Goal: Information Seeking & Learning: Learn about a topic

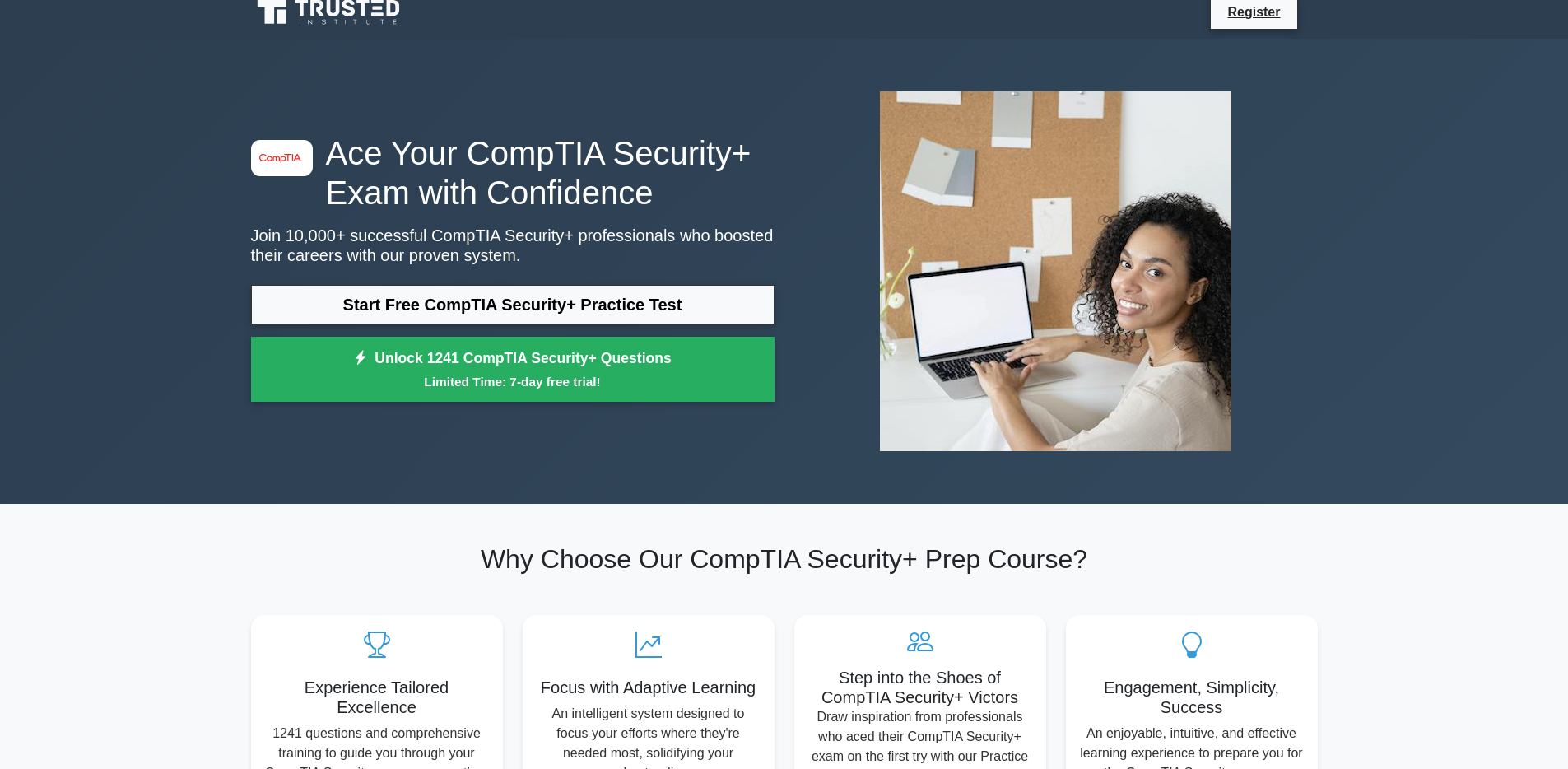
scroll to position [19, 0]
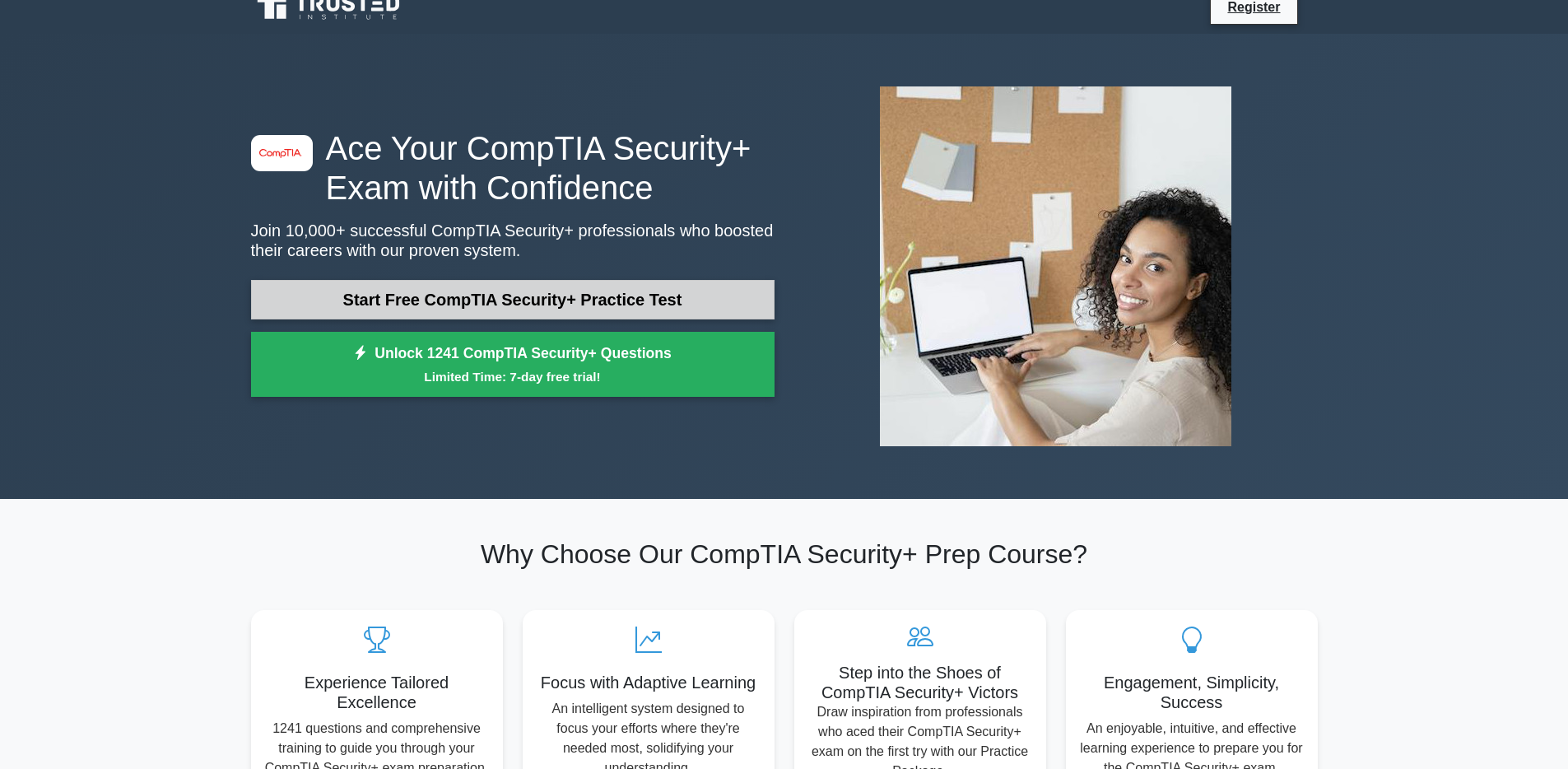
click at [577, 299] on link "Start Free CompTIA Security+ Practice Test" at bounding box center [513, 299] width 523 height 39
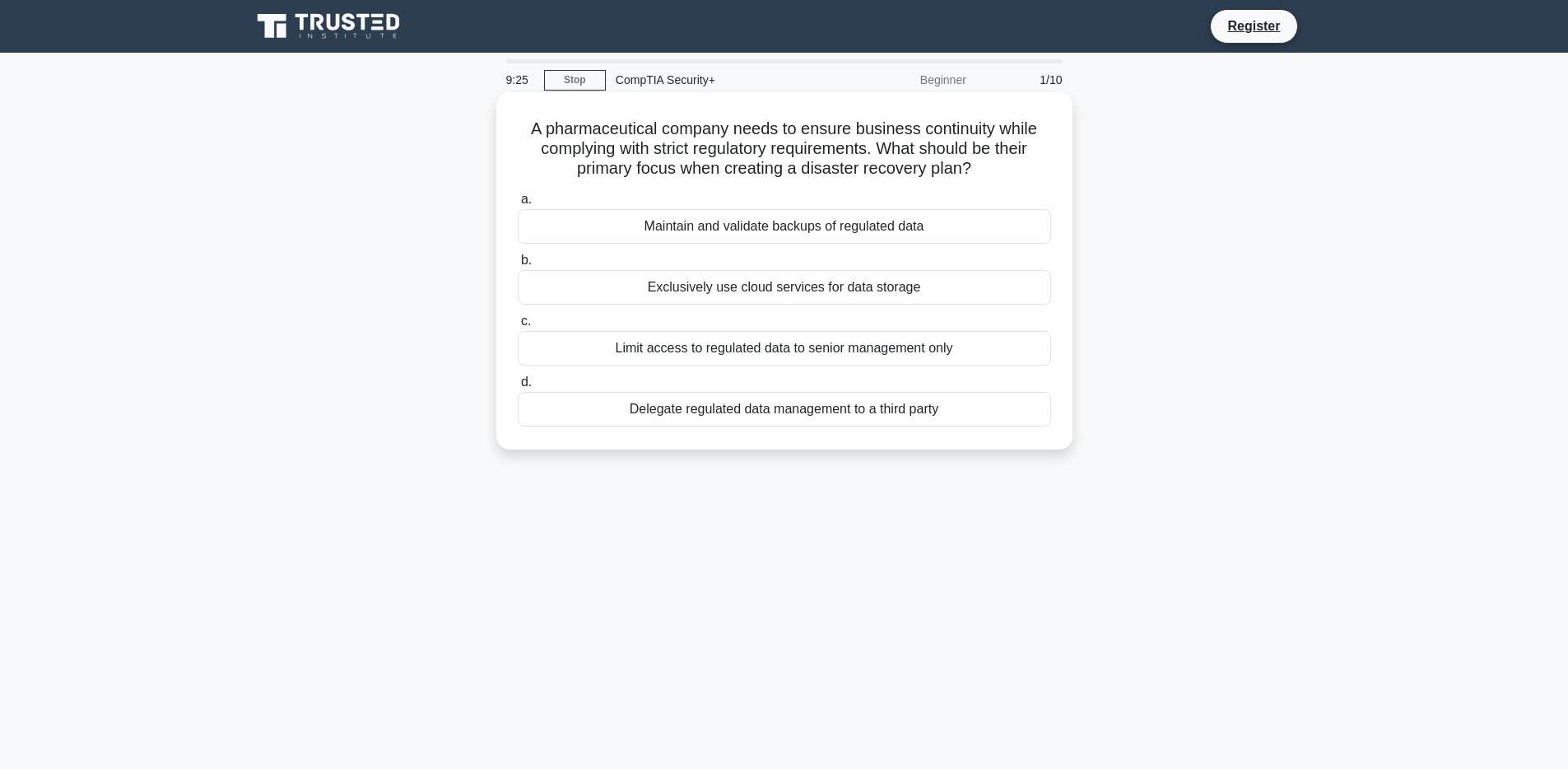
click at [808, 354] on div "Limit access to regulated data to senior management only" at bounding box center [784, 347] width 533 height 35
click at [518, 327] on input "c. Limit access to regulated data to senior management only" at bounding box center [518, 322] width 0 height 11
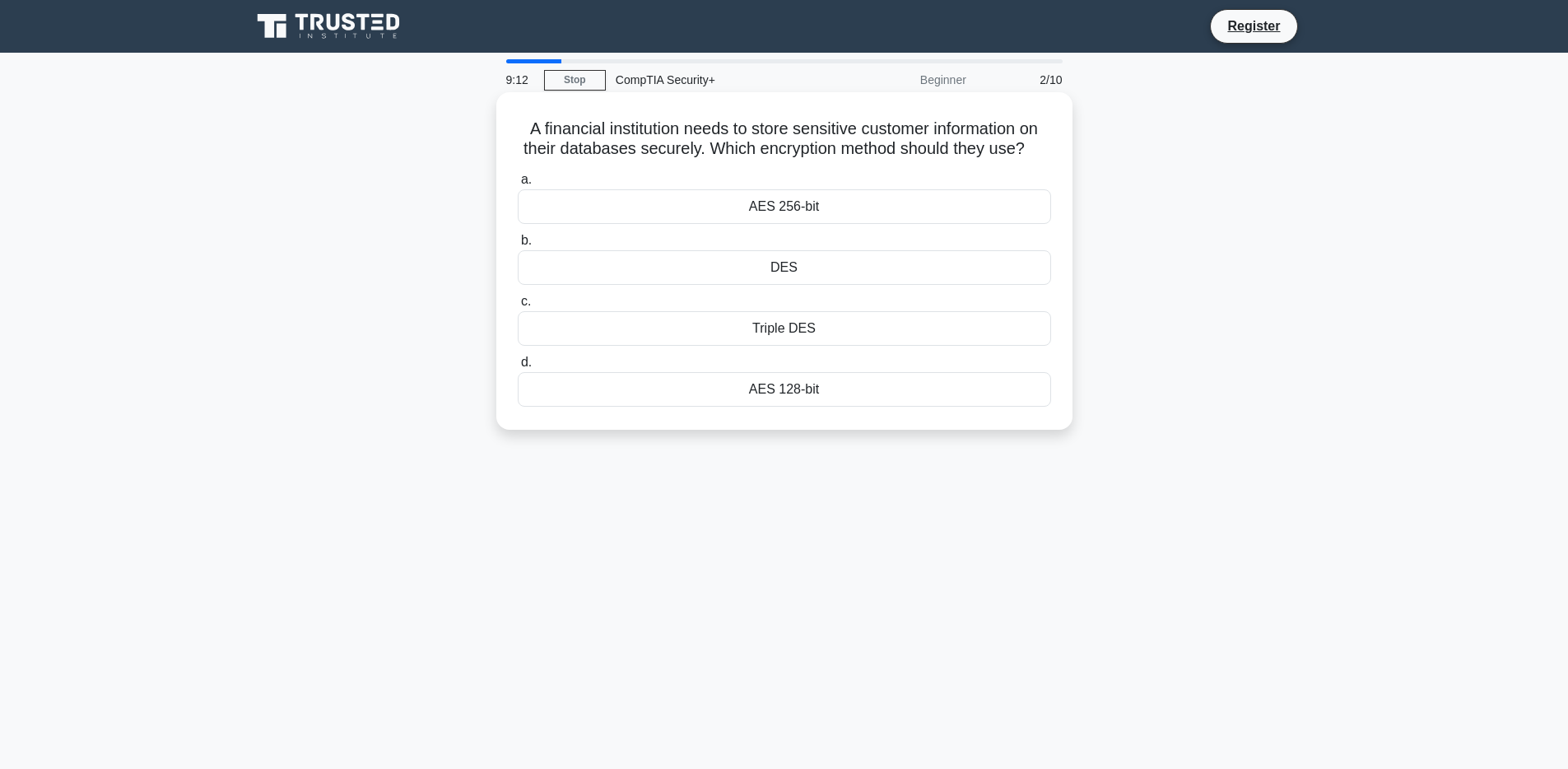
click at [811, 208] on div "AES 256-bit" at bounding box center [784, 206] width 533 height 35
click at [518, 185] on input "a. AES 256-bit" at bounding box center [518, 180] width 0 height 11
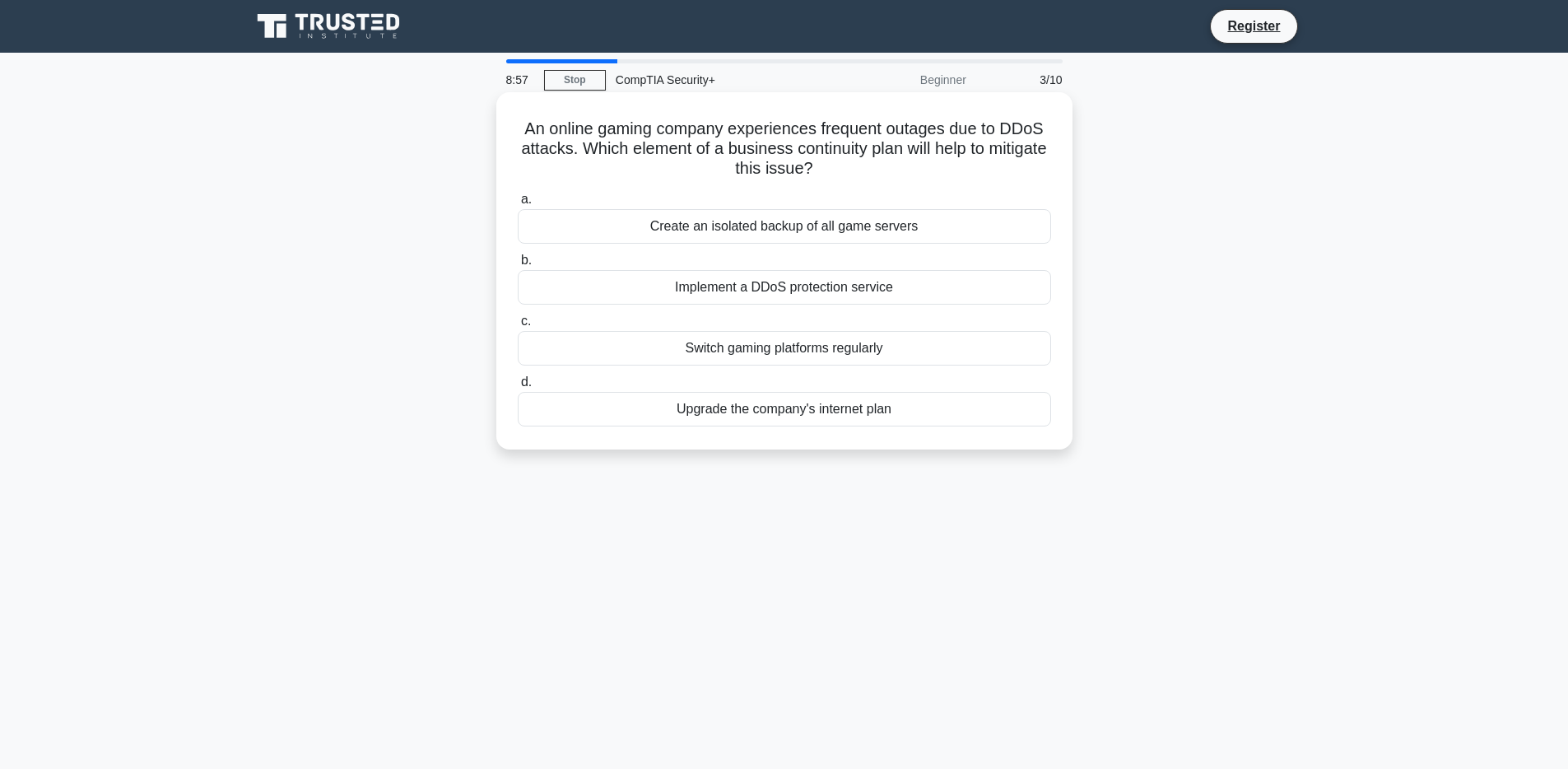
click at [858, 229] on div "Create an isolated backup of all game servers" at bounding box center [784, 226] width 533 height 35
click at [518, 205] on input "a. Create an isolated backup of all game servers" at bounding box center [518, 199] width 0 height 11
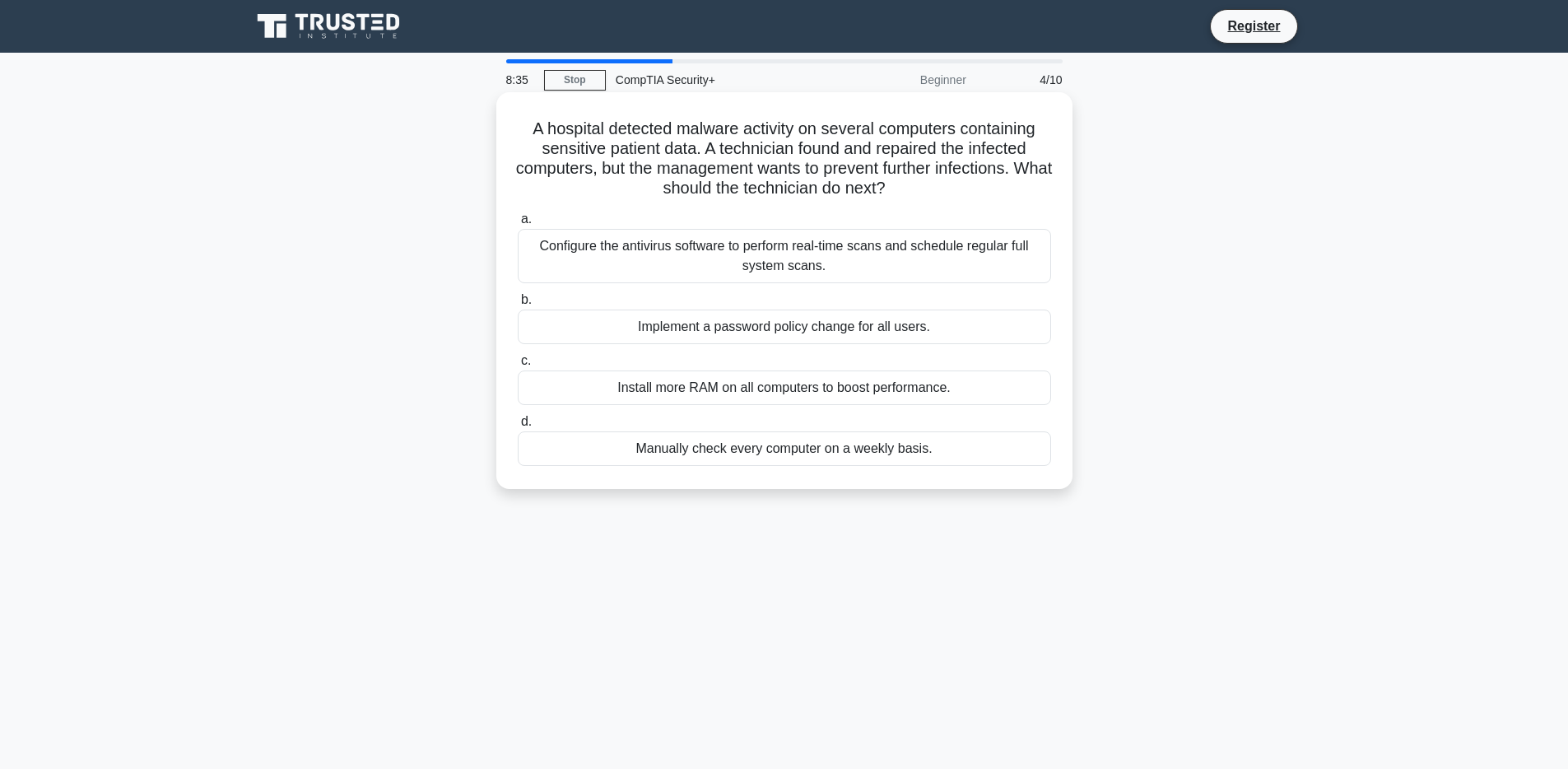
click at [905, 262] on div "Configure the antivirus software to perform real-time scans and schedule regula…" at bounding box center [784, 255] width 533 height 54
click at [518, 225] on input "a. Configure the antivirus software to perform real-time scans and schedule reg…" at bounding box center [518, 220] width 0 height 11
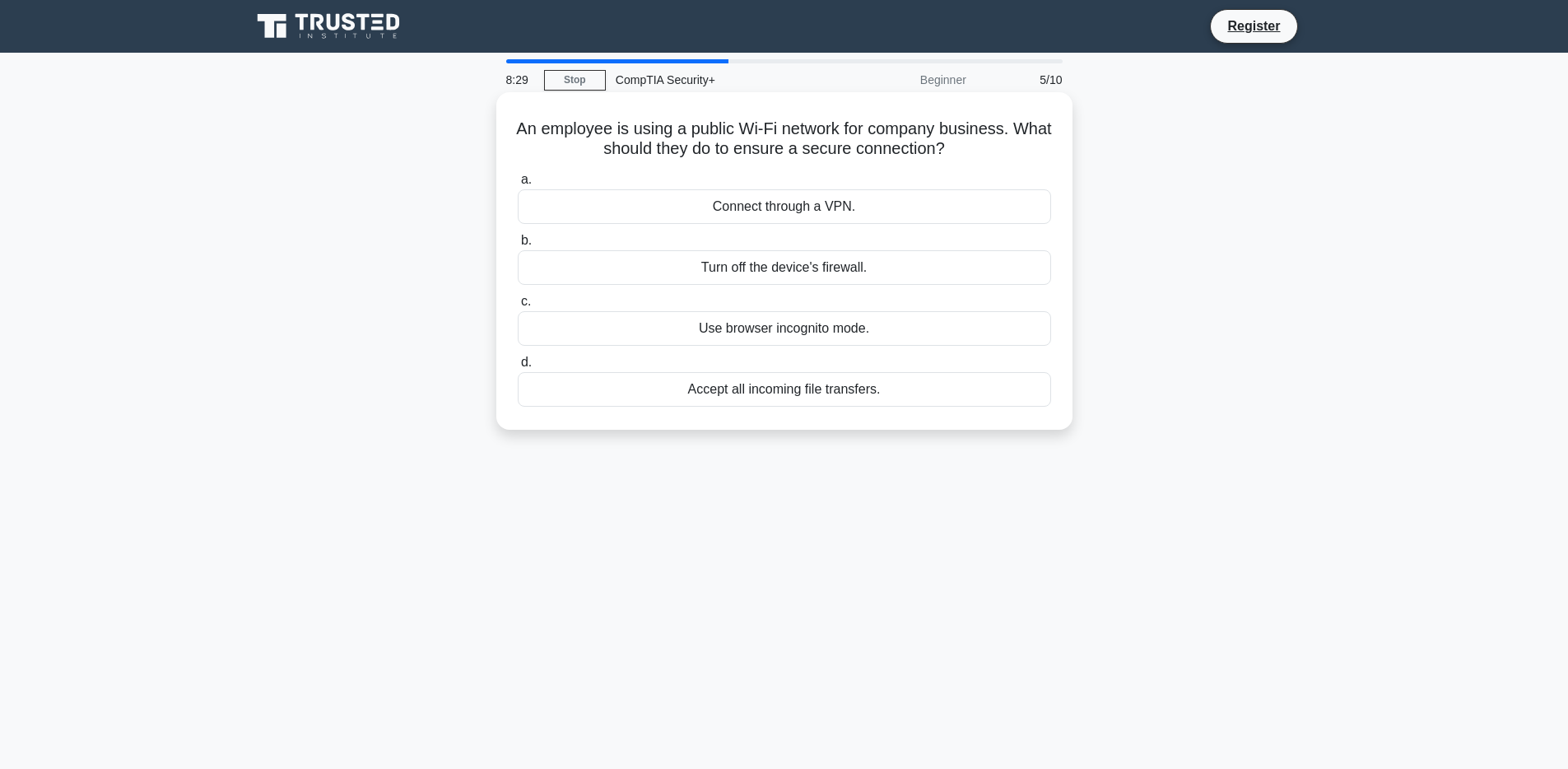
click at [852, 212] on div "Connect through a VPN." at bounding box center [784, 206] width 533 height 35
click at [518, 185] on input "a. Connect through a VPN." at bounding box center [518, 180] width 0 height 11
click at [765, 389] on div "Report the tablet to conference staff or security" at bounding box center [784, 389] width 533 height 35
click at [518, 368] on input "d. Report the tablet to conference staff or security" at bounding box center [518, 363] width 0 height 11
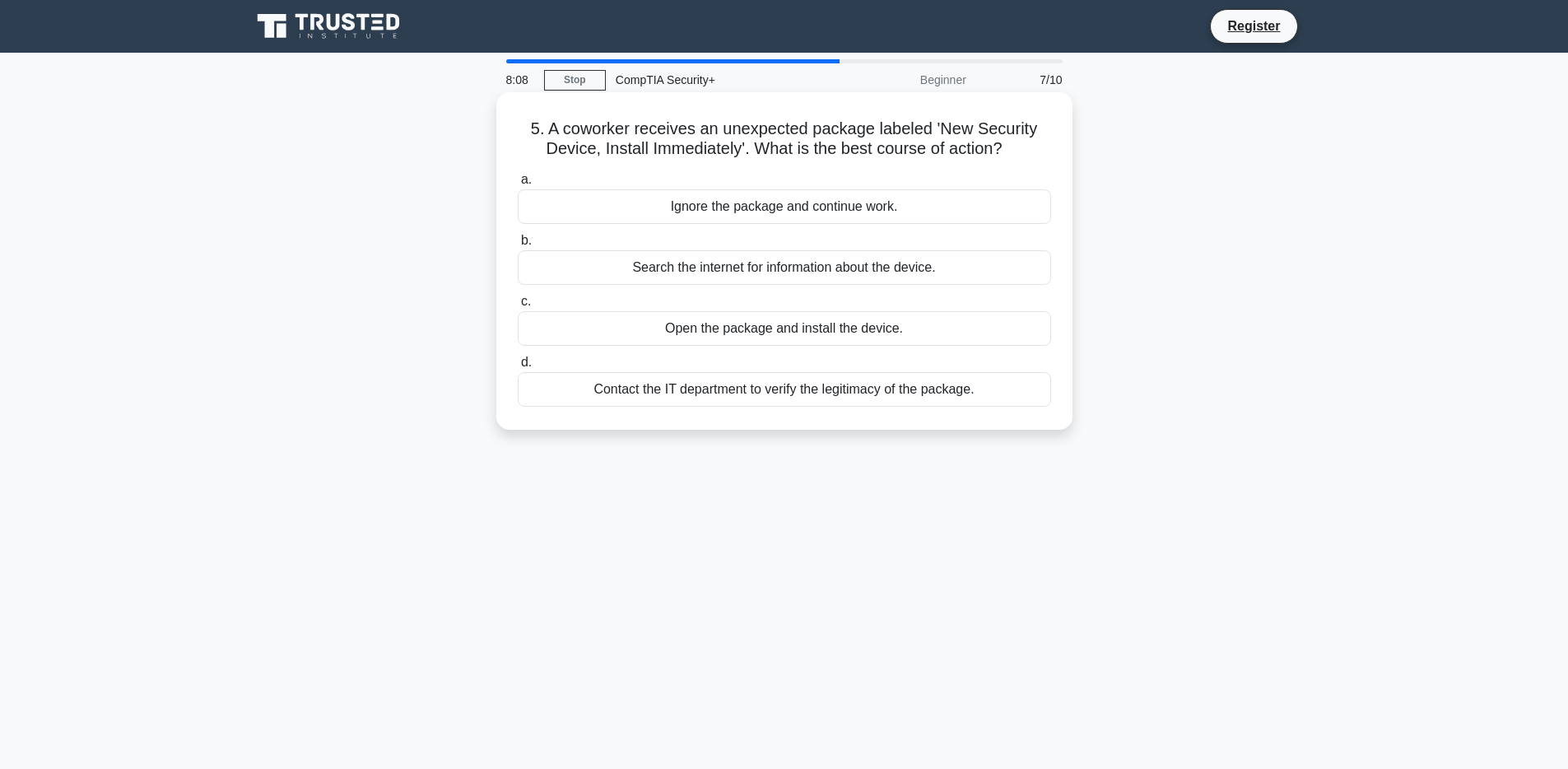
click at [834, 388] on div "Contact the IT department to verify the legitimacy of the package." at bounding box center [784, 389] width 533 height 35
click at [518, 368] on input "d. Contact the IT department to verify the legitimacy of the package." at bounding box center [518, 363] width 0 height 11
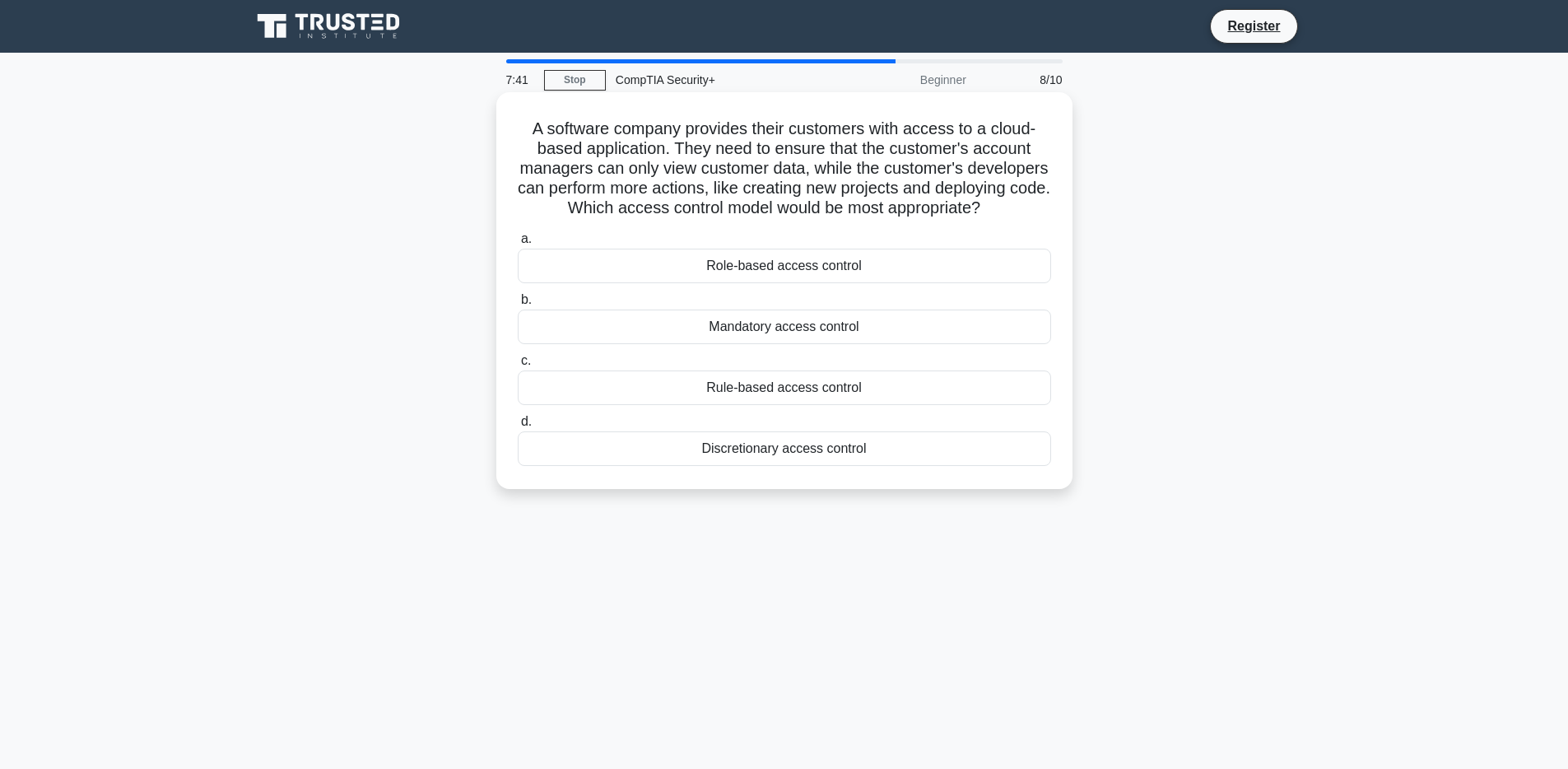
click at [866, 269] on div "Role-based access control" at bounding box center [784, 265] width 533 height 35
click at [518, 245] on input "a. Role-based access control" at bounding box center [518, 239] width 0 height 11
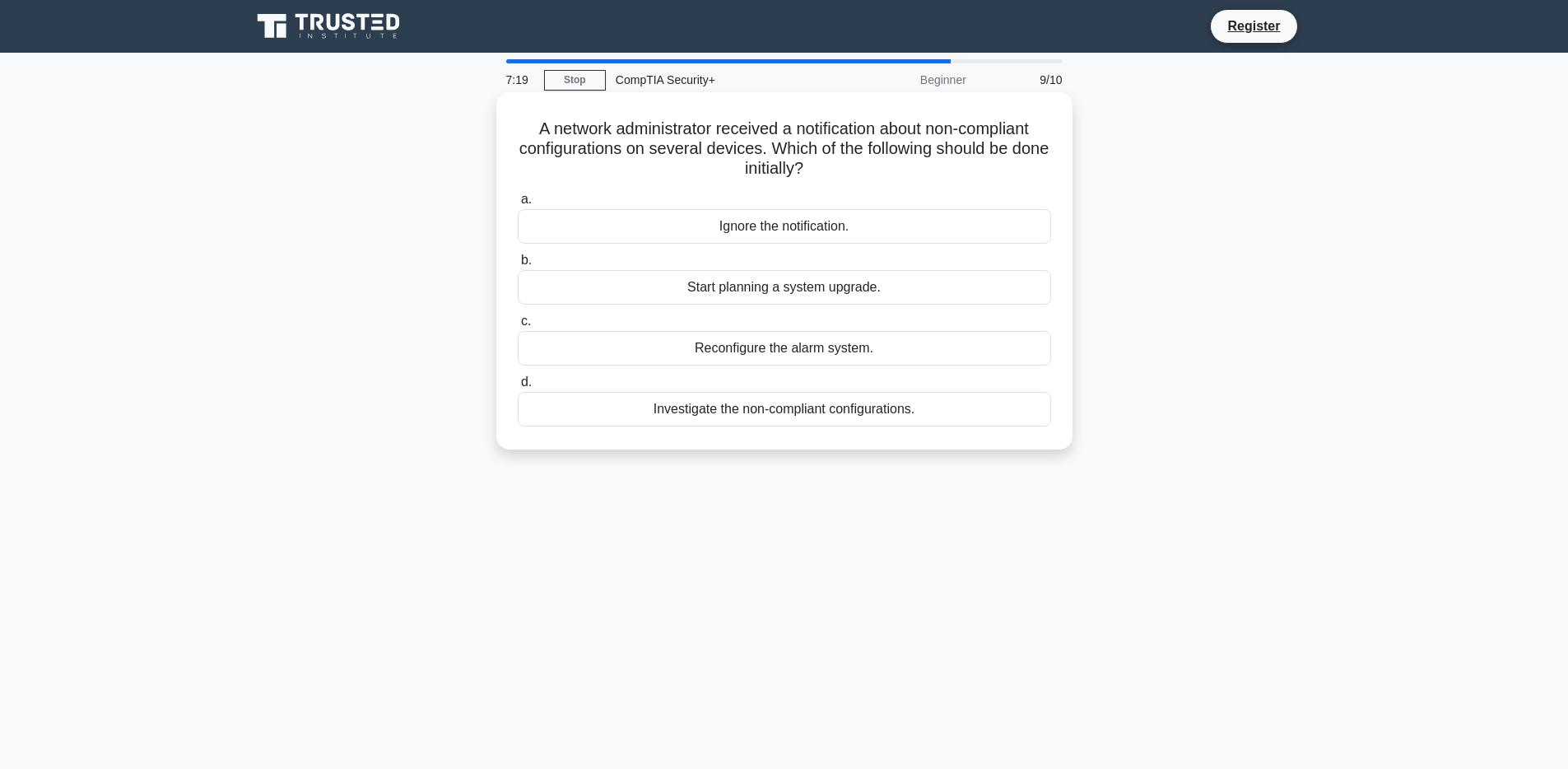
click at [810, 414] on div "Investigate the non-compliant configurations." at bounding box center [784, 409] width 533 height 35
click at [518, 388] on input "d. Investigate the non-compliant configurations." at bounding box center [518, 382] width 0 height 11
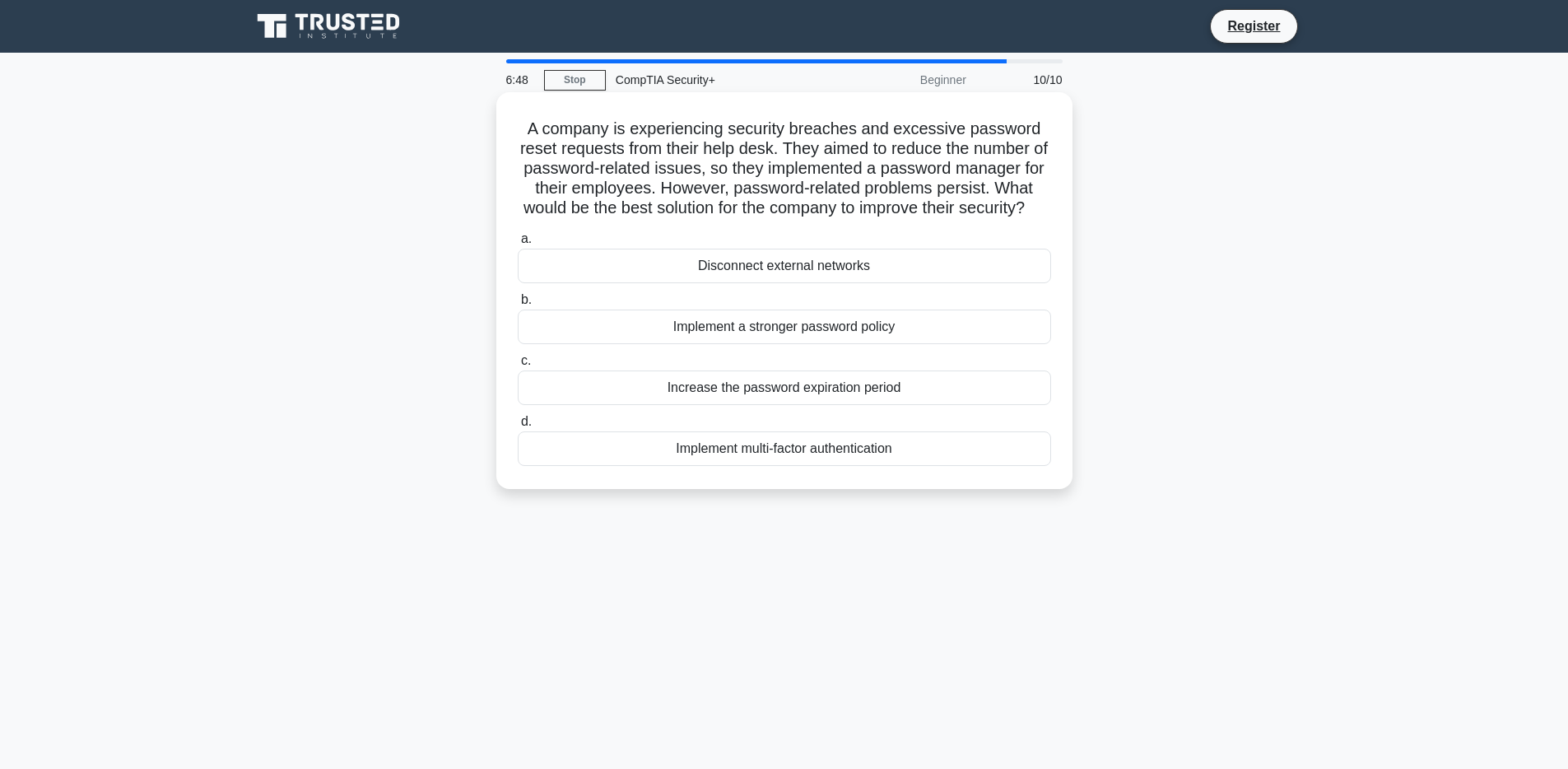
click at [876, 449] on div "Implement multi-factor authentication" at bounding box center [784, 448] width 533 height 35
click at [518, 427] on input "d. Implement multi-factor authentication" at bounding box center [518, 422] width 0 height 11
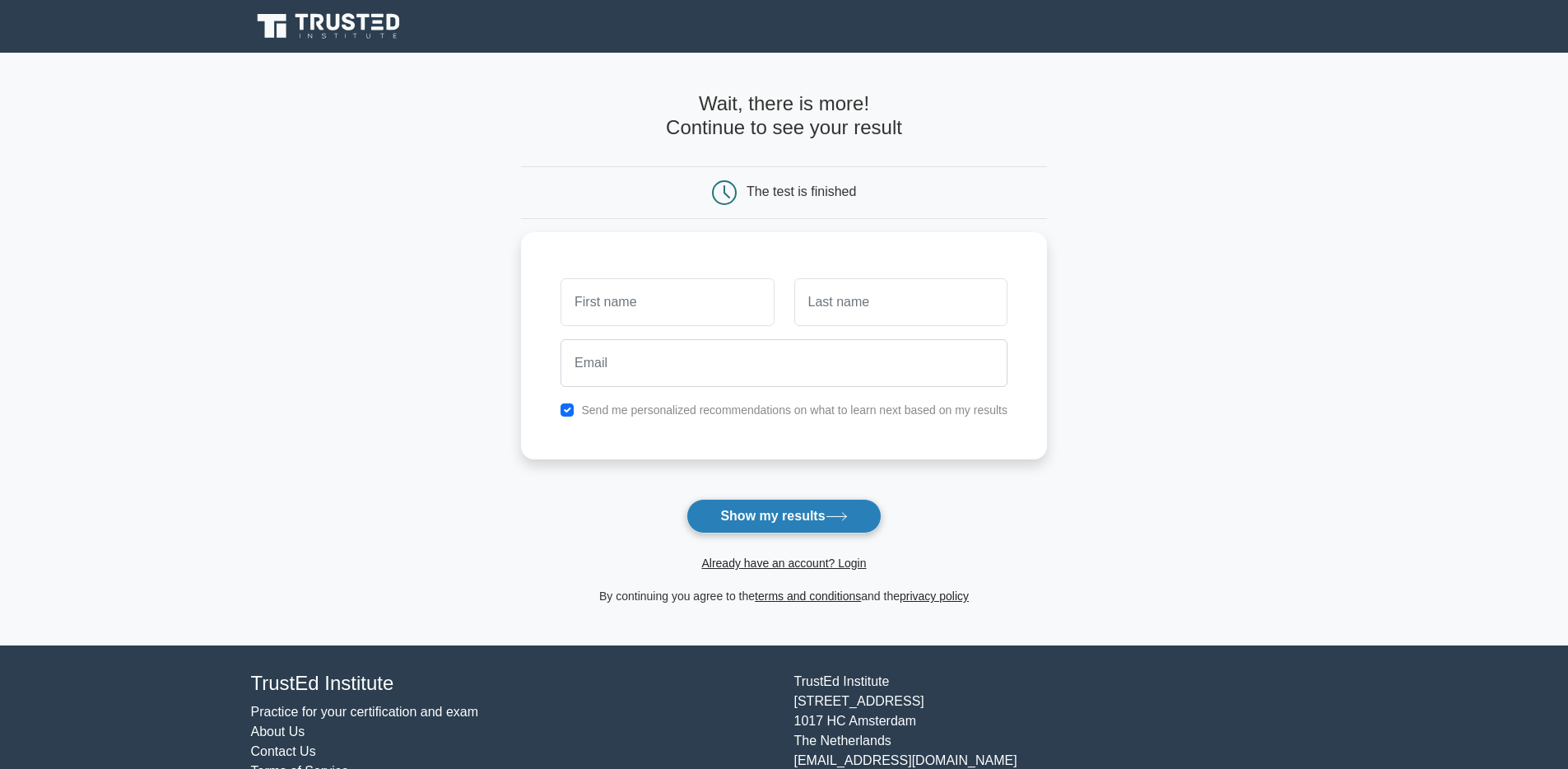
click at [839, 510] on button "Show my results" at bounding box center [783, 515] width 194 height 35
click at [713, 305] on input "text" at bounding box center [667, 297] width 213 height 47
type input "[PERSON_NAME]"
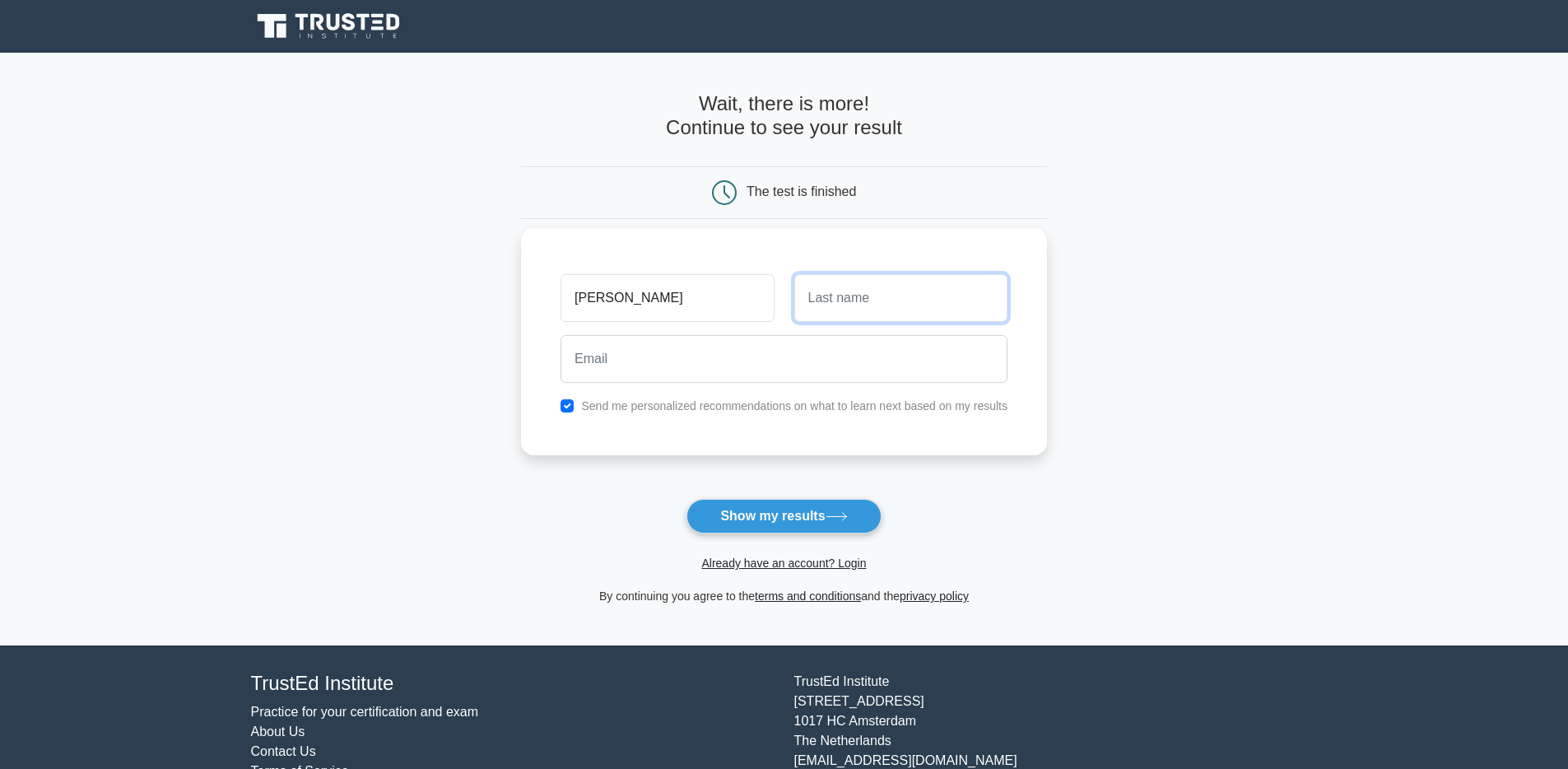
click at [858, 310] on input "text" at bounding box center [900, 297] width 213 height 47
type input "Burford"
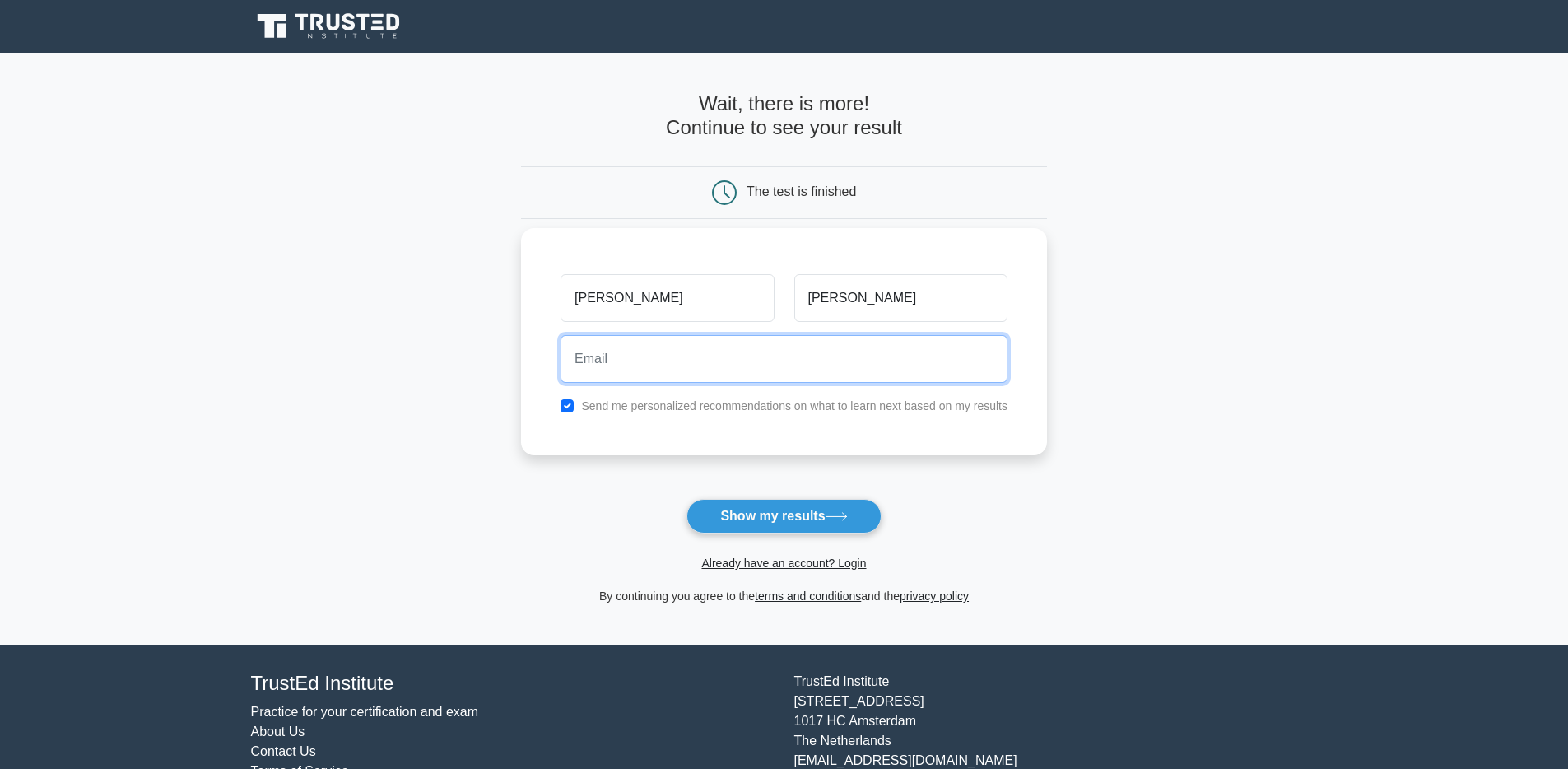
click at [771, 364] on input "email" at bounding box center [784, 358] width 446 height 47
type input "duncanburford@gmail.com"
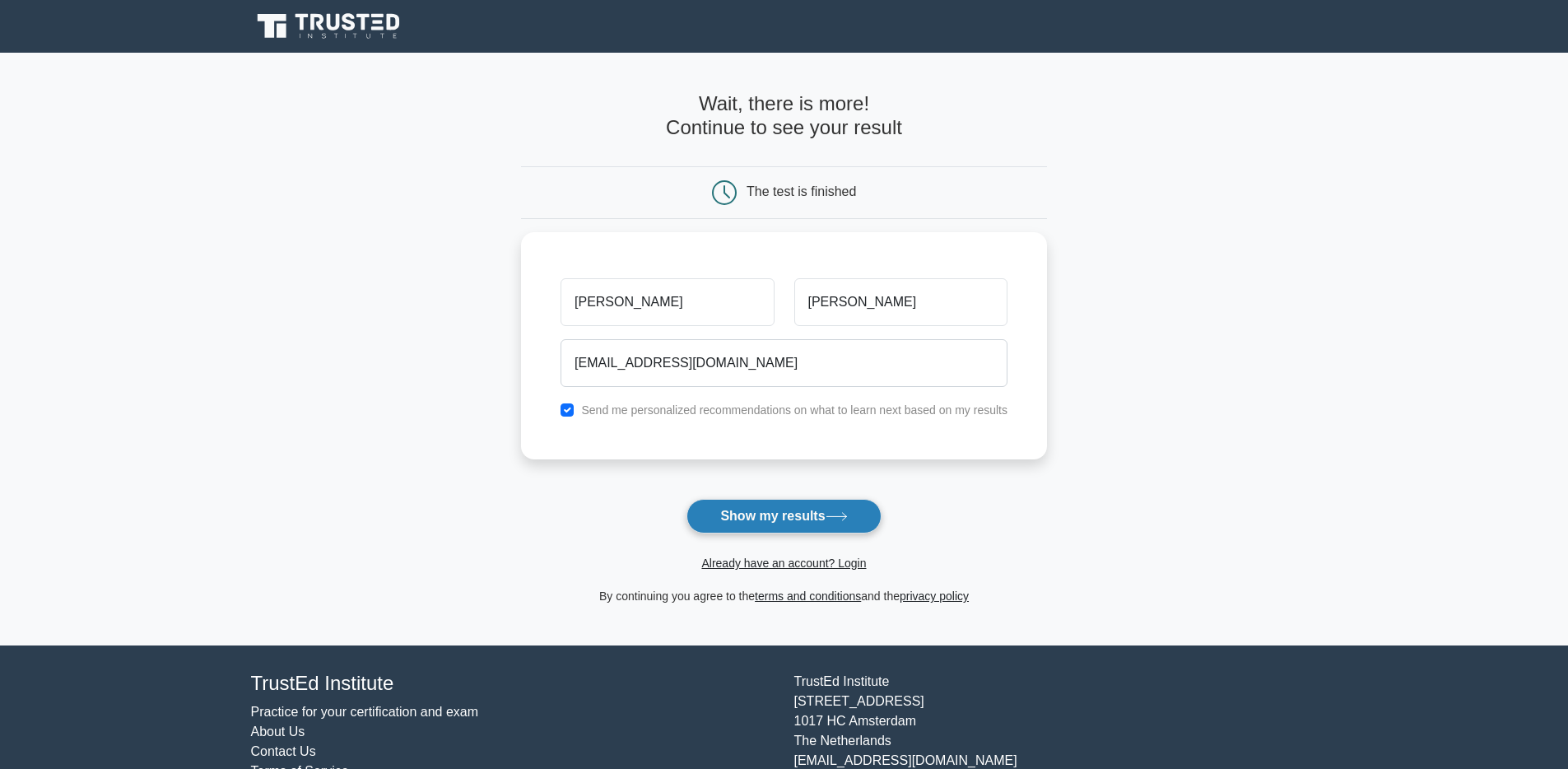
click at [755, 518] on button "Show my results" at bounding box center [783, 515] width 194 height 35
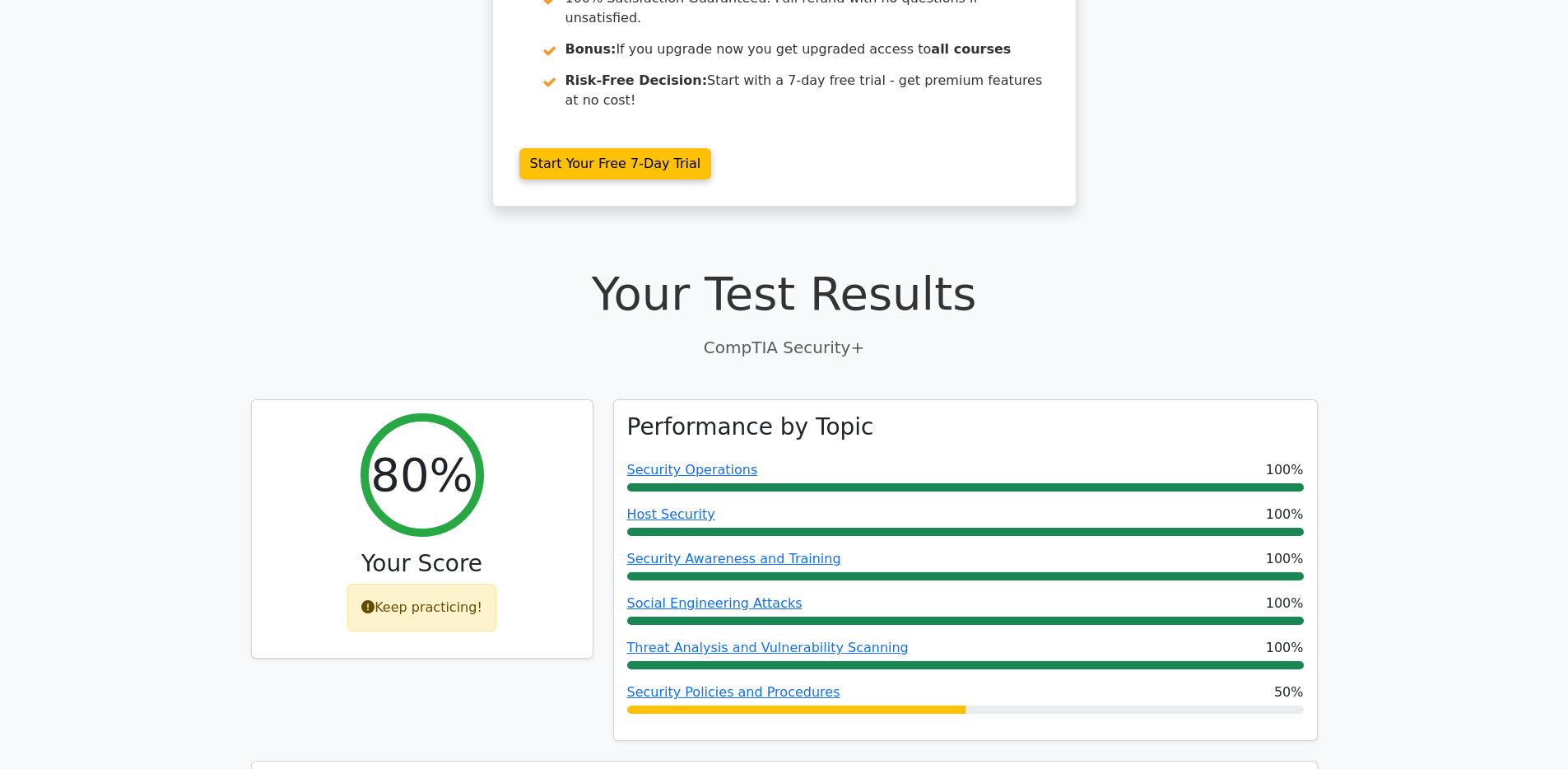
scroll to position [334, 0]
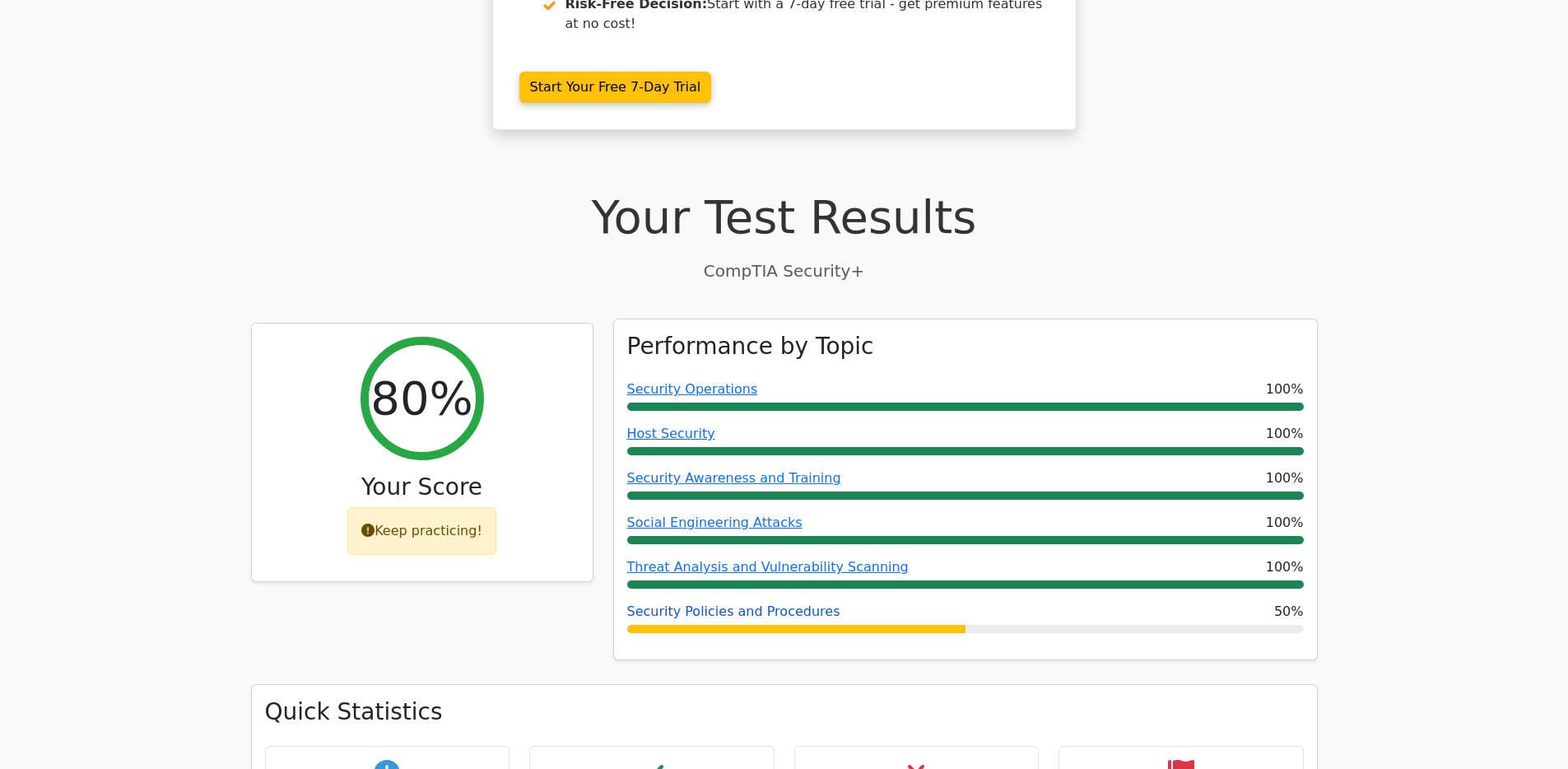
click at [768, 604] on link "Security Policies and Procedures" at bounding box center [733, 612] width 213 height 16
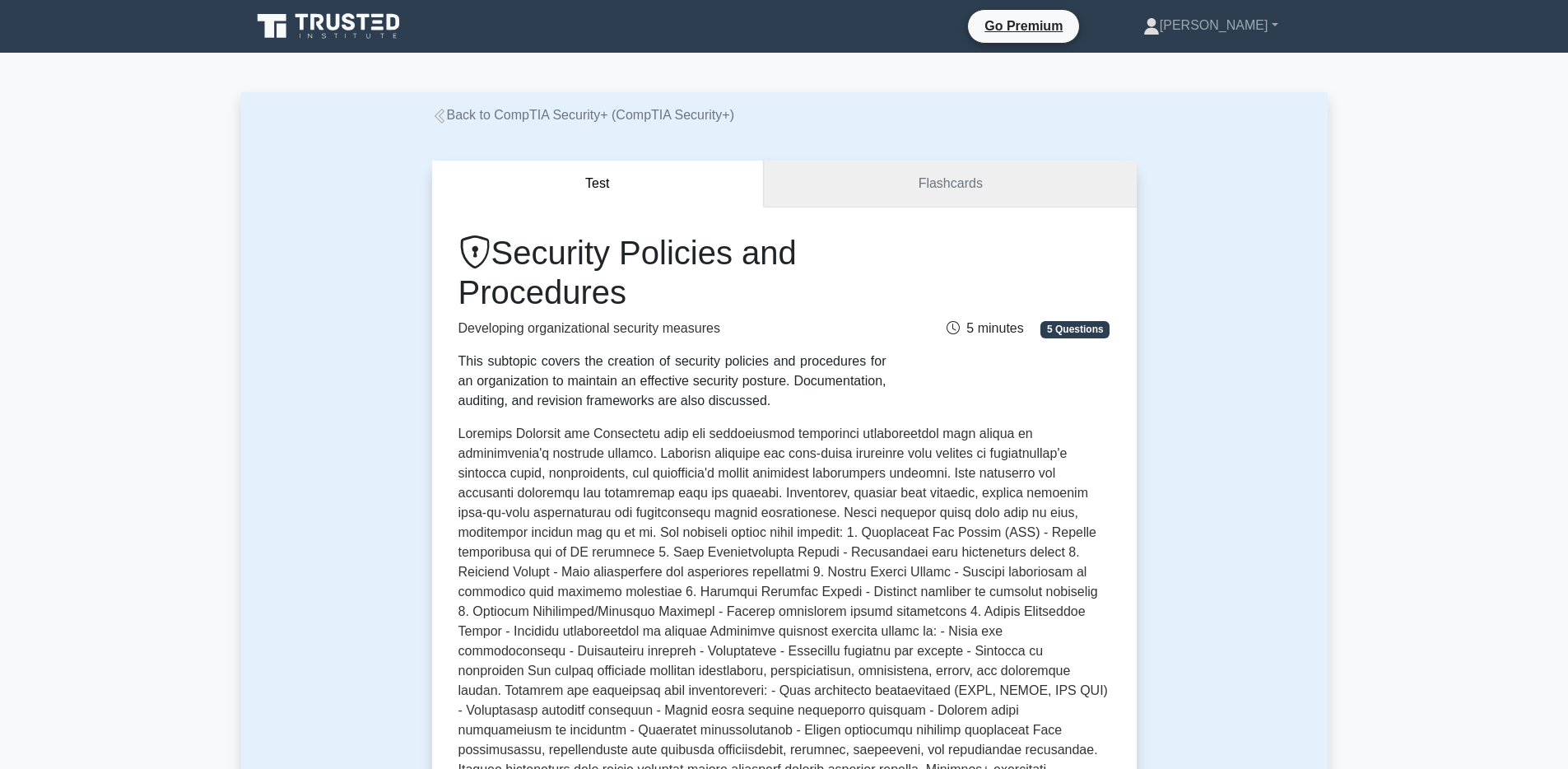
click at [930, 184] on link "Flashcards" at bounding box center [949, 184] width 372 height 47
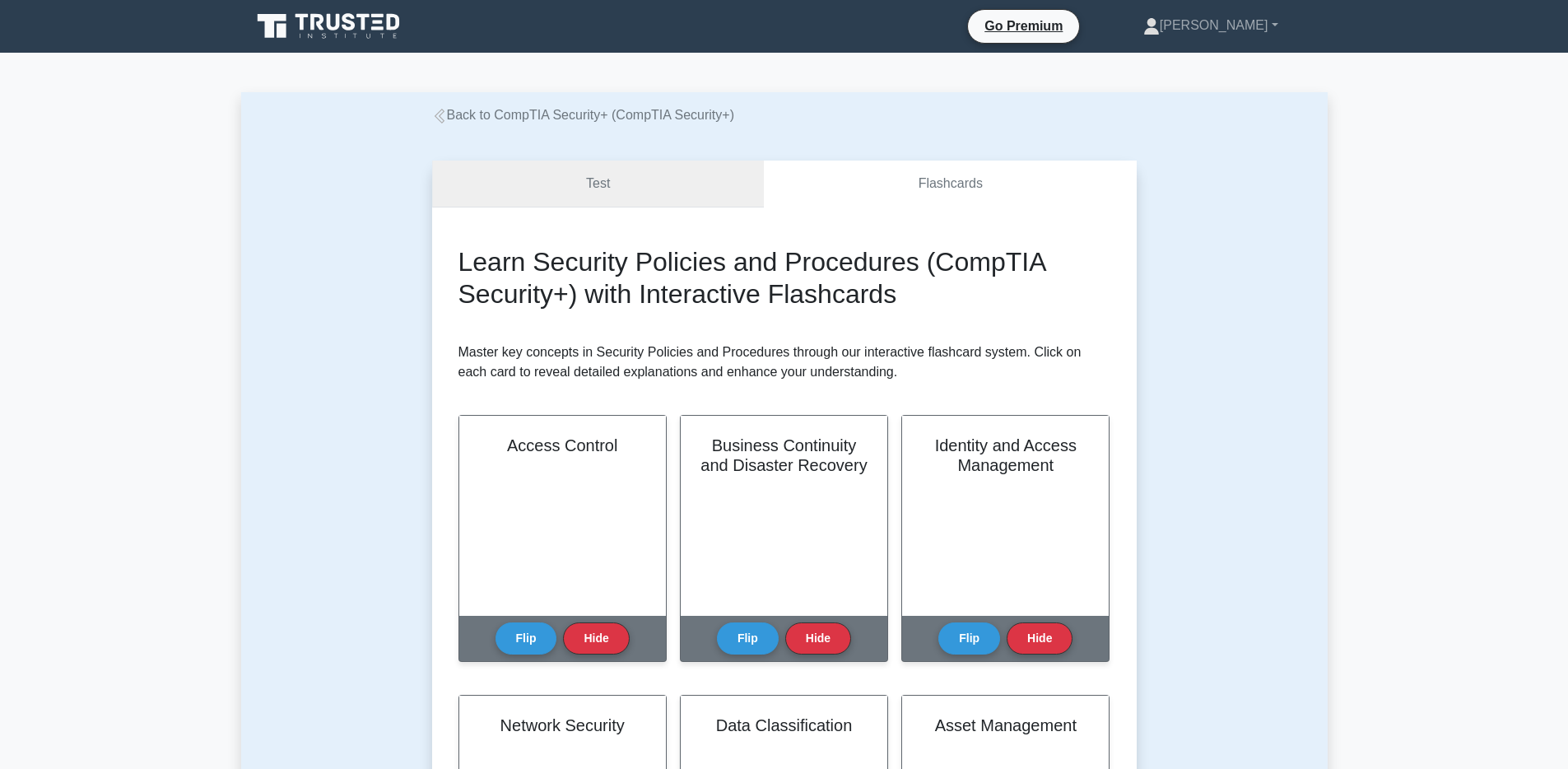
click at [688, 171] on link "Test" at bounding box center [598, 184] width 332 height 47
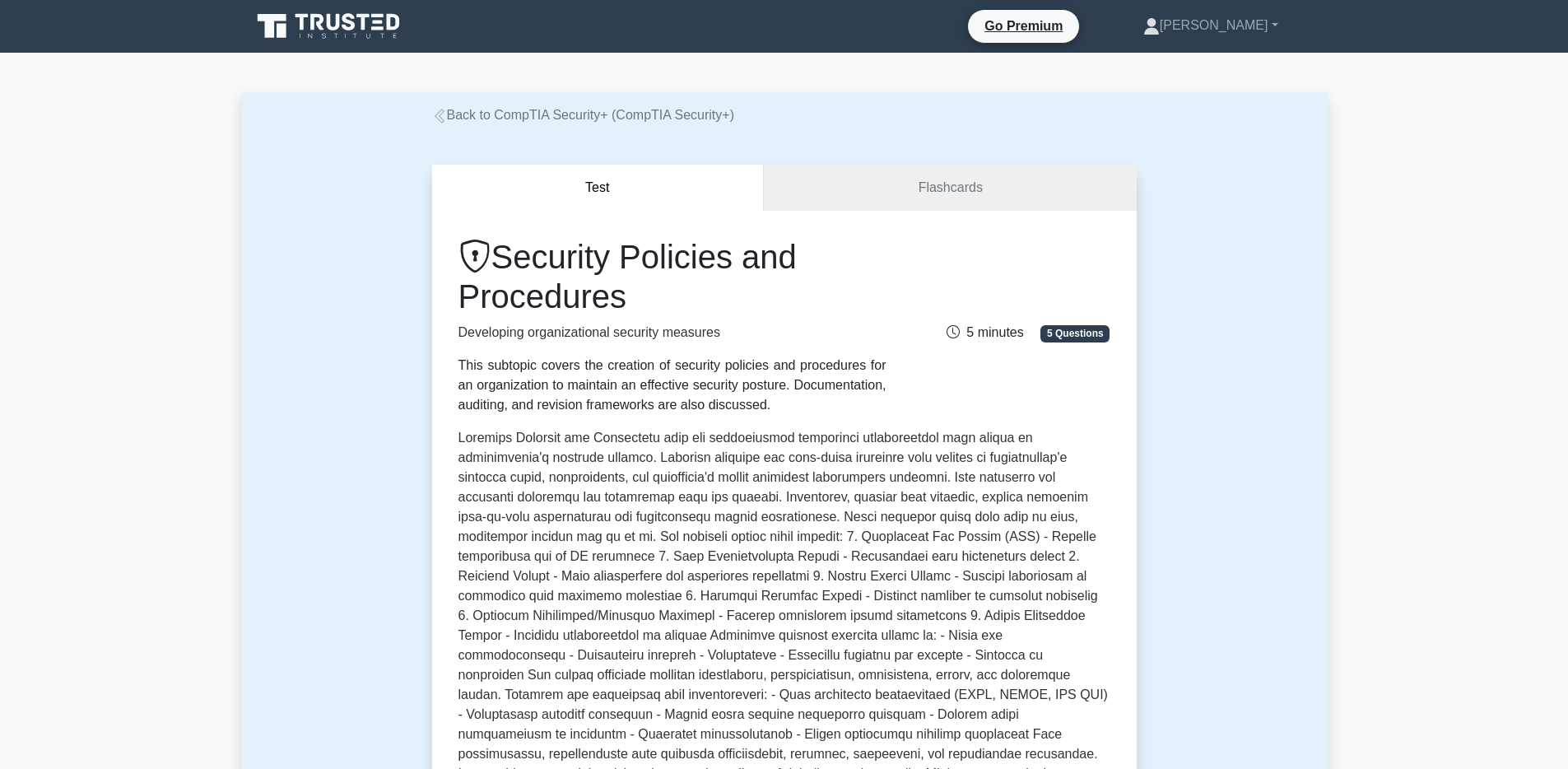
click at [521, 120] on link "Back to CompTIA Security+ (CompTIA Security+)" at bounding box center [583, 115] width 302 height 14
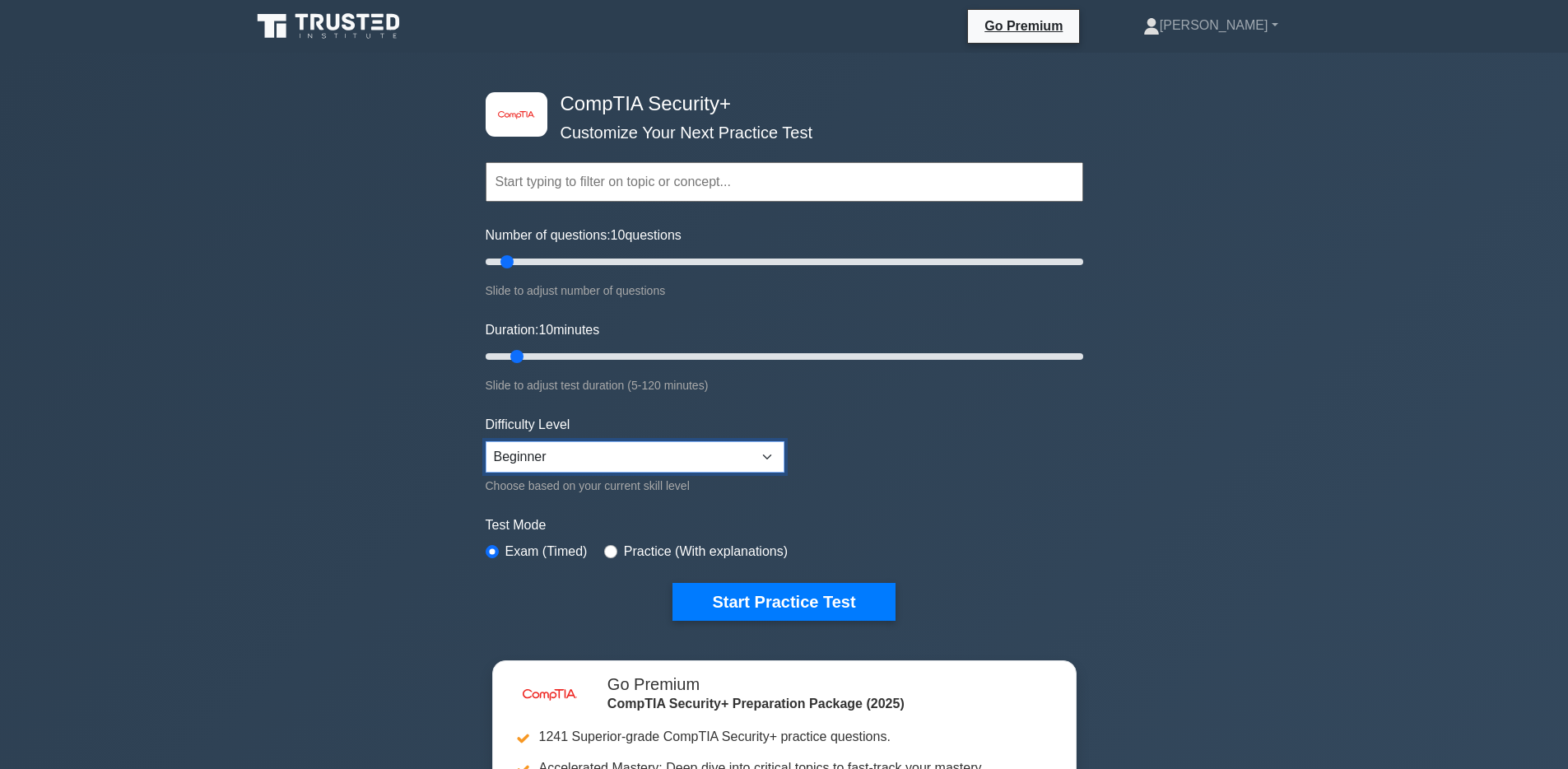
click at [708, 454] on select "Beginner Intermediate Expert" at bounding box center [635, 456] width 299 height 31
click at [795, 606] on button "Start Practice Test" at bounding box center [783, 601] width 222 height 38
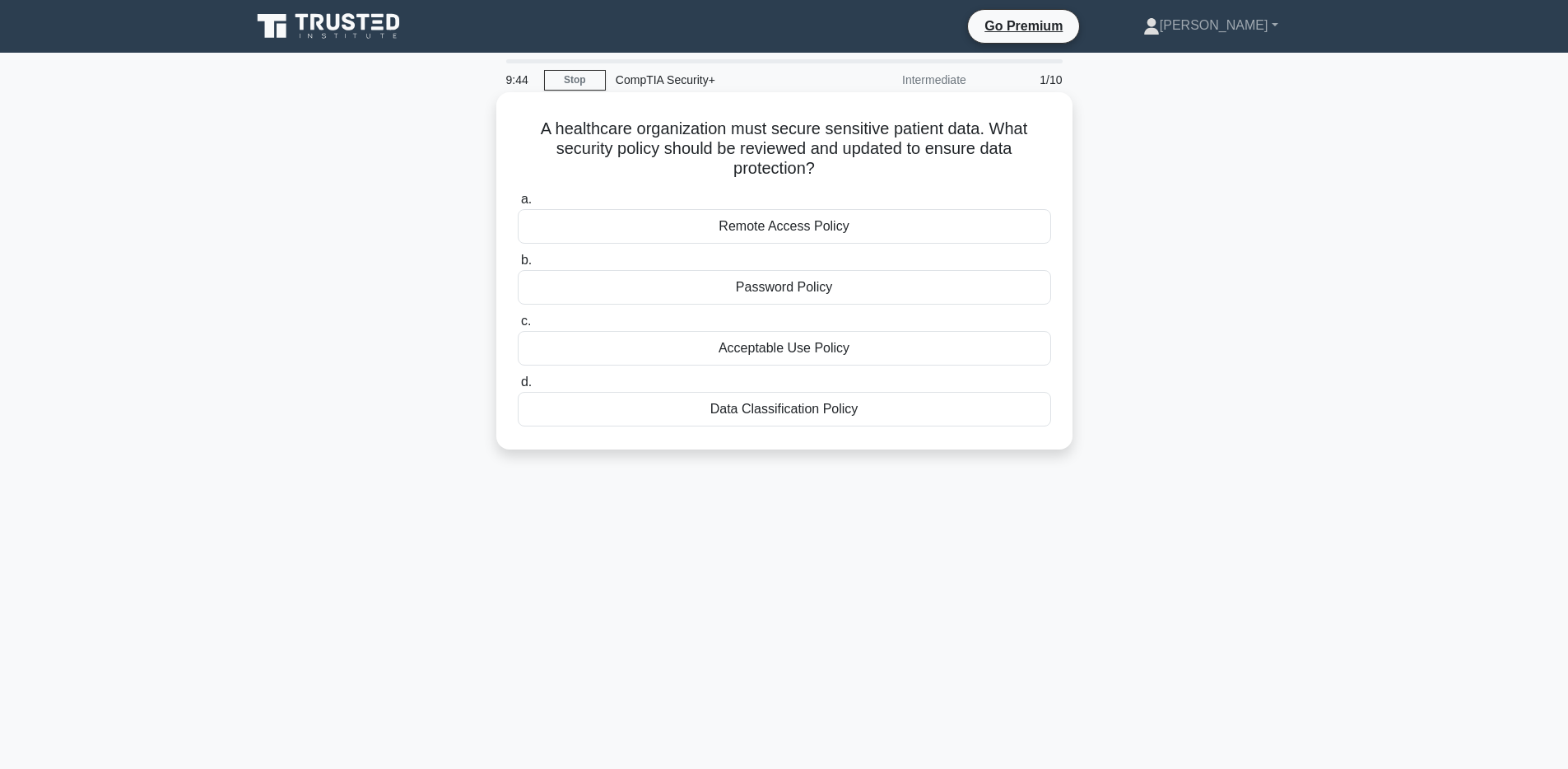
click at [827, 355] on div "Acceptable Use Policy" at bounding box center [784, 347] width 533 height 35
click at [518, 327] on input "c. Acceptable Use Policy" at bounding box center [518, 322] width 0 height 11
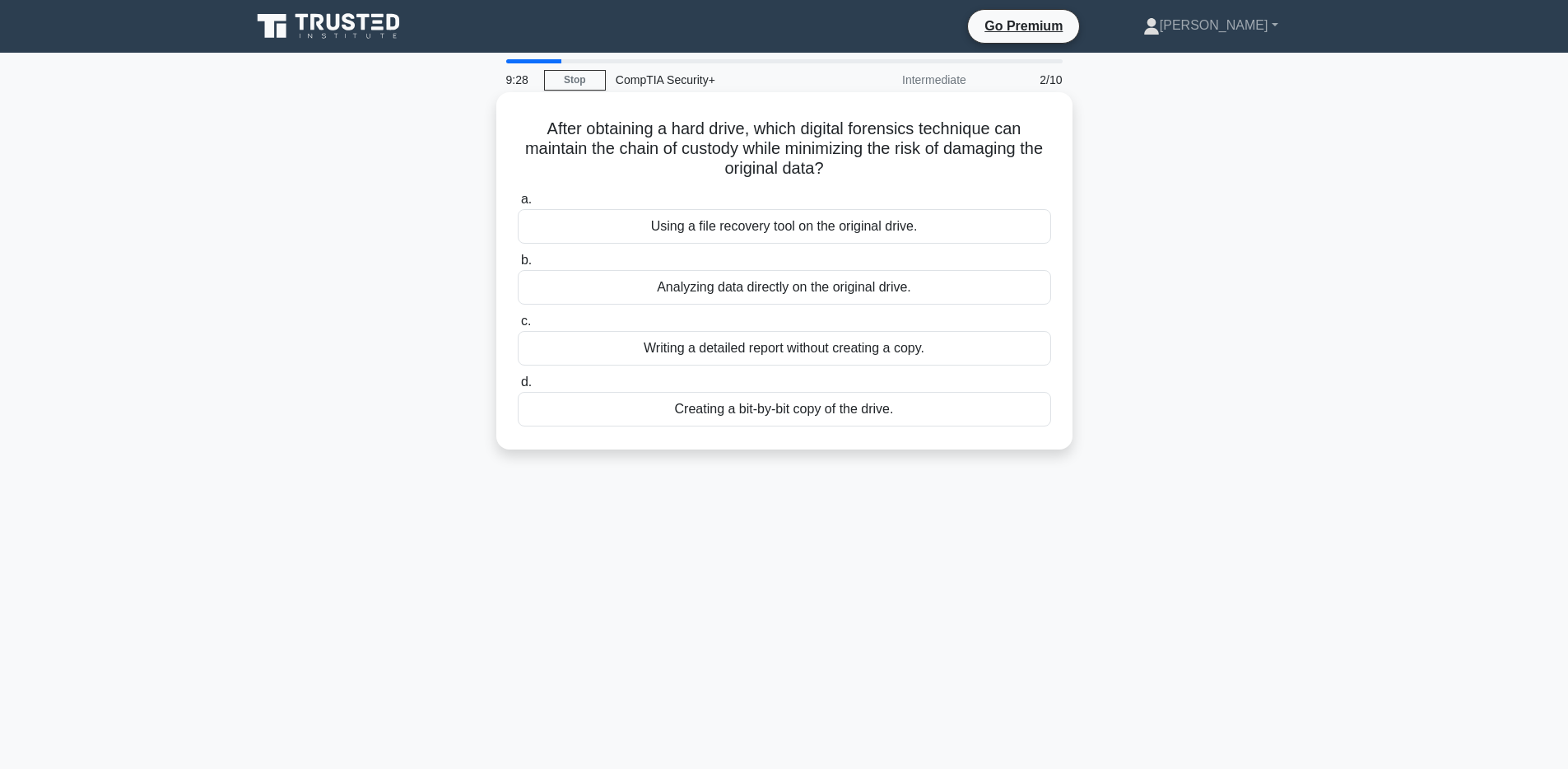
click at [844, 418] on div "Creating a bit-by-bit copy of the drive." at bounding box center [784, 409] width 533 height 35
click at [518, 388] on input "d. Creating a bit-by-bit copy of the drive." at bounding box center [518, 382] width 0 height 11
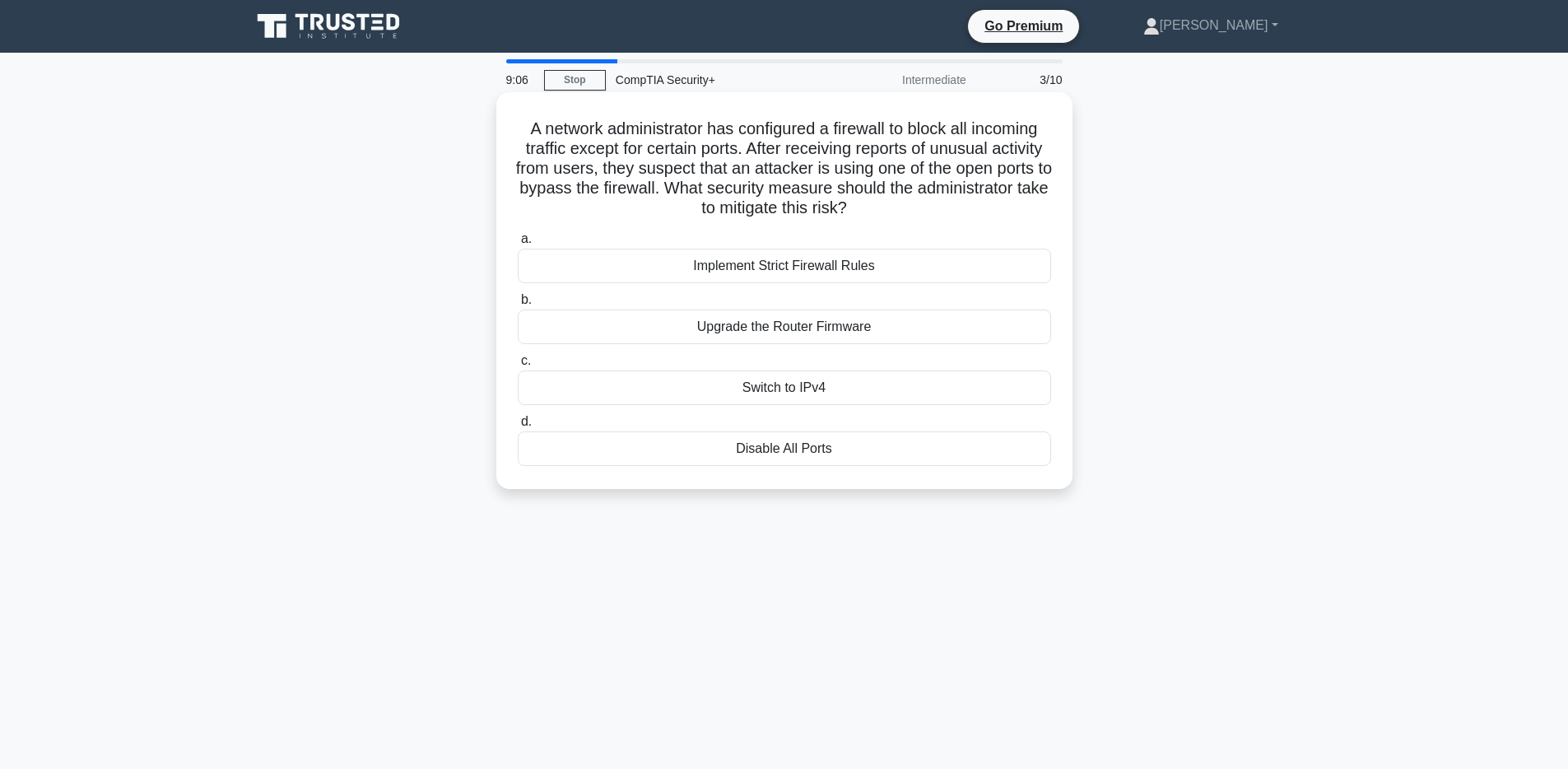
click at [792, 273] on div "Implement Strict Firewall Rules" at bounding box center [784, 265] width 533 height 35
click at [518, 245] on input "a. Implement Strict Firewall Rules" at bounding box center [518, 239] width 0 height 11
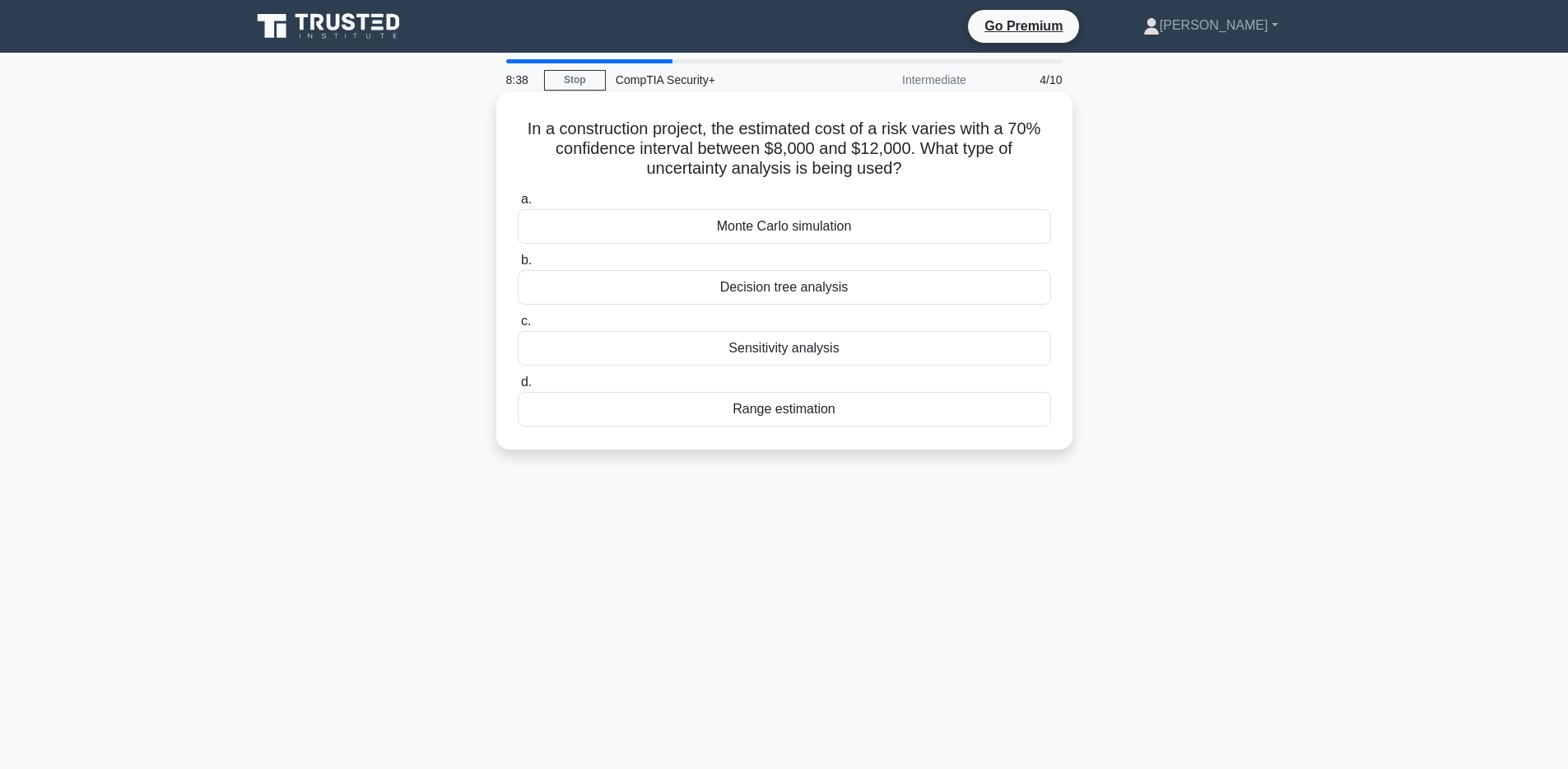
click at [796, 415] on div "Range estimation" at bounding box center [784, 409] width 533 height 35
click at [518, 388] on input "d. Range estimation" at bounding box center [518, 382] width 0 height 11
click at [805, 229] on div "Implement a password vault" at bounding box center [784, 226] width 533 height 35
click at [518, 205] on input "a. Implement a password vault" at bounding box center [518, 199] width 0 height 11
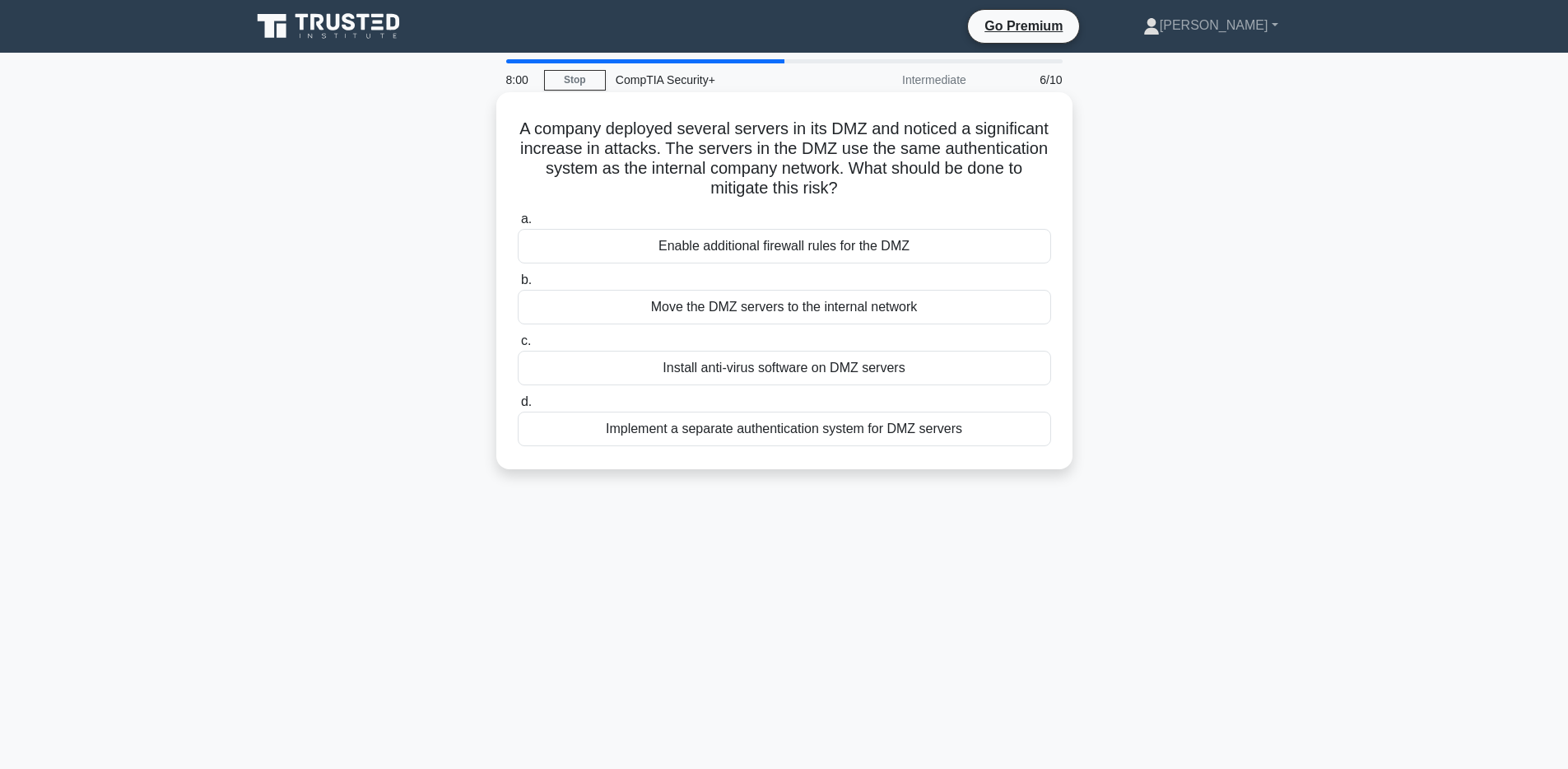
click at [856, 249] on div "Enable additional firewall rules for the DMZ" at bounding box center [784, 246] width 533 height 35
click at [518, 225] on input "a. Enable additional firewall rules for the DMZ" at bounding box center [518, 220] width 0 height 11
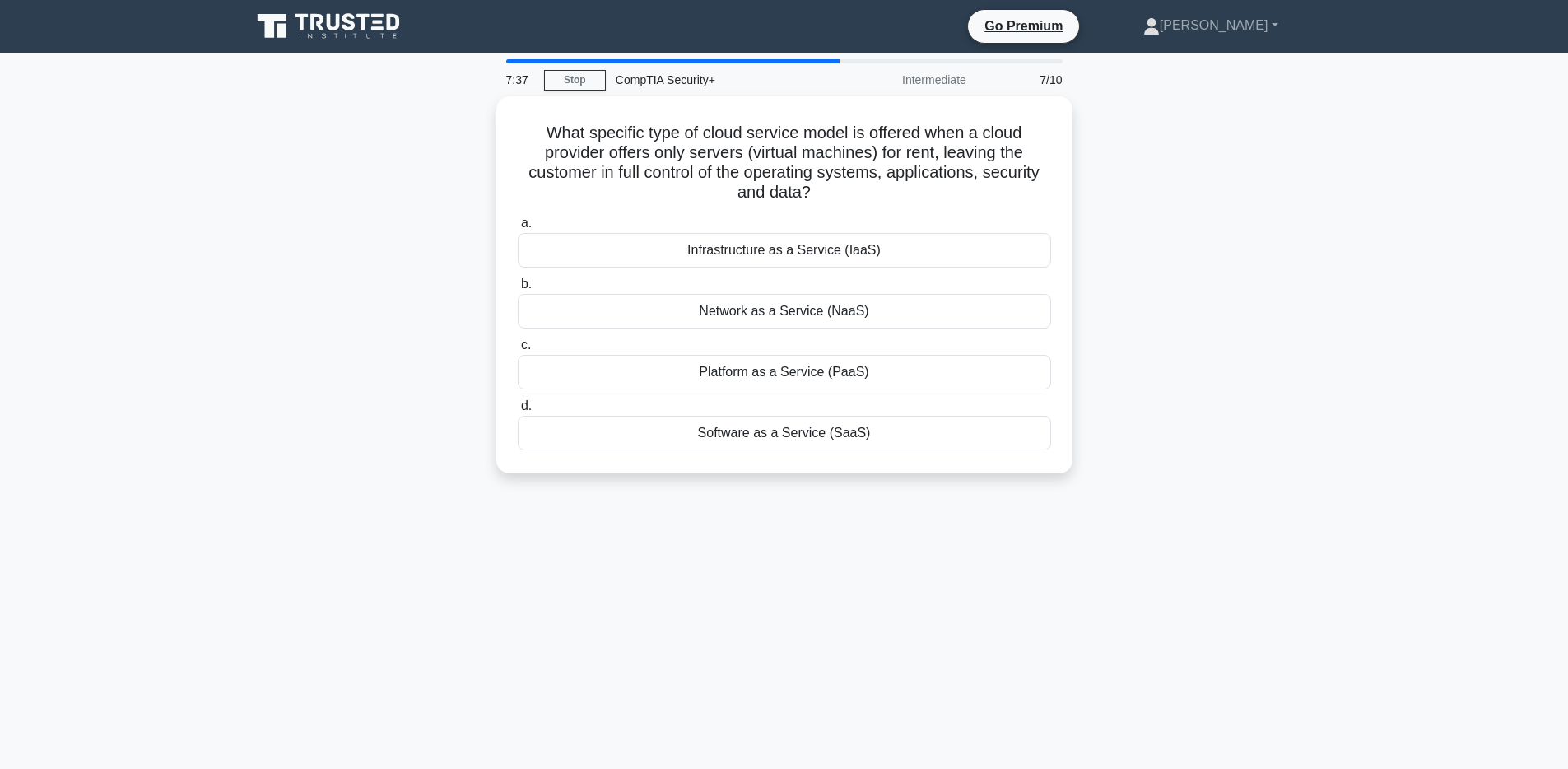
click at [856, 249] on div "Infrastructure as a Service (IaaS)" at bounding box center [784, 250] width 533 height 35
click at [518, 229] on input "a. Infrastructure as a Service (IaaS)" at bounding box center [518, 223] width 0 height 11
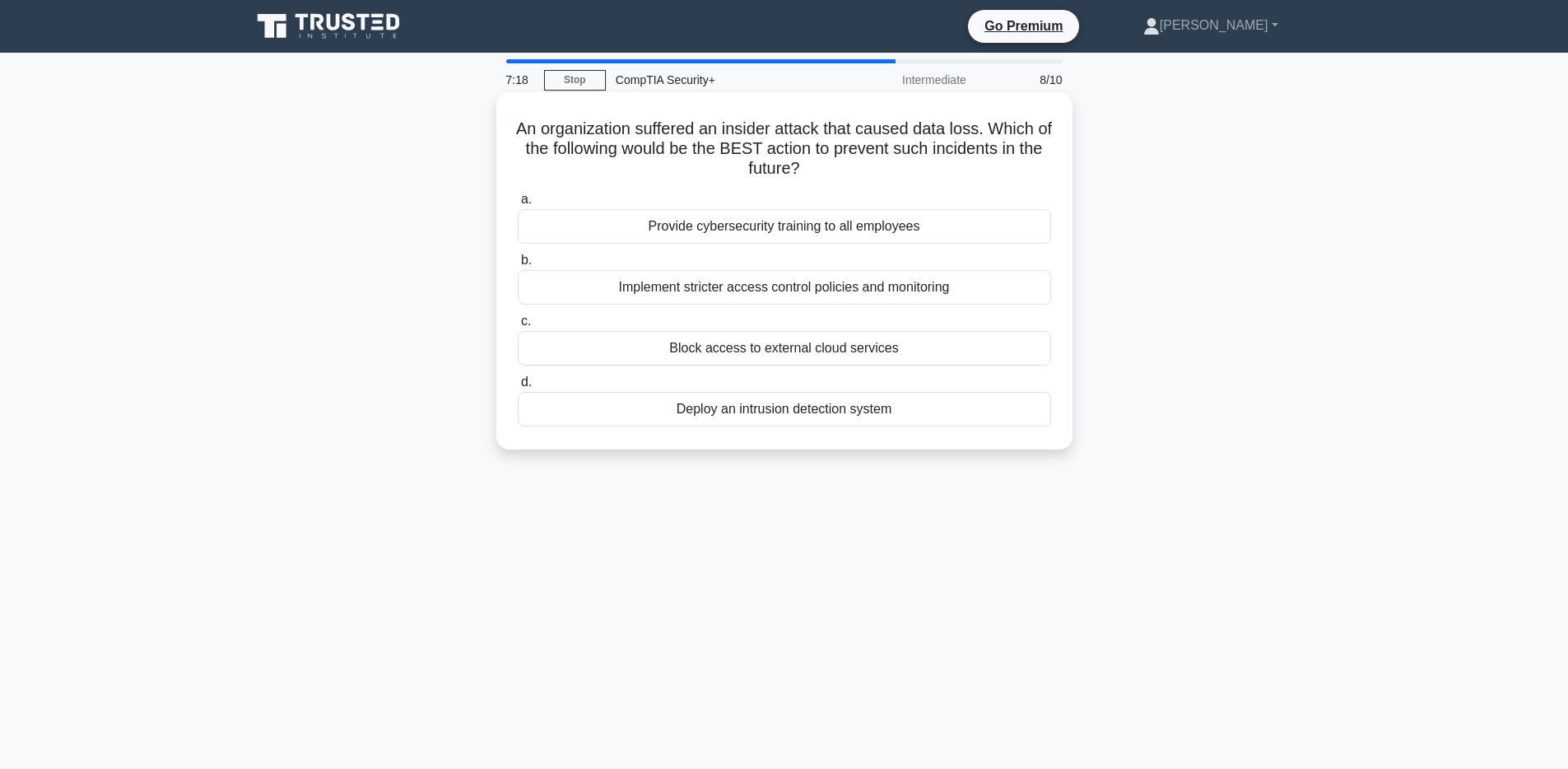
click at [827, 295] on div "Implement stricter access control policies and monitoring" at bounding box center [784, 287] width 533 height 35
click at [518, 266] on input "b. Implement stricter access control policies and monitoring" at bounding box center [518, 261] width 0 height 11
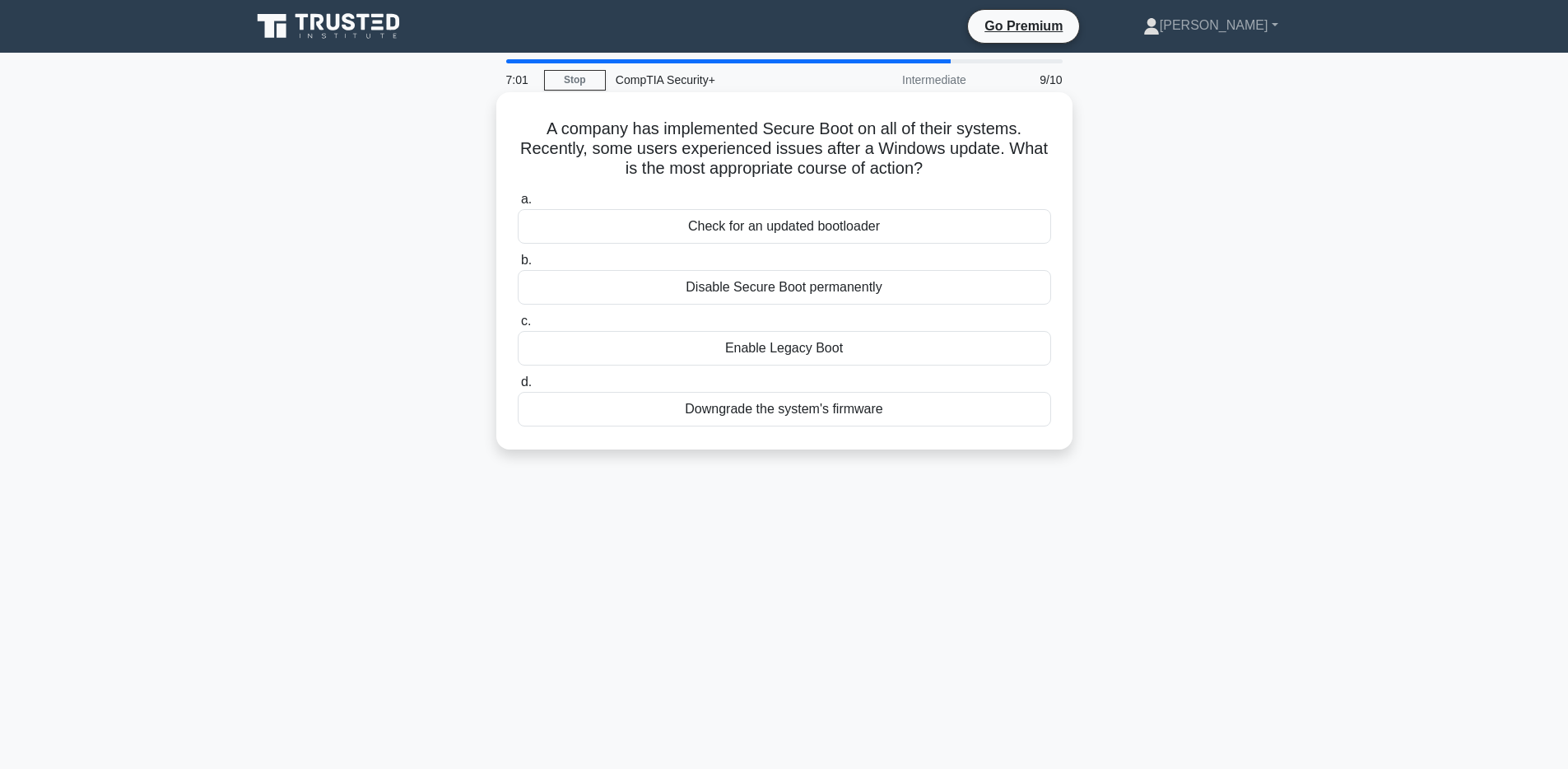
click at [722, 226] on div "Check for an updated bootloader" at bounding box center [784, 226] width 533 height 35
click at [518, 205] on input "a. Check for an updated bootloader" at bounding box center [518, 199] width 0 height 11
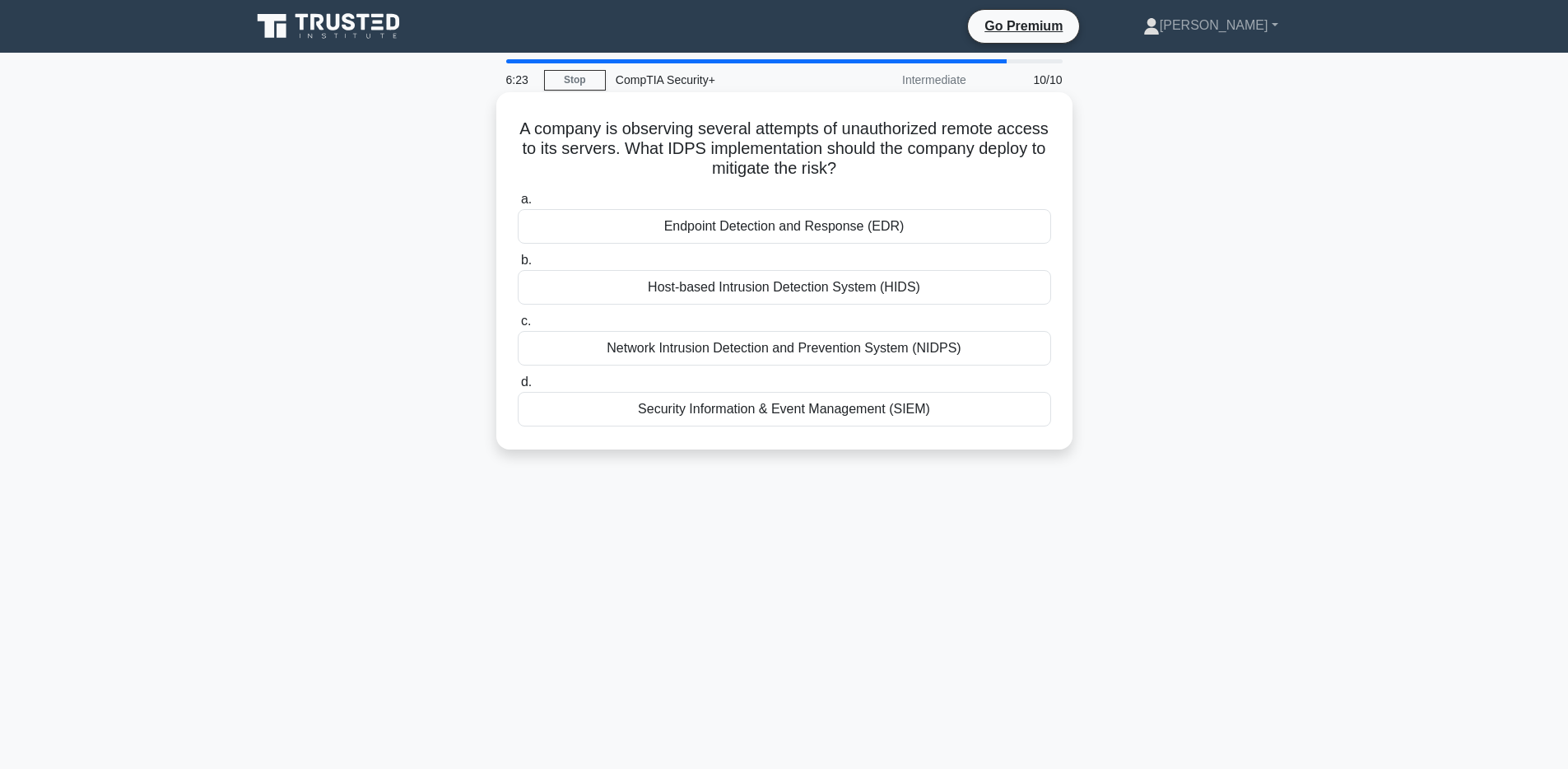
click at [729, 349] on div "Network Intrusion Detection and Prevention System (NIDPS)" at bounding box center [784, 347] width 533 height 35
click at [518, 327] on input "c. Network Intrusion Detection and Prevention System (NIDPS)" at bounding box center [518, 322] width 0 height 11
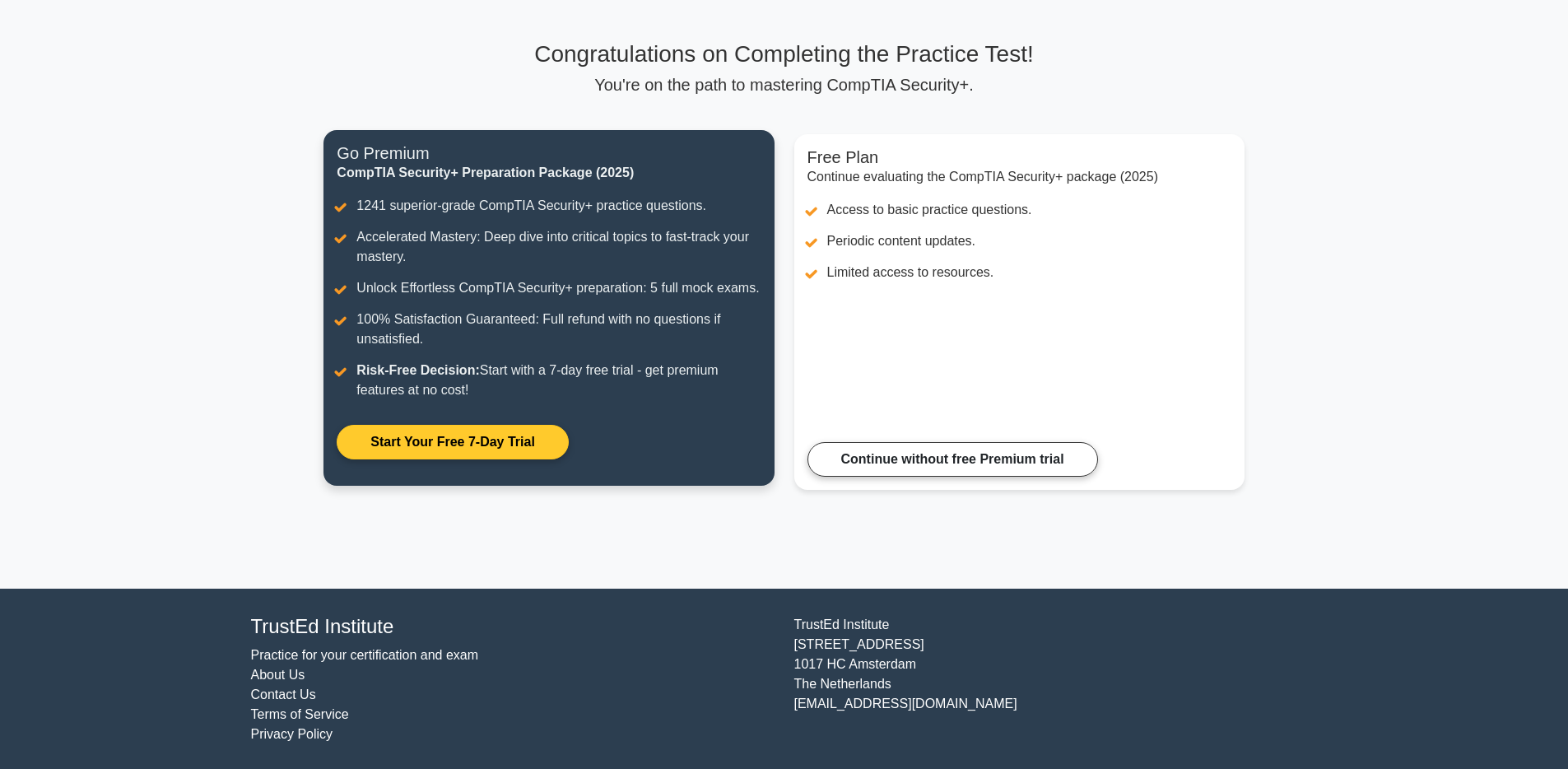
scroll to position [93, 0]
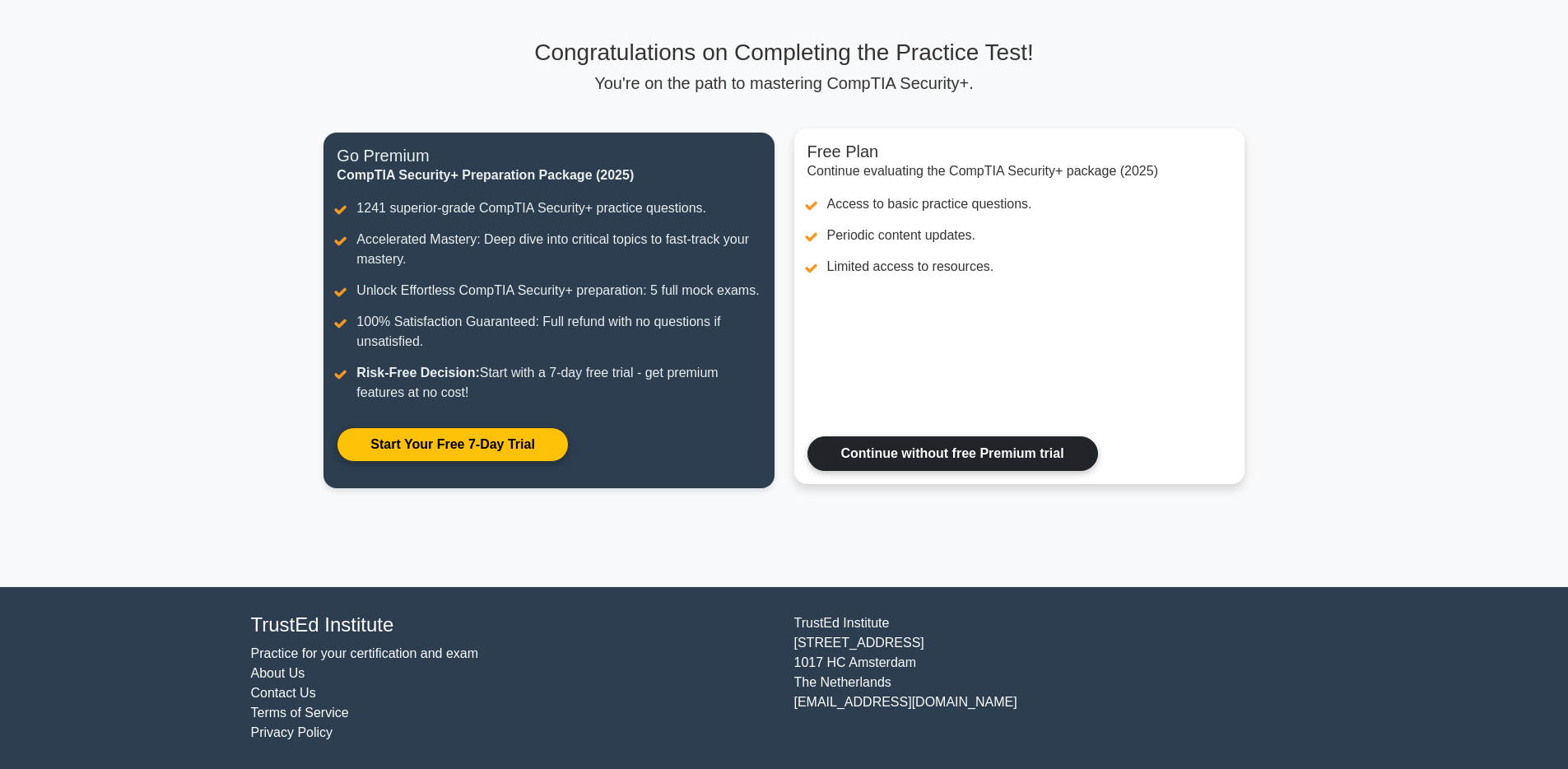
click at [976, 464] on link "Continue without free Premium trial" at bounding box center [952, 453] width 290 height 35
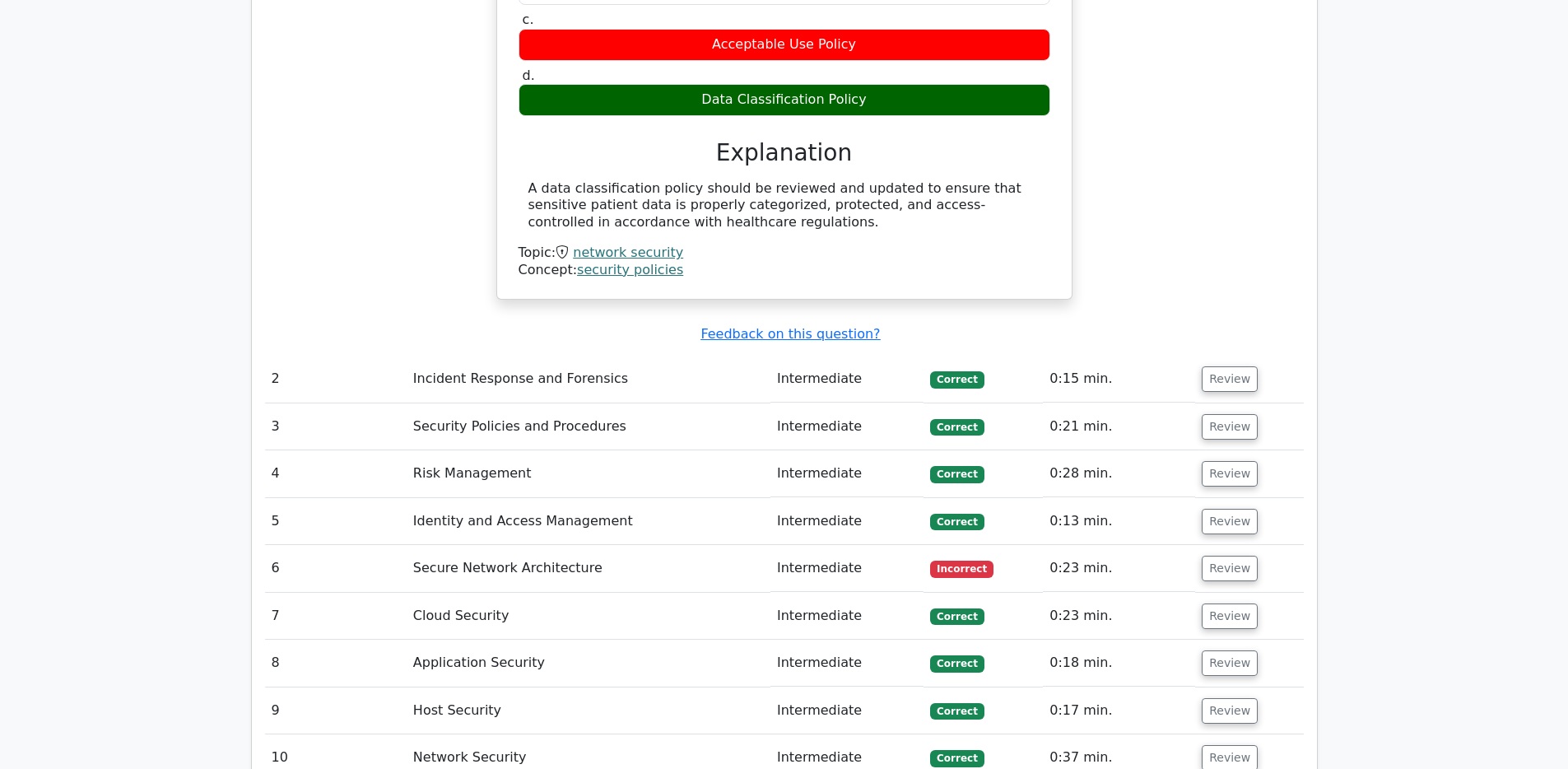
scroll to position [1739, 0]
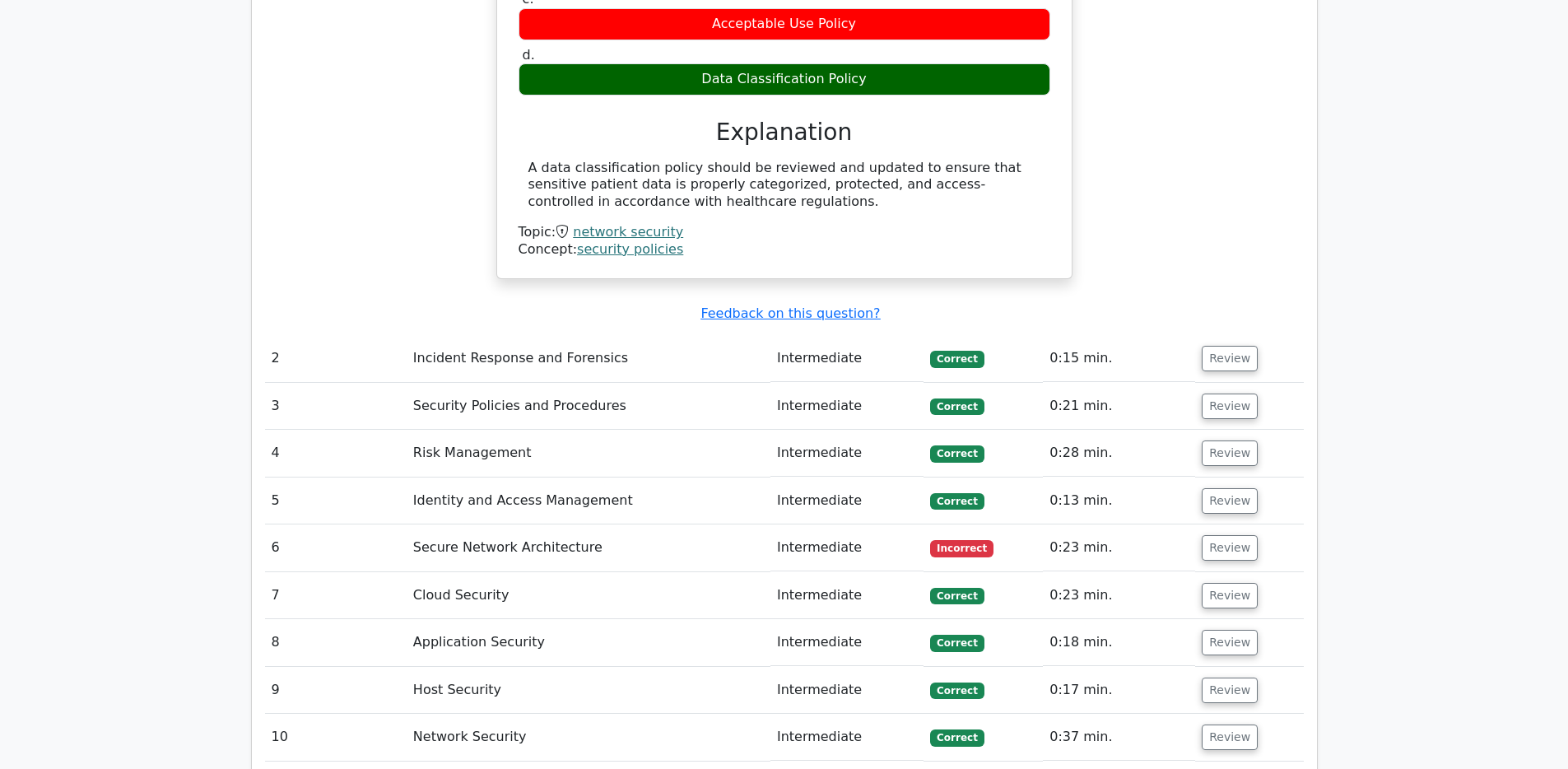
click at [705, 524] on td "Secure Network Architecture" at bounding box center [588, 547] width 363 height 47
click at [1222, 535] on button "Review" at bounding box center [1230, 547] width 56 height 26
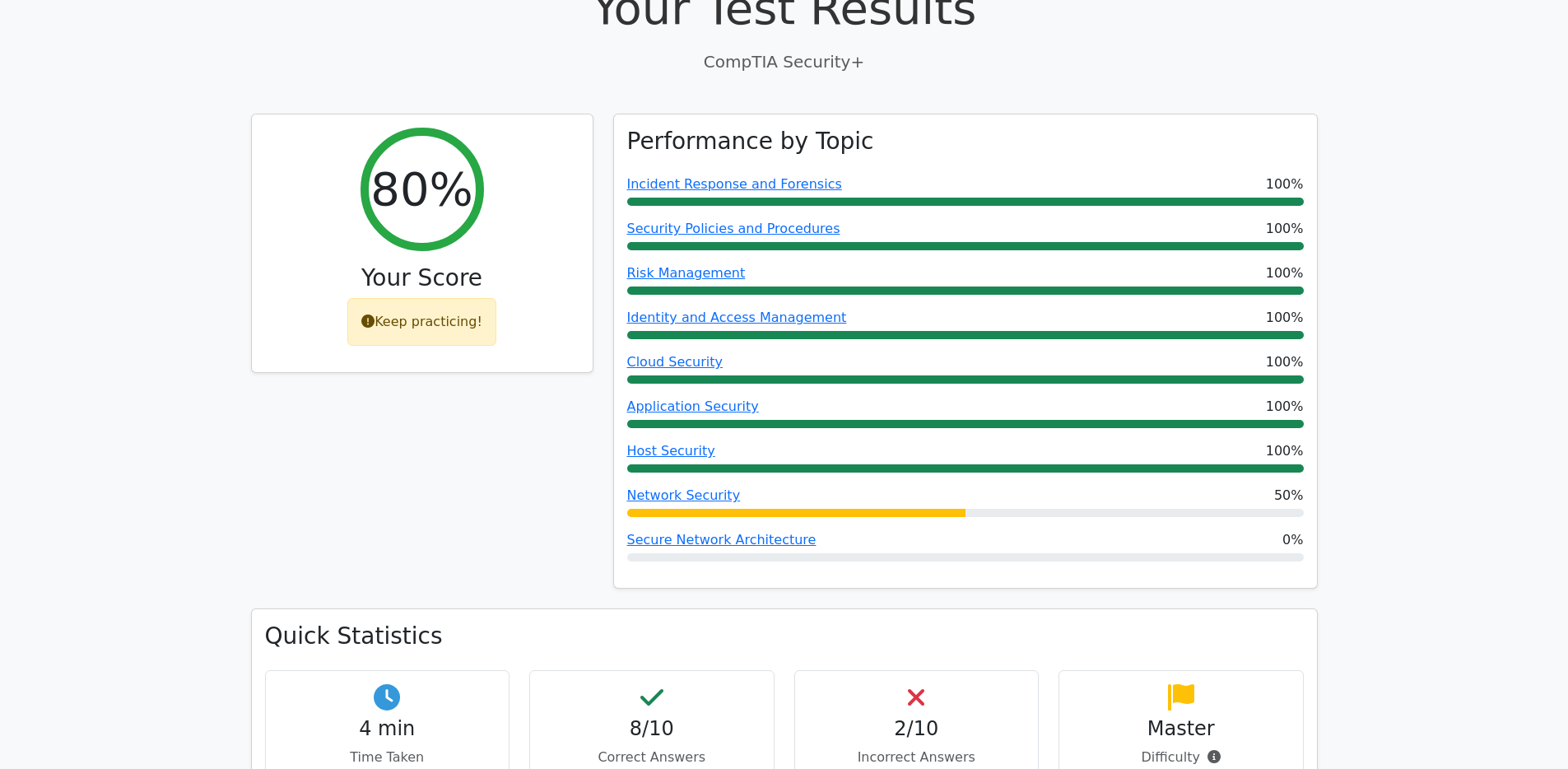
scroll to position [828, 0]
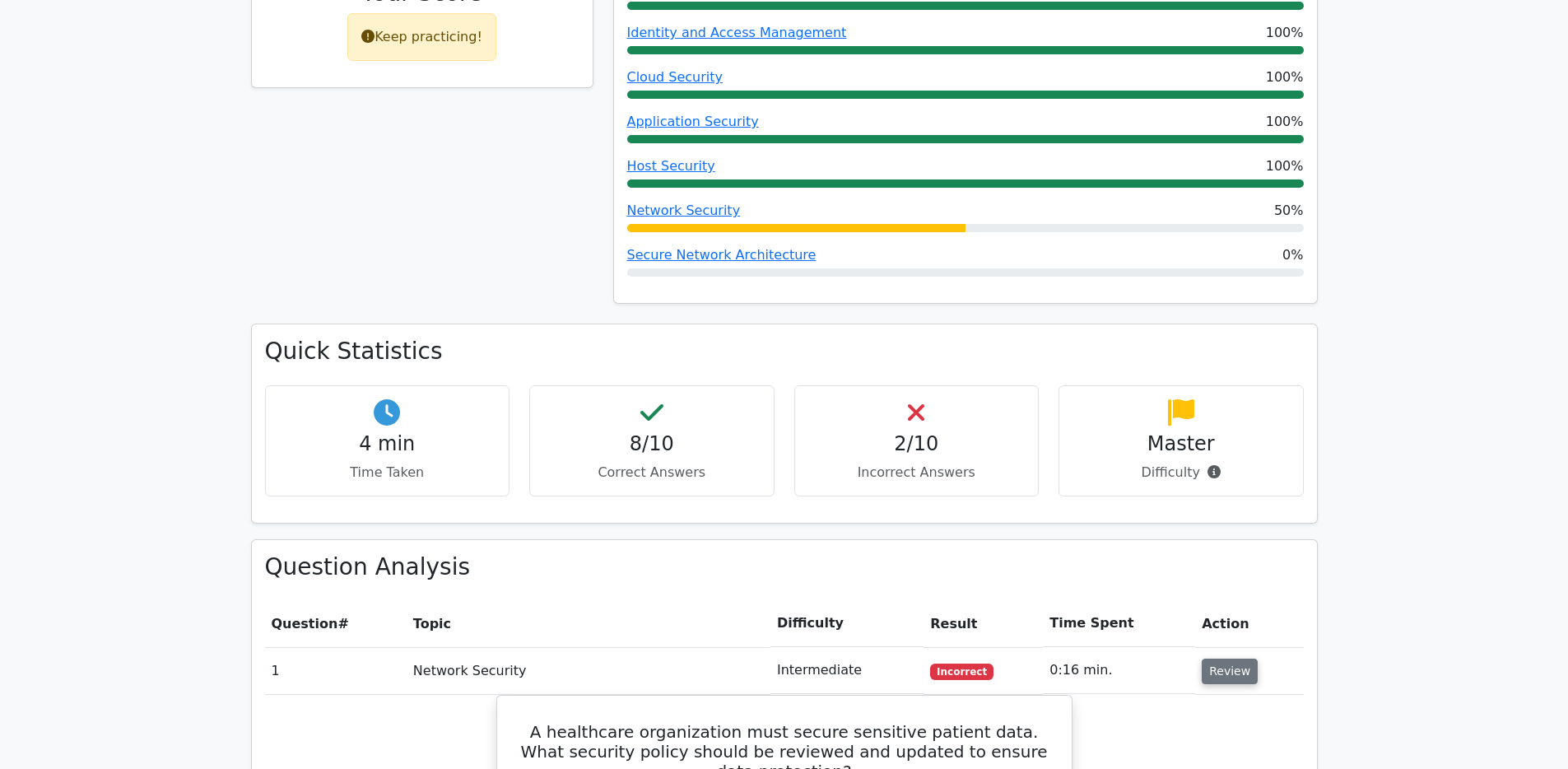
click at [1218, 658] on button "Review" at bounding box center [1230, 671] width 56 height 26
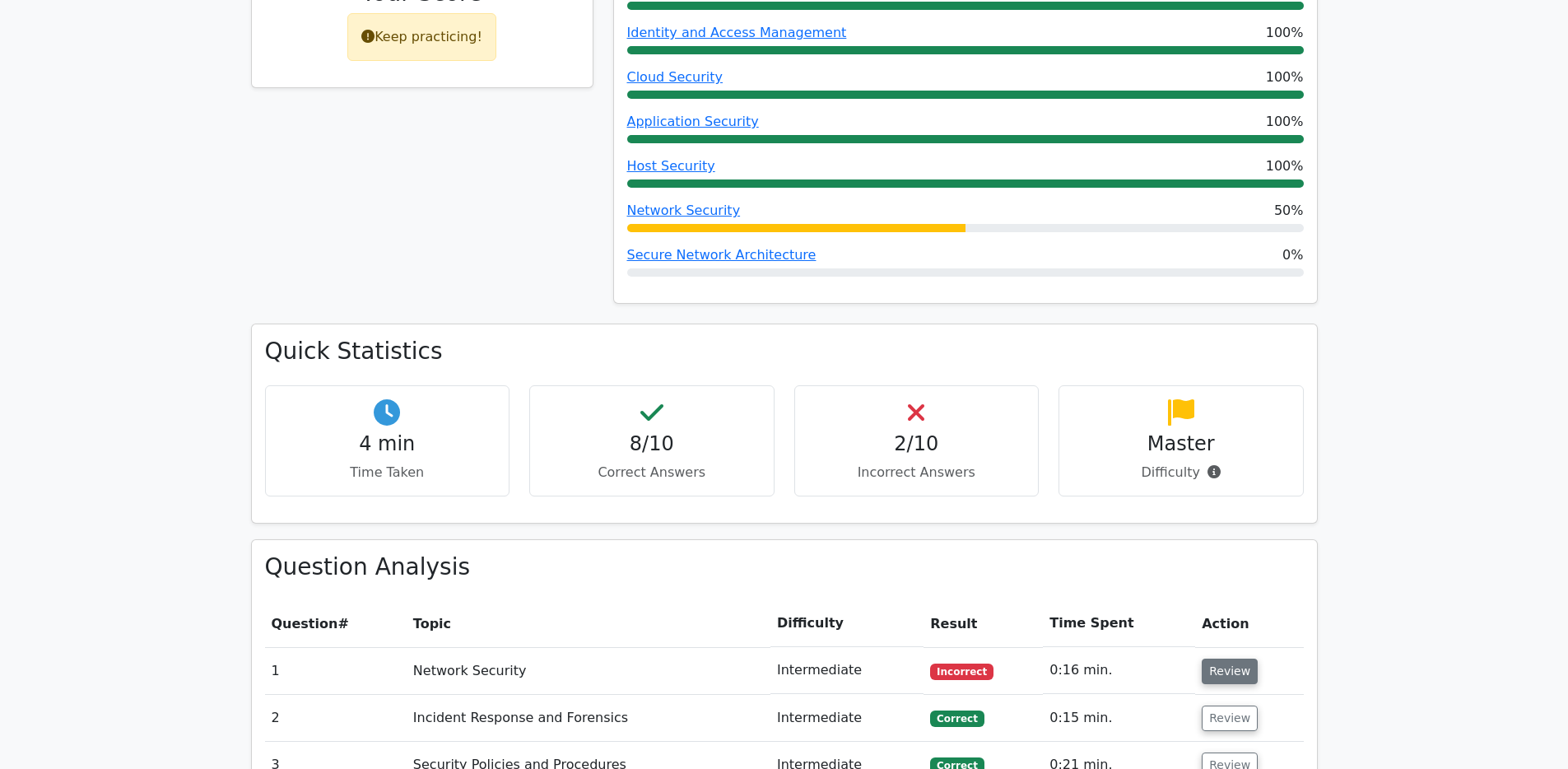
scroll to position [1097, 0]
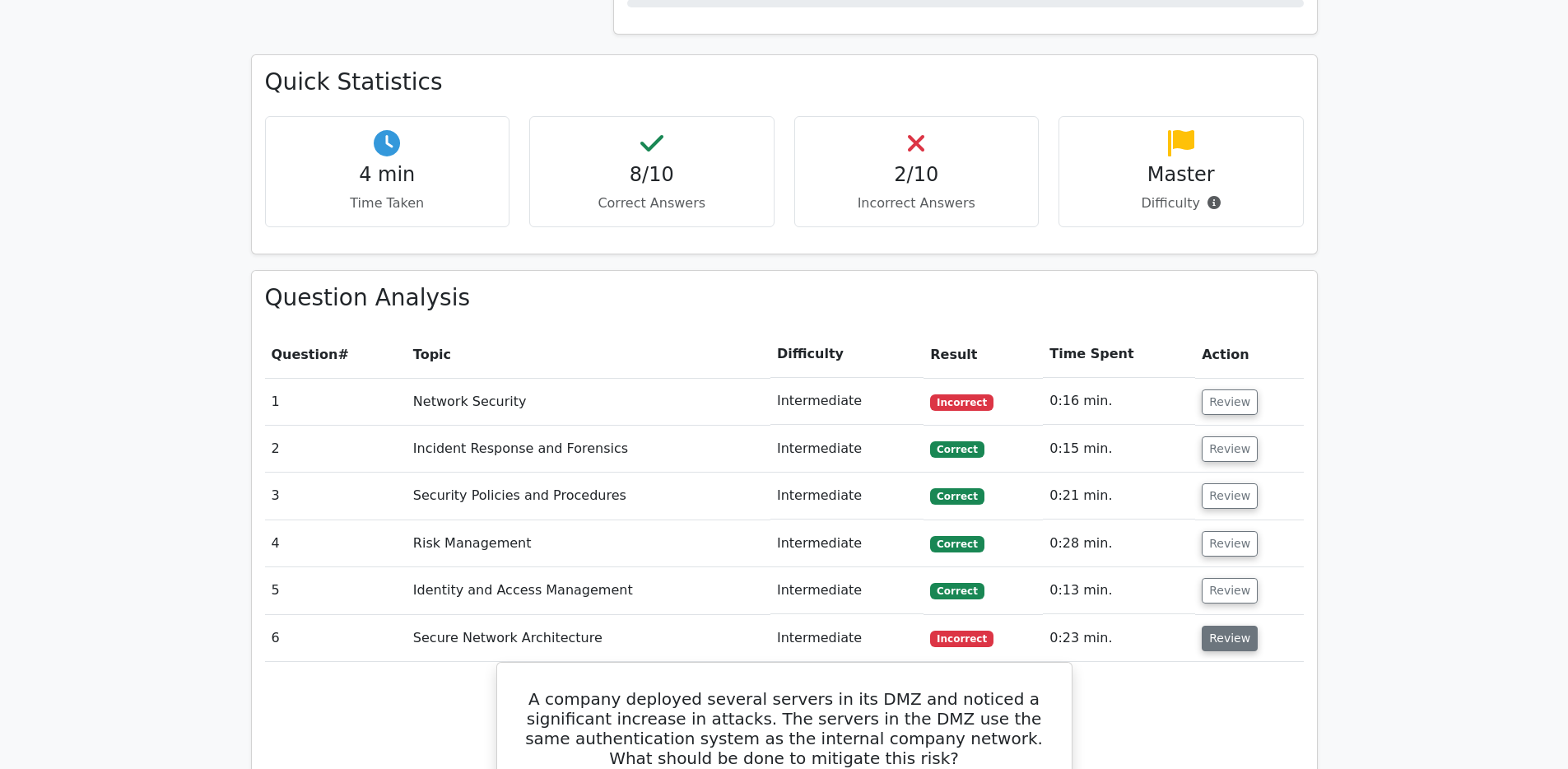
click at [1220, 625] on button "Review" at bounding box center [1230, 638] width 56 height 26
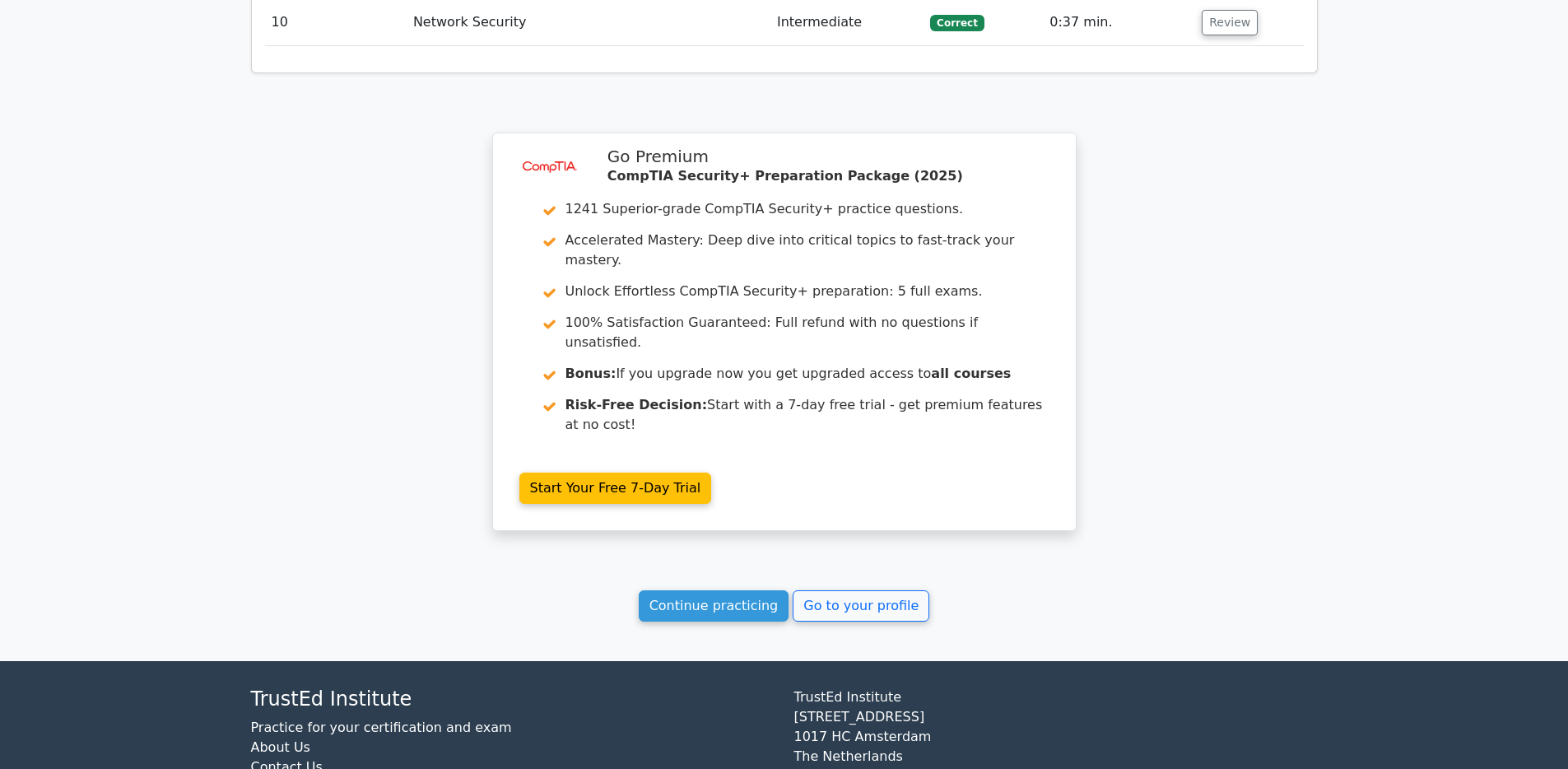
scroll to position [1915, 0]
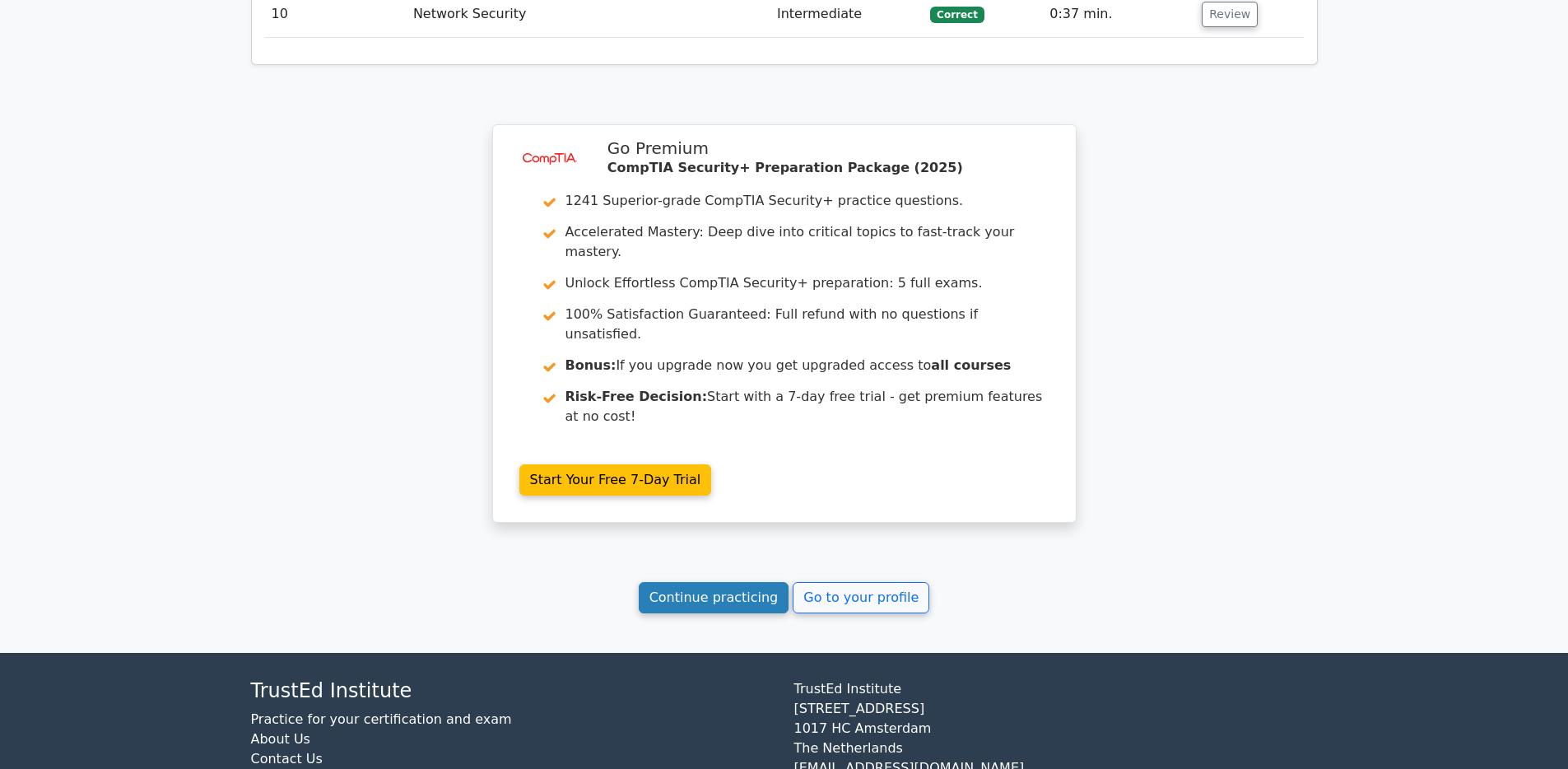
click at [747, 582] on link "Continue practicing" at bounding box center [713, 598] width 151 height 31
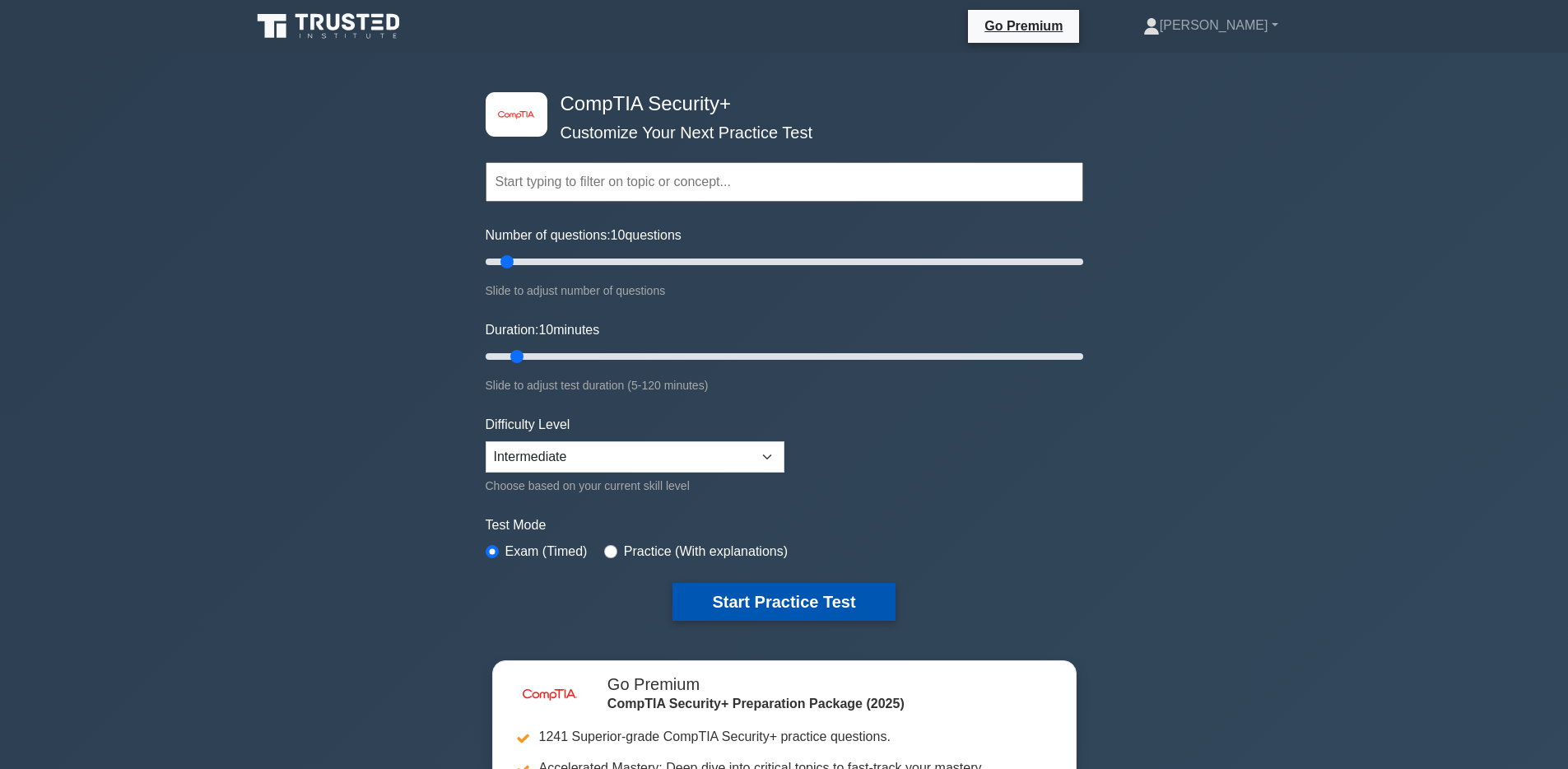
click at [758, 602] on button "Start Practice Test" at bounding box center [783, 601] width 222 height 38
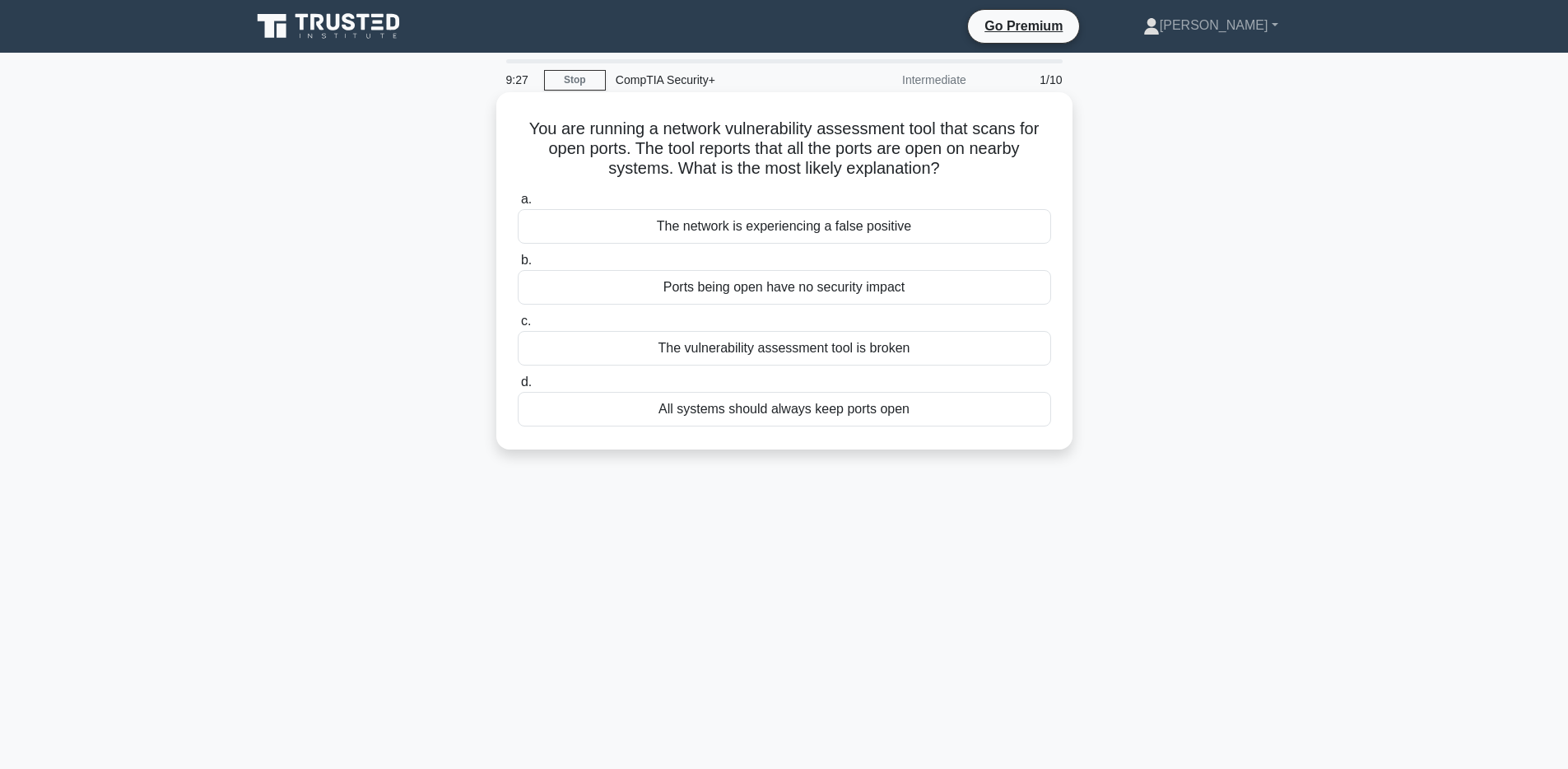
click at [798, 298] on div "Ports being open have no security impact" at bounding box center [784, 287] width 533 height 35
click at [518, 266] on input "b. Ports being open have no security impact" at bounding box center [518, 261] width 0 height 11
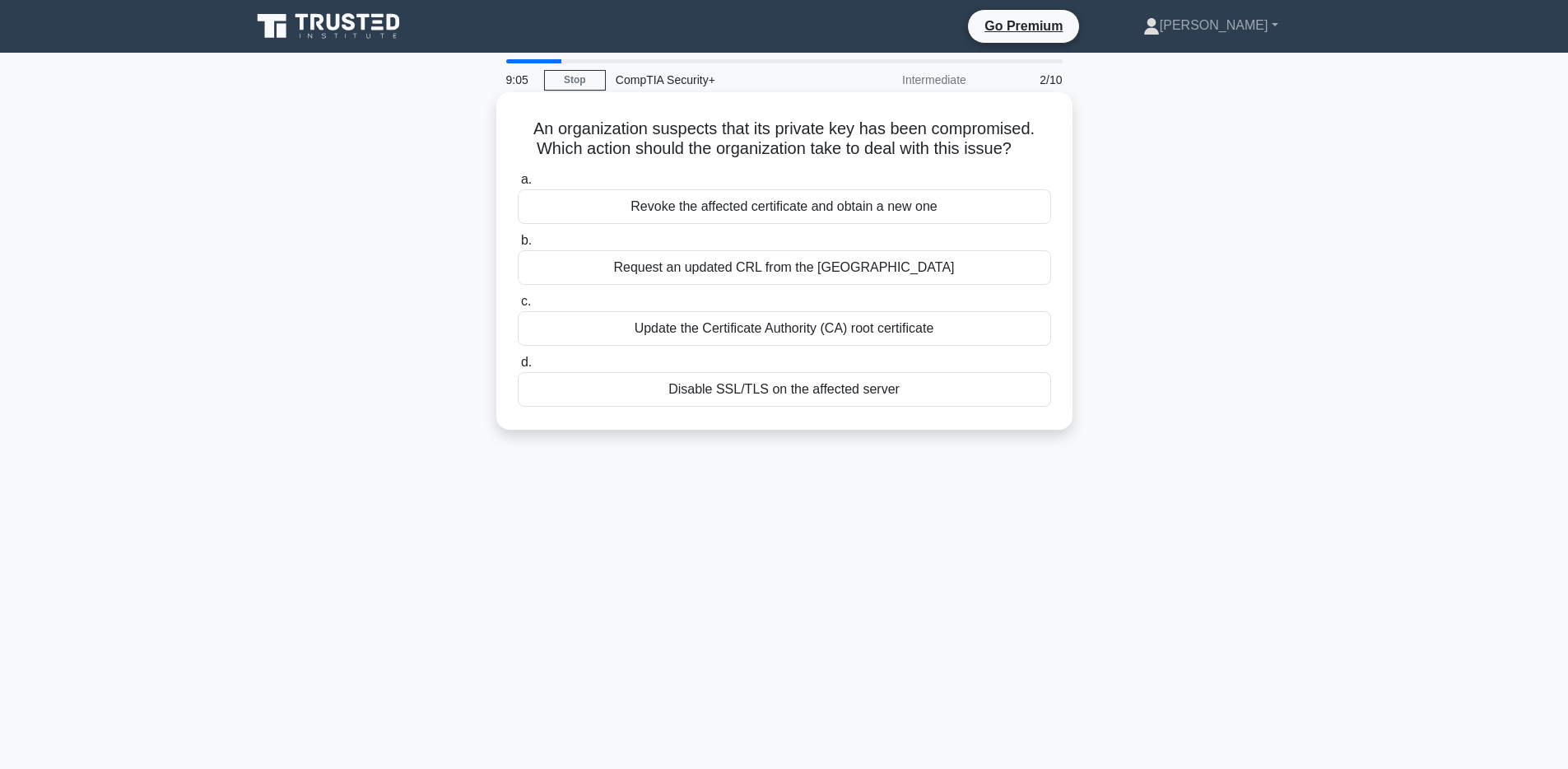
click at [822, 213] on div "Revoke the affected certificate and obtain a new one" at bounding box center [784, 206] width 533 height 35
click at [518, 185] on input "a. Revoke the affected certificate and obtain a new one" at bounding box center [518, 180] width 0 height 11
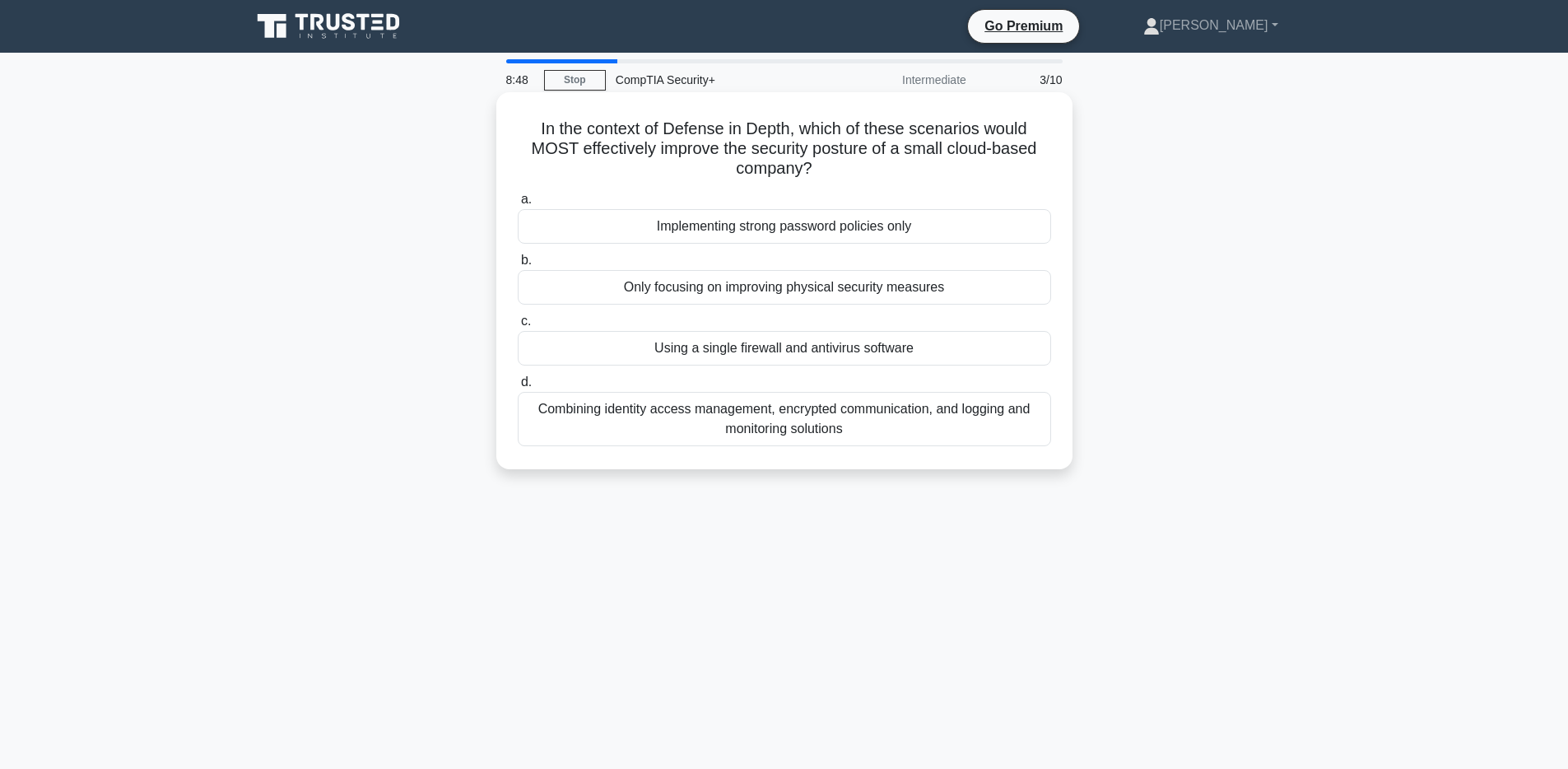
click at [873, 427] on div "Combining identity access management, encrypted communication, and logging and …" at bounding box center [784, 419] width 533 height 54
click at [518, 388] on input "d. Combining identity access management, encrypted communication, and logging a…" at bounding box center [518, 382] width 0 height 11
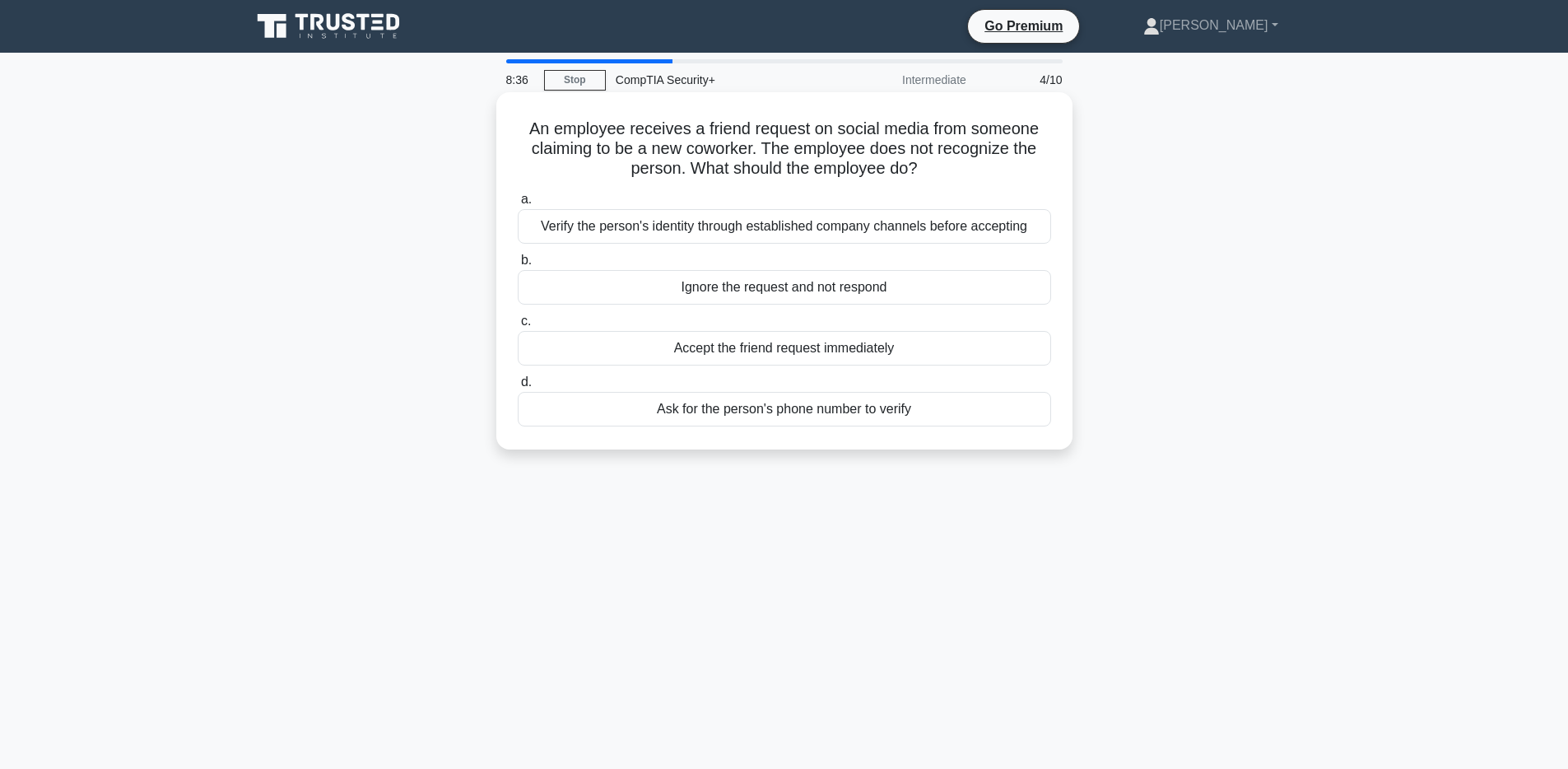
click at [766, 231] on div "Verify the person's identity through established company channels before accept…" at bounding box center [784, 226] width 533 height 35
click at [518, 205] on input "a. Verify the person's identity through established company channels before acc…" at bounding box center [518, 199] width 0 height 11
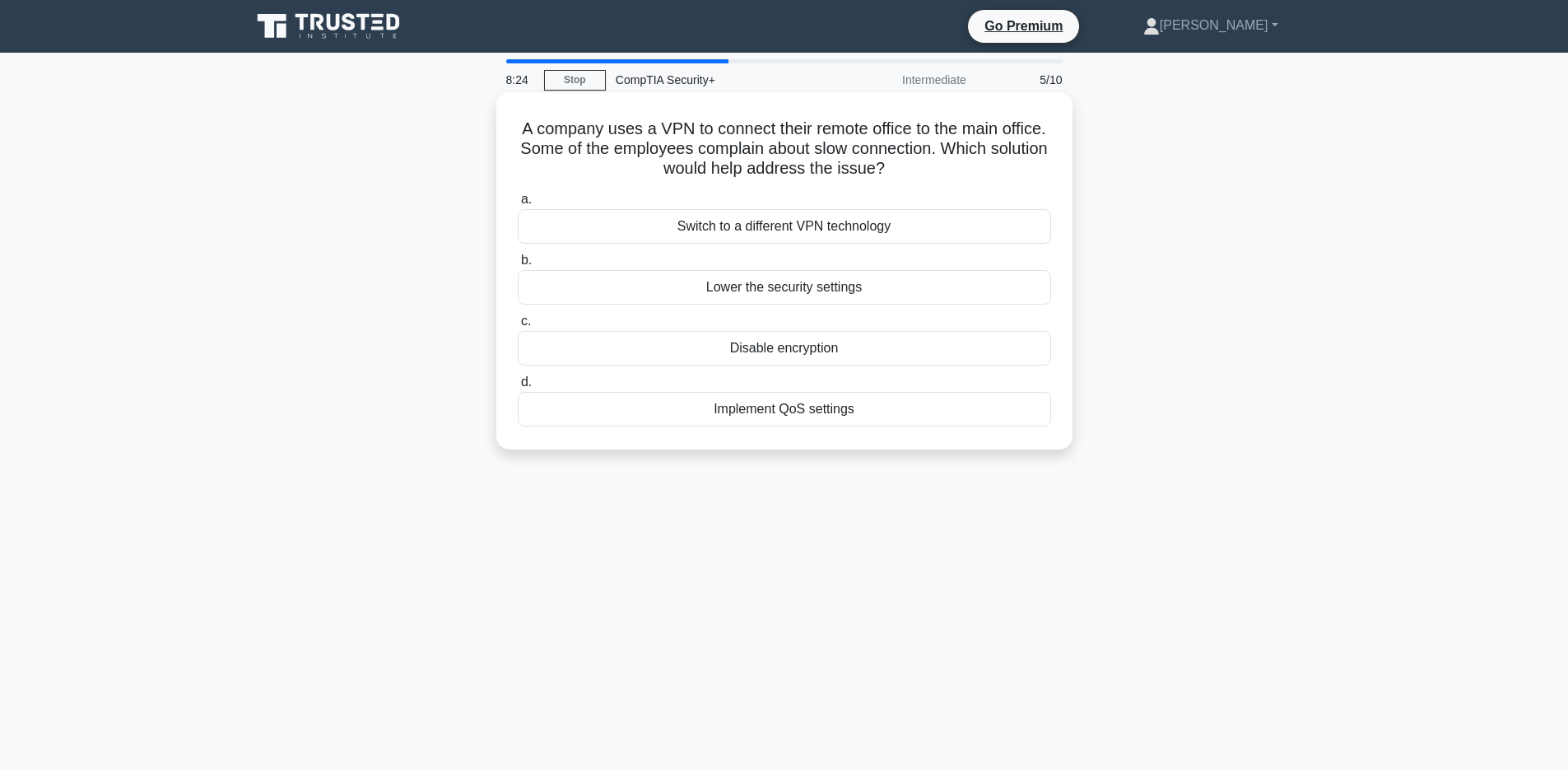
click at [851, 409] on div "Implement QoS settings" at bounding box center [784, 409] width 533 height 35
click at [518, 388] on input "d. Implement QoS settings" at bounding box center [518, 382] width 0 height 11
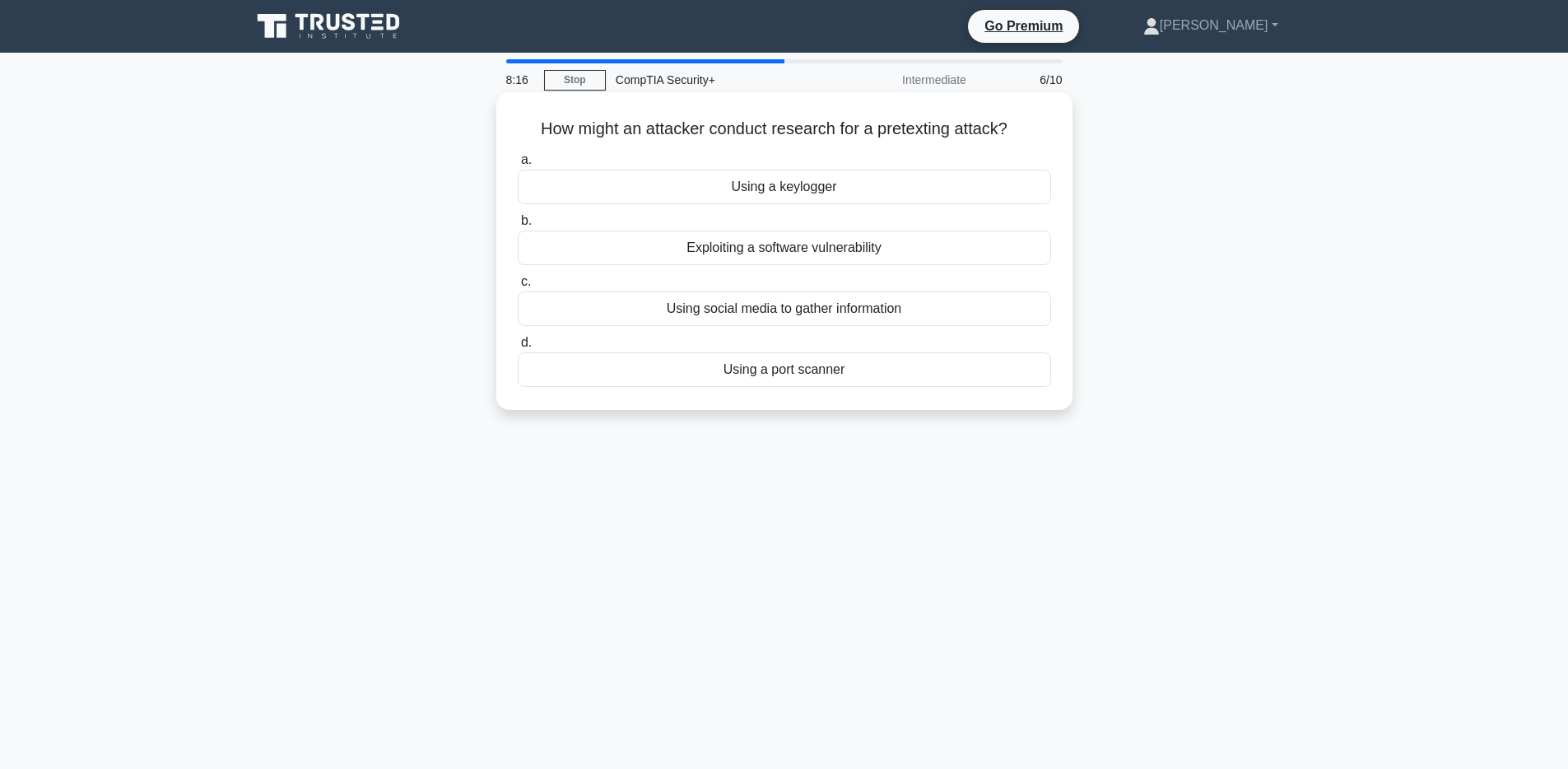
click at [648, 310] on div "Using social media to gather information" at bounding box center [784, 308] width 533 height 35
click at [518, 288] on input "c. Using social media to gather information" at bounding box center [518, 282] width 0 height 11
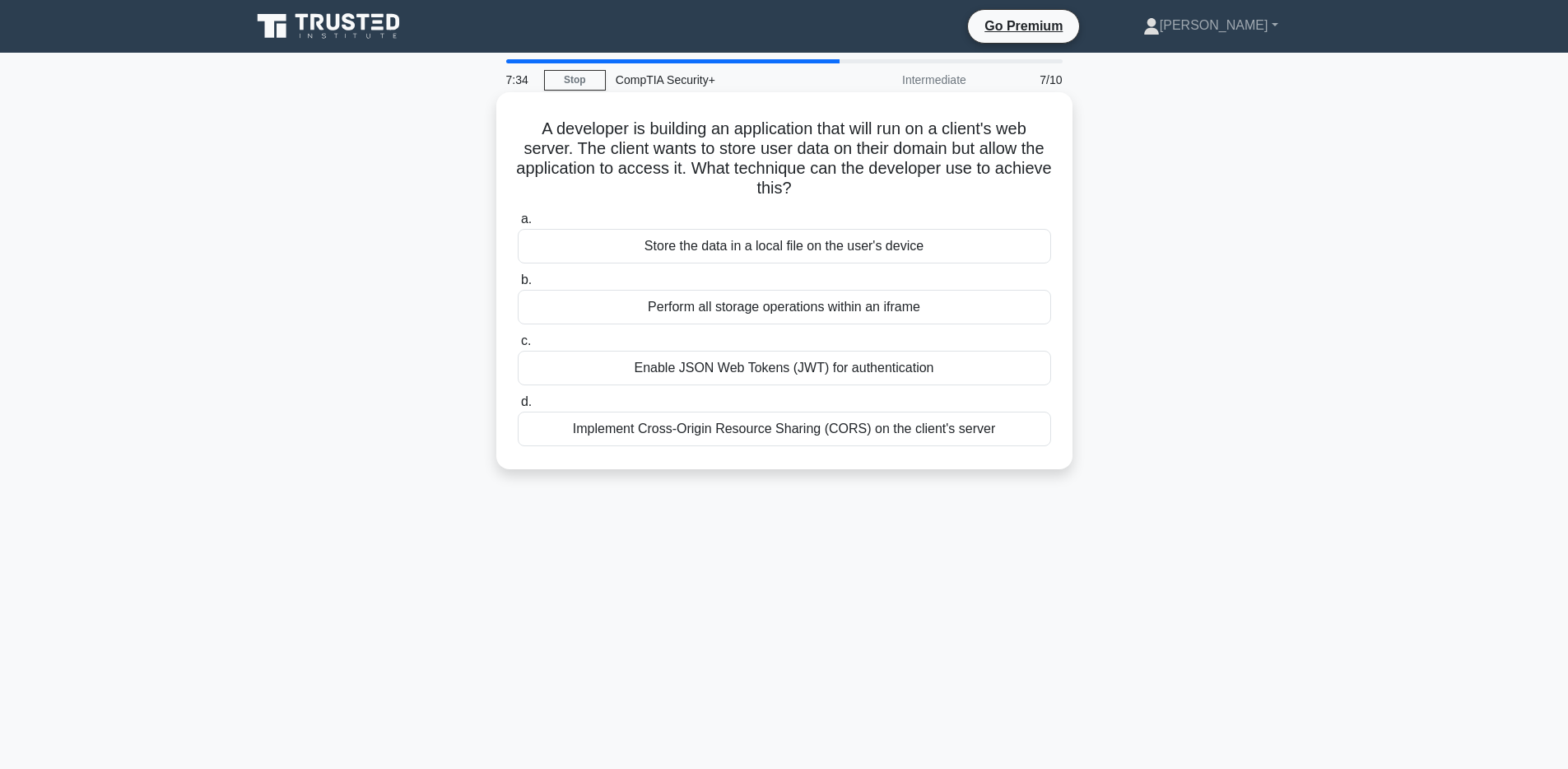
click at [734, 376] on div "Enable JSON Web Tokens (JWT) for authentication" at bounding box center [784, 368] width 533 height 35
click at [518, 347] on input "c. Enable JSON Web Tokens (JWT) for authentication" at bounding box center [518, 341] width 0 height 11
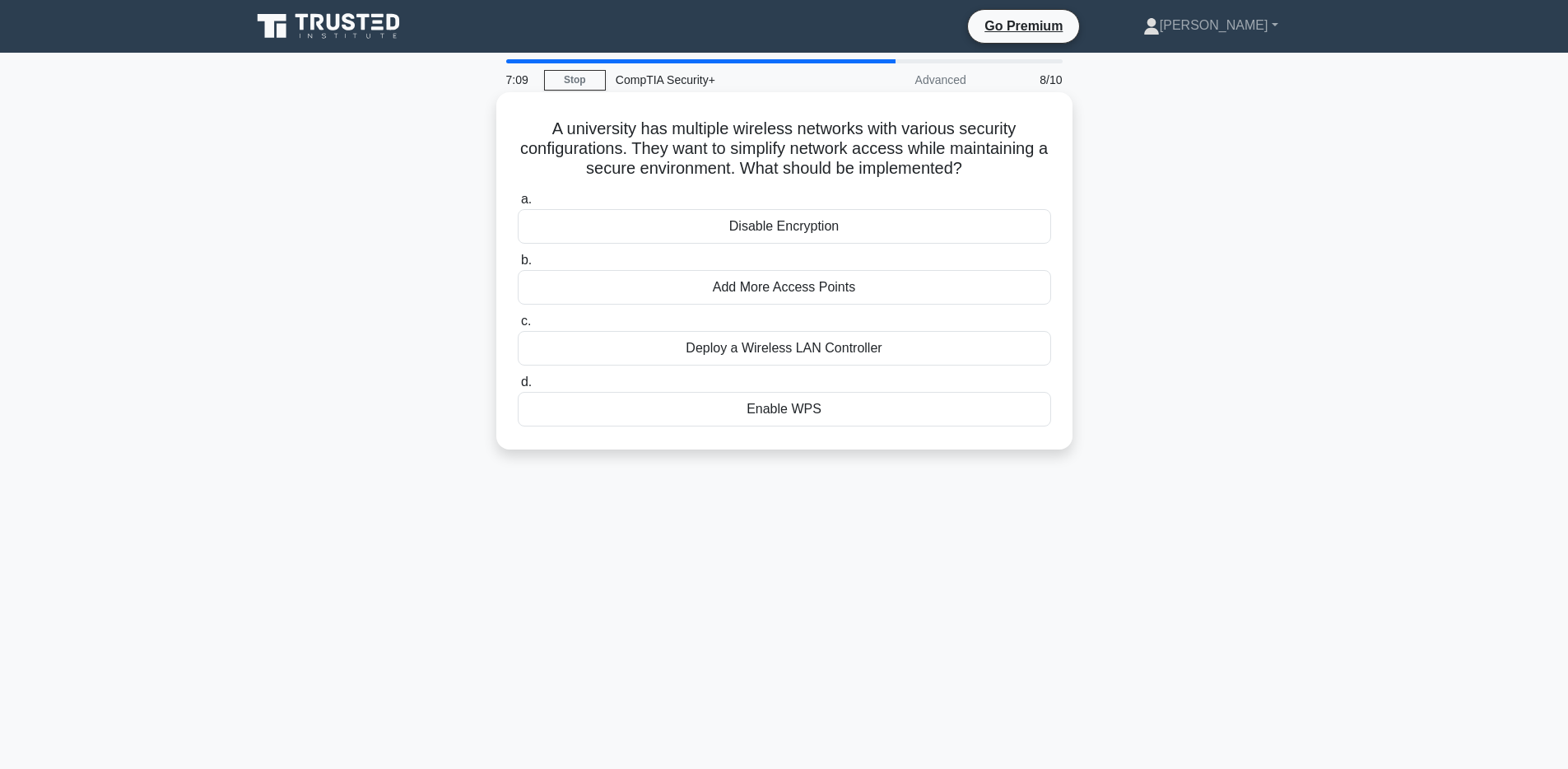
click at [757, 354] on div "Deploy a Wireless LAN Controller" at bounding box center [784, 347] width 533 height 35
click at [518, 327] on input "c. Deploy a Wireless LAN Controller" at bounding box center [518, 322] width 0 height 11
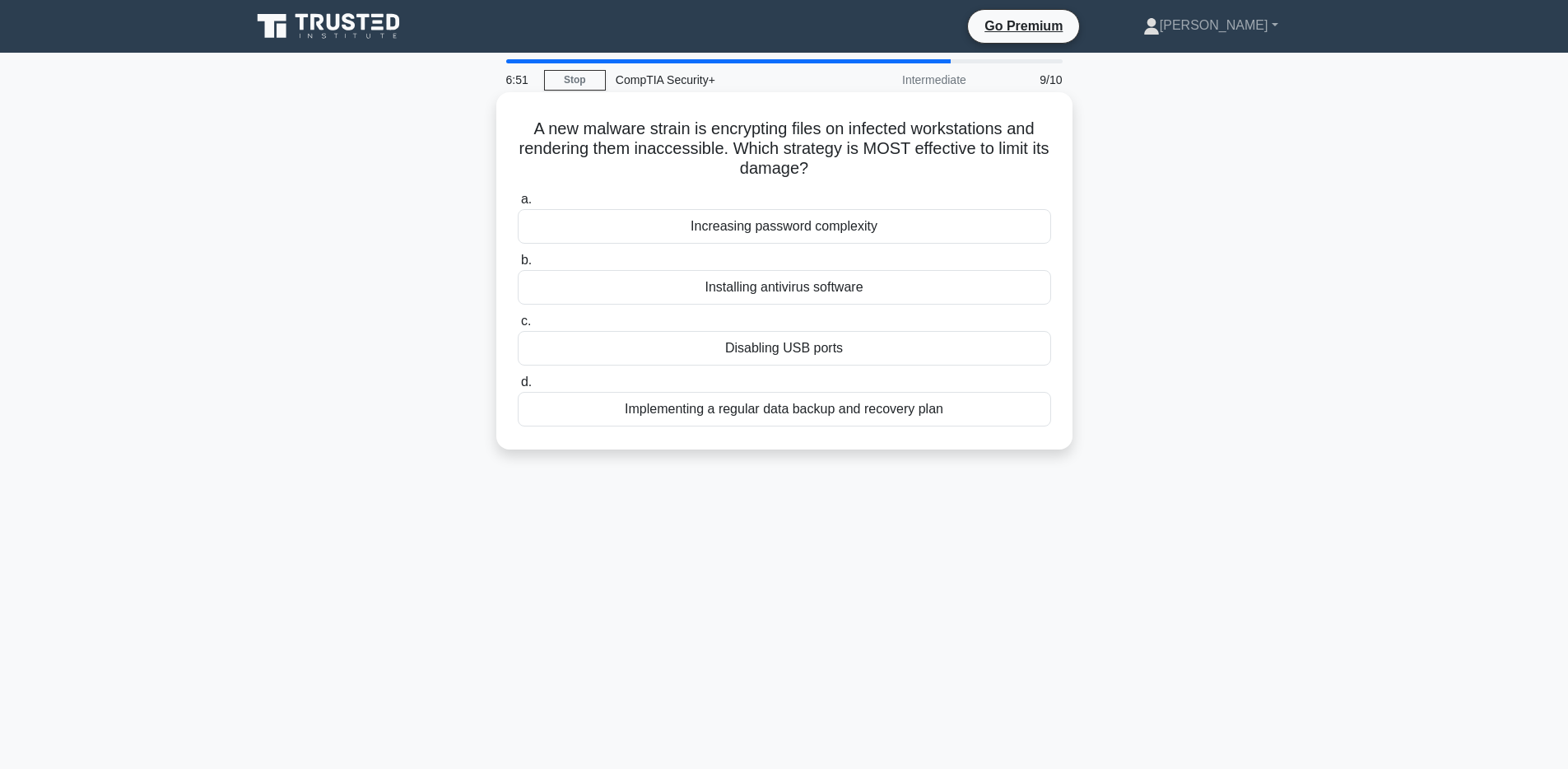
click at [838, 413] on div "Implementing a regular data backup and recovery plan" at bounding box center [784, 409] width 533 height 35
click at [518, 388] on input "d. Implementing a regular data backup and recovery plan" at bounding box center [518, 382] width 0 height 11
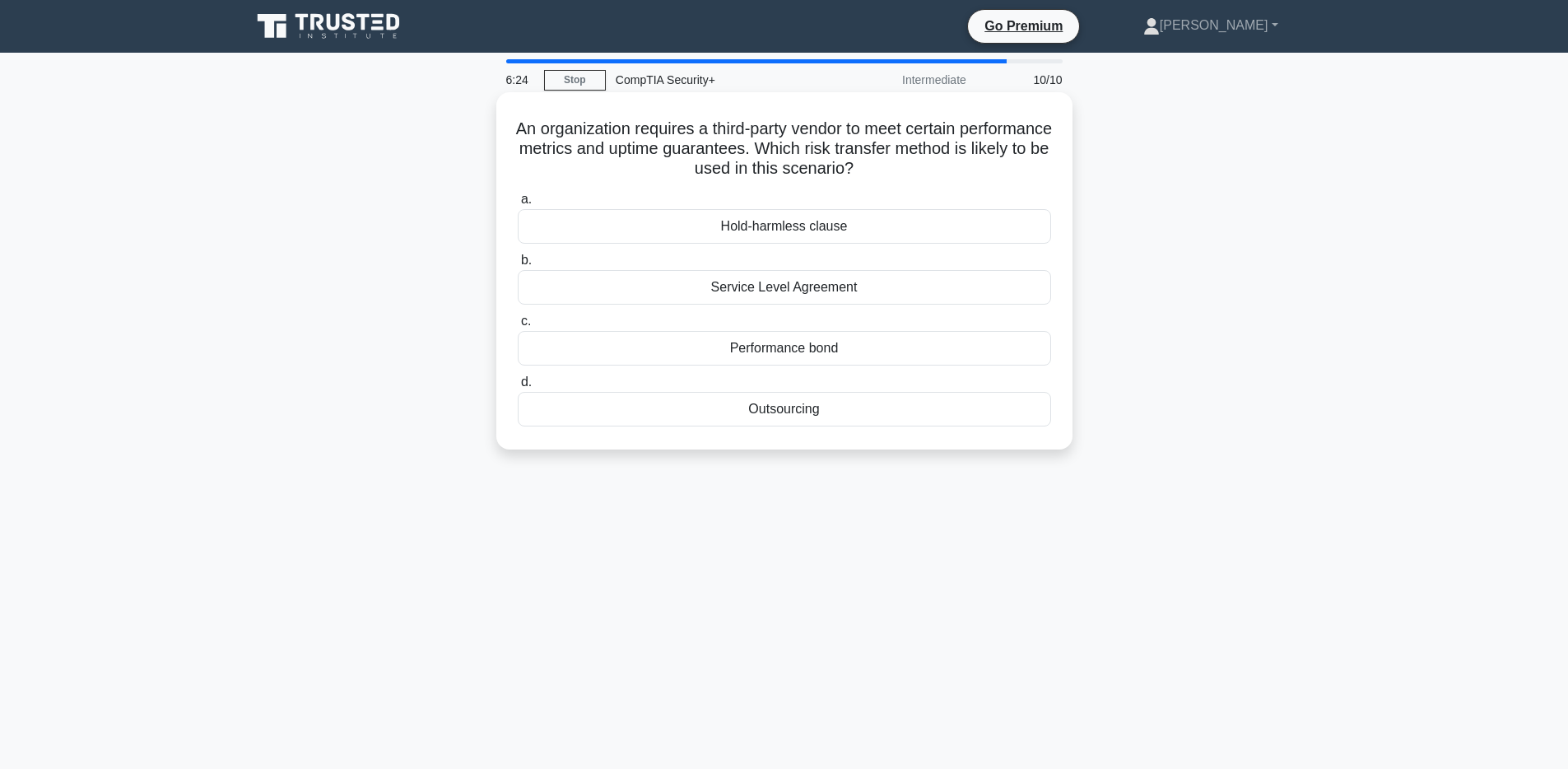
click at [688, 288] on div "Service Level Agreement" at bounding box center [784, 287] width 533 height 35
click at [518, 266] on input "b. Service Level Agreement" at bounding box center [518, 261] width 0 height 11
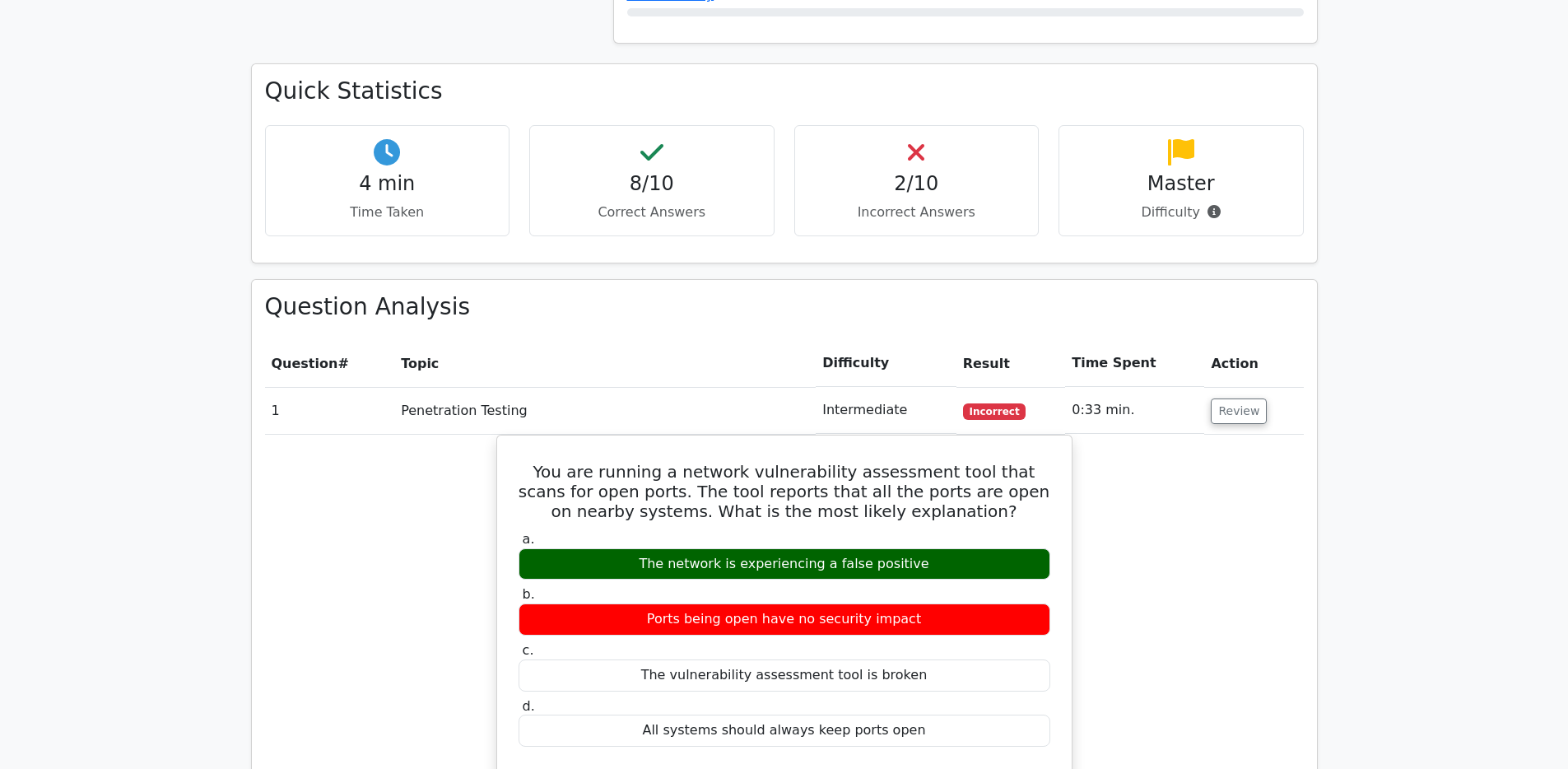
scroll to position [1093, 0]
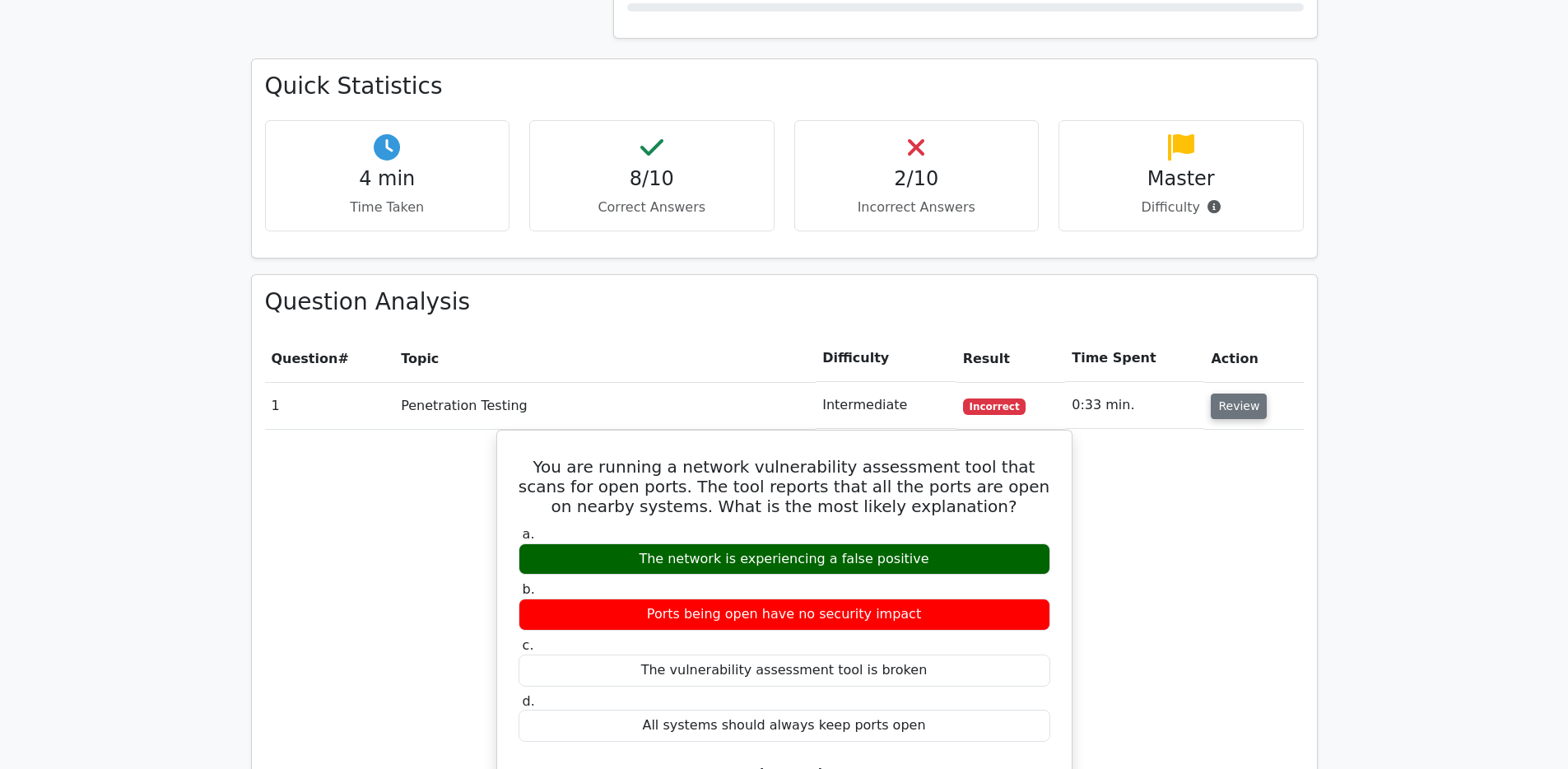
click at [1230, 394] on button "Review" at bounding box center [1239, 406] width 56 height 26
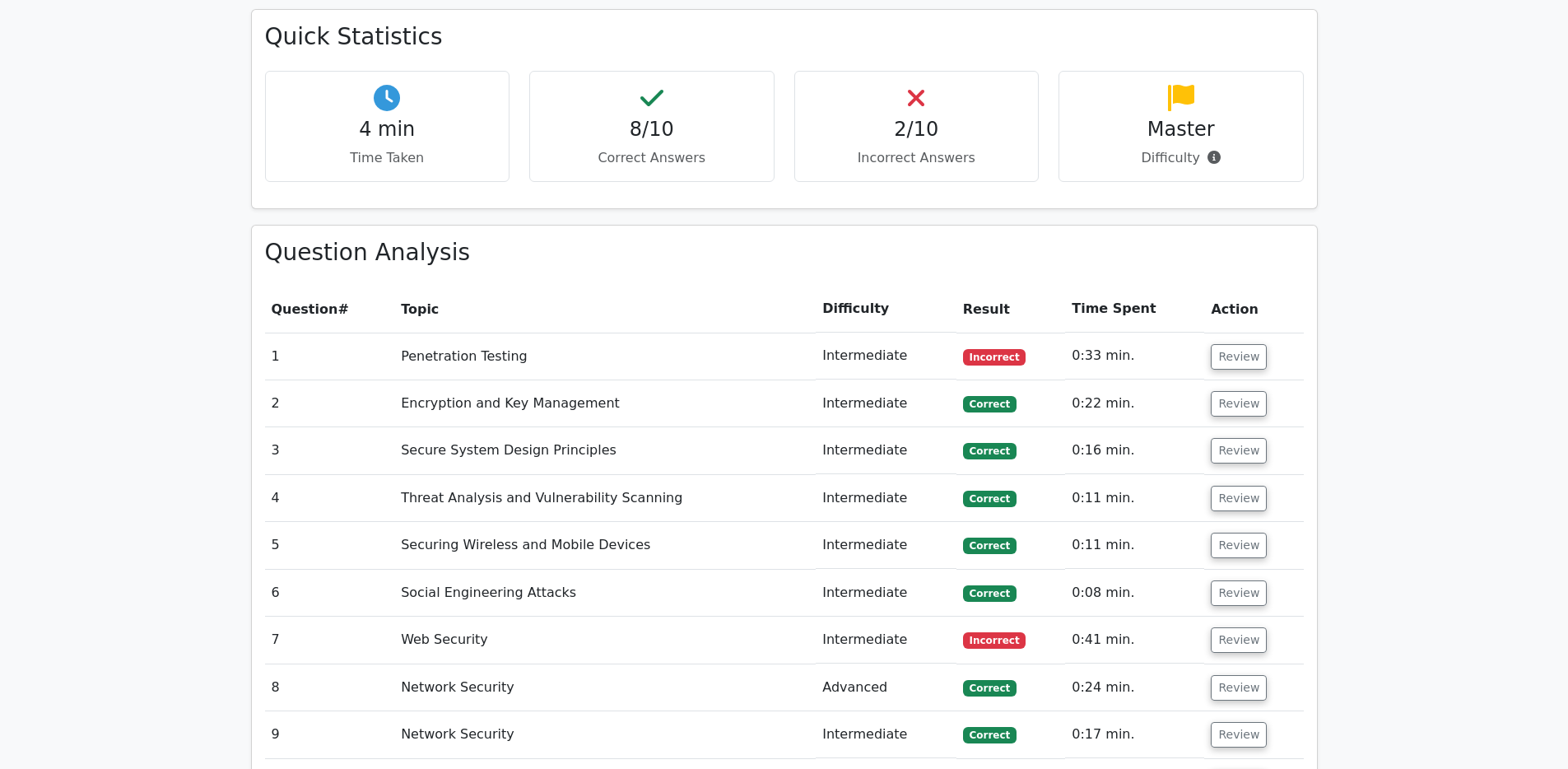
scroll to position [1172, 0]
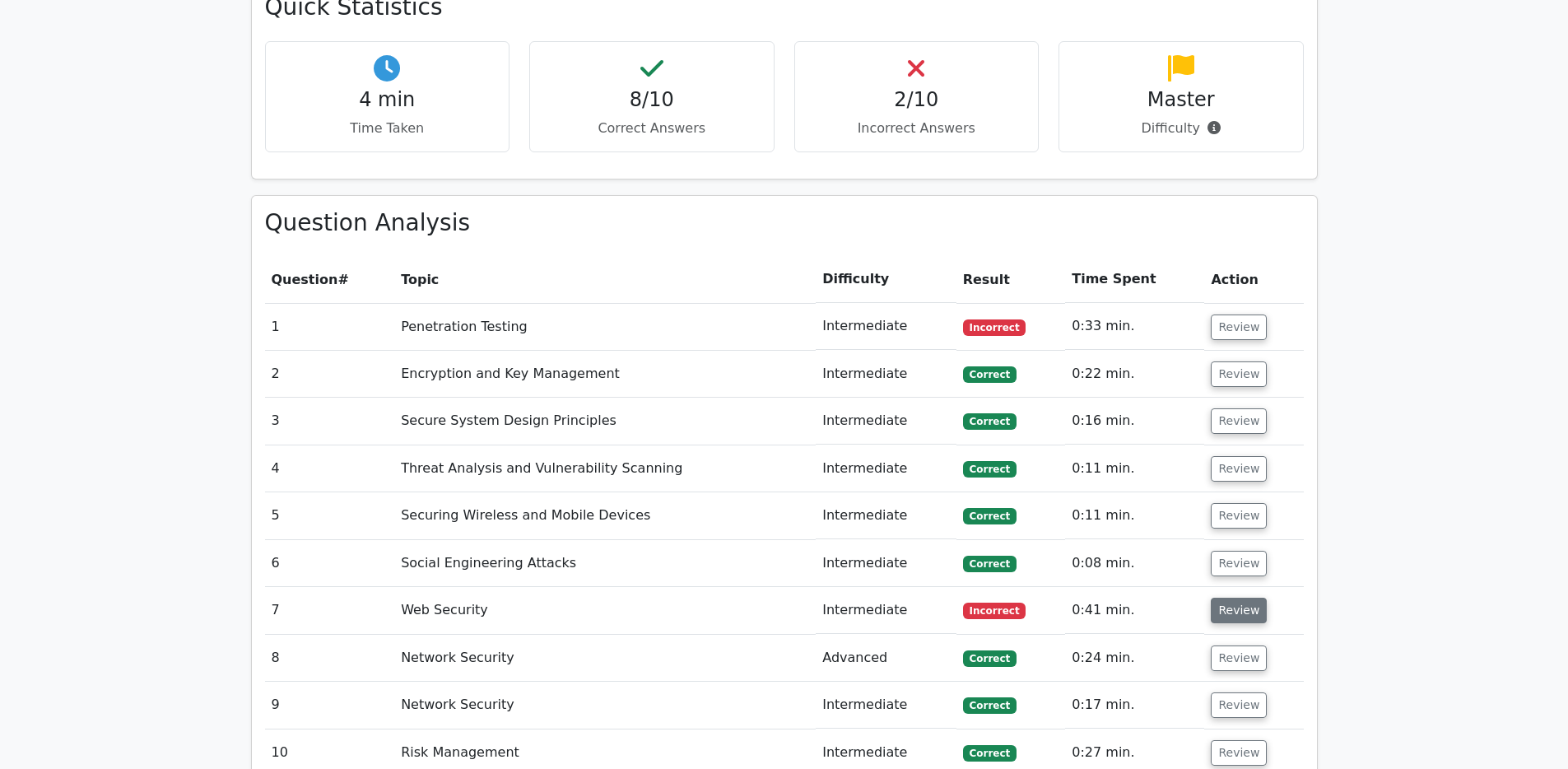
click at [1227, 598] on button "Review" at bounding box center [1239, 610] width 56 height 26
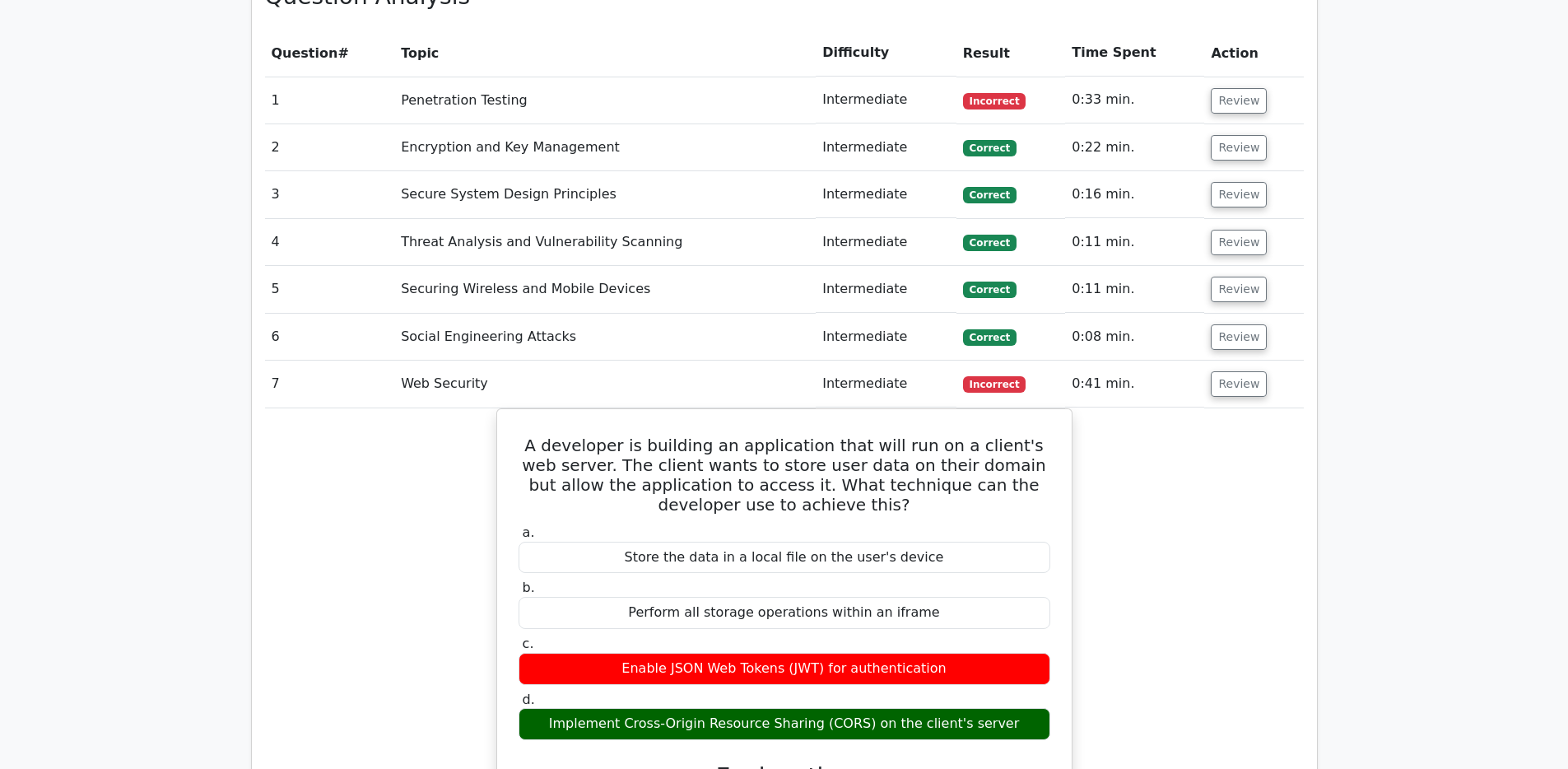
scroll to position [1403, 0]
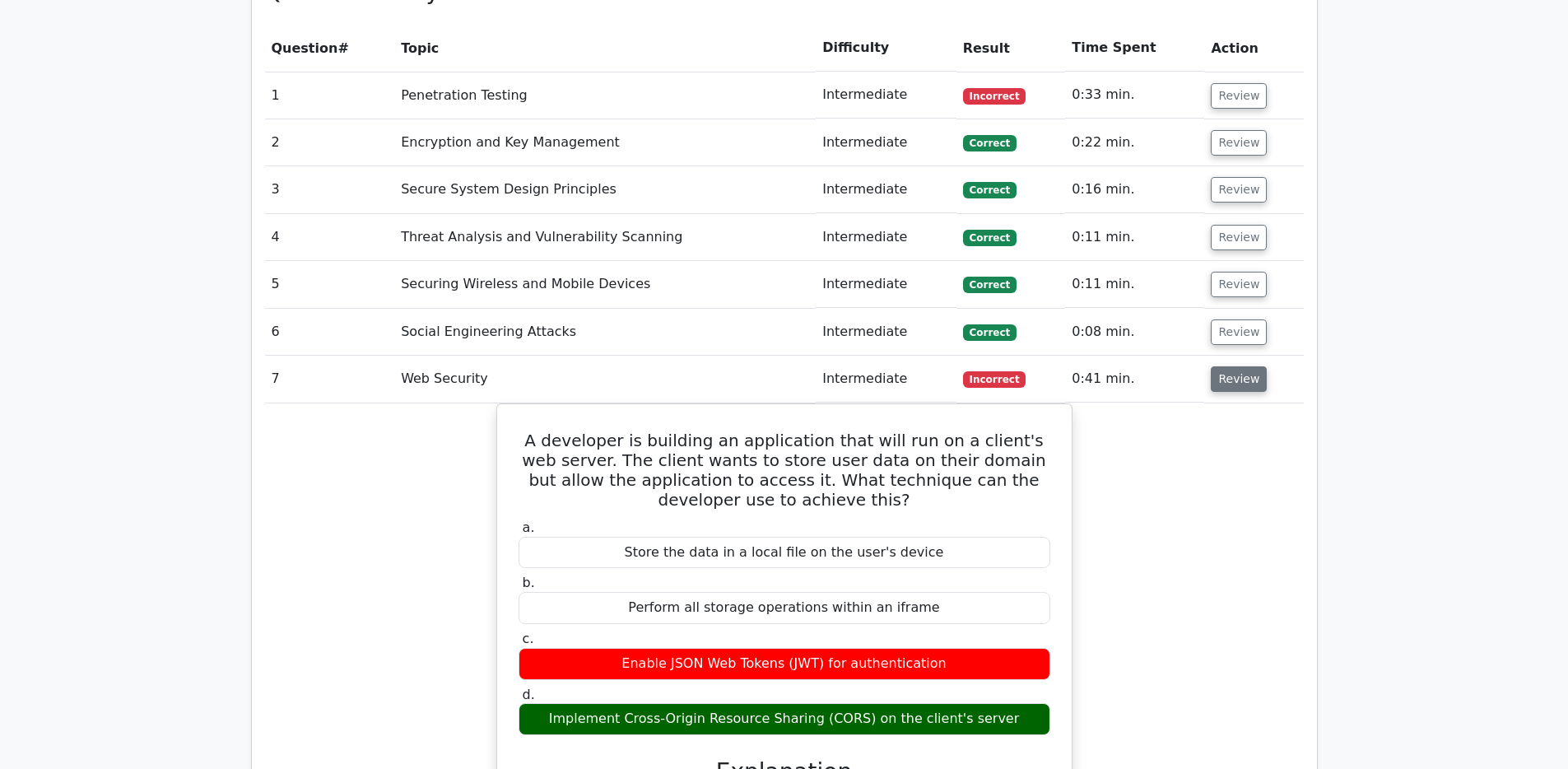
click at [1220, 366] on button "Review" at bounding box center [1239, 379] width 56 height 26
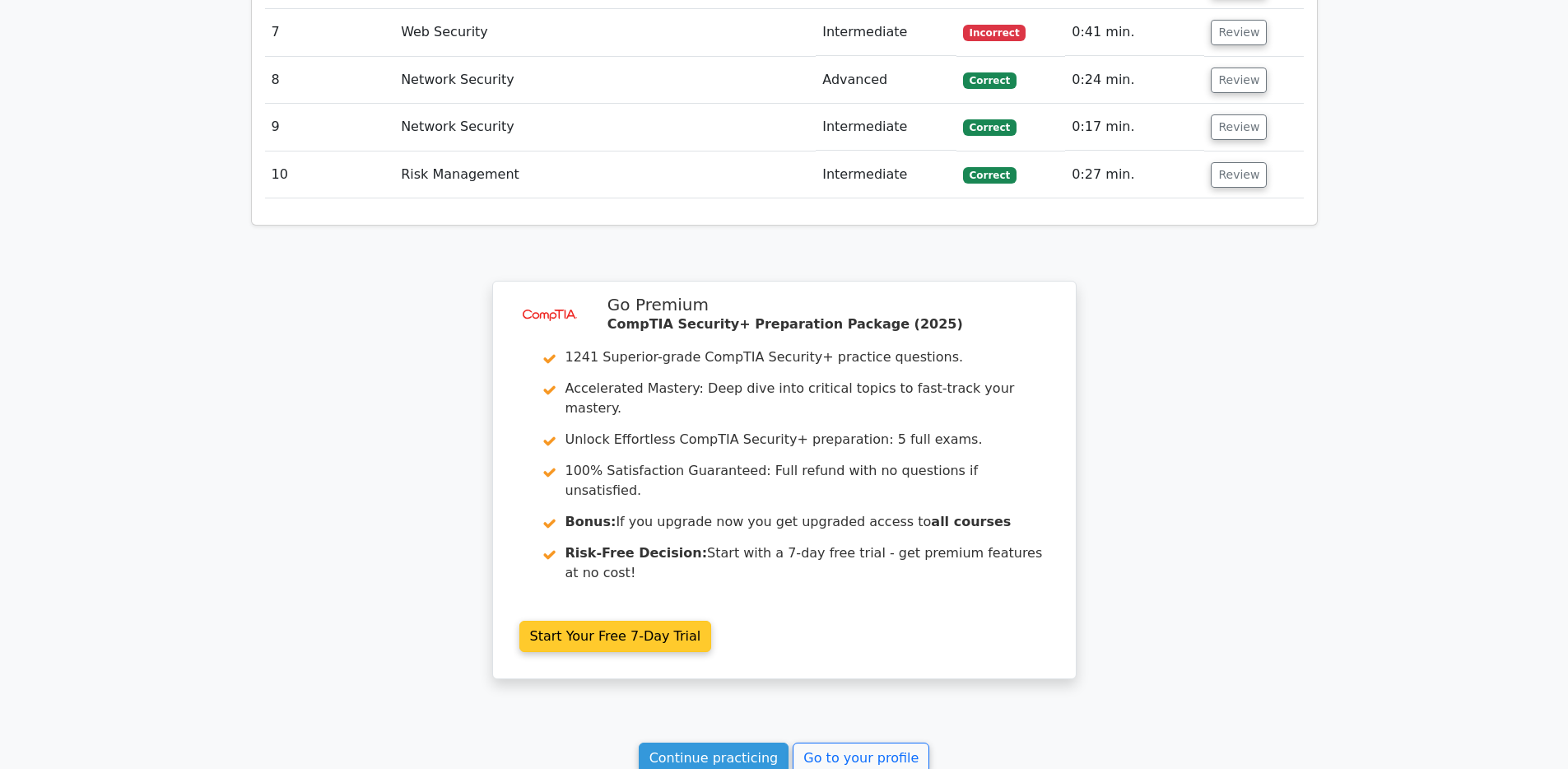
scroll to position [1775, 0]
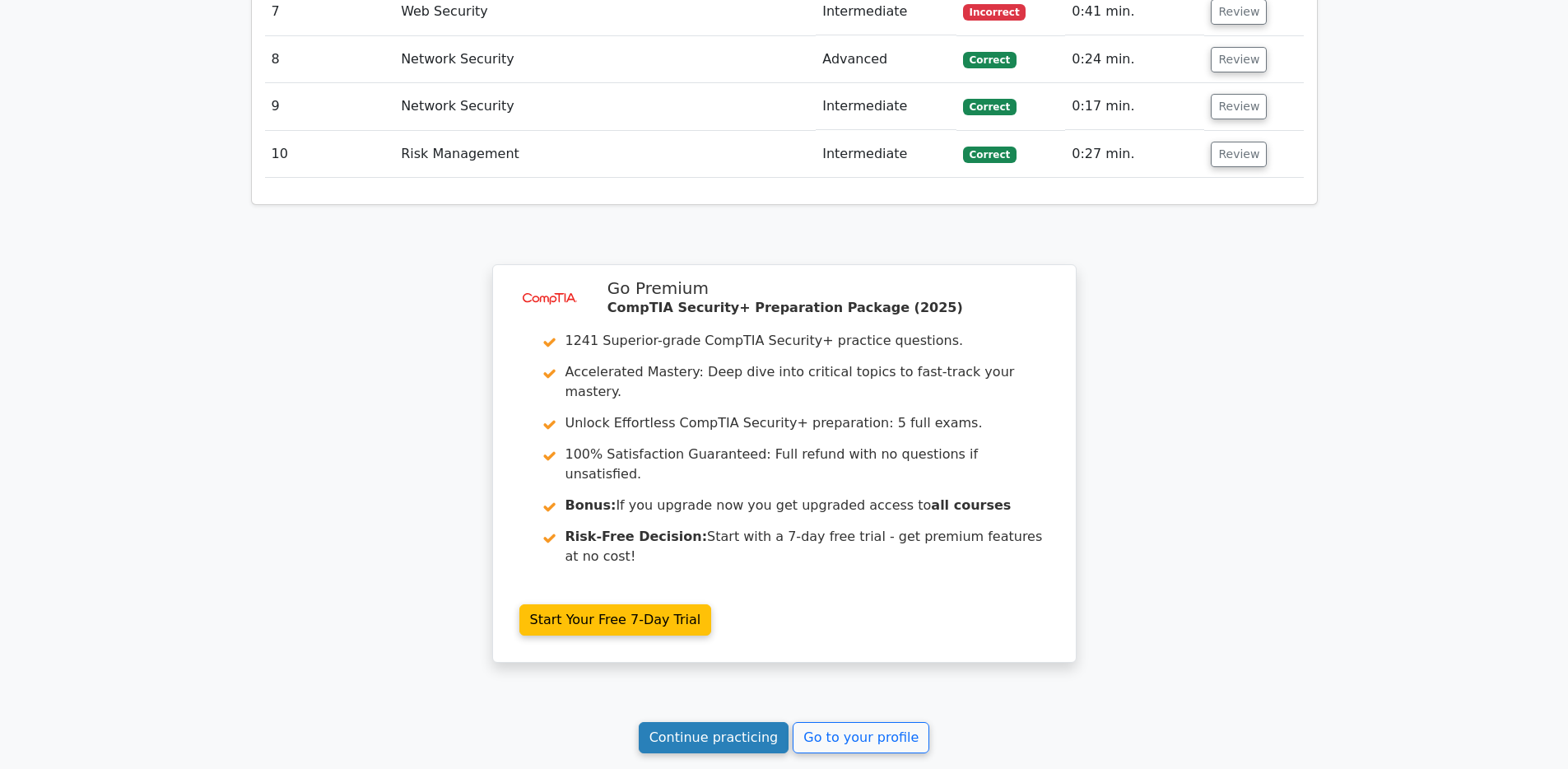
click at [727, 722] on link "Continue practicing" at bounding box center [713, 737] width 151 height 31
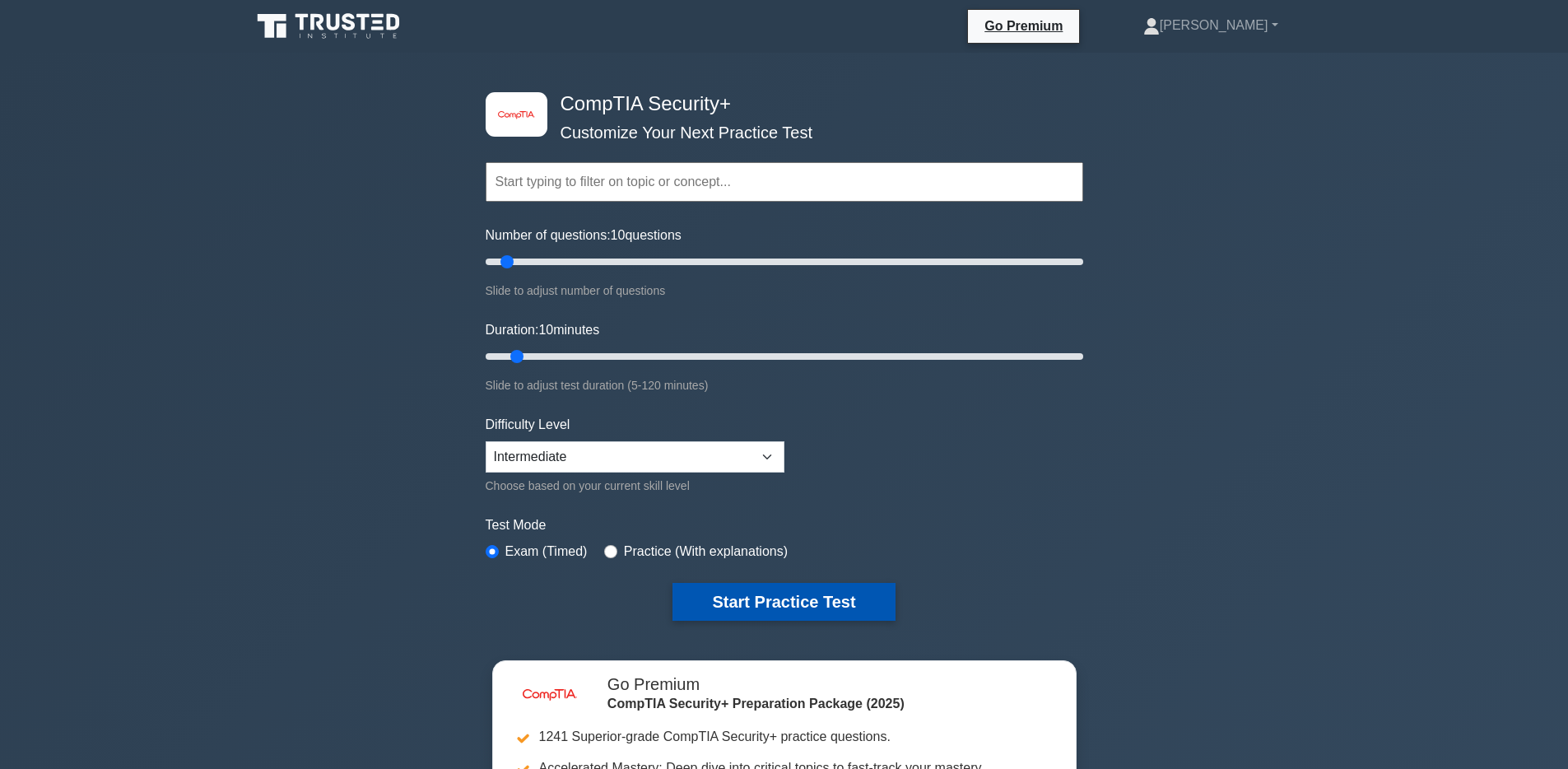
click at [794, 604] on button "Start Practice Test" at bounding box center [783, 601] width 222 height 38
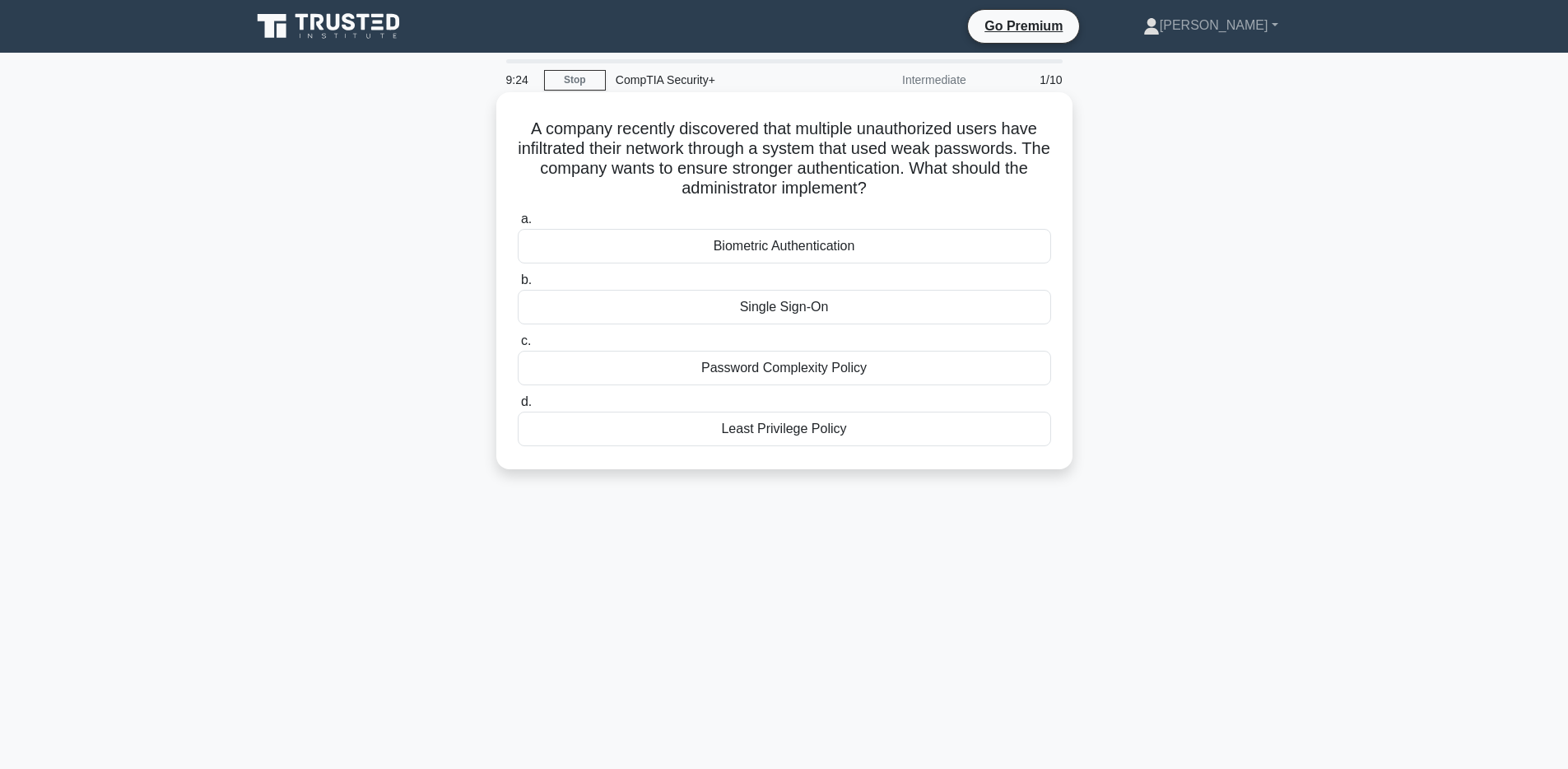
click at [795, 366] on div "Password Complexity Policy" at bounding box center [784, 368] width 533 height 35
click at [518, 347] on input "c. Password Complexity Policy" at bounding box center [518, 341] width 0 height 11
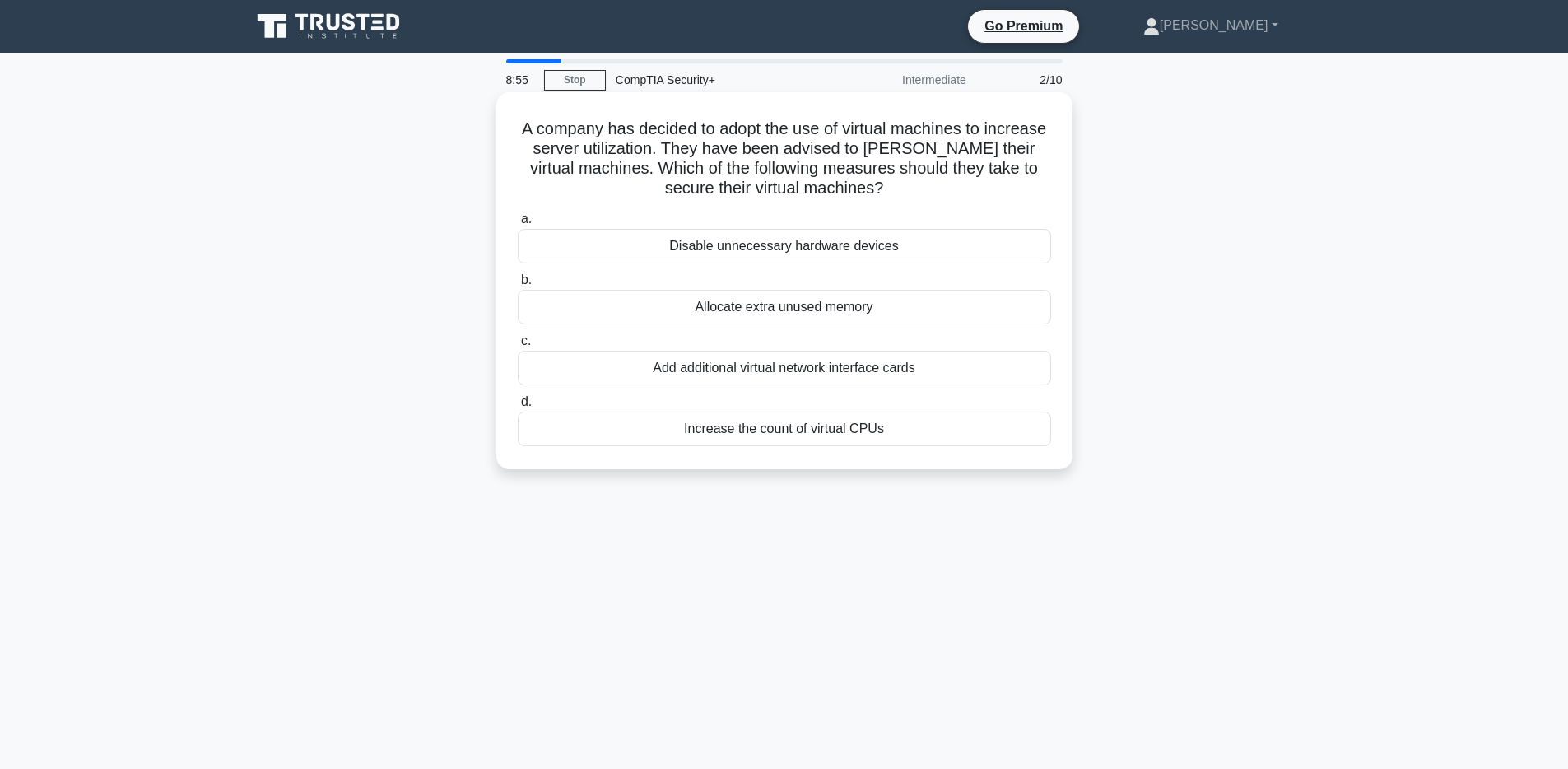
click at [799, 255] on div "Disable unnecessary hardware devices" at bounding box center [784, 246] width 533 height 35
click at [518, 225] on input "a. Disable unnecessary hardware devices" at bounding box center [518, 220] width 0 height 11
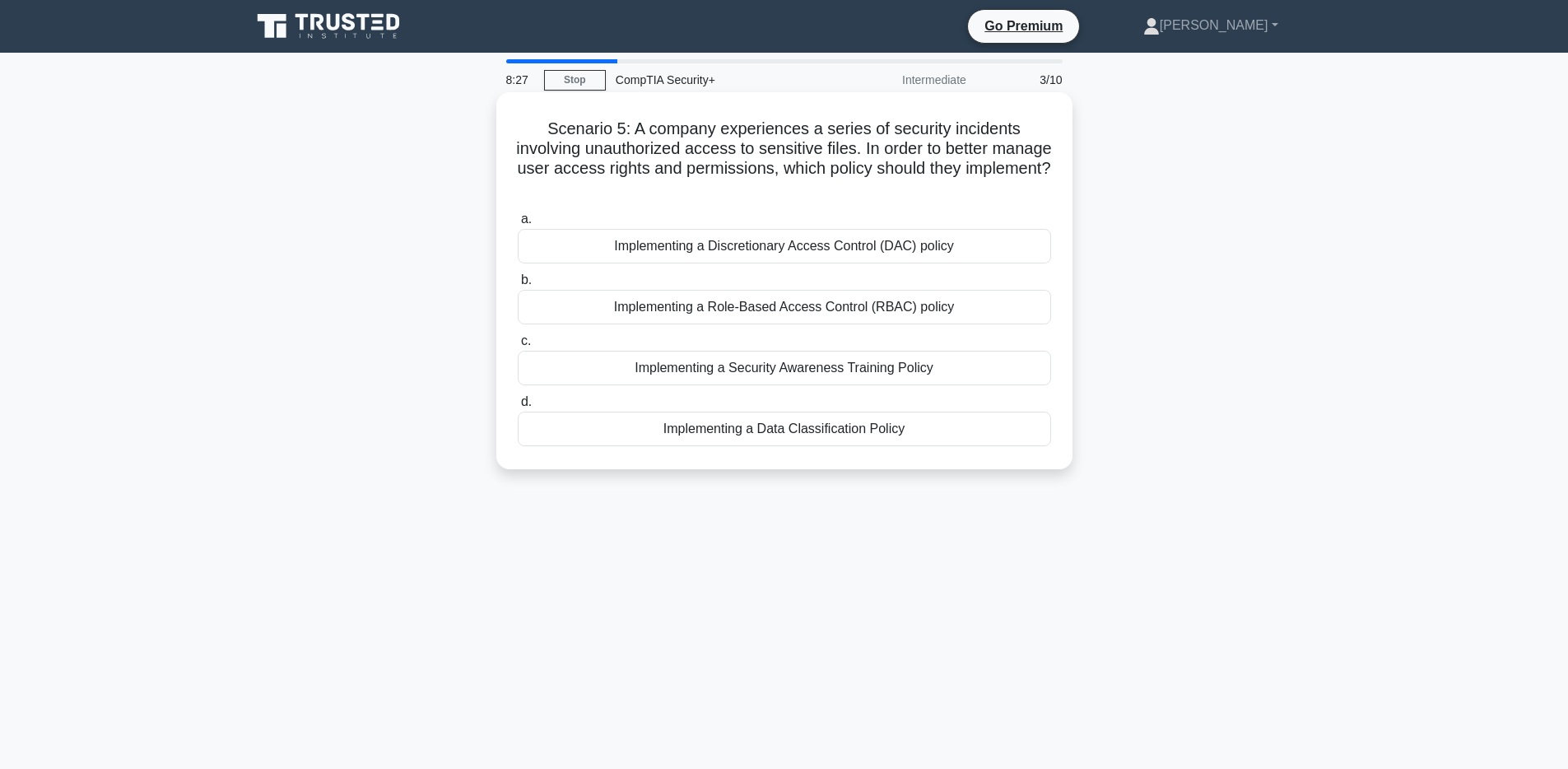
click at [782, 310] on div "Implementing a Role-Based Access Control (RBAC) policy" at bounding box center [784, 306] width 533 height 35
click at [518, 286] on input "b. Implementing a Role-Based Access Control (RBAC) policy" at bounding box center [518, 280] width 0 height 11
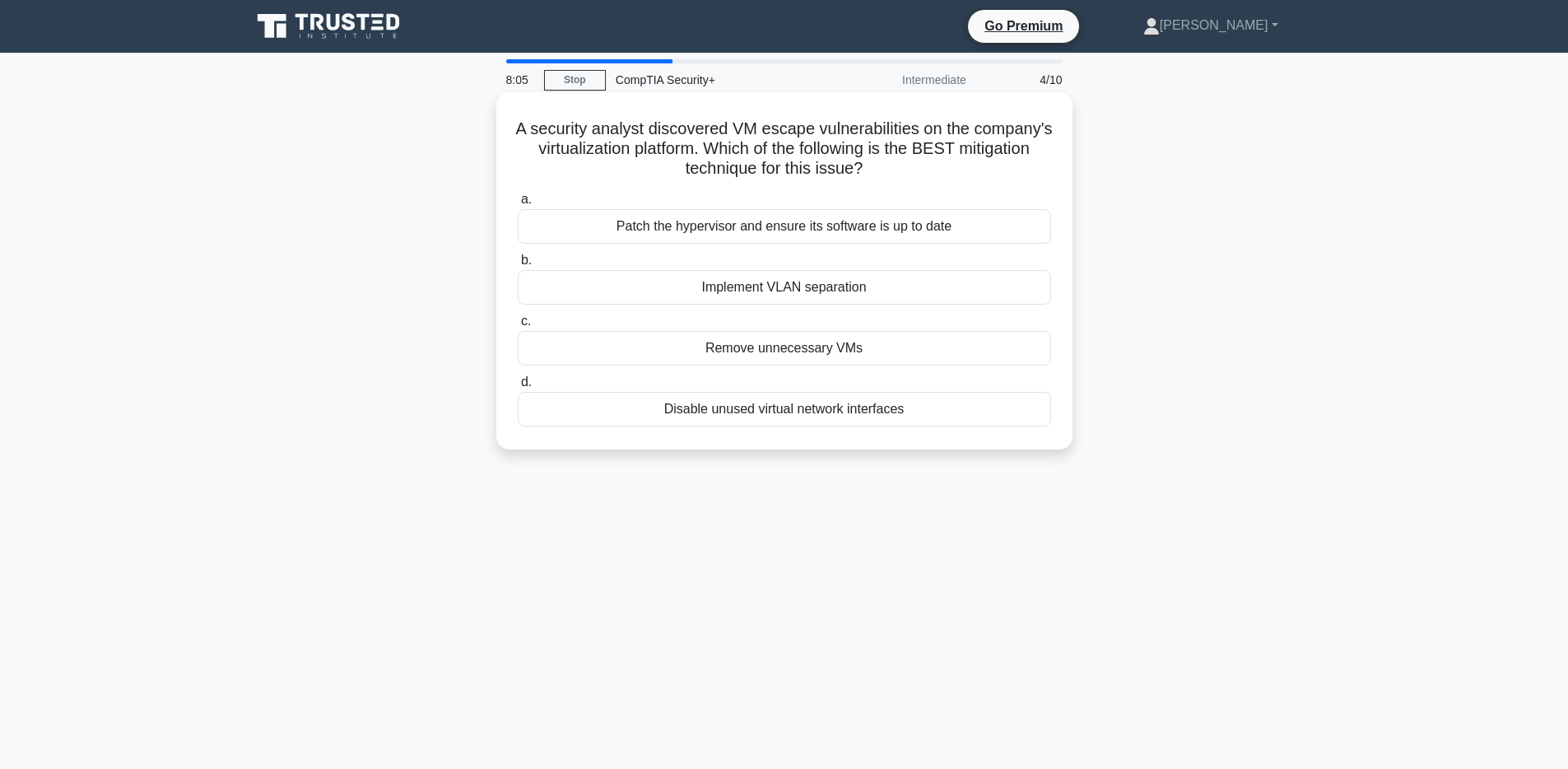
click at [770, 292] on div "Implement VLAN separation" at bounding box center [784, 287] width 533 height 35
click at [518, 266] on input "b. Implement VLAN separation" at bounding box center [518, 261] width 0 height 11
click at [863, 284] on div "Disable unused services" at bounding box center [784, 287] width 533 height 35
click at [518, 266] on input "b. Disable unused services" at bounding box center [518, 261] width 0 height 11
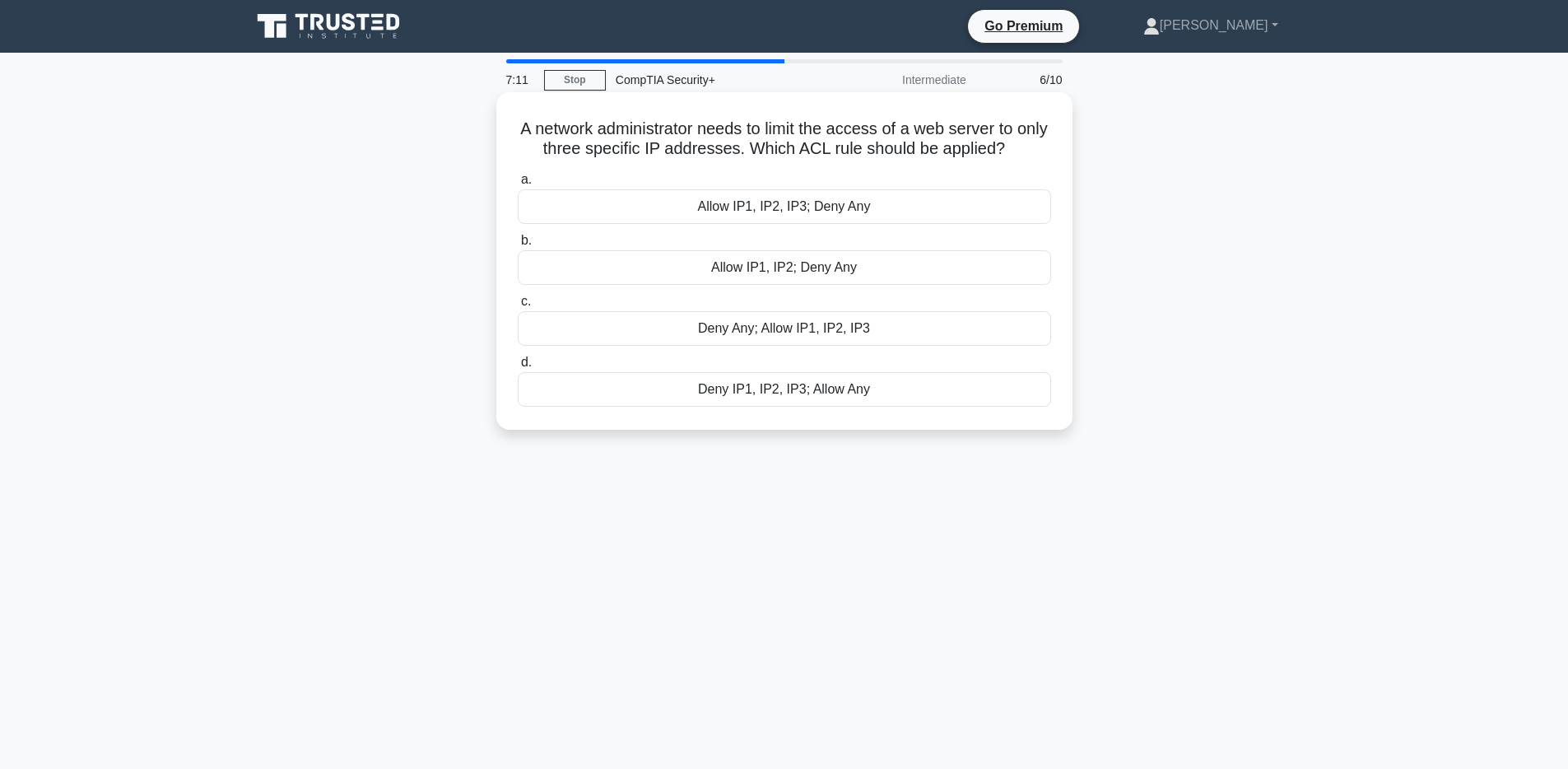
click at [801, 209] on div "Allow IP1, IP2, IP3; Deny Any" at bounding box center [784, 206] width 533 height 35
click at [518, 185] on input "a. Allow IP1, IP2, IP3; Deny Any" at bounding box center [518, 180] width 0 height 11
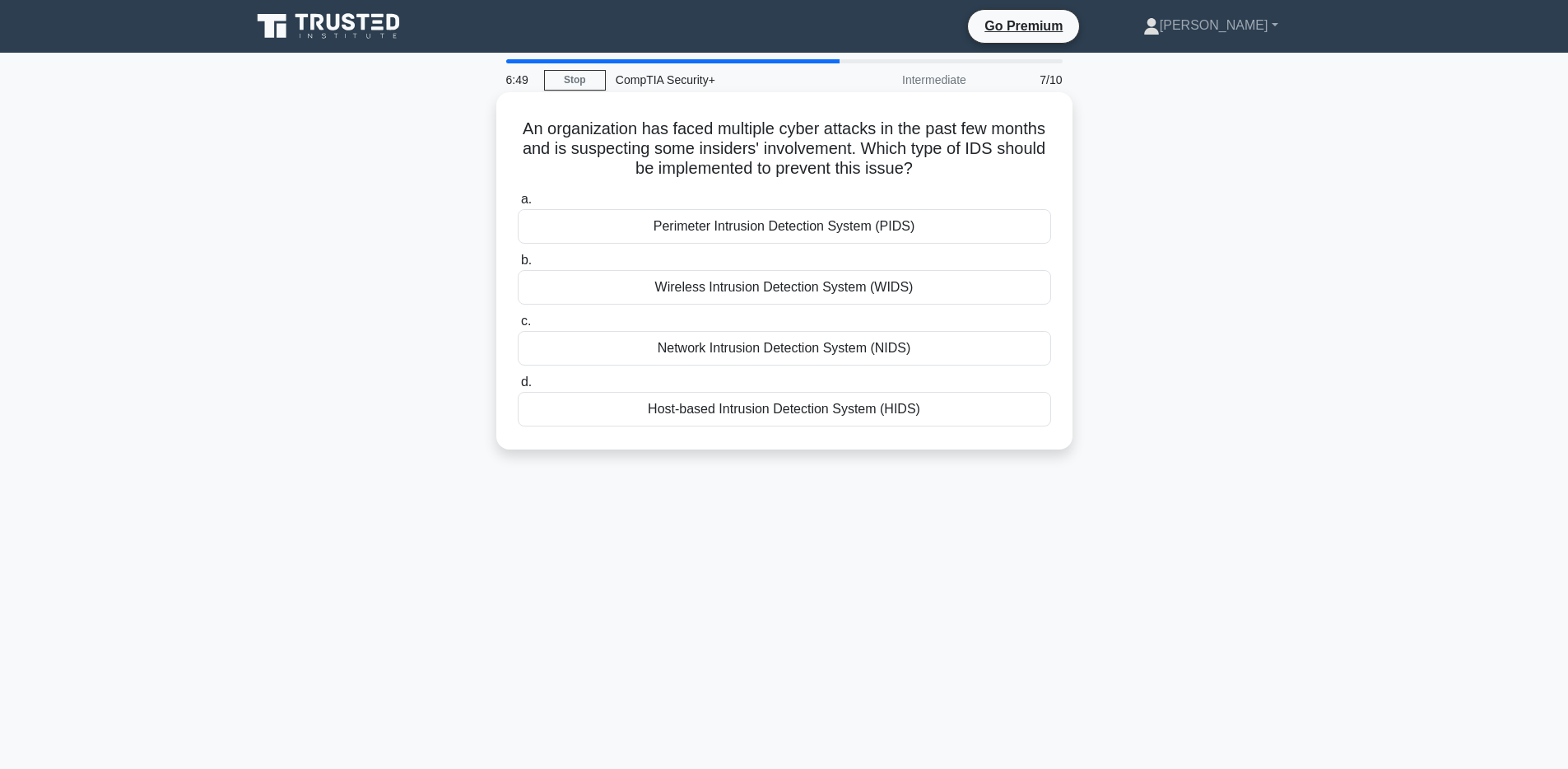
click at [721, 418] on div "Host-based Intrusion Detection System (HIDS)" at bounding box center [784, 409] width 533 height 35
click at [518, 388] on input "d. Host-based Intrusion Detection System (HIDS)" at bounding box center [518, 382] width 0 height 11
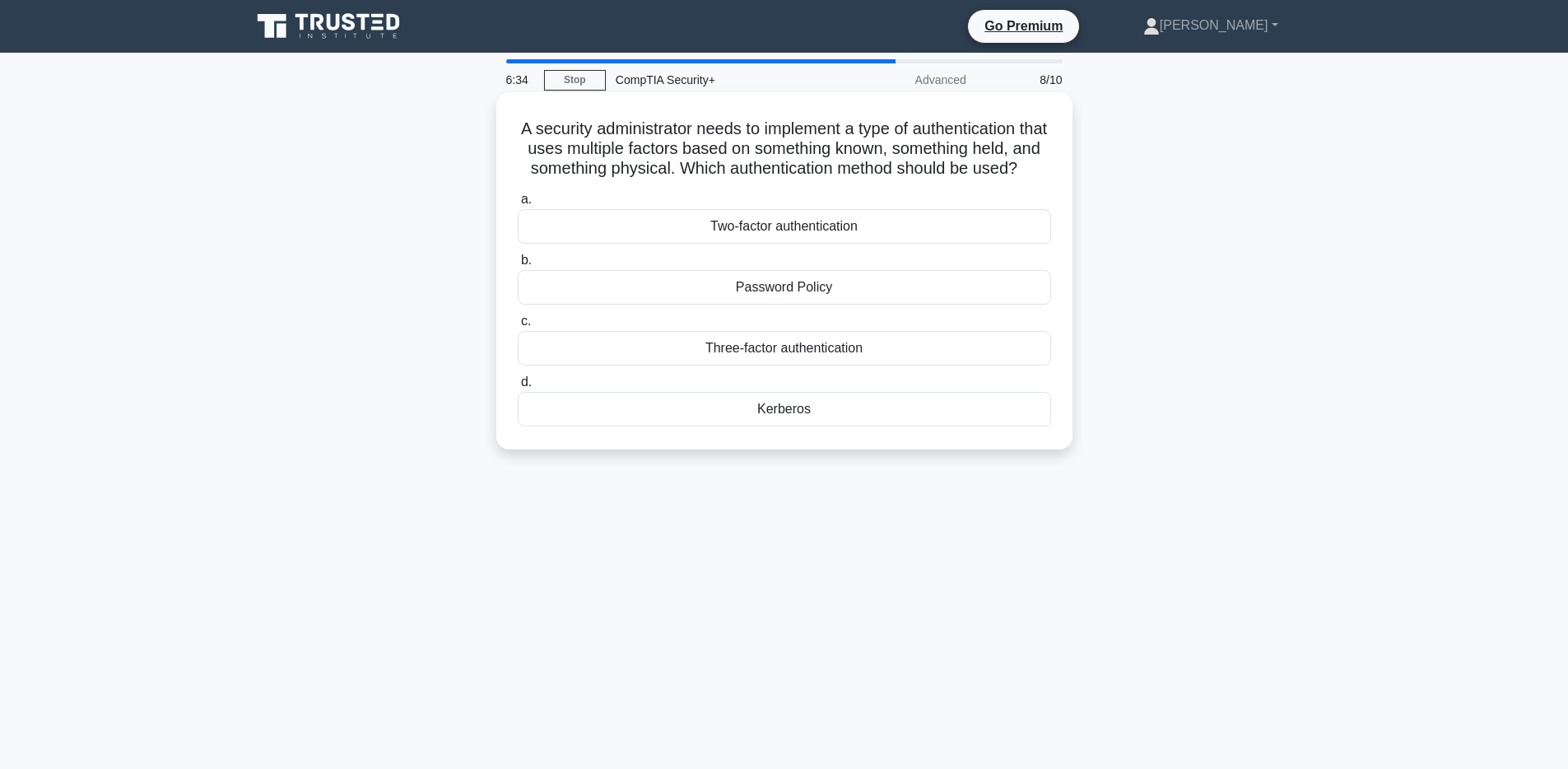
click at [758, 354] on div "Three-factor authentication" at bounding box center [784, 347] width 533 height 35
click at [518, 327] on input "c. Three-factor authentication" at bounding box center [518, 322] width 0 height 11
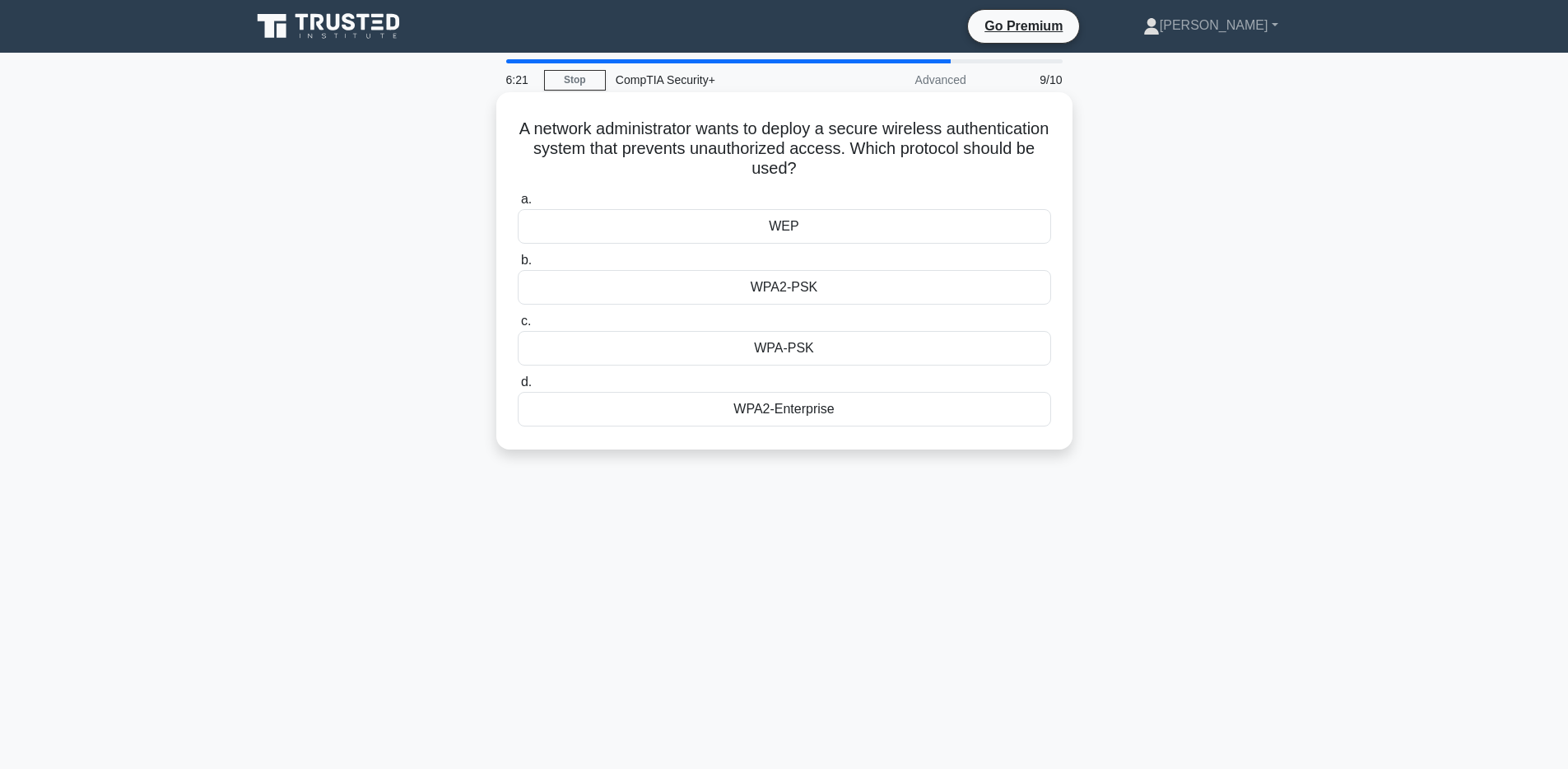
click at [781, 416] on div "WPA2-Enterprise" at bounding box center [784, 409] width 533 height 35
click at [518, 388] on input "d. WPA2-Enterprise" at bounding box center [518, 382] width 0 height 11
click at [794, 406] on div "Eradication" at bounding box center [784, 409] width 533 height 35
click at [518, 388] on input "d. Eradication" at bounding box center [518, 382] width 0 height 11
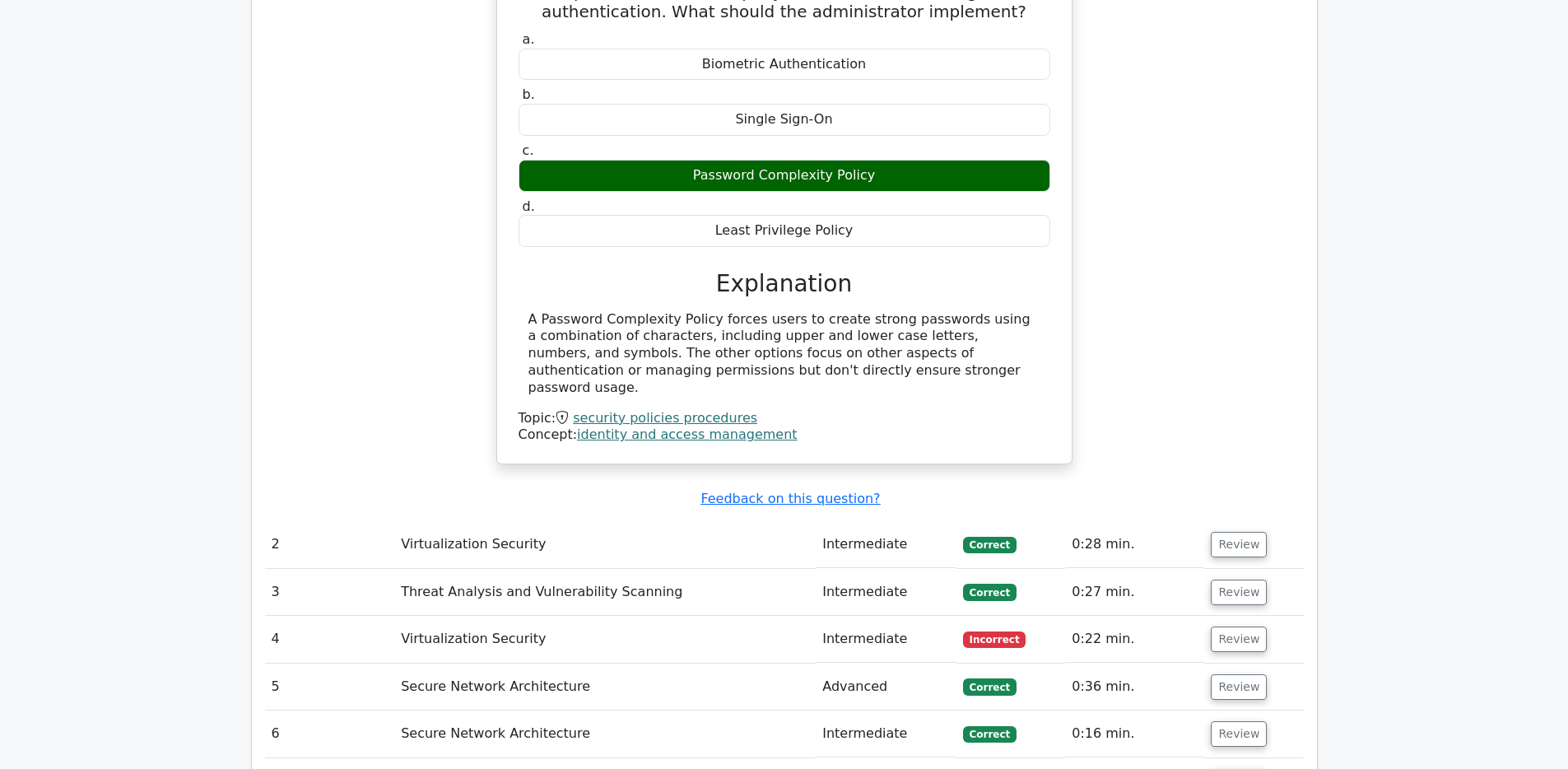
scroll to position [1642, 0]
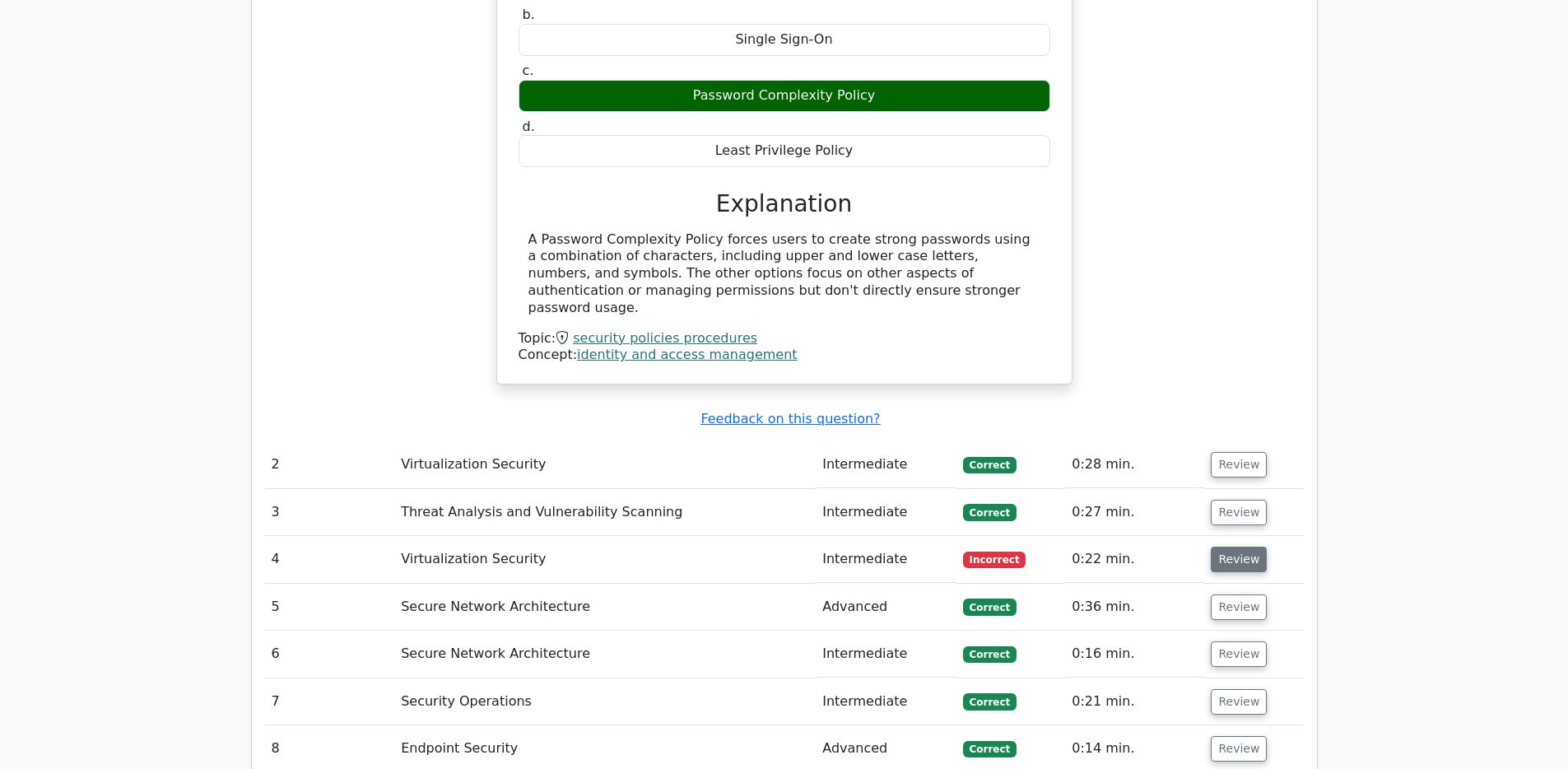
click at [1247, 547] on button "Review" at bounding box center [1239, 559] width 56 height 26
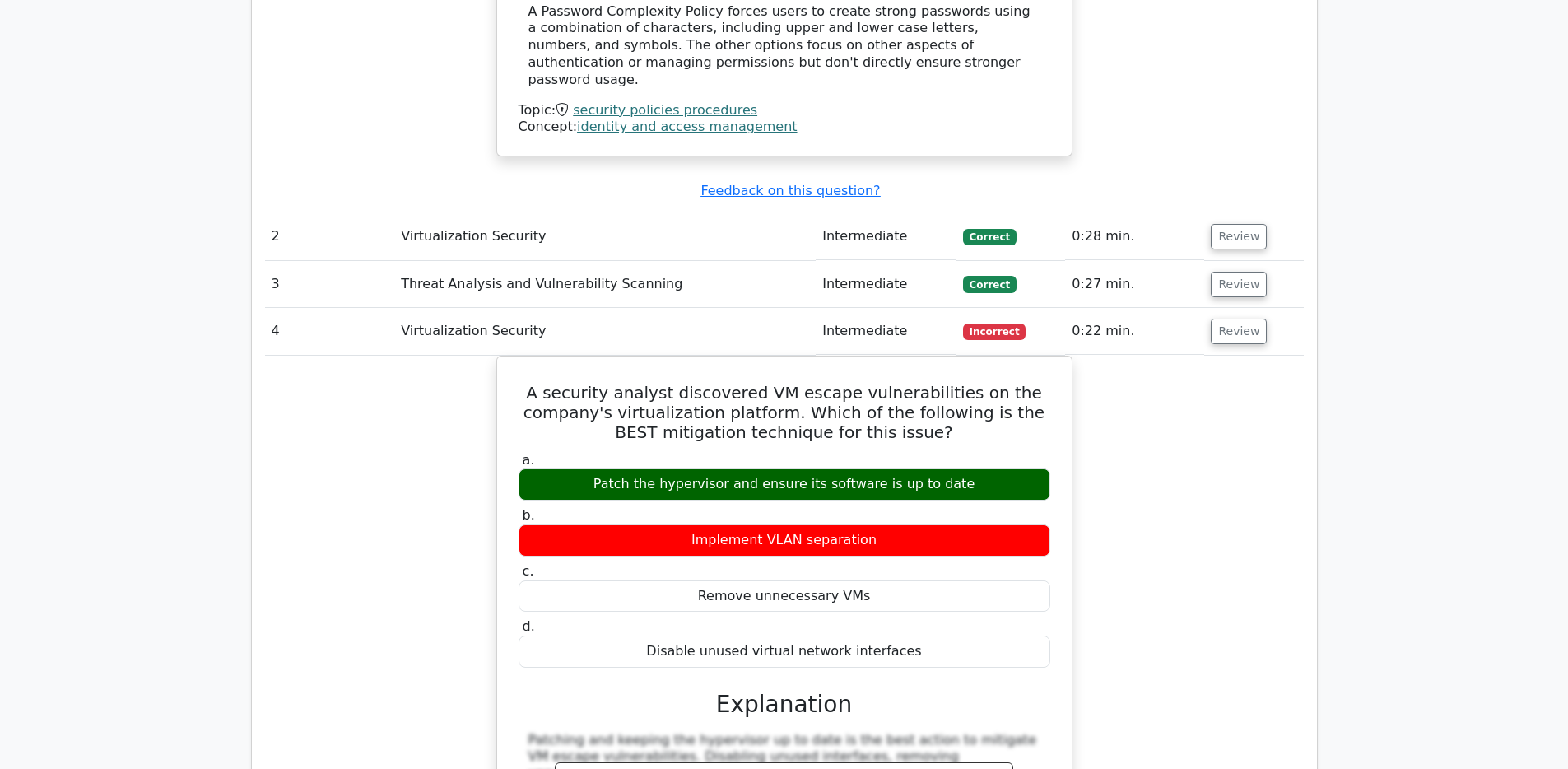
scroll to position [1868, 0]
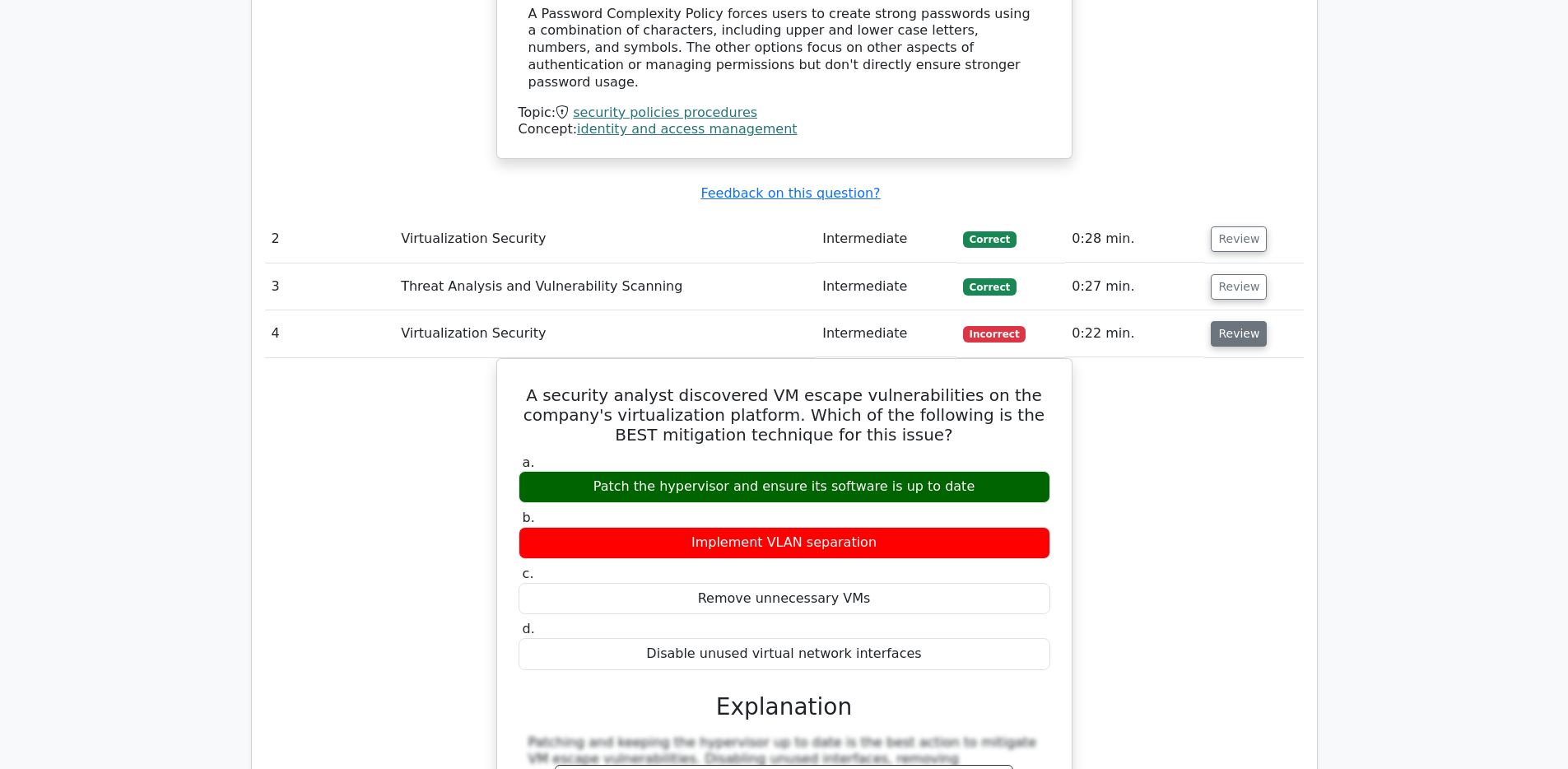
click at [1236, 321] on button "Review" at bounding box center [1239, 333] width 56 height 26
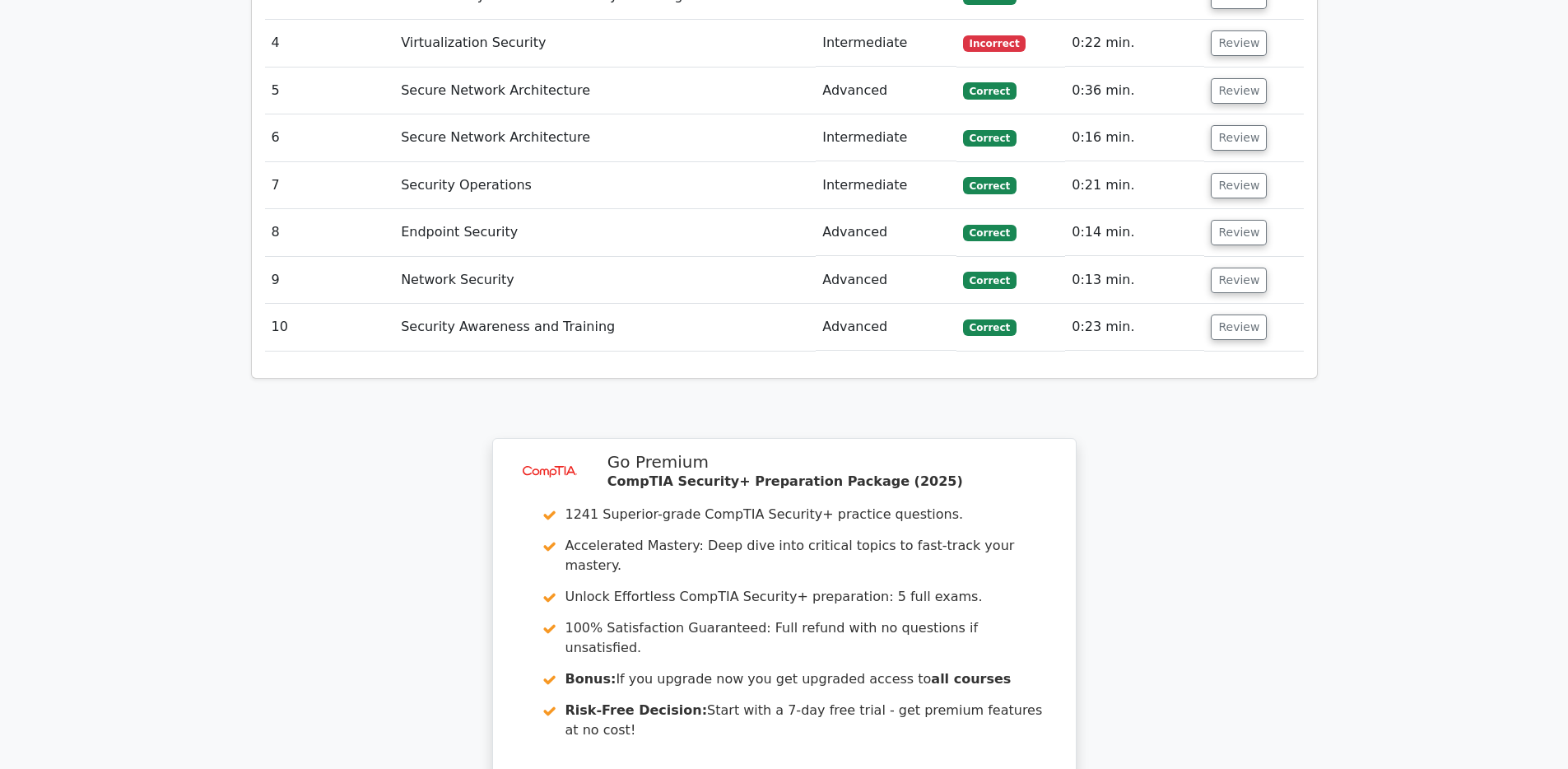
scroll to position [2462, 0]
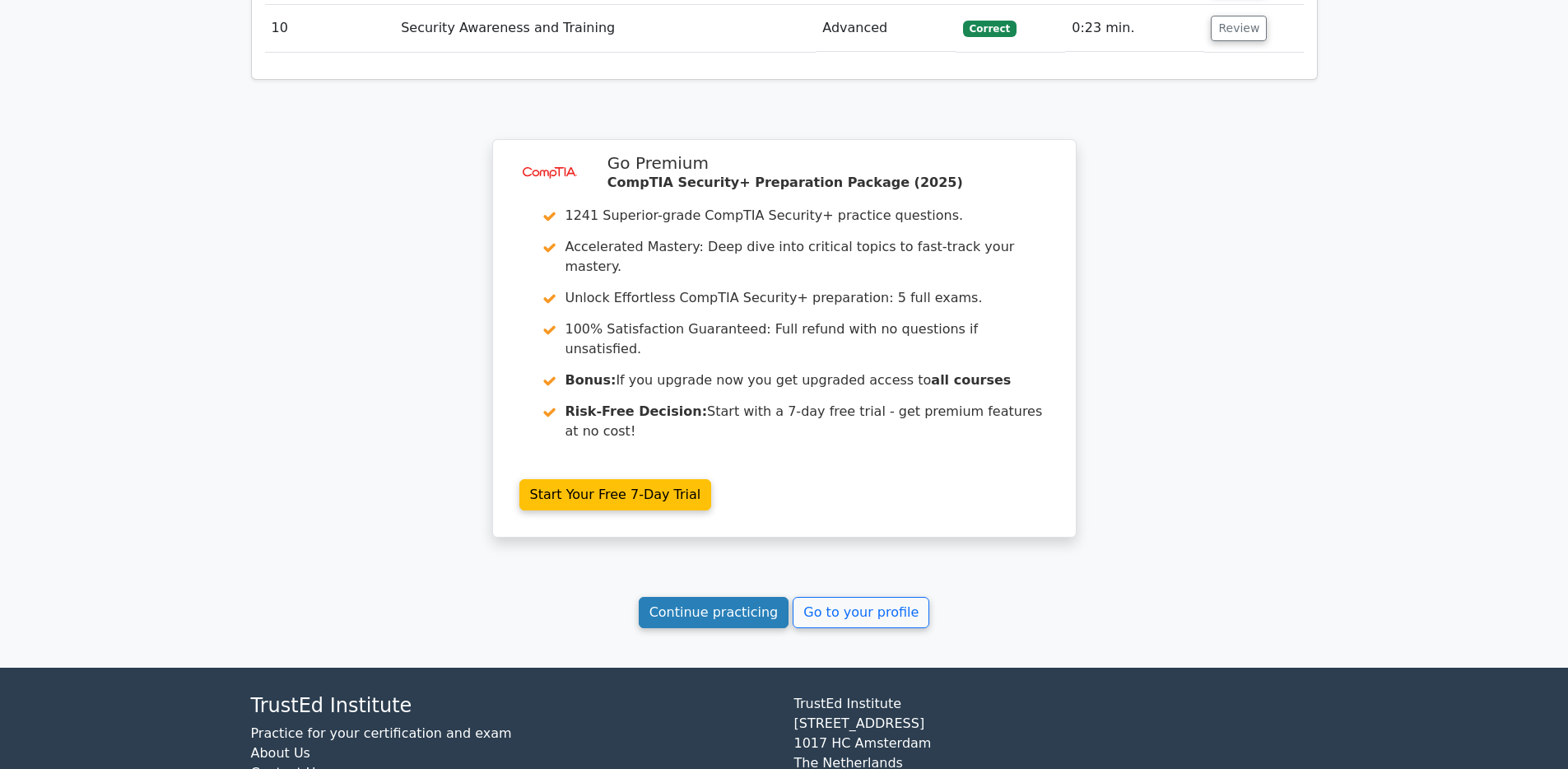
click at [707, 597] on link "Continue practicing" at bounding box center [713, 612] width 151 height 31
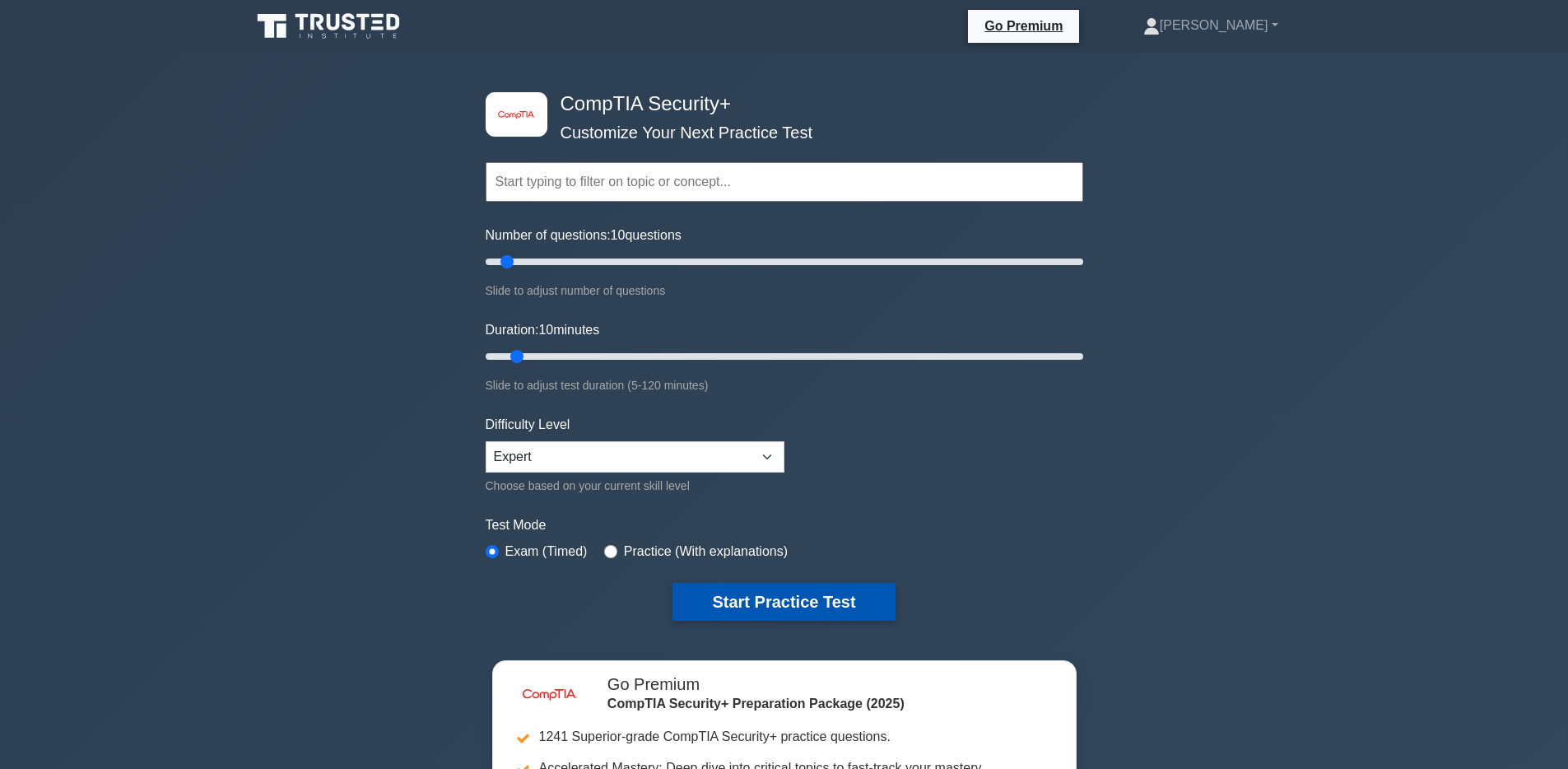
click at [842, 608] on button "Start Practice Test" at bounding box center [783, 601] width 222 height 38
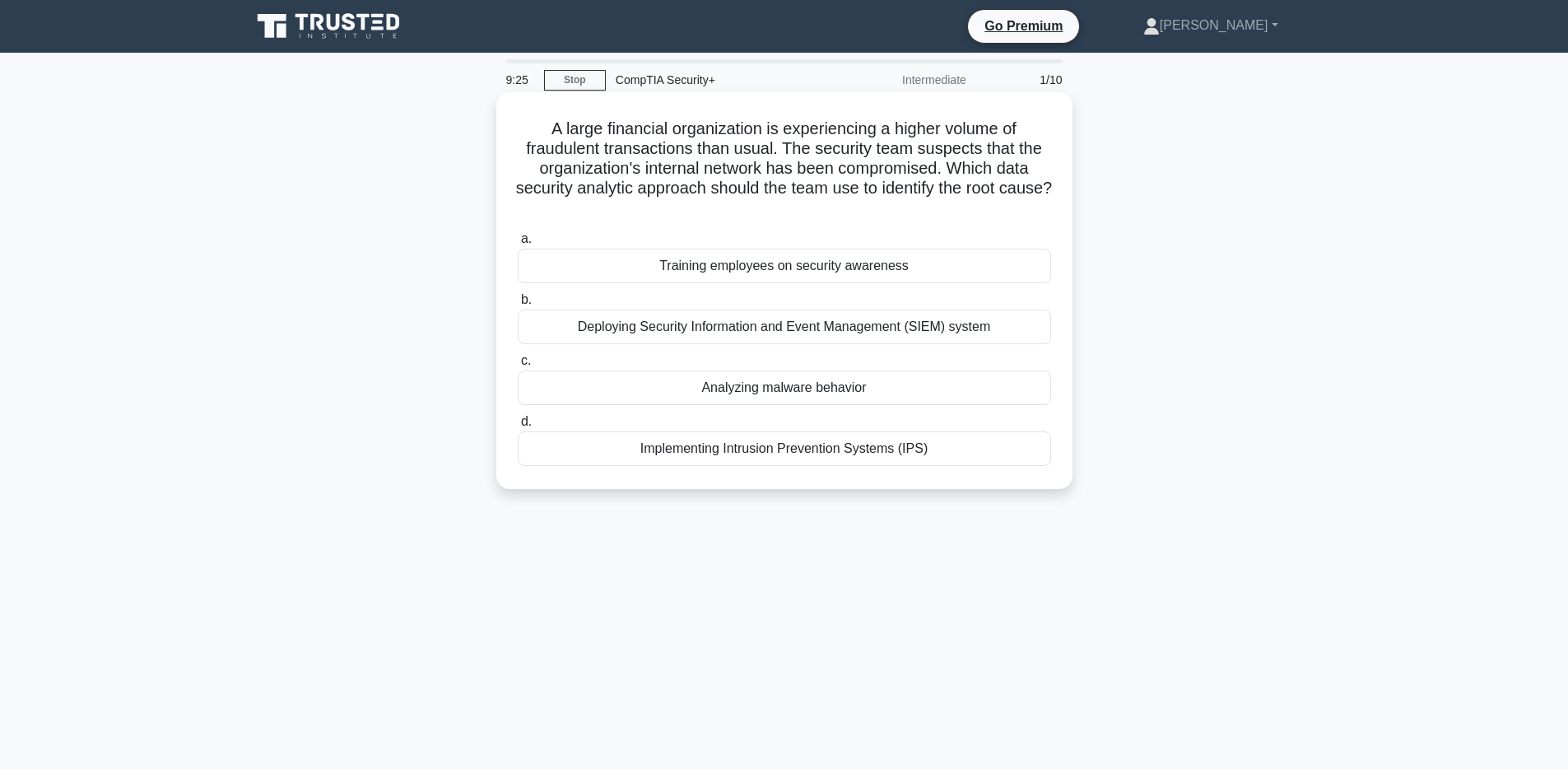
click at [945, 329] on div "Deploying Security Information and Event Management (SIEM) system" at bounding box center [784, 327] width 533 height 35
click at [518, 305] on input "b. Deploying Security Information and Event Management (SIEM) system" at bounding box center [518, 300] width 0 height 11
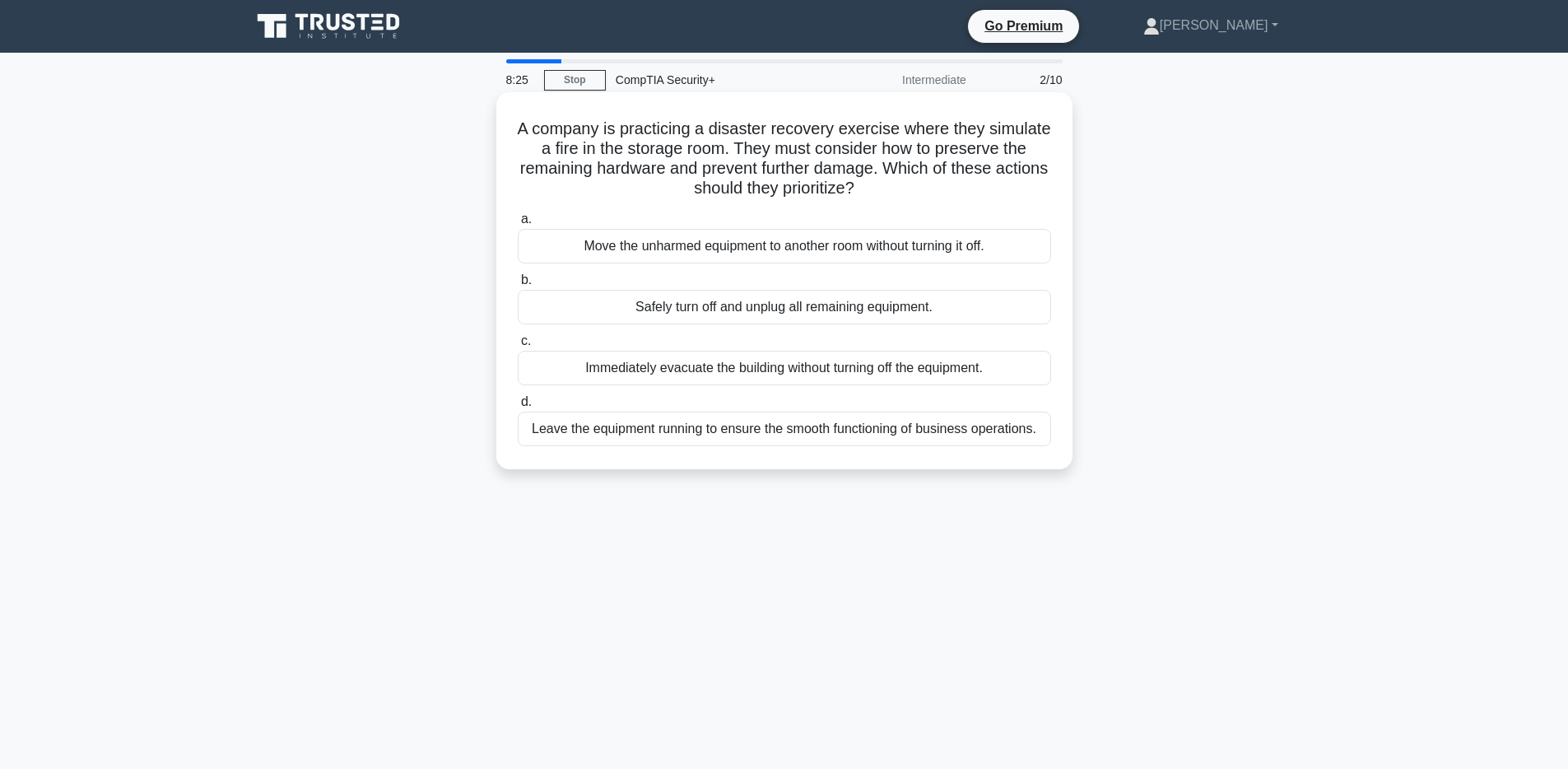
click at [738, 373] on div "Immediately evacuate the building without turning off the equipment." at bounding box center [784, 368] width 533 height 35
click at [518, 347] on input "c. Immediately evacuate the building without turning off the equipment." at bounding box center [518, 341] width 0 height 11
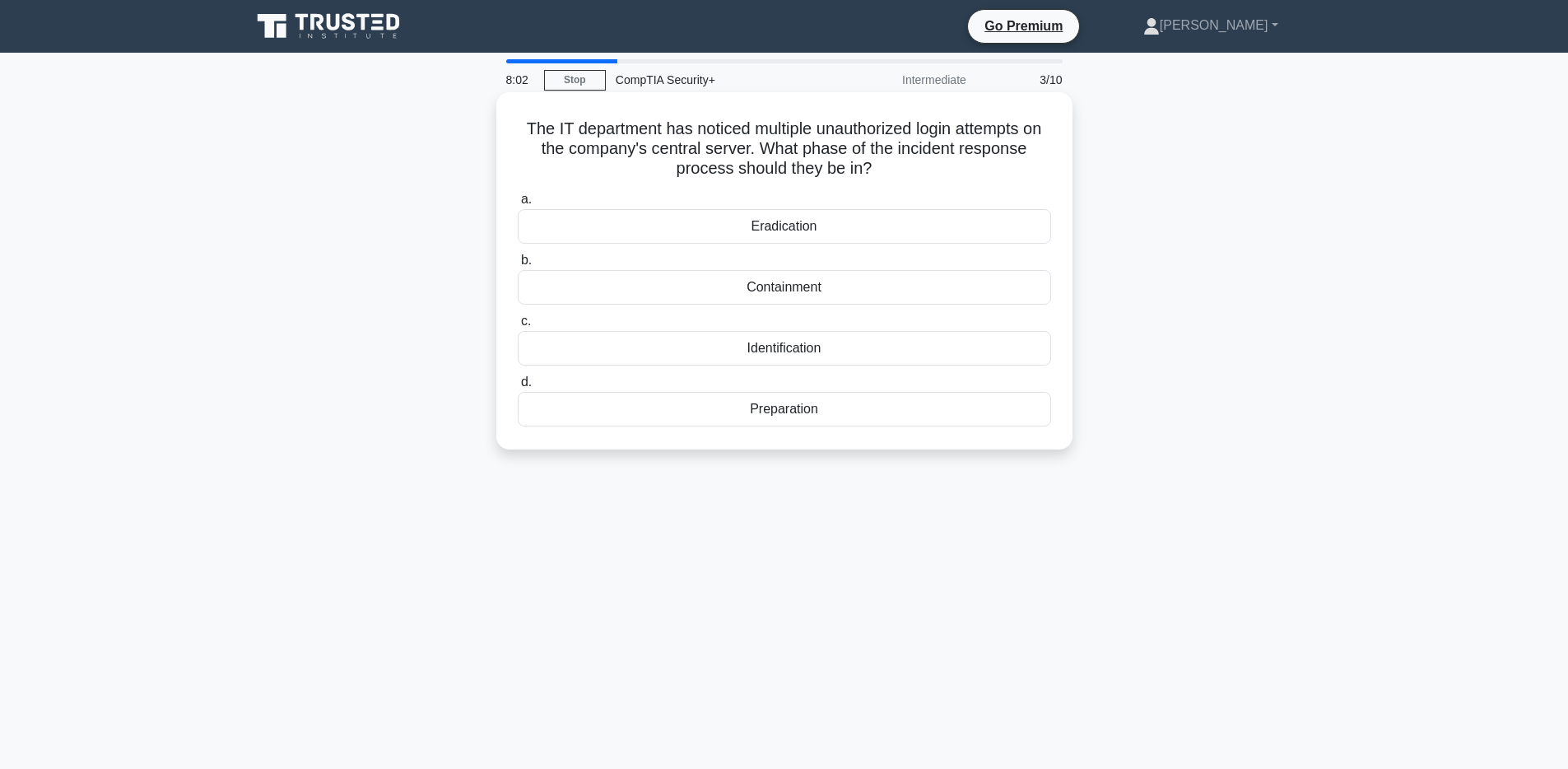
click at [797, 355] on div "Identification" at bounding box center [784, 347] width 533 height 35
click at [518, 327] on input "c. Identification" at bounding box center [518, 322] width 0 height 11
click at [807, 347] on div "Motion-activated floodlights" at bounding box center [784, 347] width 533 height 35
click at [518, 327] on input "c. Motion-activated floodlights" at bounding box center [518, 322] width 0 height 11
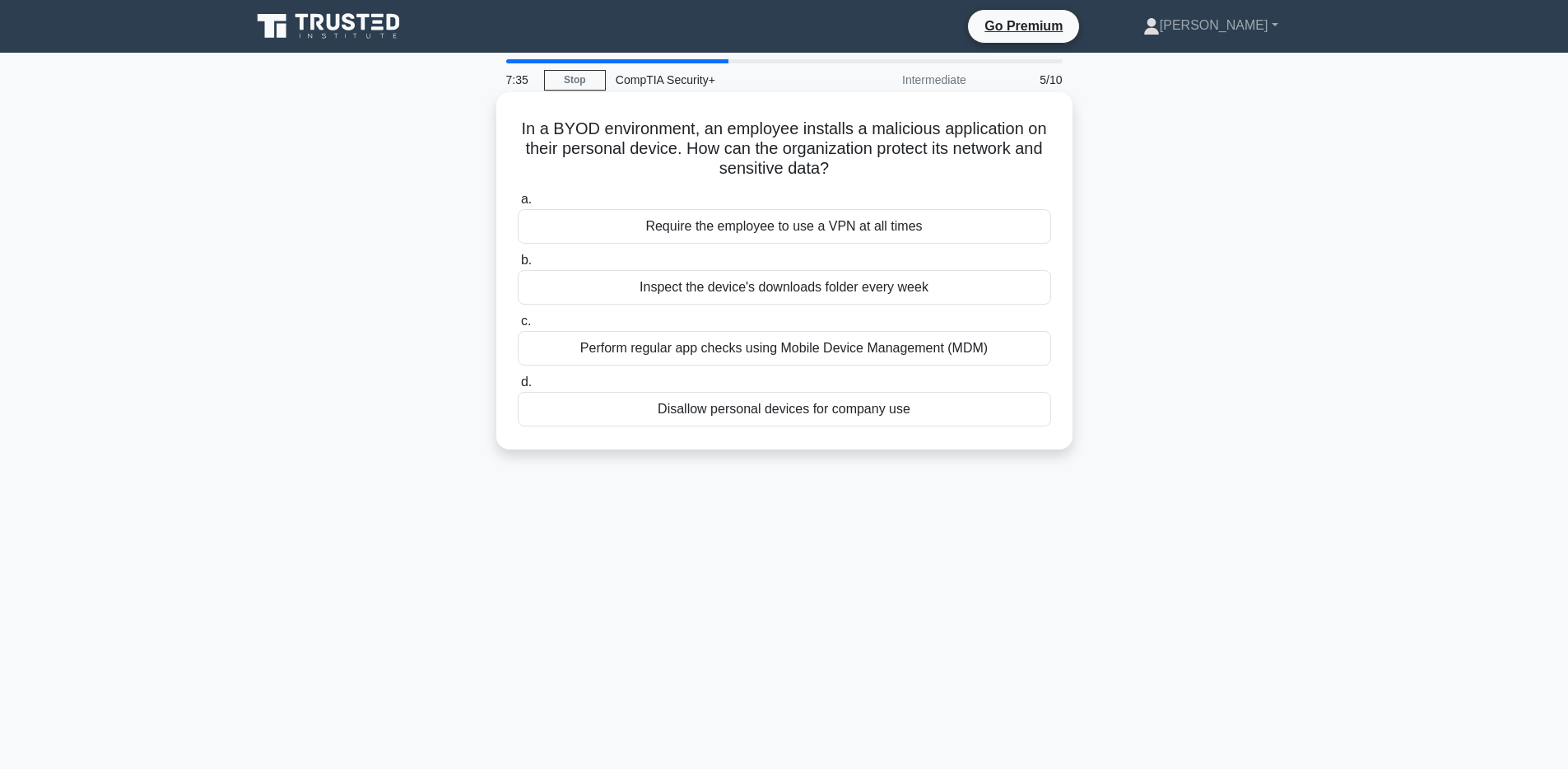
click at [799, 351] on div "Perform regular app checks using Mobile Device Management (MDM)" at bounding box center [784, 347] width 533 height 35
click at [518, 327] on input "c. Perform regular app checks using Mobile Device Management (MDM)" at bounding box center [518, 322] width 0 height 11
click at [814, 408] on div "Install an Uninterruptible Power Supply (UPS) system" at bounding box center [784, 409] width 533 height 35
click at [518, 388] on input "d. Install an Uninterruptible Power Supply (UPS) system" at bounding box center [518, 382] width 0 height 11
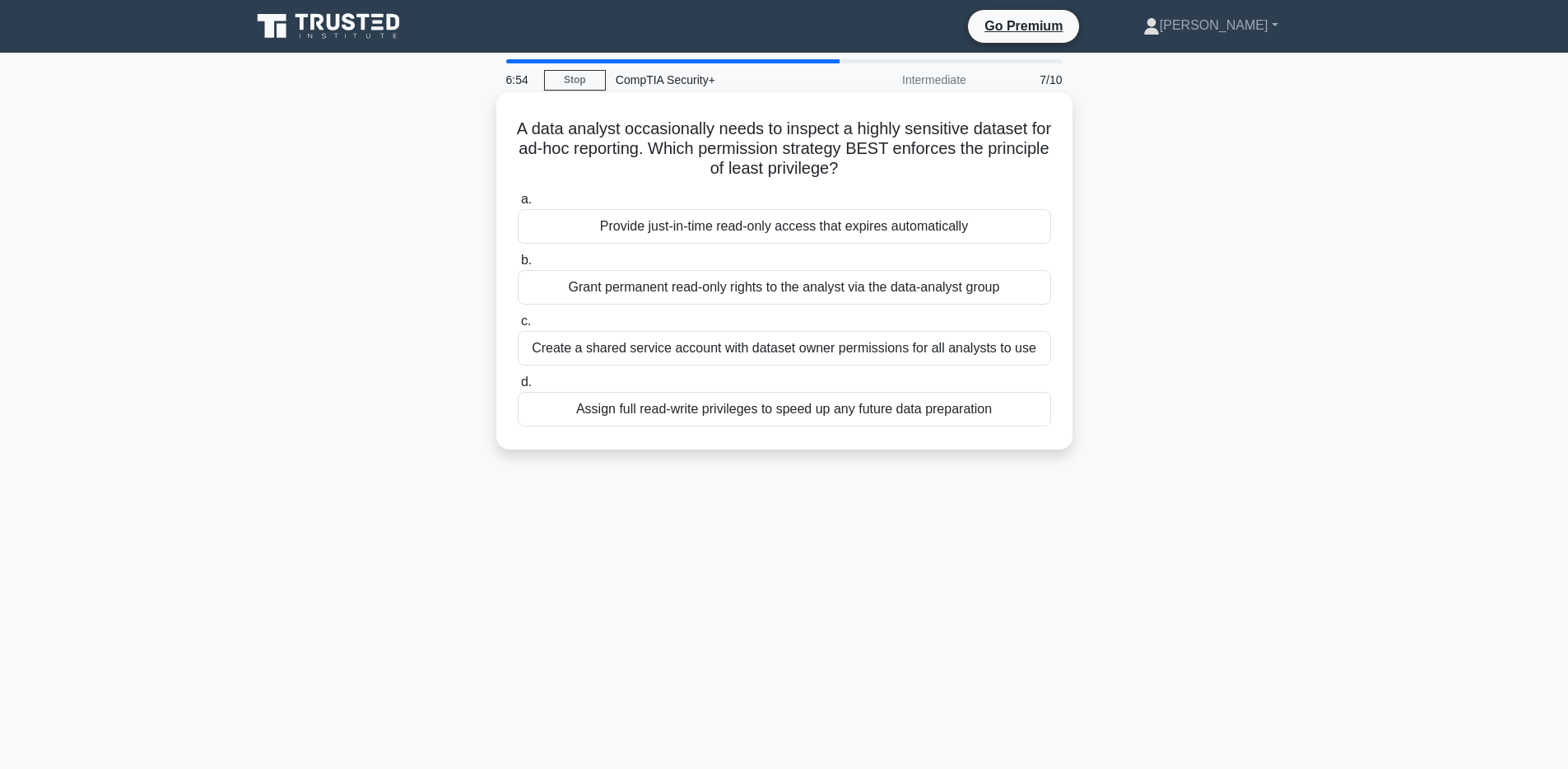
click at [795, 229] on div "Provide just-in-time read-only access that expires automatically" at bounding box center [784, 226] width 533 height 35
click at [518, 205] on input "a. Provide just-in-time read-only access that expires automatically" at bounding box center [518, 199] width 0 height 11
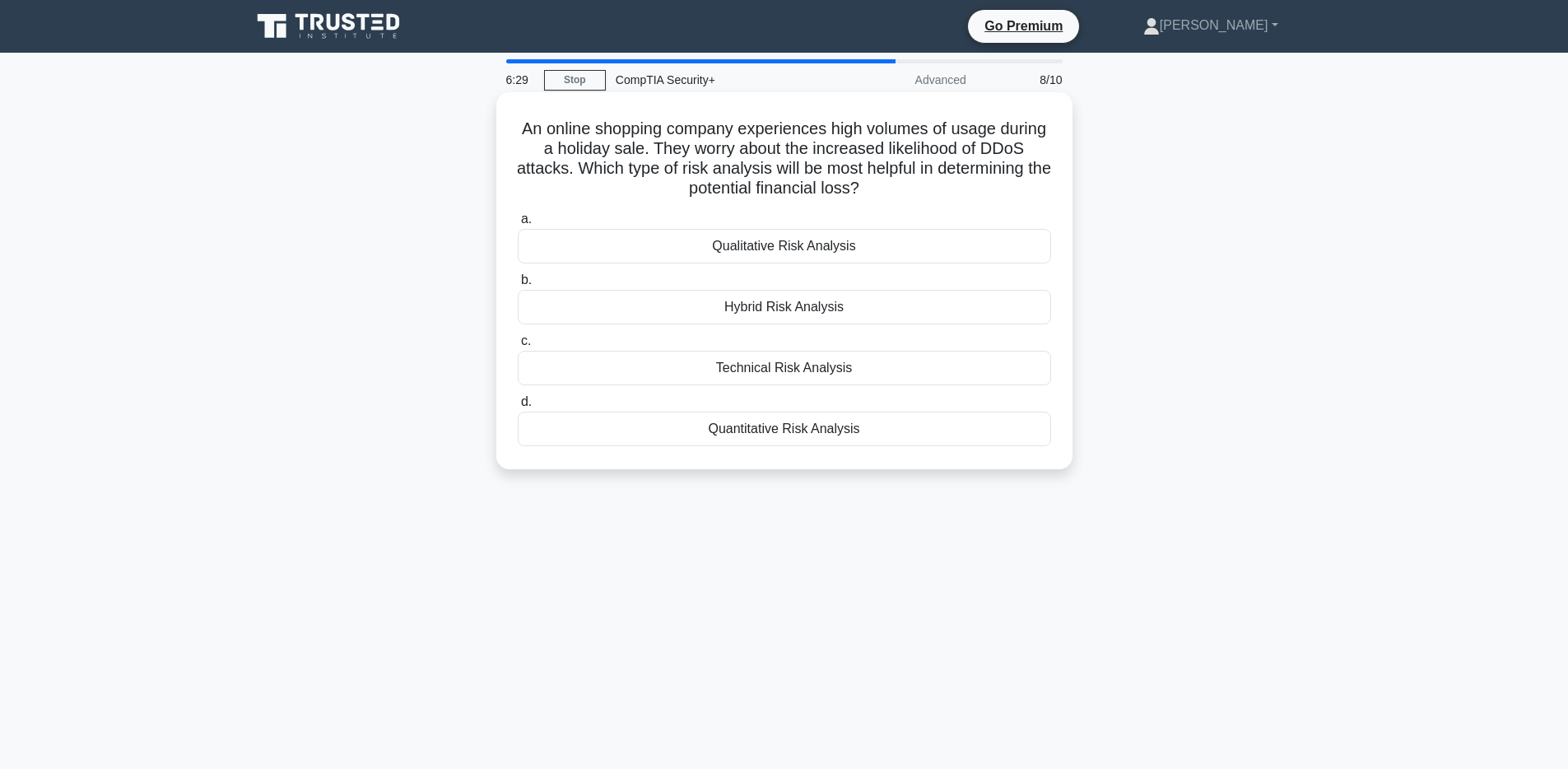
click at [755, 373] on div "Technical Risk Analysis" at bounding box center [784, 368] width 533 height 35
click at [518, 347] on input "c. Technical Risk Analysis" at bounding box center [518, 341] width 0 height 11
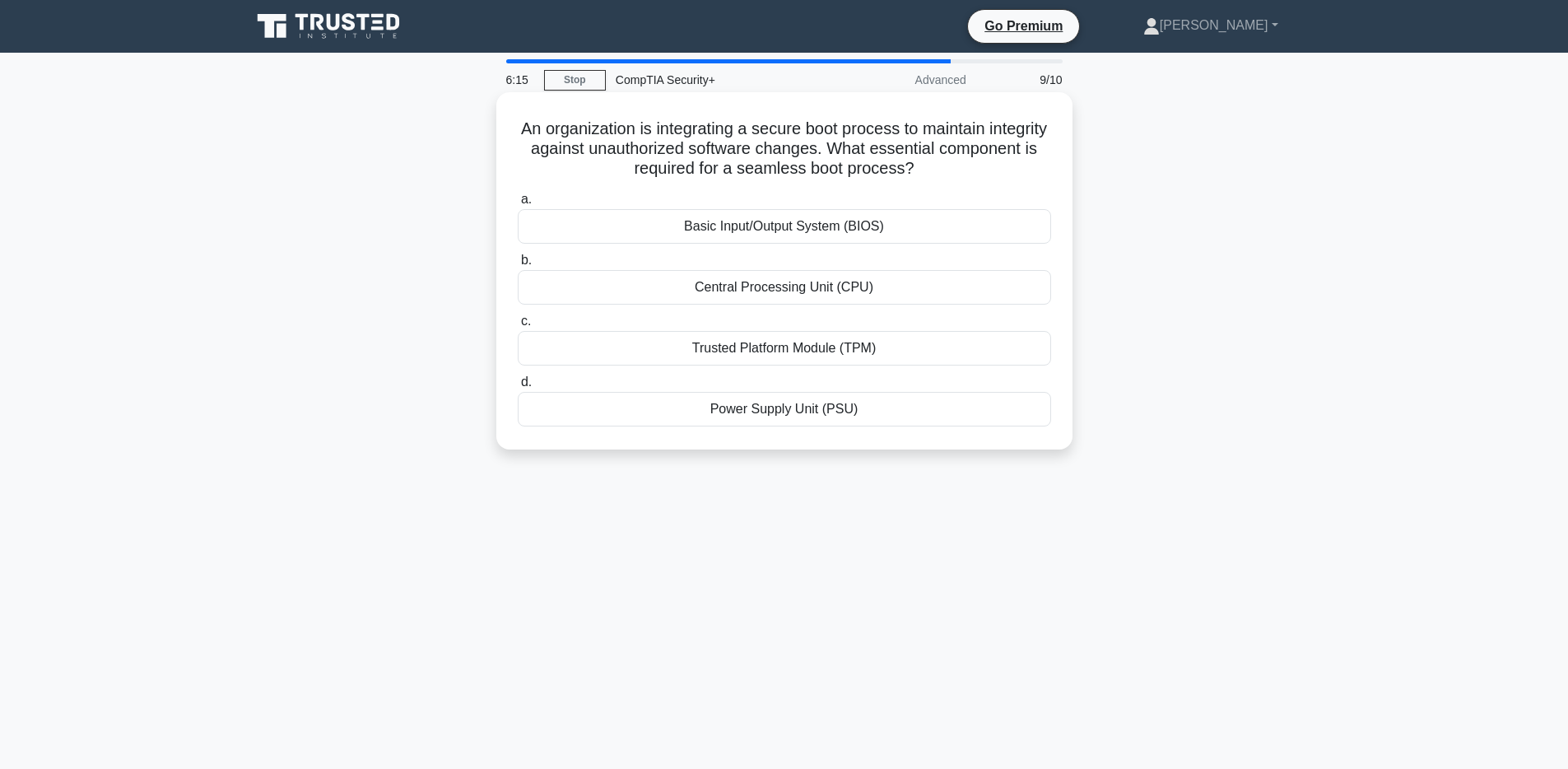
click at [874, 228] on div "Basic Input/Output System (BIOS)" at bounding box center [784, 226] width 533 height 35
click at [518, 205] on input "a. Basic Input/Output System (BIOS)" at bounding box center [518, 199] width 0 height 11
click at [803, 289] on div "Enable MAC filtering" at bounding box center [784, 287] width 533 height 35
click at [518, 266] on input "b. Enable MAC filtering" at bounding box center [518, 261] width 0 height 11
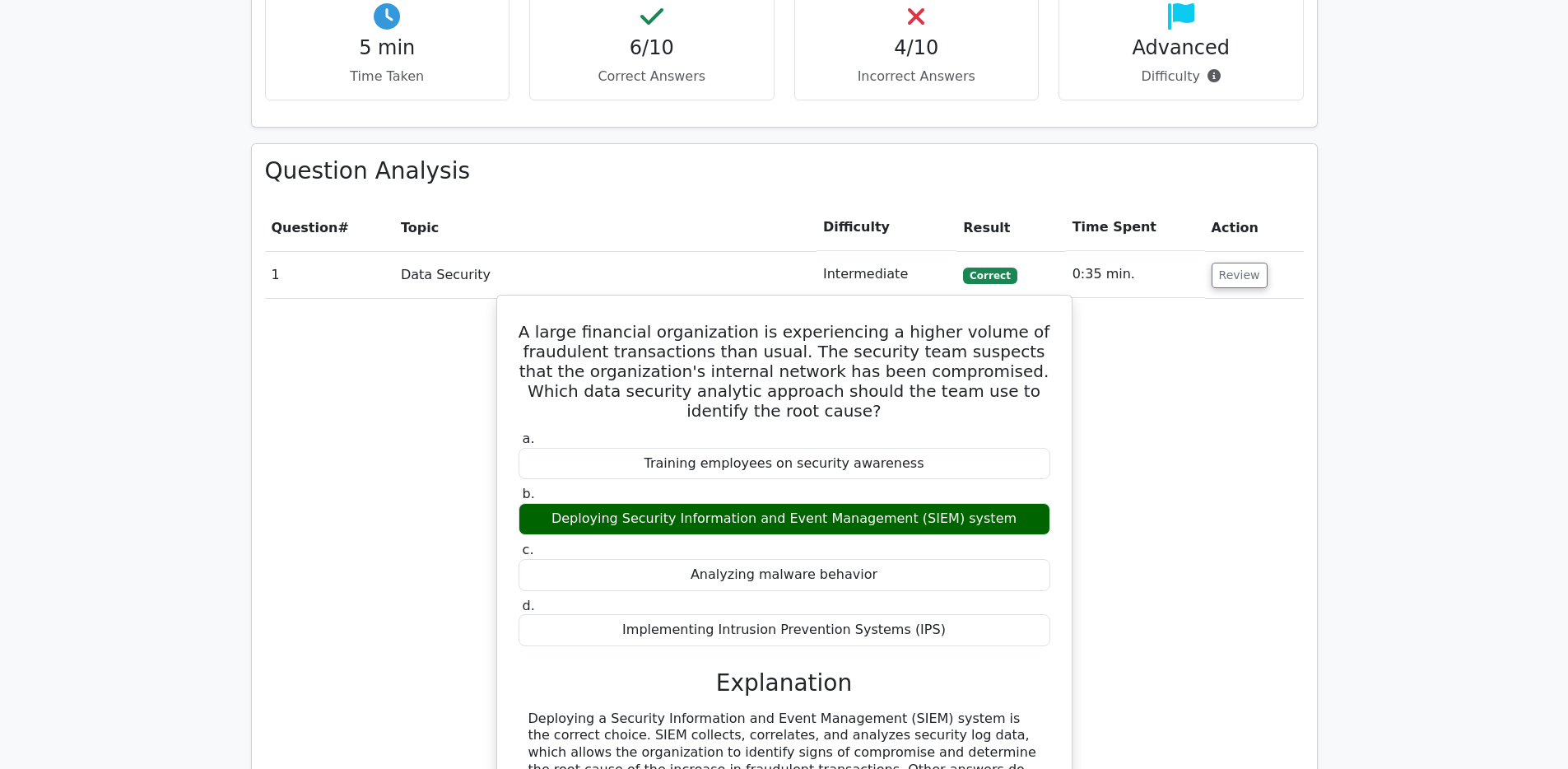
scroll to position [1185, 0]
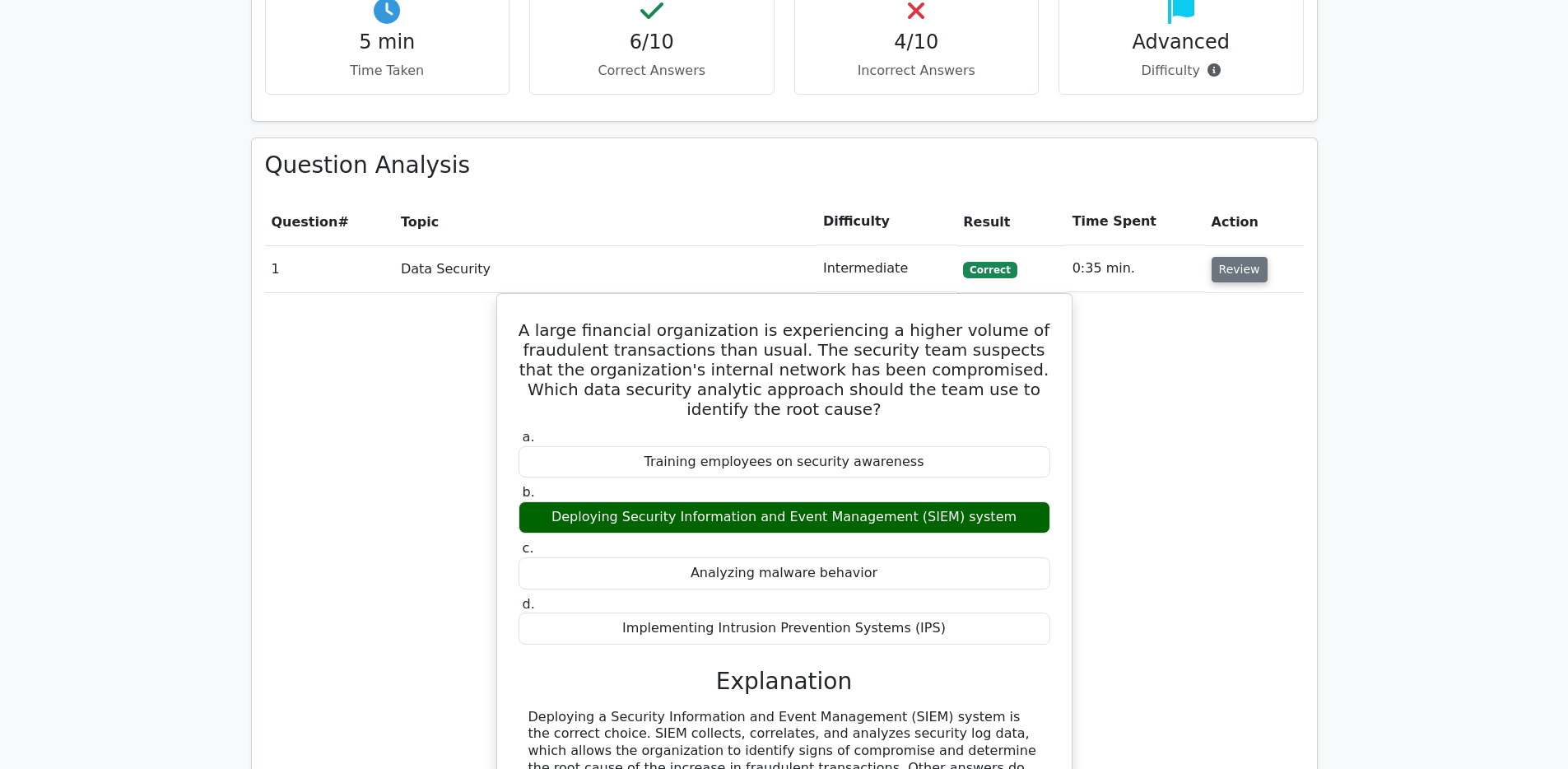
click at [1249, 257] on button "Review" at bounding box center [1239, 270] width 56 height 26
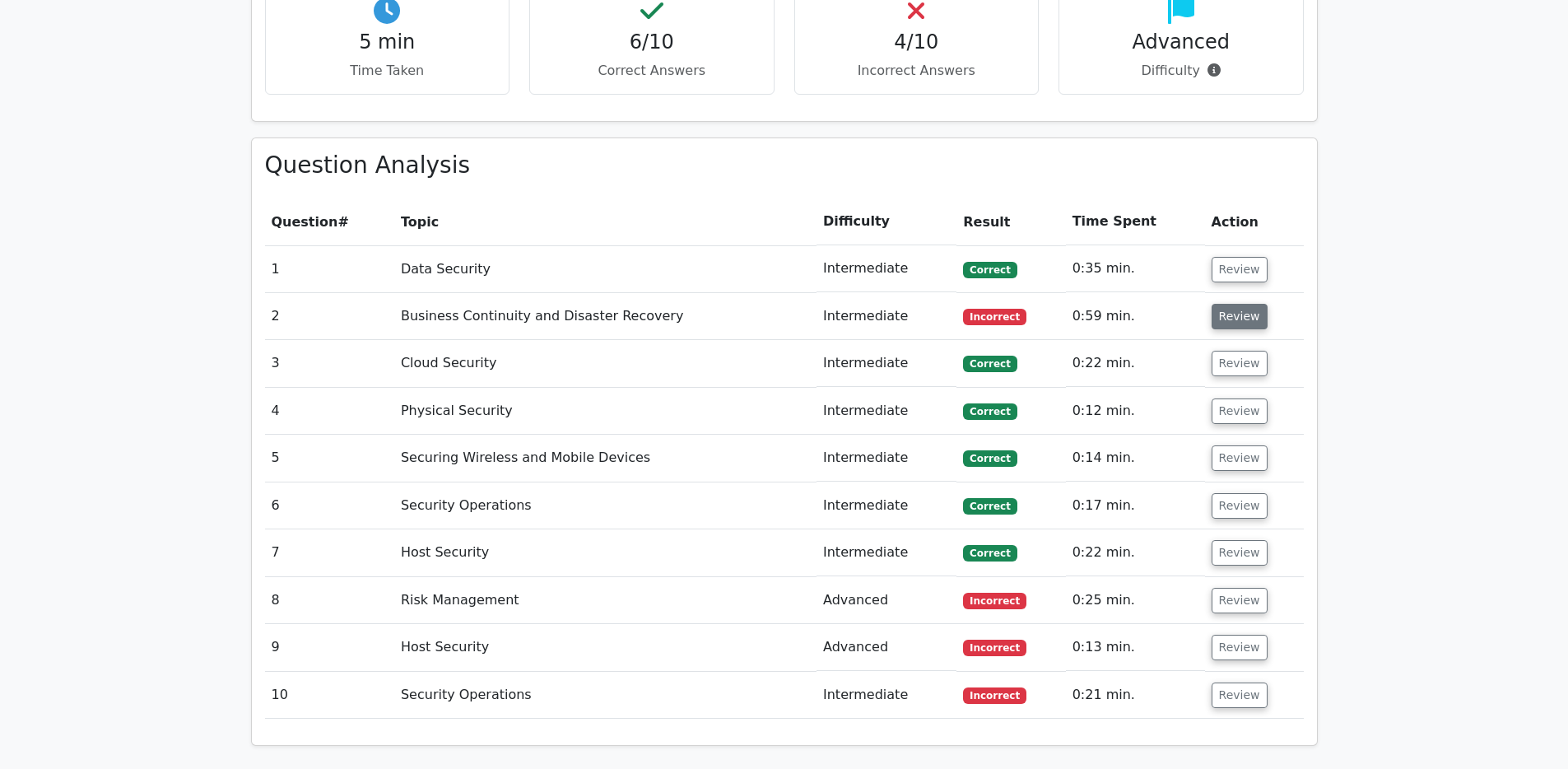
click at [1240, 304] on button "Review" at bounding box center [1239, 316] width 56 height 26
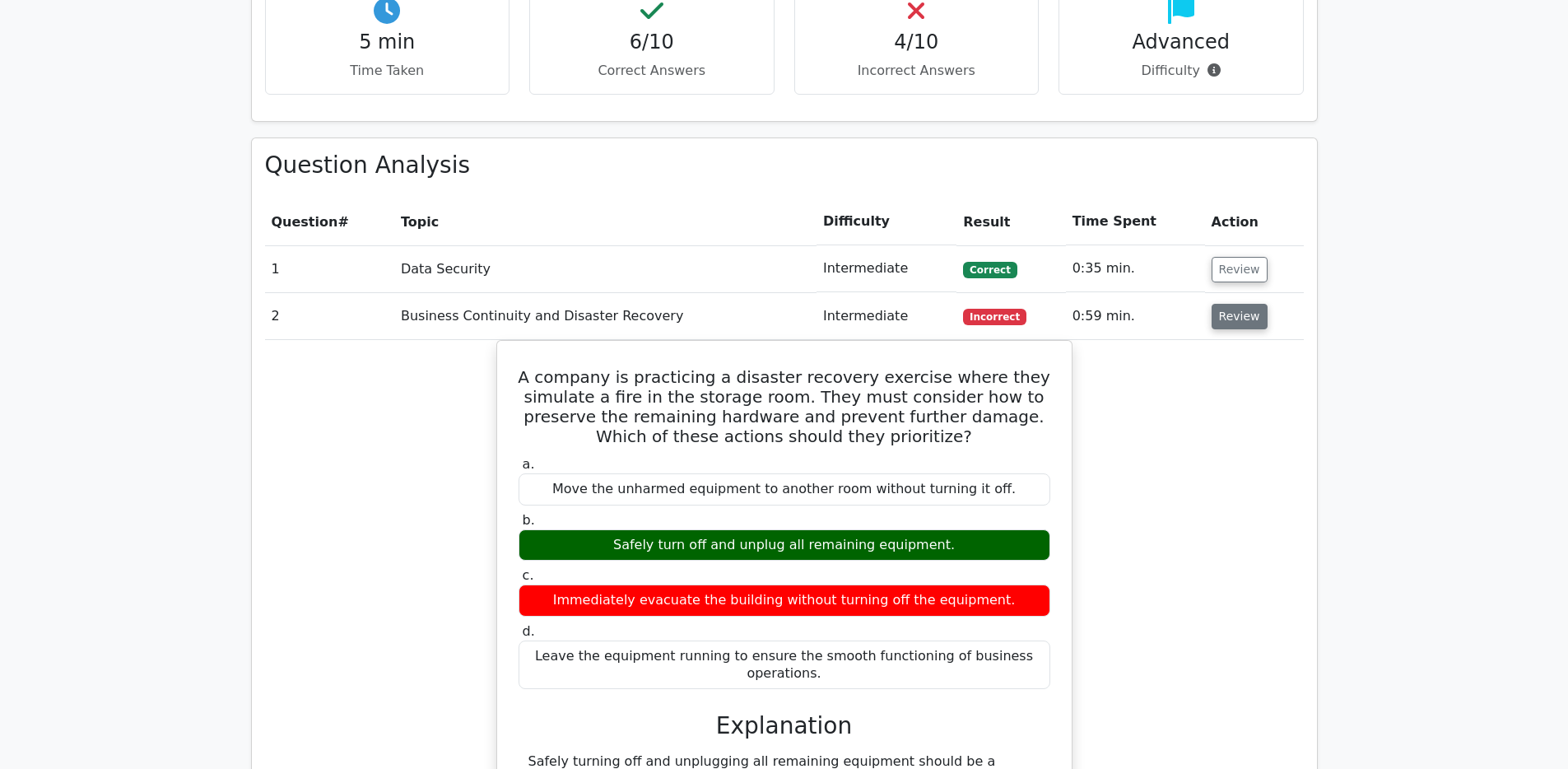
click at [1239, 304] on button "Review" at bounding box center [1239, 316] width 56 height 26
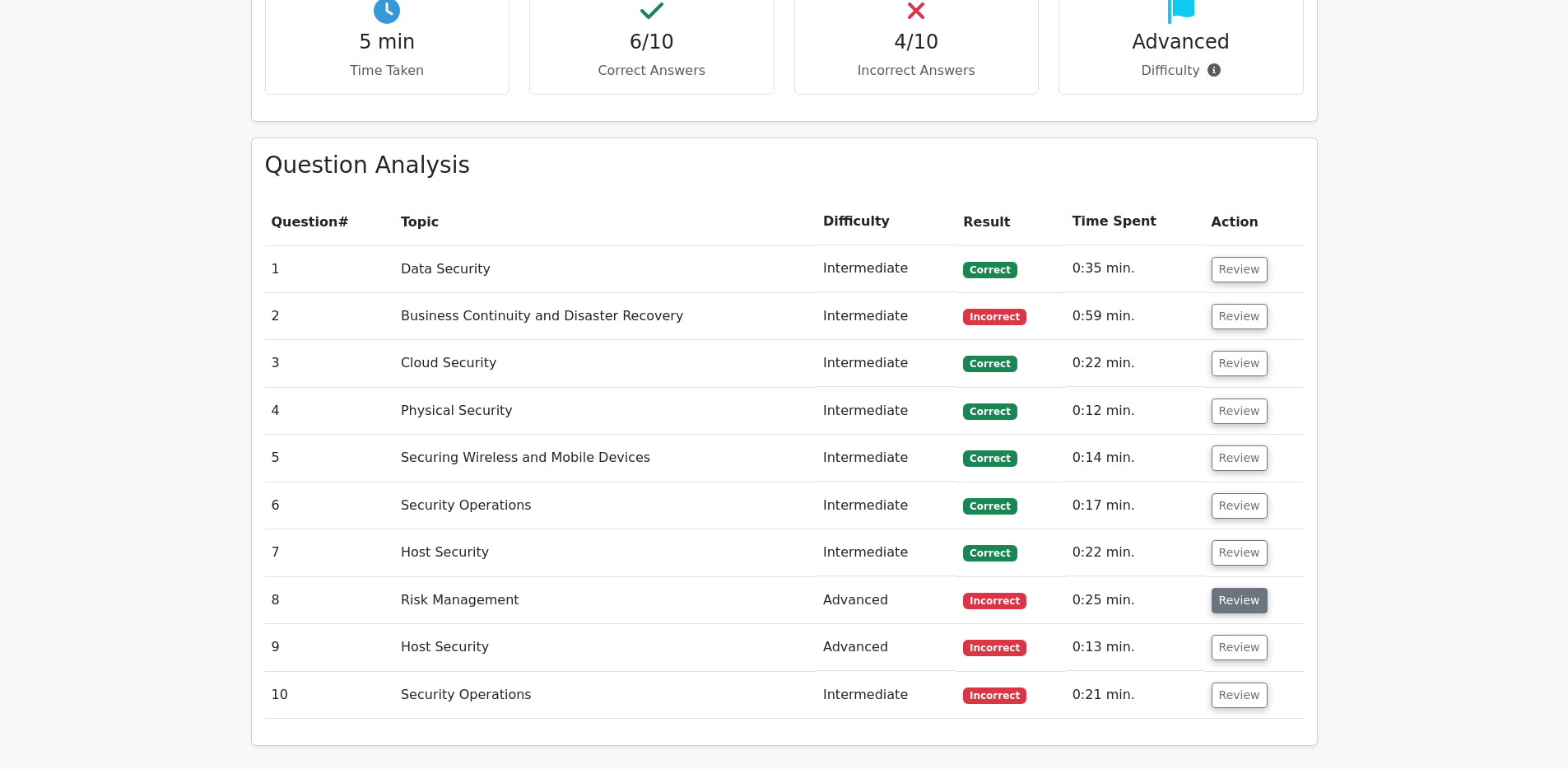
click at [1229, 588] on button "Review" at bounding box center [1239, 600] width 56 height 26
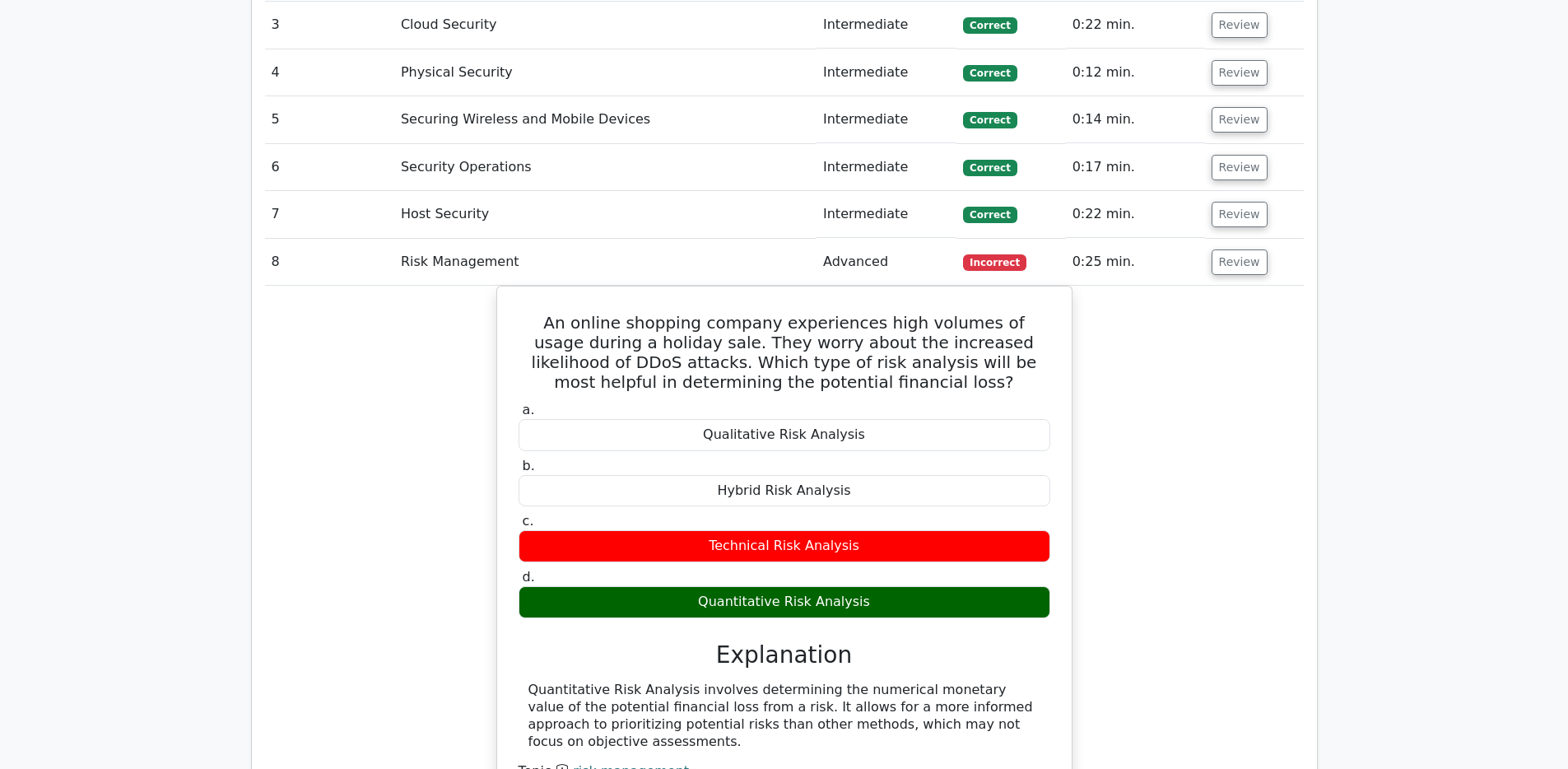
scroll to position [1555, 0]
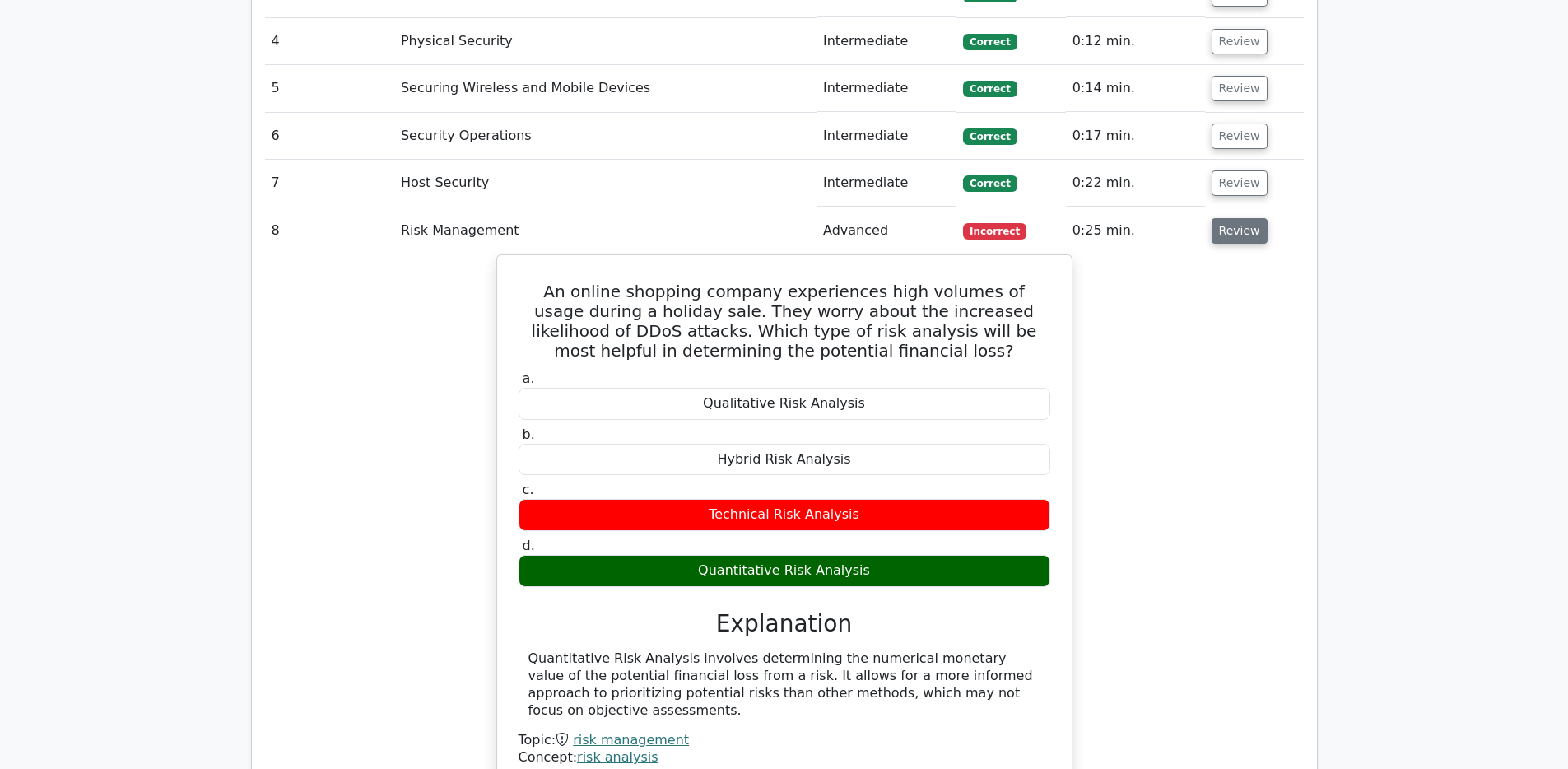
click at [1237, 218] on button "Review" at bounding box center [1239, 230] width 56 height 26
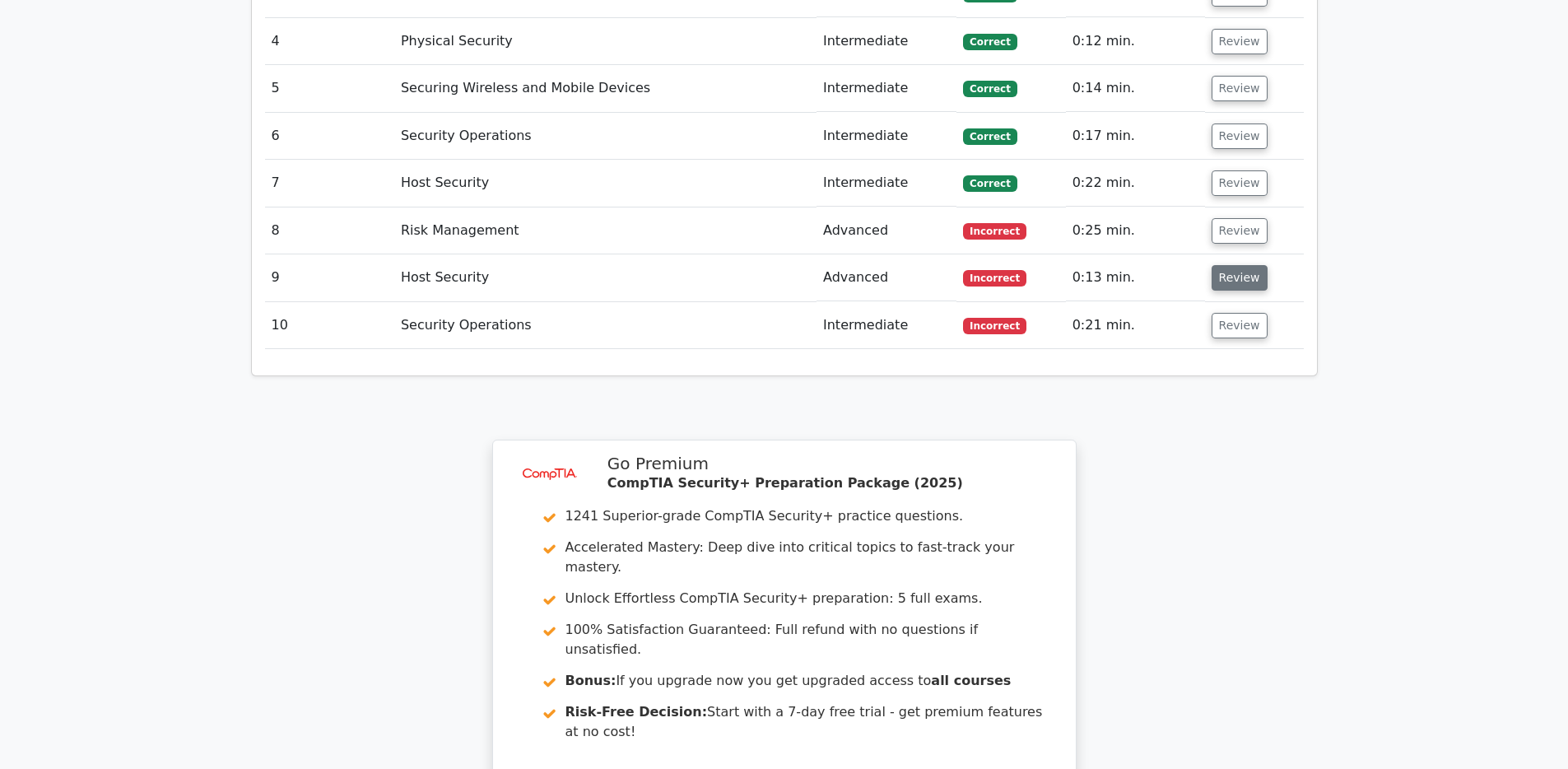
click at [1240, 265] on button "Review" at bounding box center [1239, 278] width 56 height 26
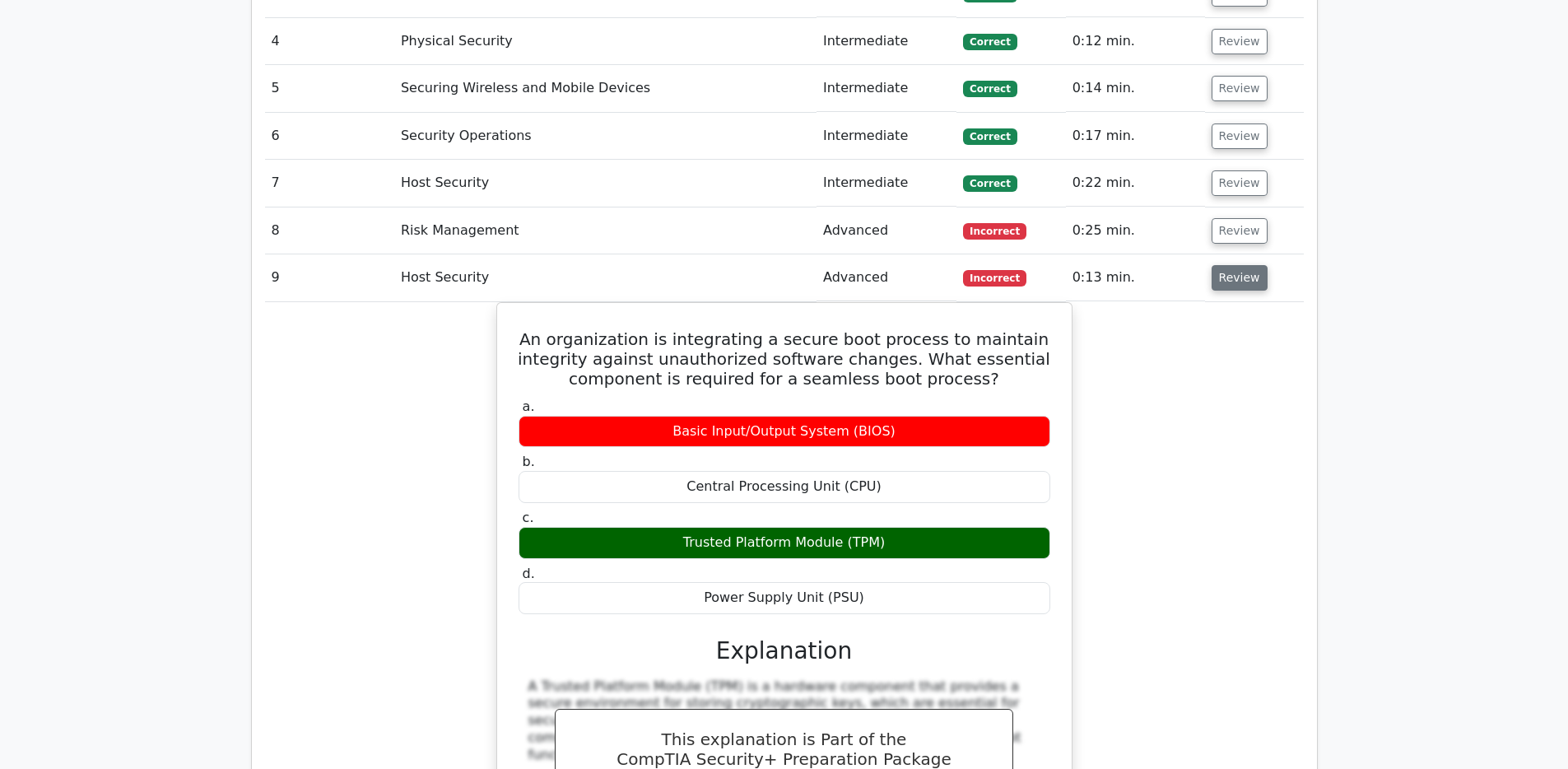
click at [1241, 265] on button "Review" at bounding box center [1239, 278] width 56 height 26
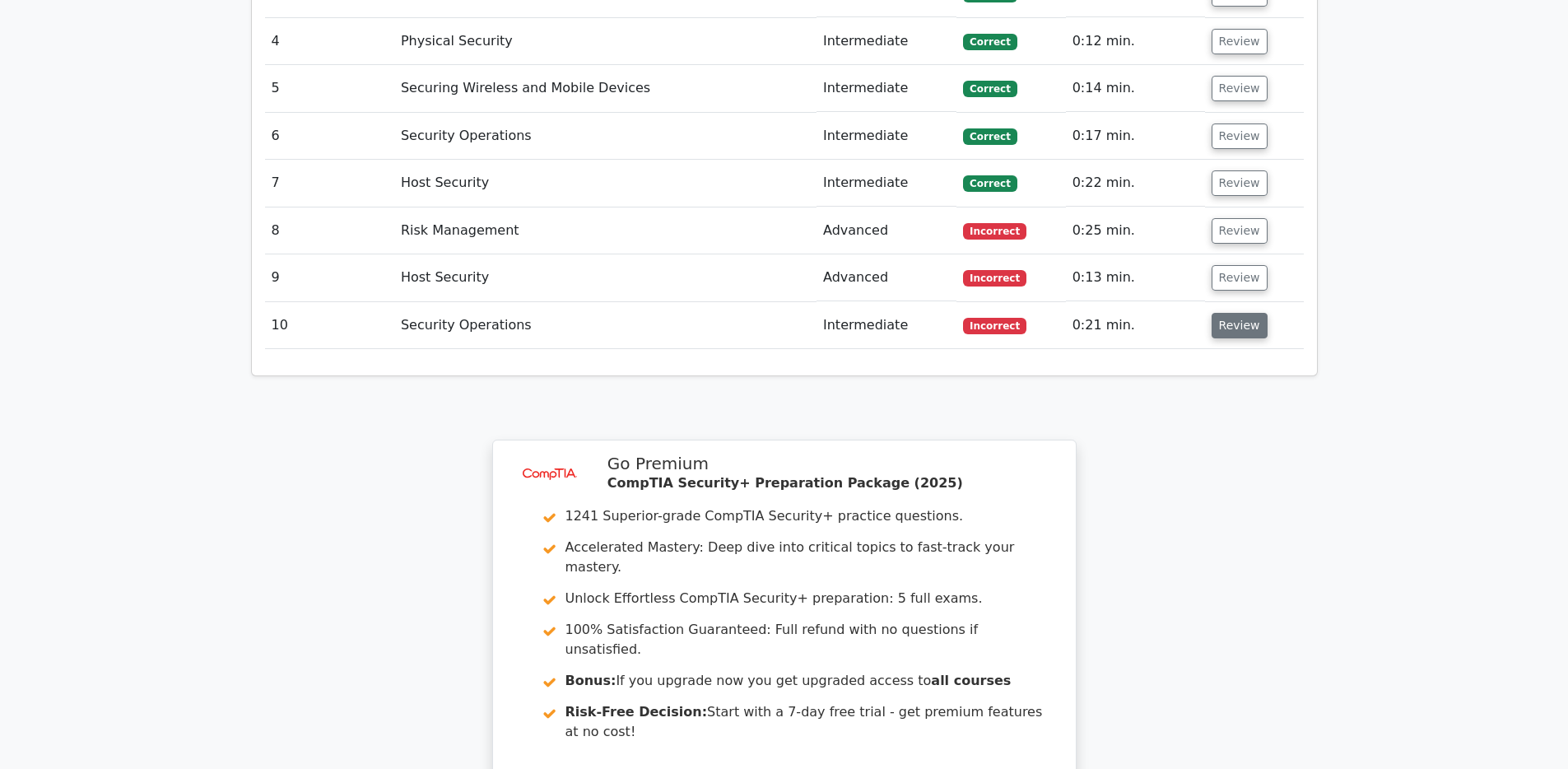
click at [1239, 313] on button "Review" at bounding box center [1239, 325] width 56 height 26
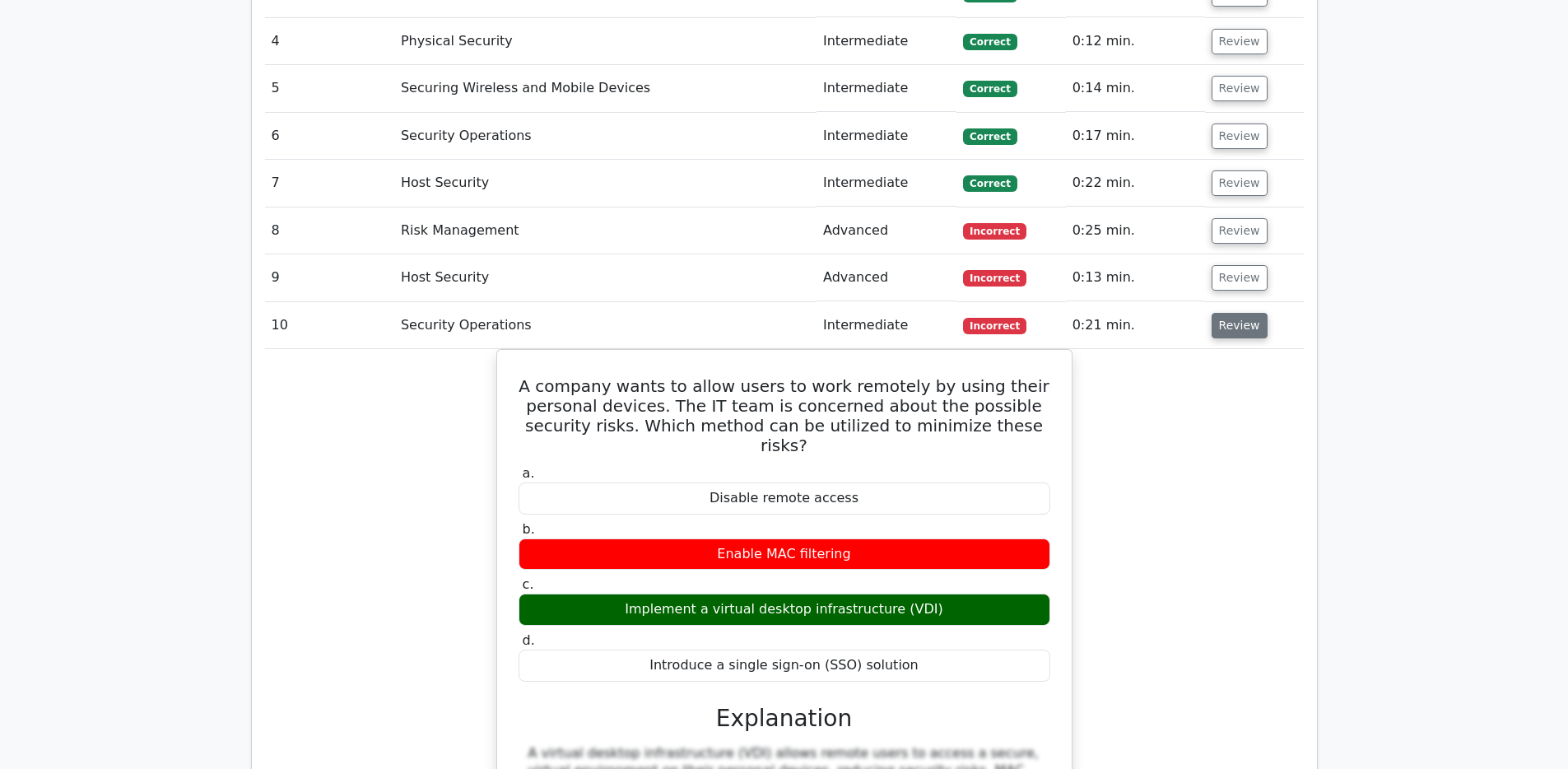
click at [1239, 313] on button "Review" at bounding box center [1239, 325] width 56 height 26
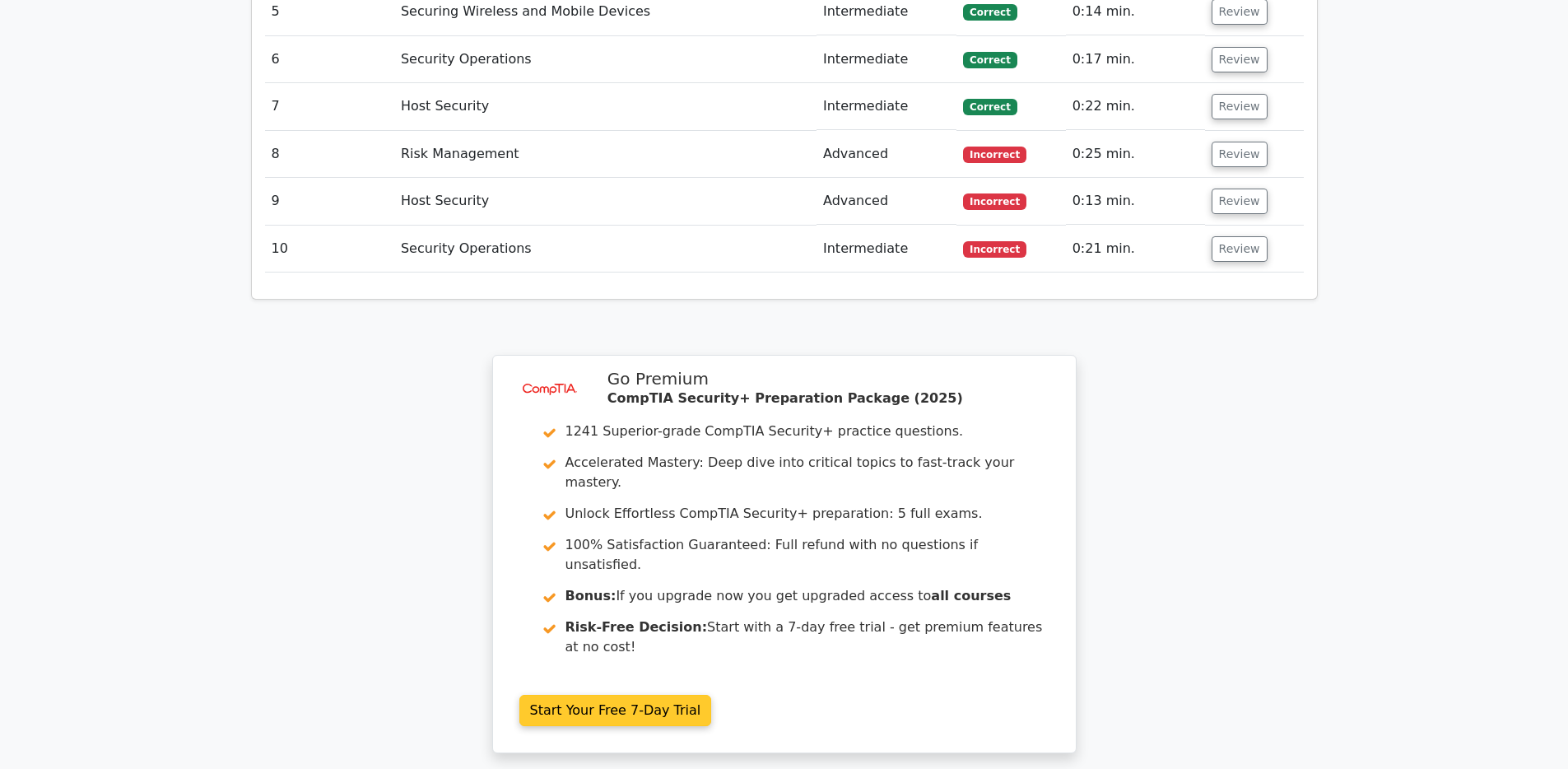
scroll to position [1870, 0]
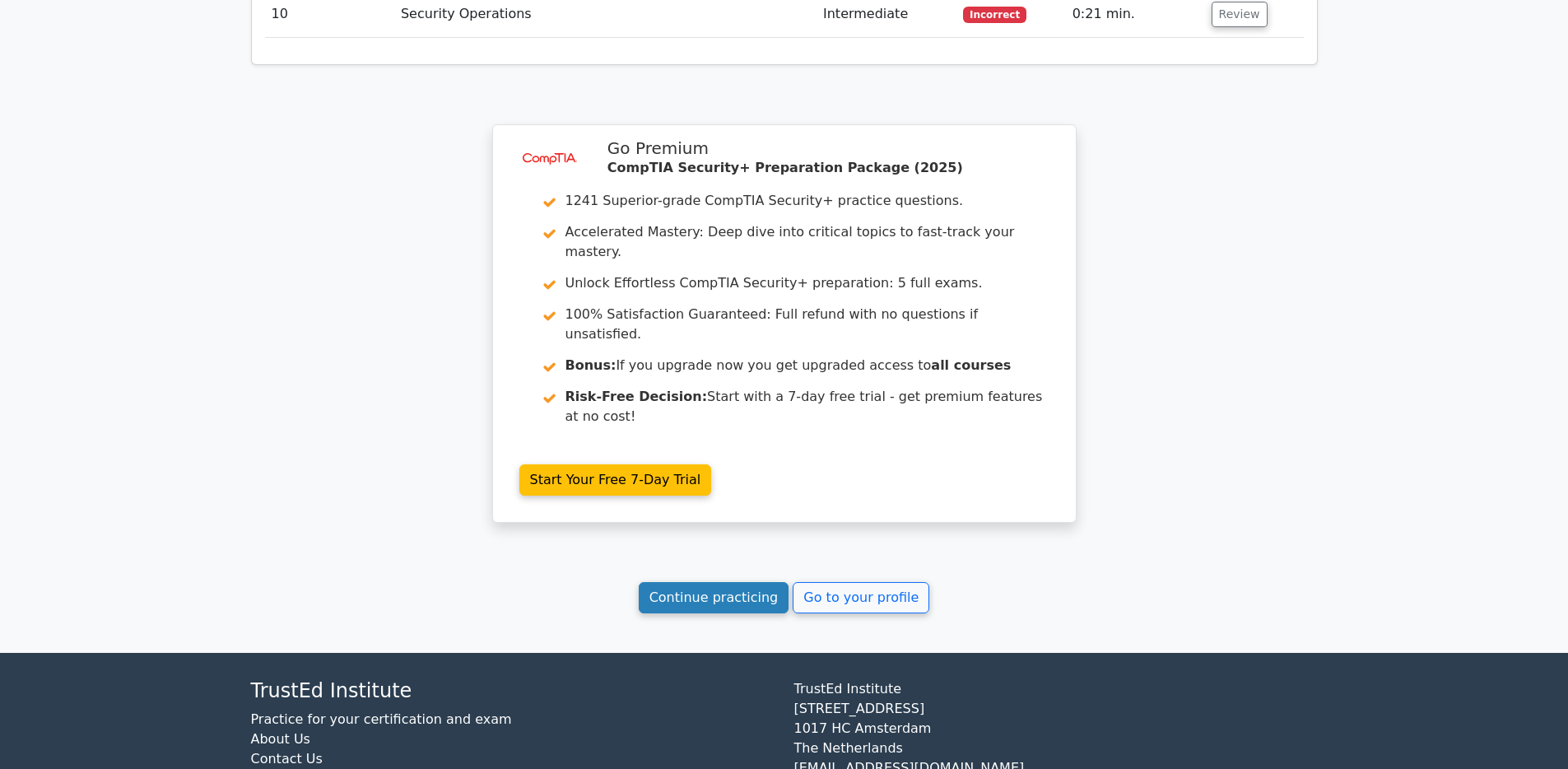
click at [710, 582] on link "Continue practicing" at bounding box center [713, 598] width 151 height 31
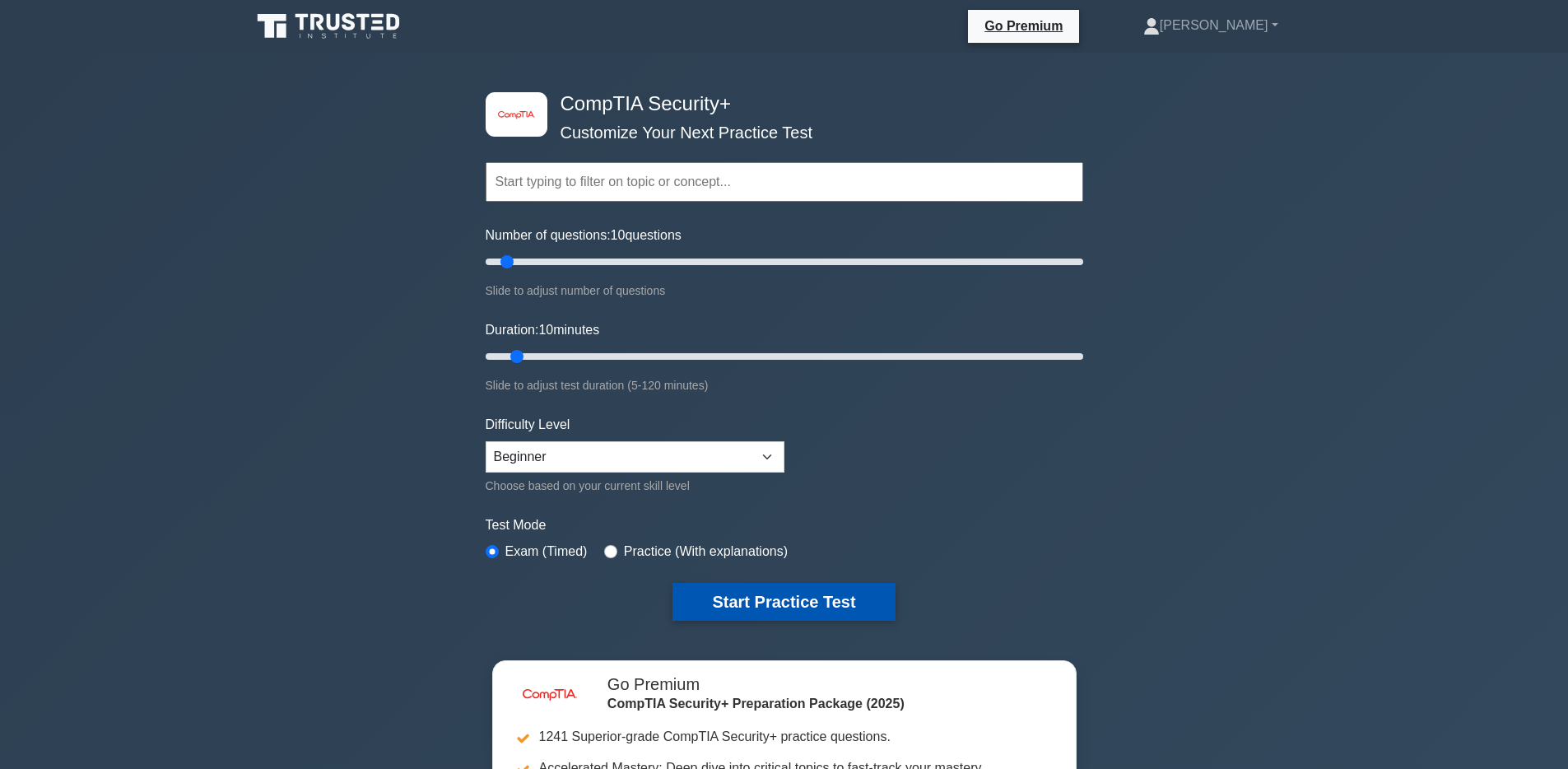
click at [846, 602] on button "Start Practice Test" at bounding box center [783, 601] width 222 height 38
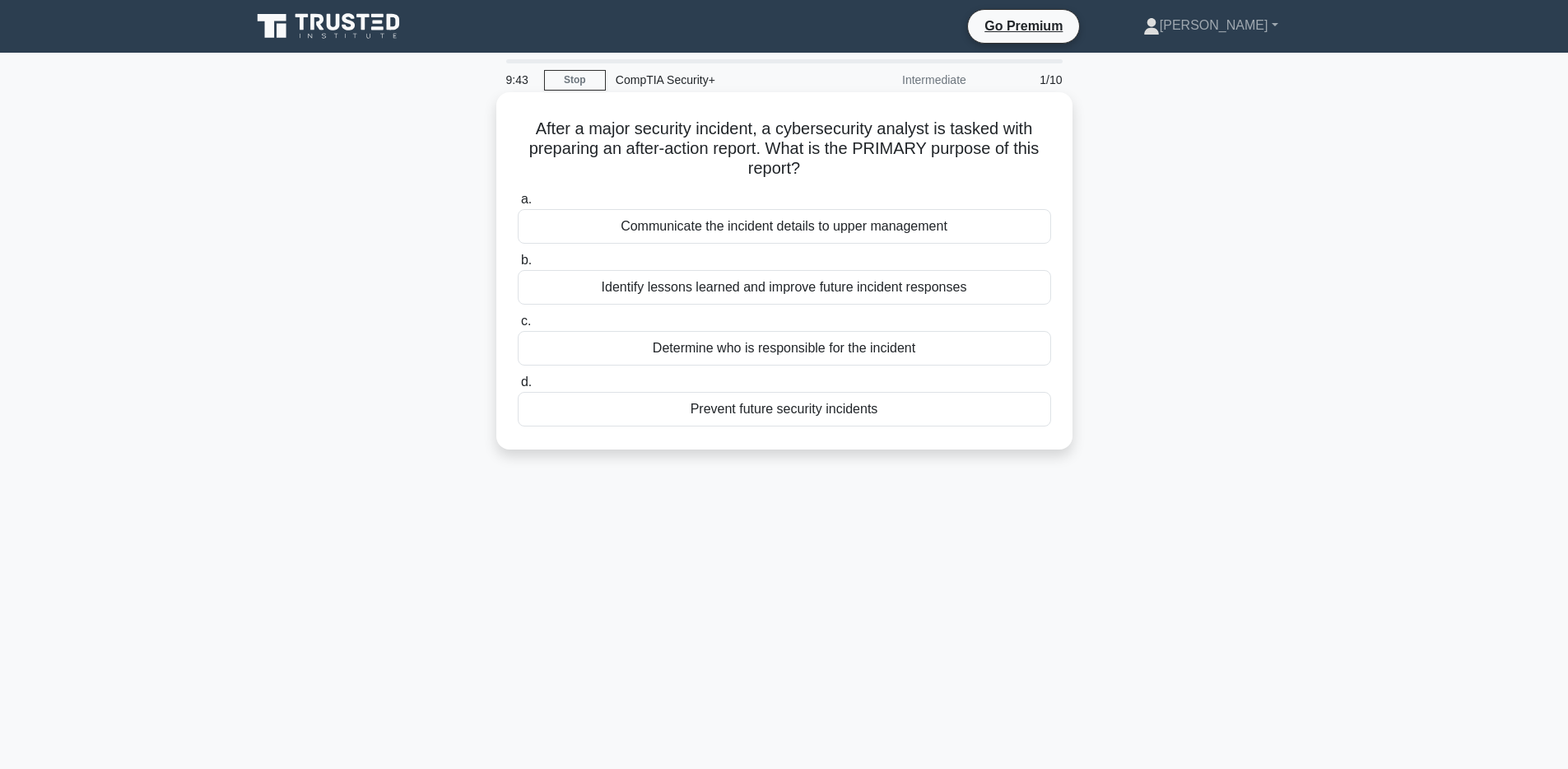
click at [792, 290] on div "Identify lessons learned and improve future incident responses" at bounding box center [784, 287] width 533 height 35
click at [518, 266] on input "b. Identify lessons learned and improve future incident responses" at bounding box center [518, 261] width 0 height 11
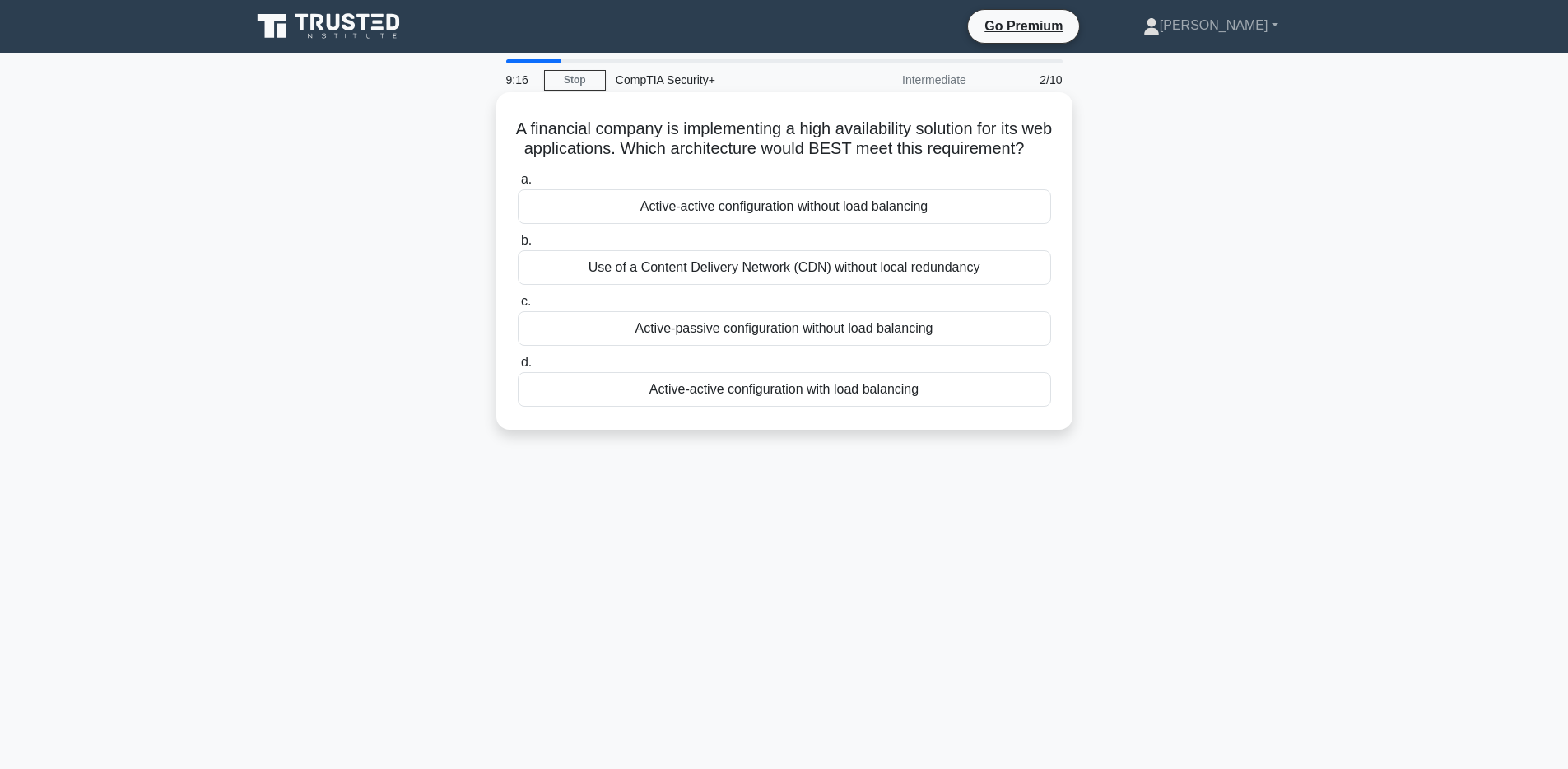
click at [797, 406] on div "Active-active configuration with load balancing" at bounding box center [784, 389] width 533 height 35
click at [518, 368] on input "d. Active-active configuration with load balancing" at bounding box center [518, 363] width 0 height 11
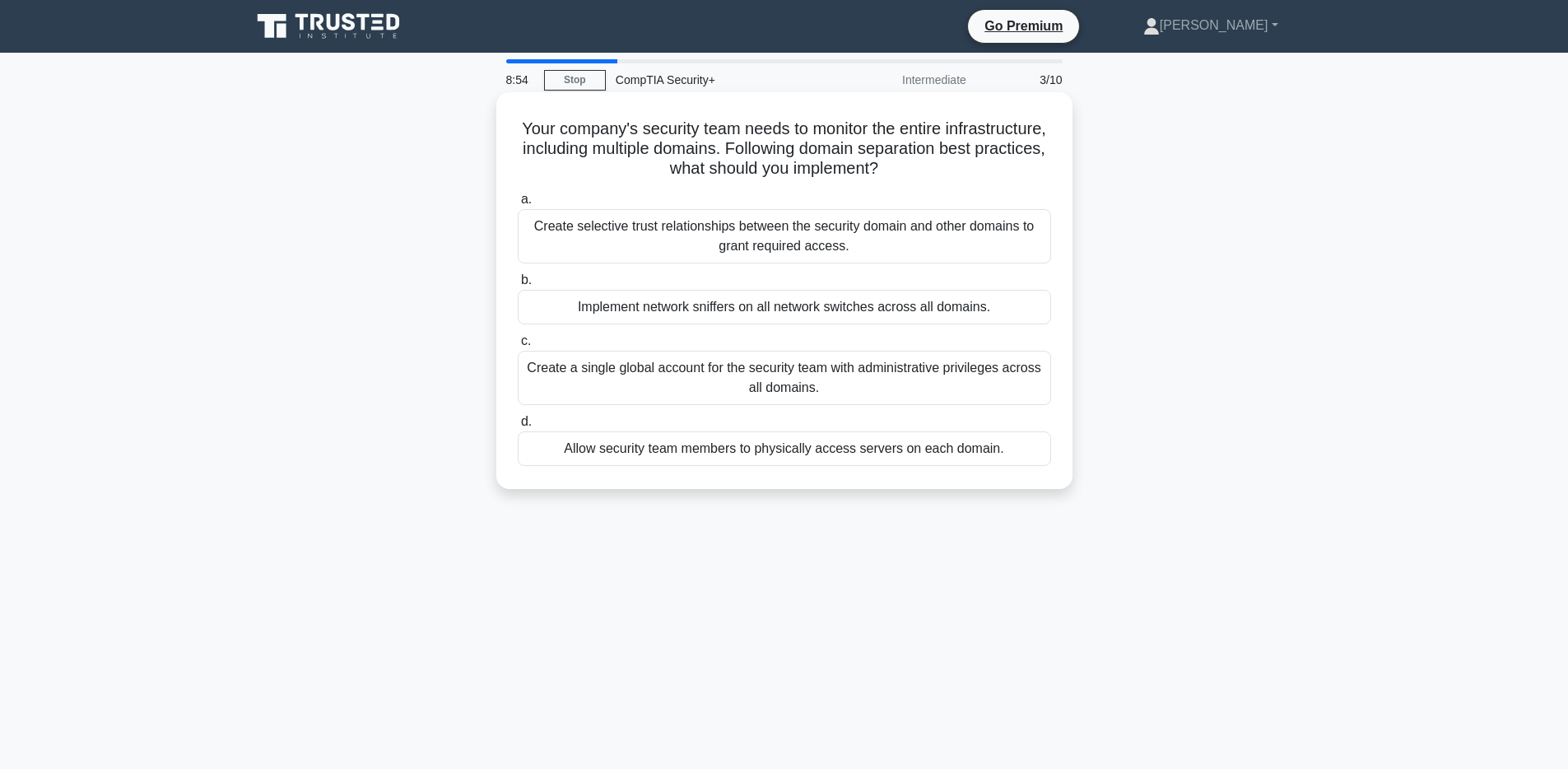
click at [872, 226] on div "Create selective trust relationships between the security domain and other doma…" at bounding box center [784, 236] width 533 height 54
click at [518, 205] on input "a. Create selective trust relationships between the security domain and other d…" at bounding box center [518, 199] width 0 height 11
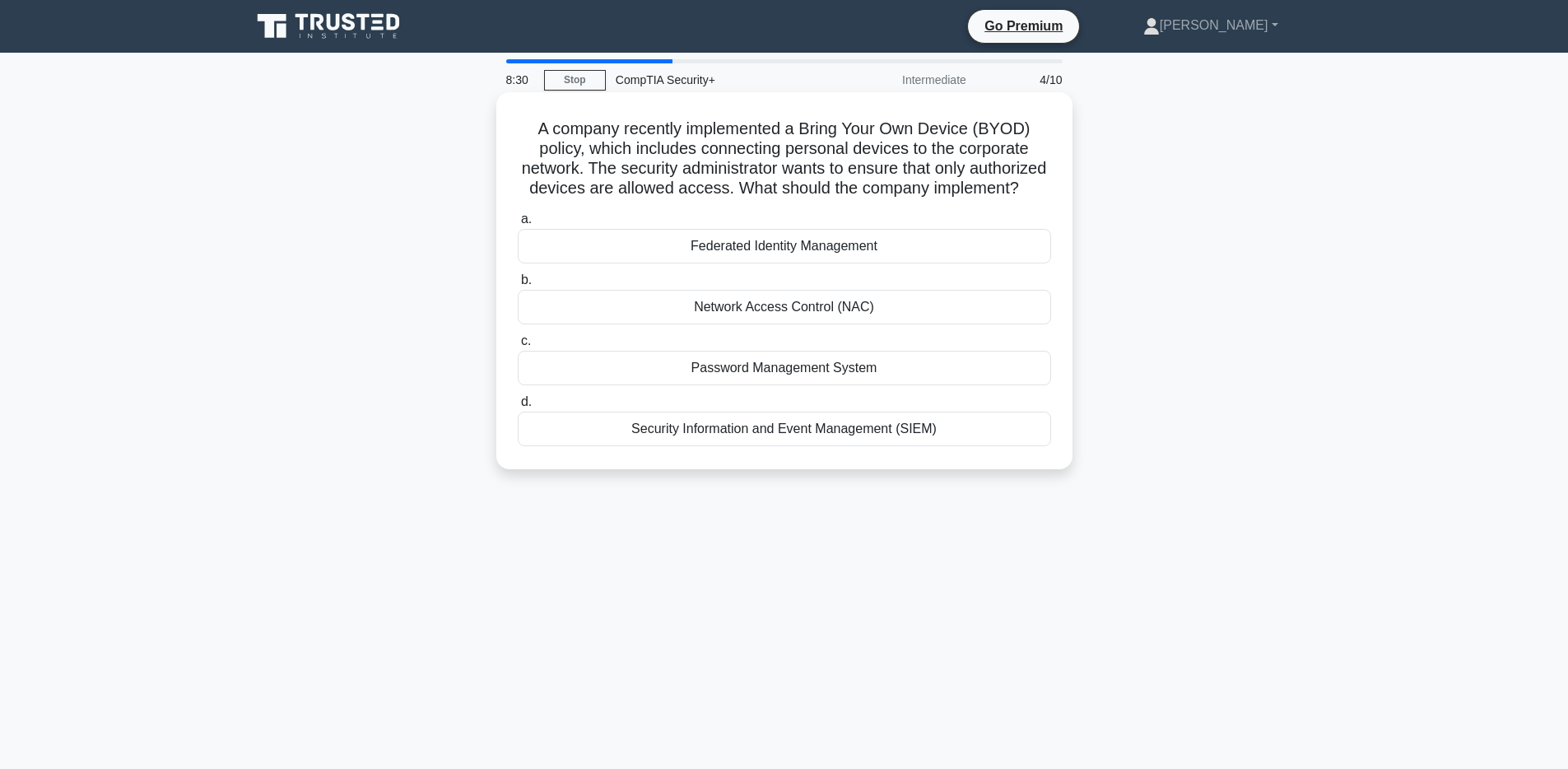
click at [759, 309] on div "Network Access Control (NAC)" at bounding box center [784, 306] width 533 height 35
click at [518, 286] on input "b. Network Access Control (NAC)" at bounding box center [518, 280] width 0 height 11
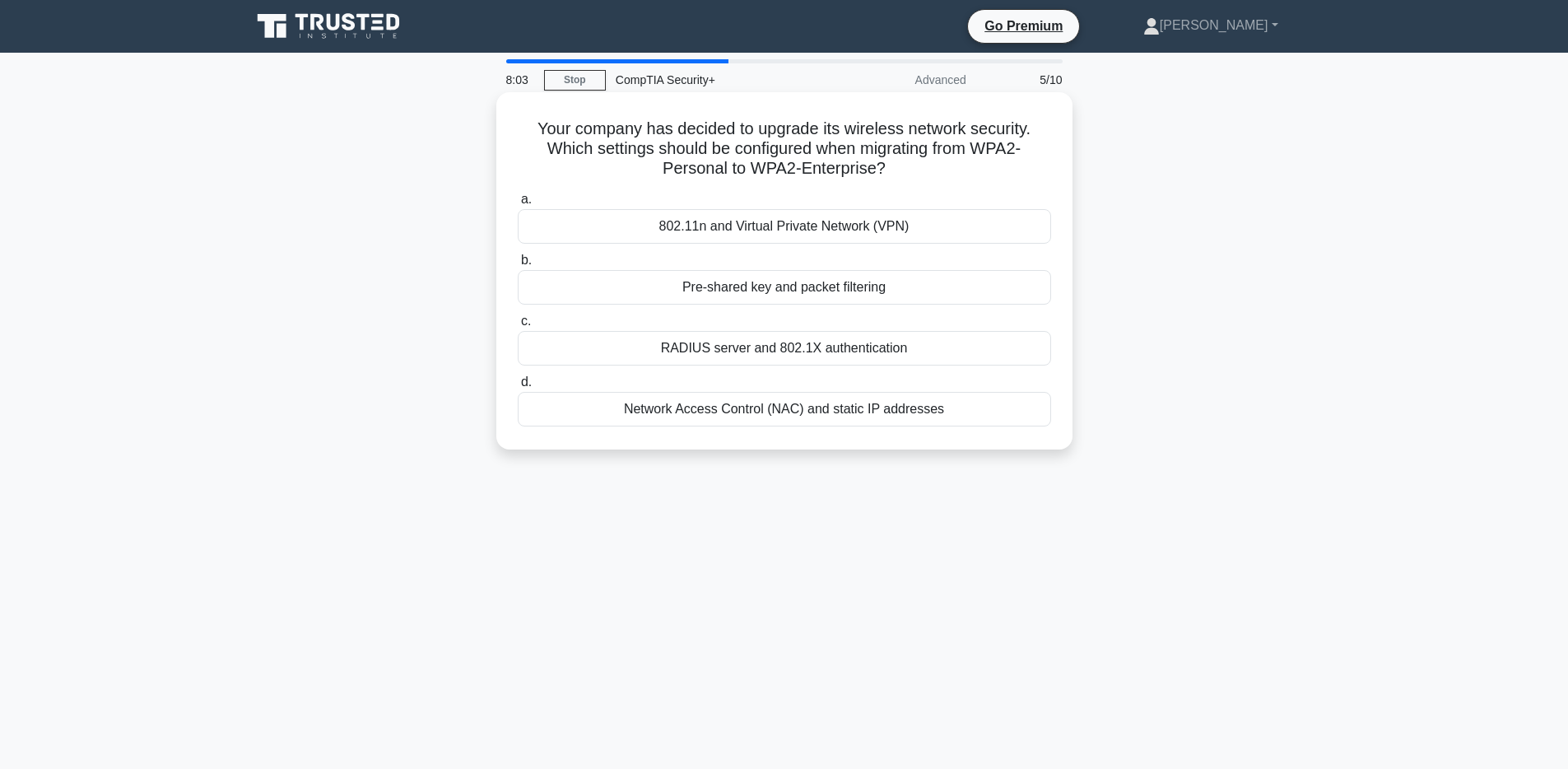
click at [850, 228] on div "802.11n and Virtual Private Network (VPN)" at bounding box center [784, 226] width 533 height 35
click at [518, 205] on input "a. 802.11n and Virtual Private Network (VPN)" at bounding box center [518, 199] width 0 height 11
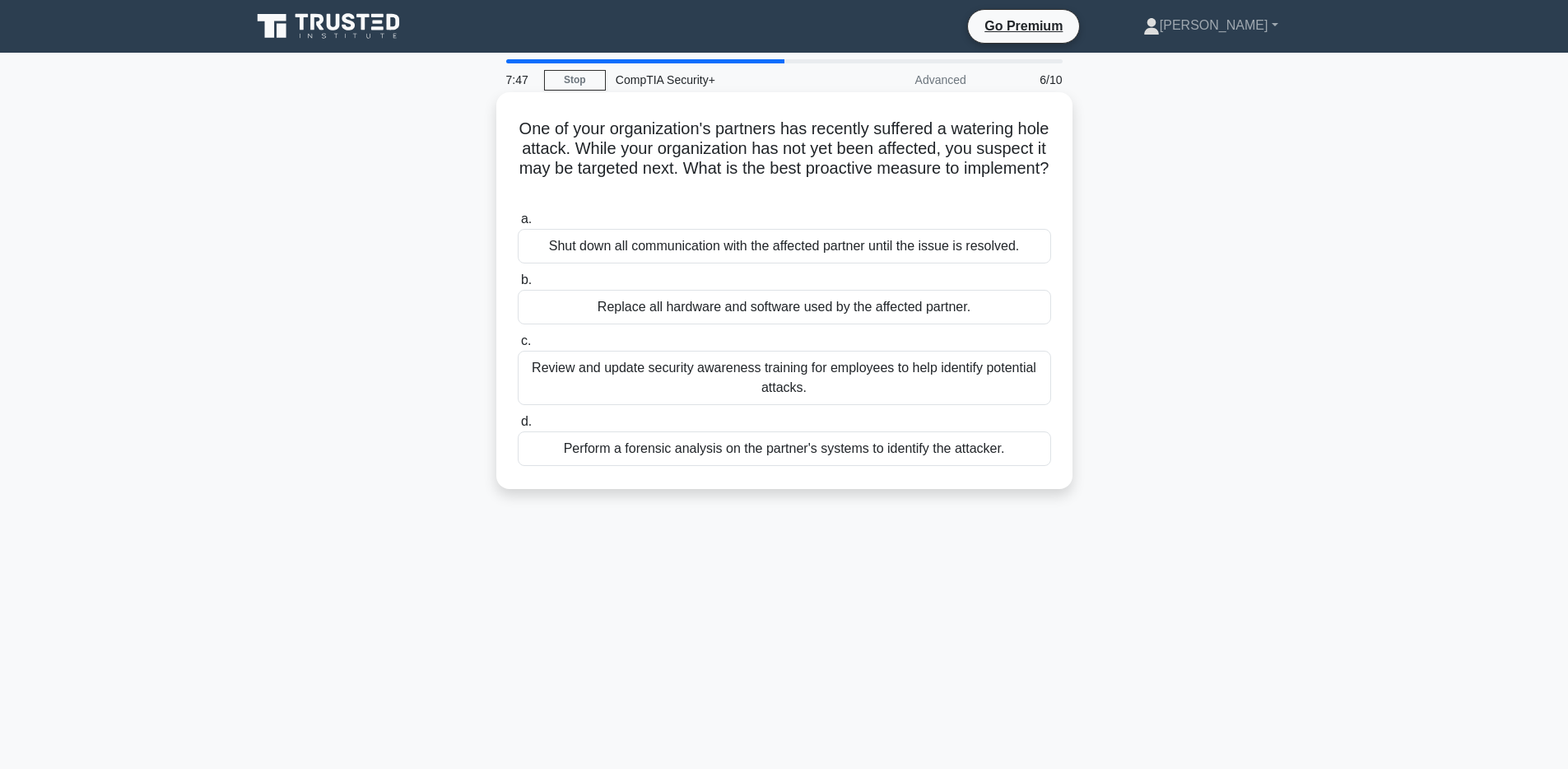
click at [836, 372] on div "Review and update security awareness training for employees to help identify po…" at bounding box center [784, 378] width 533 height 54
click at [518, 347] on input "c. Review and update security awareness training for employees to help identify…" at bounding box center [518, 341] width 0 height 11
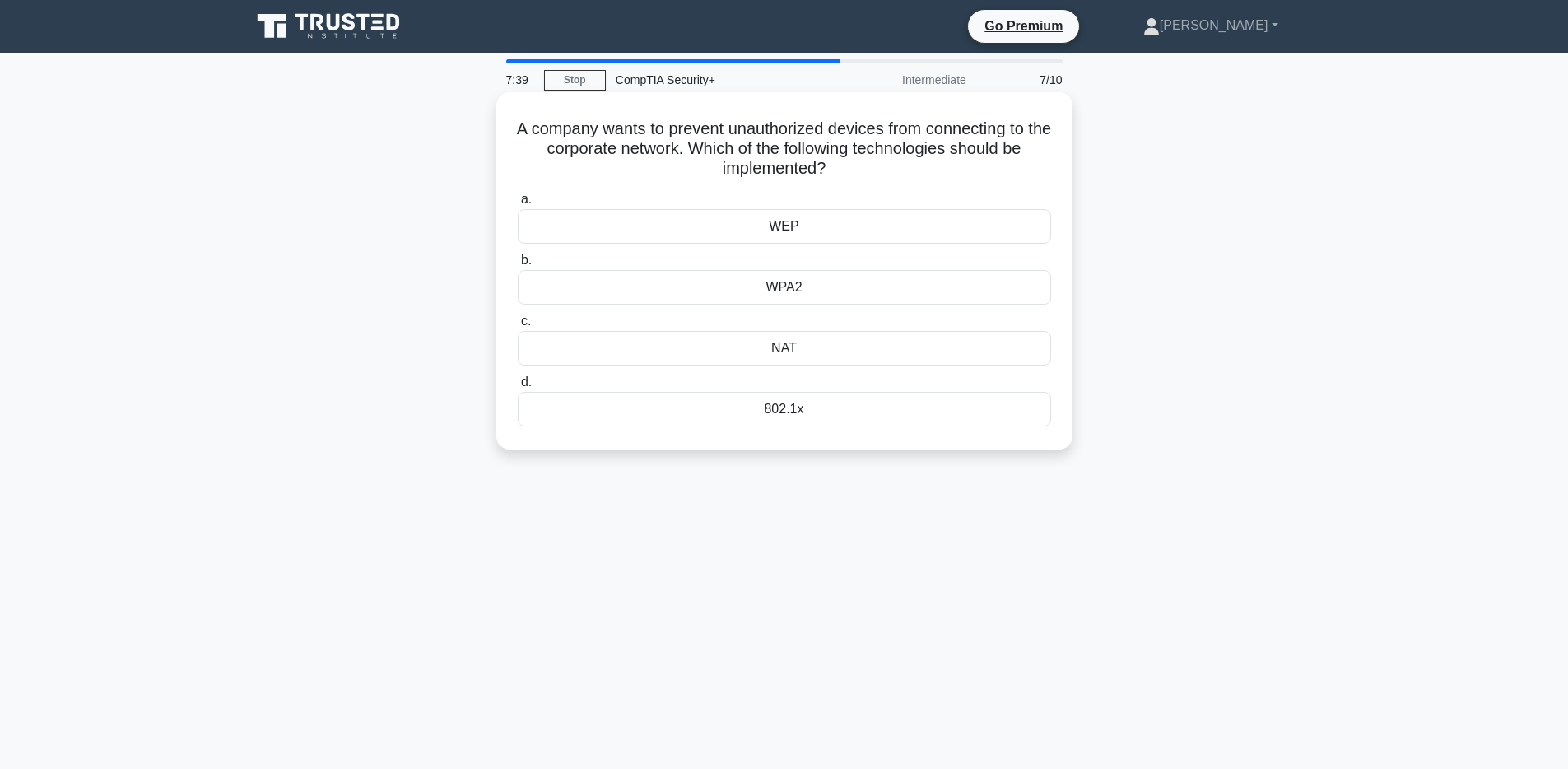
click at [804, 414] on div "802.1x" at bounding box center [784, 409] width 533 height 35
click at [518, 388] on input "d. 802.1x" at bounding box center [518, 382] width 0 height 11
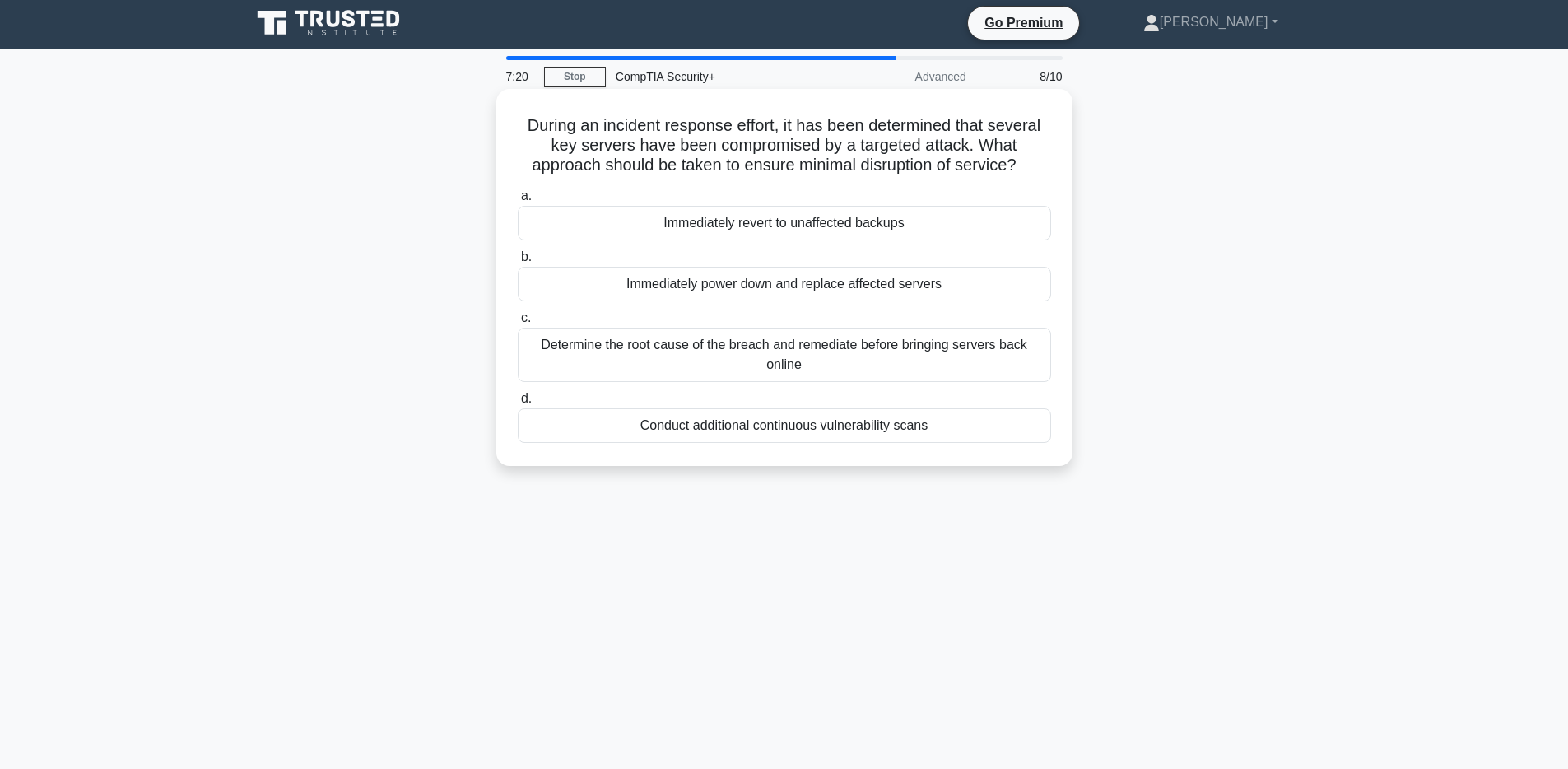
scroll to position [6, 0]
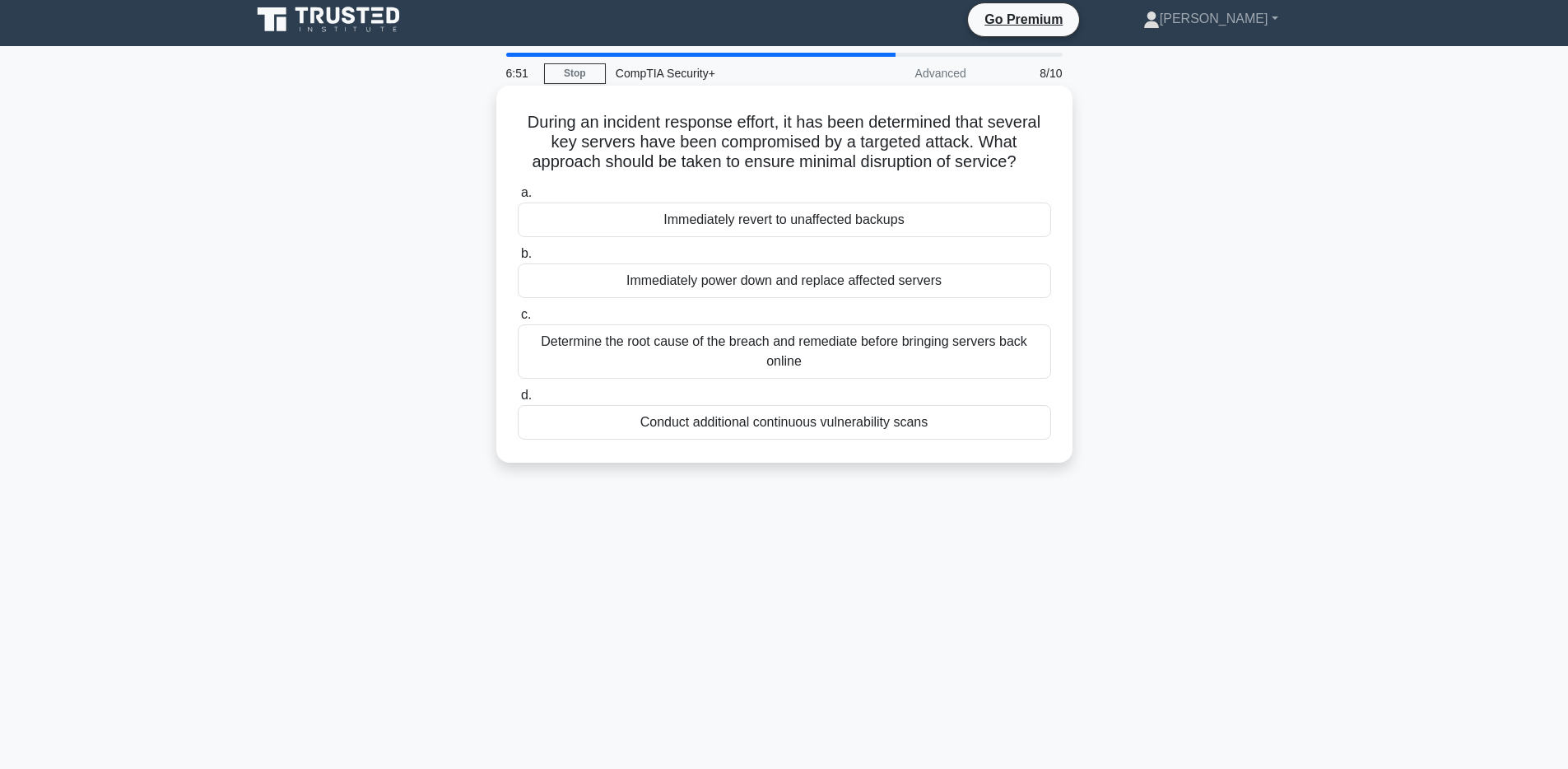
click at [824, 224] on div "Immediately revert to unaffected backups" at bounding box center [784, 220] width 533 height 35
click at [518, 198] on input "a. Immediately revert to unaffected backups" at bounding box center [518, 193] width 0 height 11
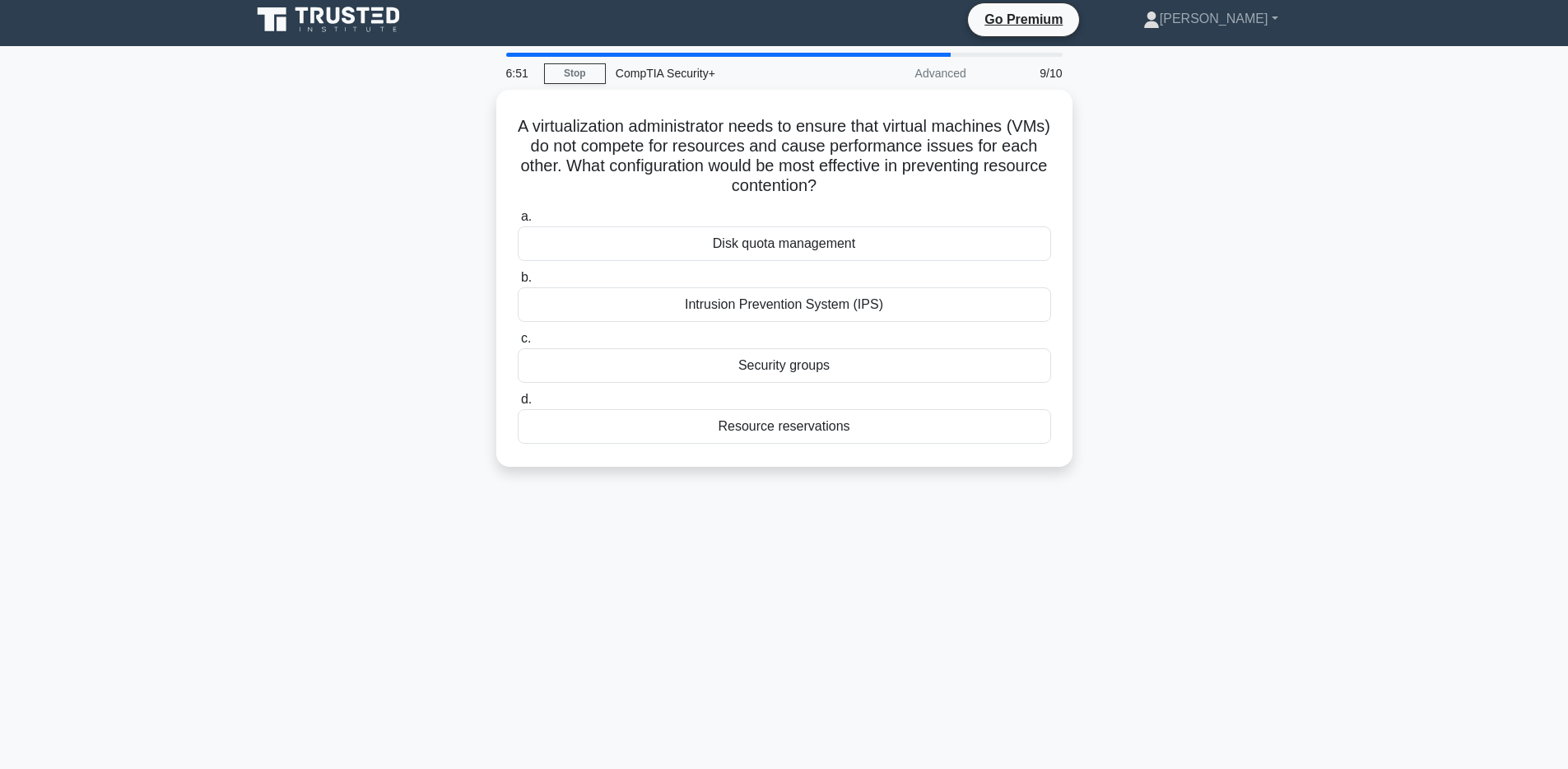
scroll to position [0, 0]
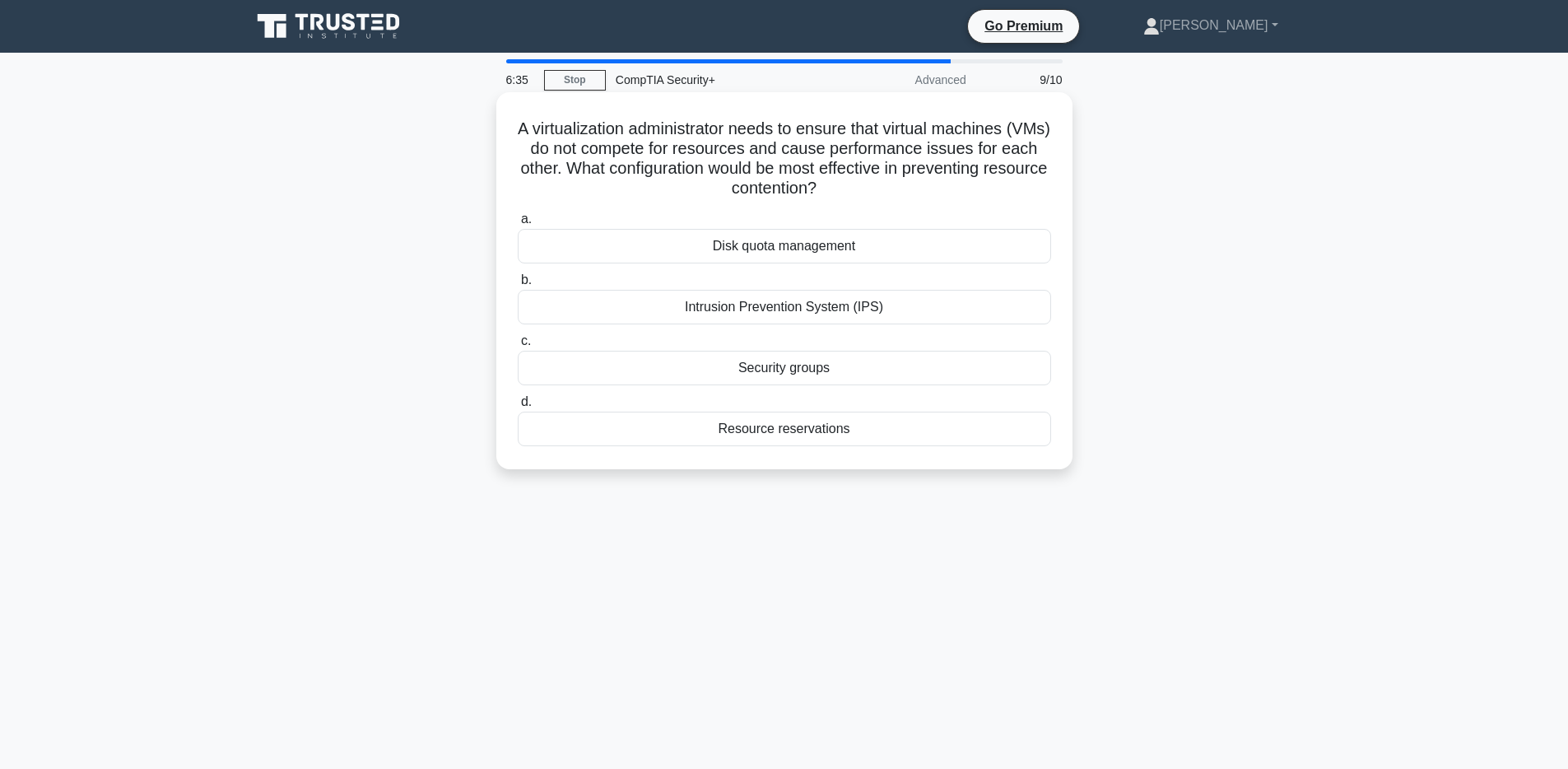
click at [884, 254] on div "Disk quota management" at bounding box center [784, 246] width 533 height 35
click at [518, 225] on input "a. Disk quota management" at bounding box center [518, 220] width 0 height 11
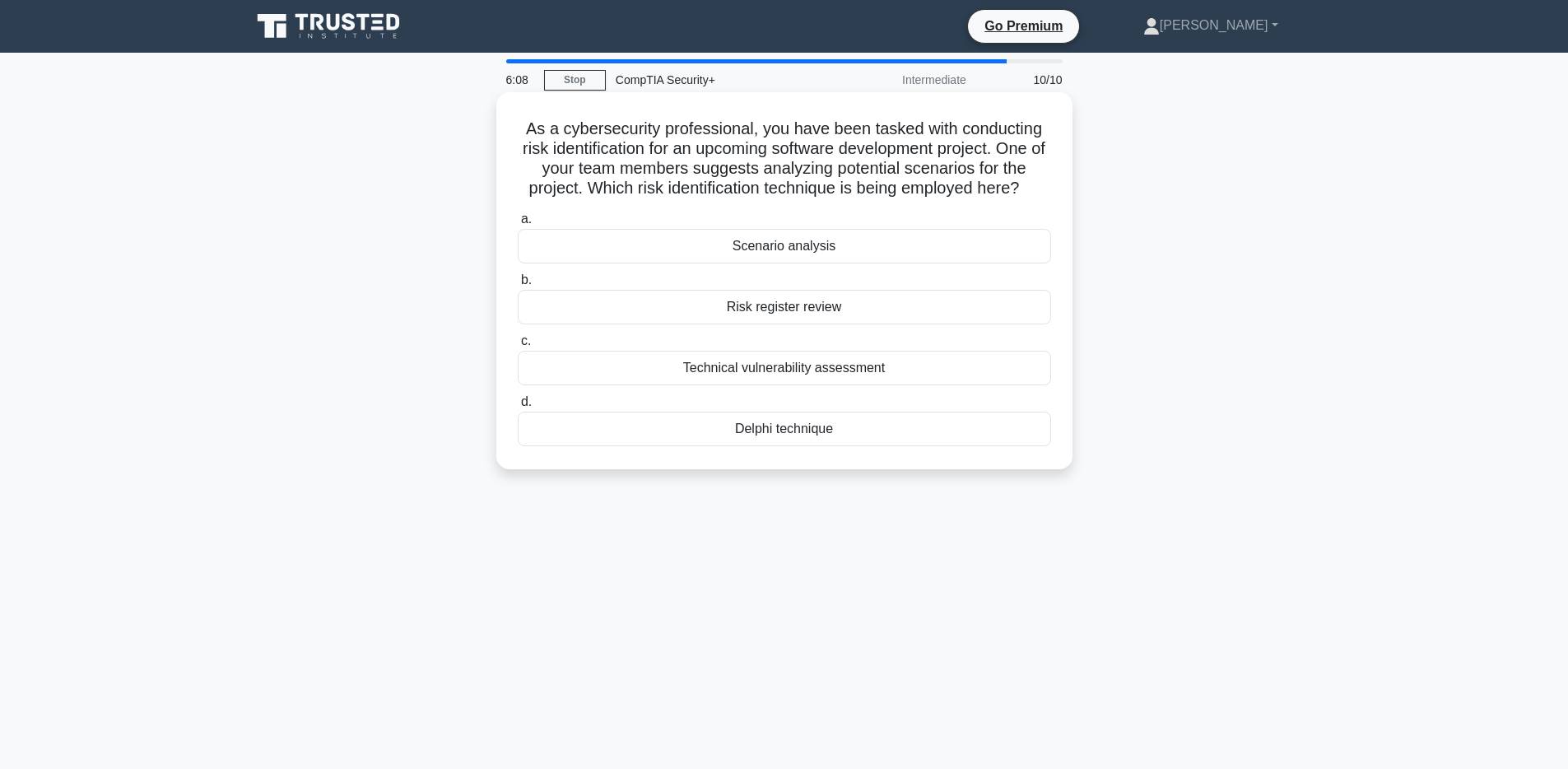
click at [792, 247] on div "Scenario analysis" at bounding box center [784, 246] width 533 height 35
click at [518, 225] on input "a. Scenario analysis" at bounding box center [518, 220] width 0 height 11
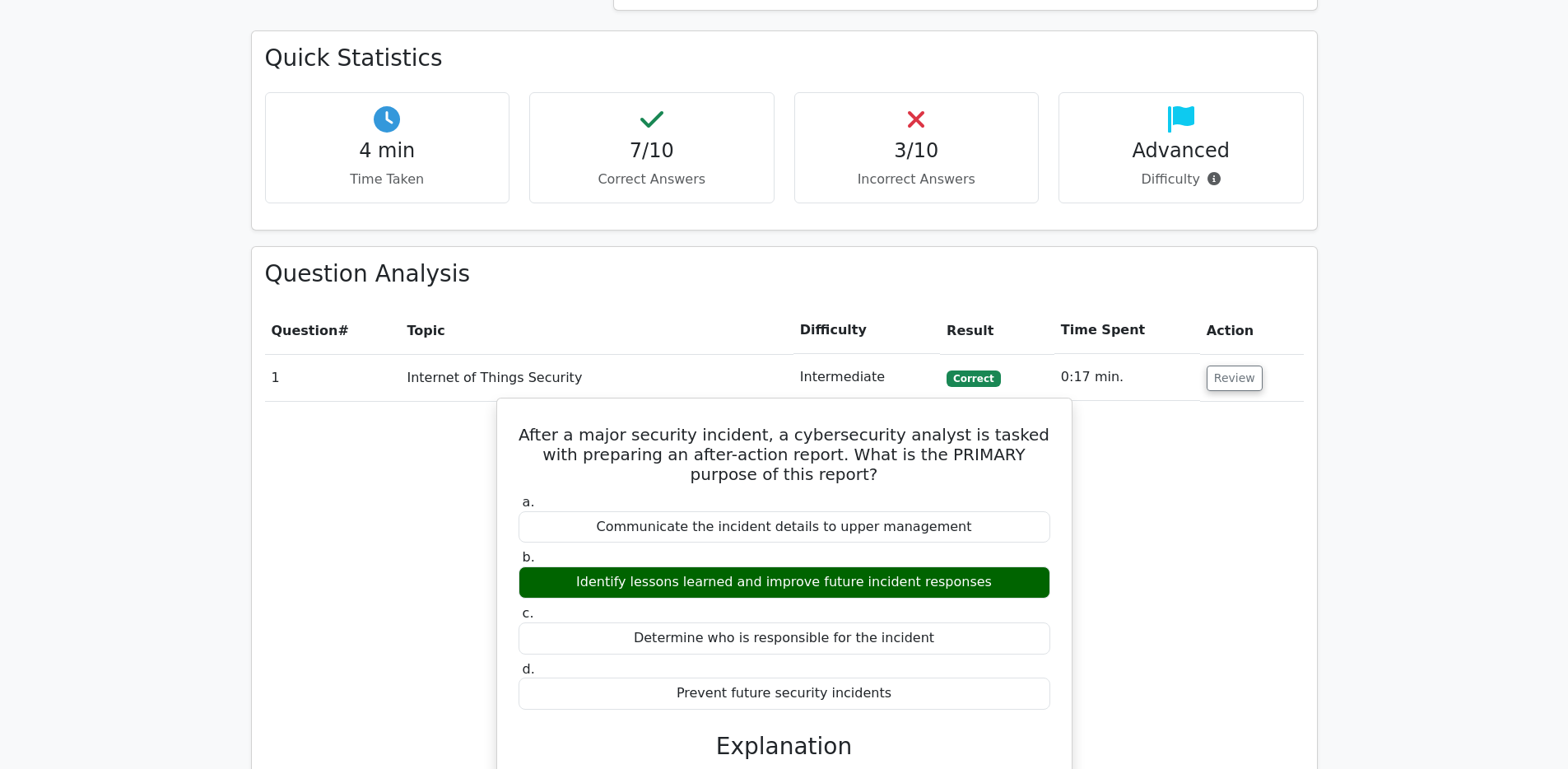
scroll to position [1257, 0]
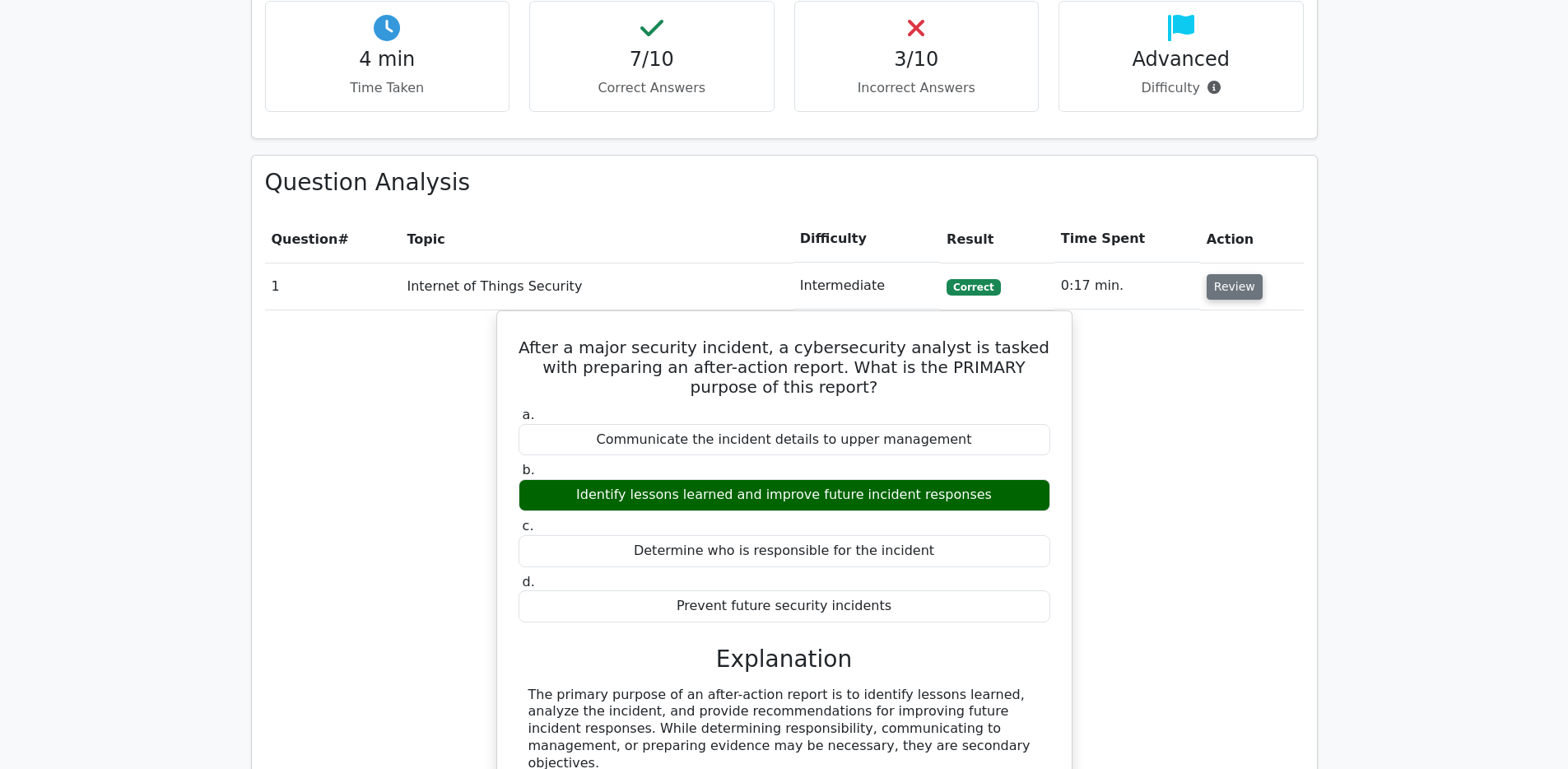
click at [1222, 274] on button "Review" at bounding box center [1234, 287] width 56 height 26
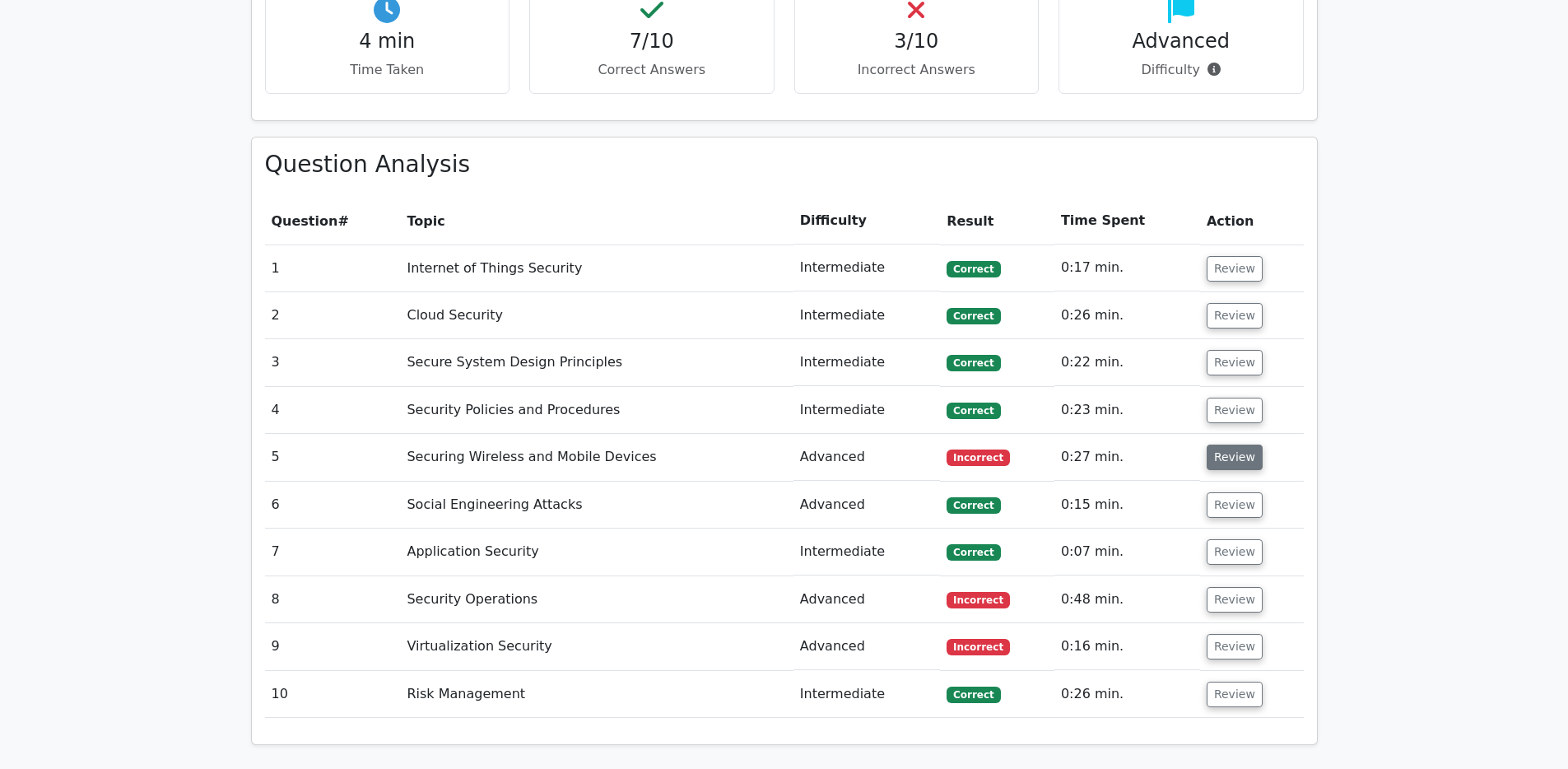
scroll to position [1275, 0]
click at [1225, 445] on button "Review" at bounding box center [1234, 457] width 56 height 26
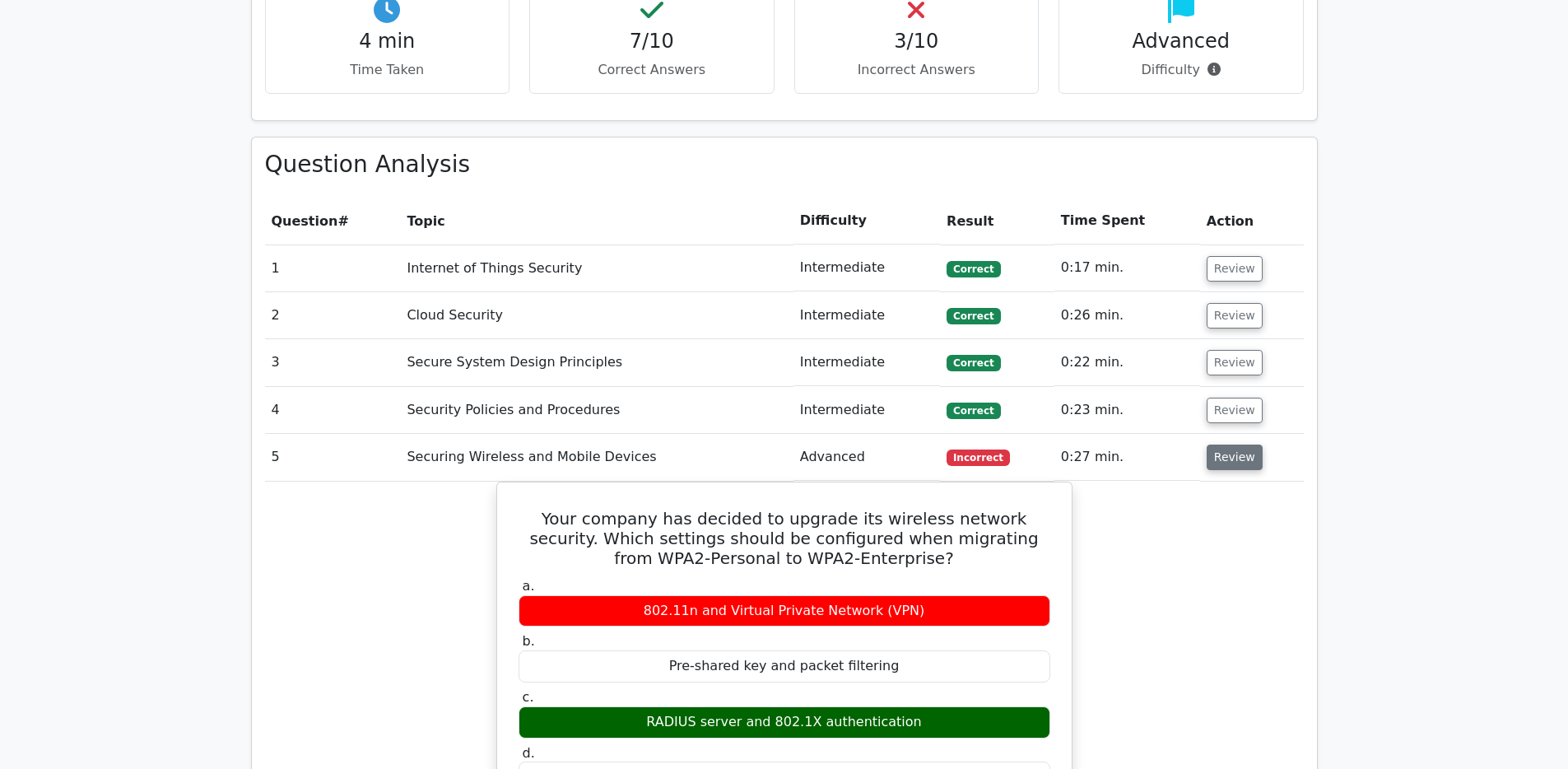
click at [1225, 445] on button "Review" at bounding box center [1234, 457] width 56 height 26
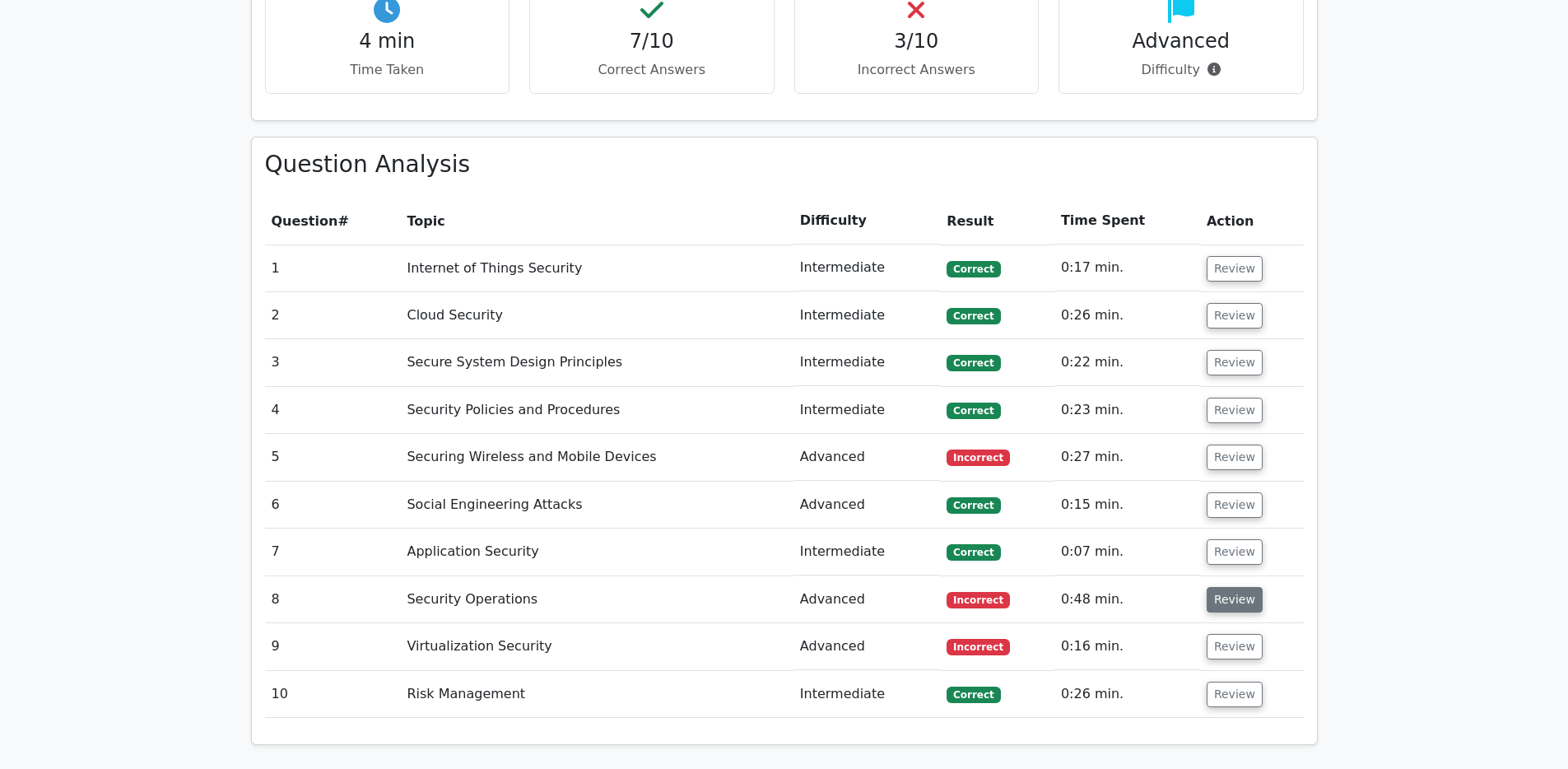
click at [1237, 587] on button "Review" at bounding box center [1234, 599] width 56 height 26
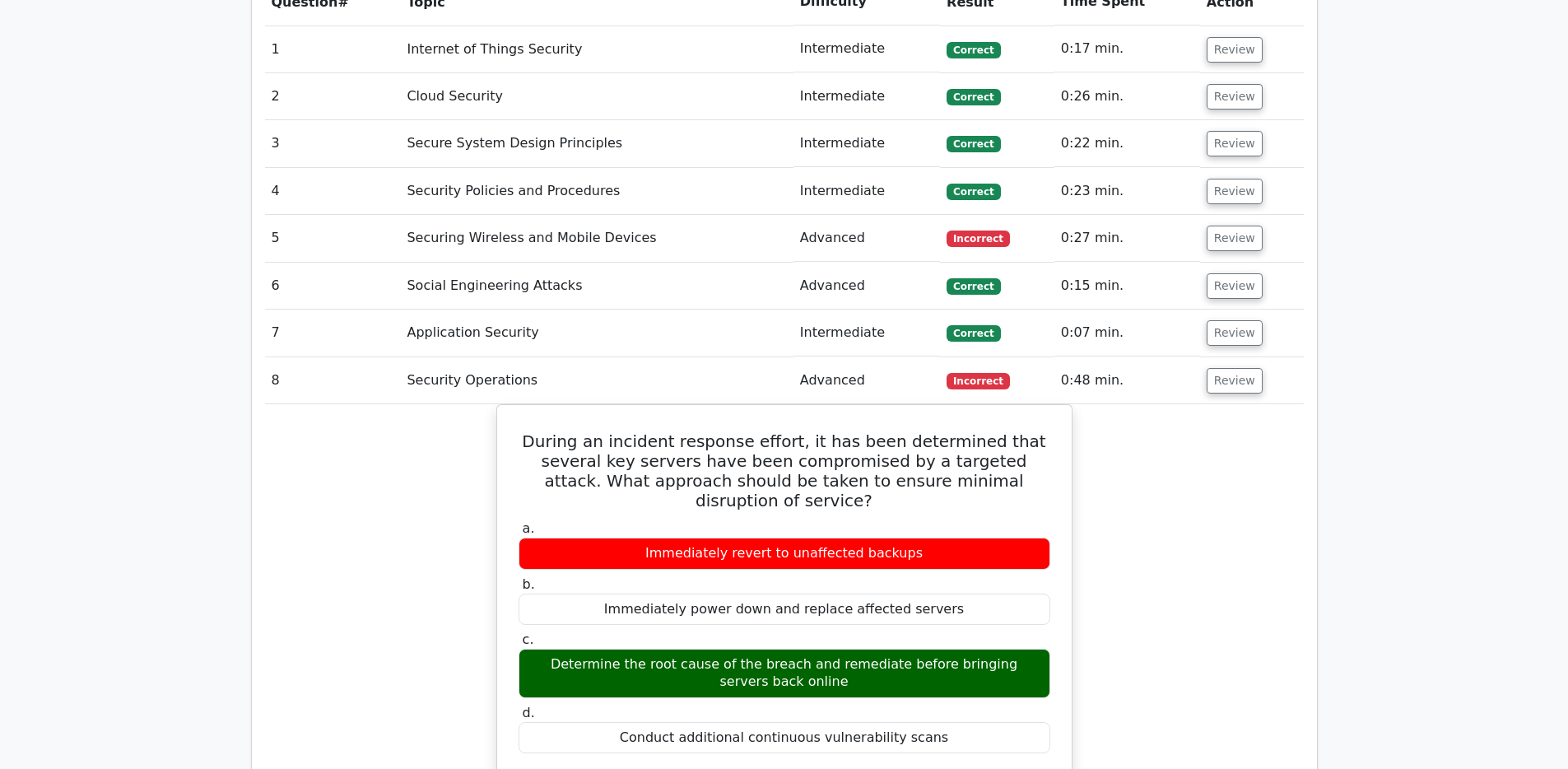
scroll to position [1496, 0]
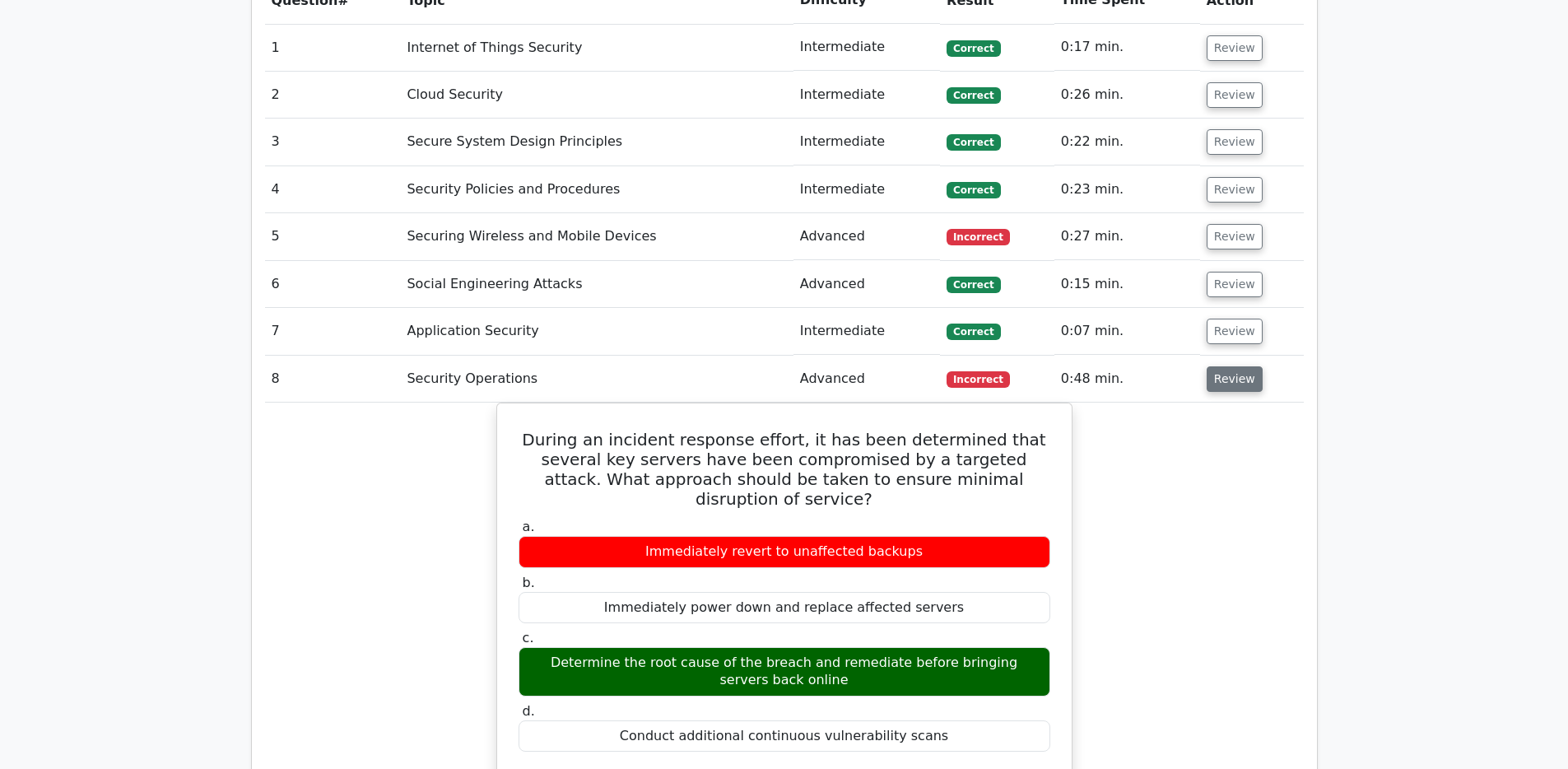
click at [1228, 366] on button "Review" at bounding box center [1234, 379] width 56 height 26
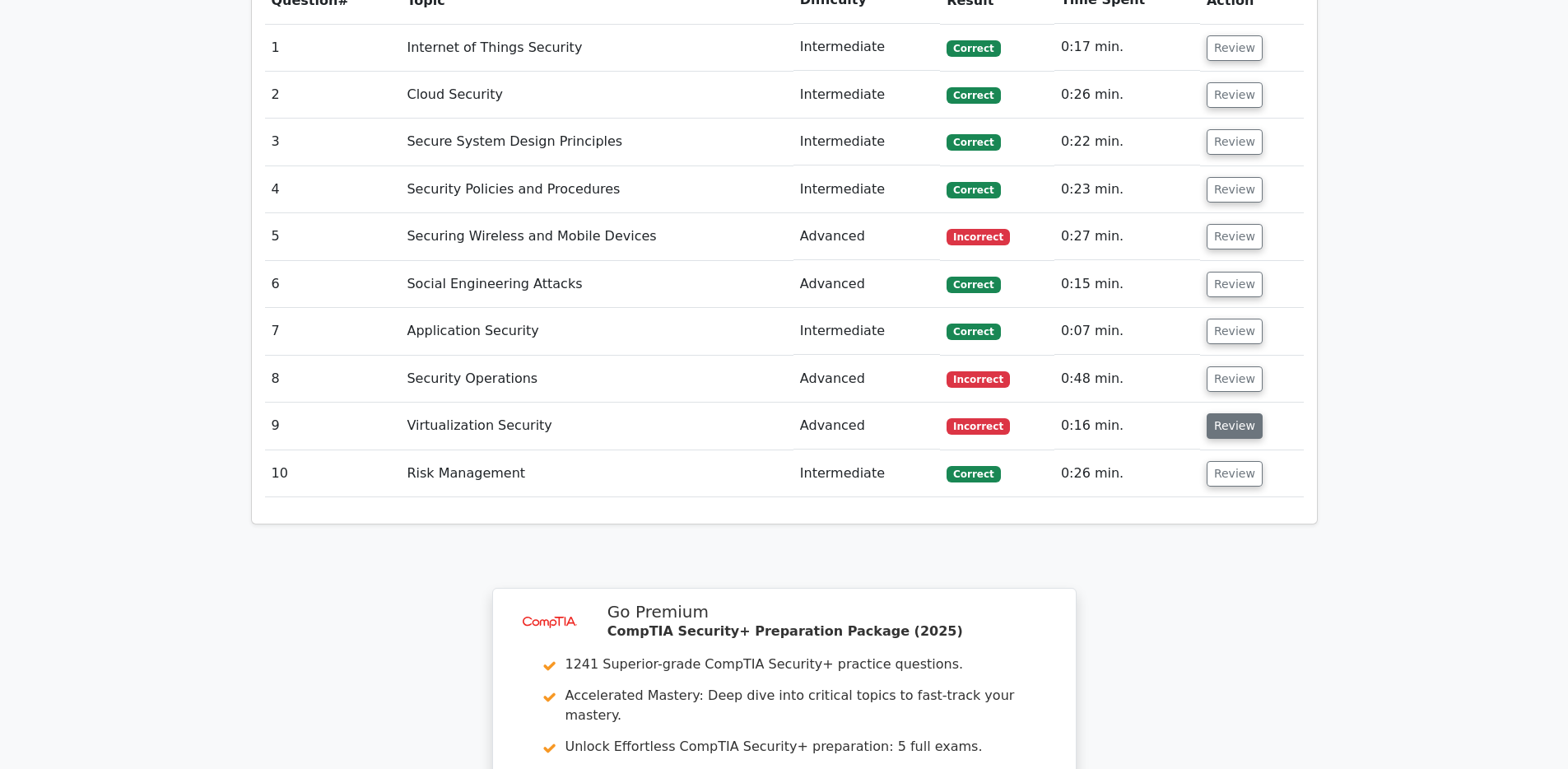
click at [1222, 414] on button "Review" at bounding box center [1234, 426] width 56 height 26
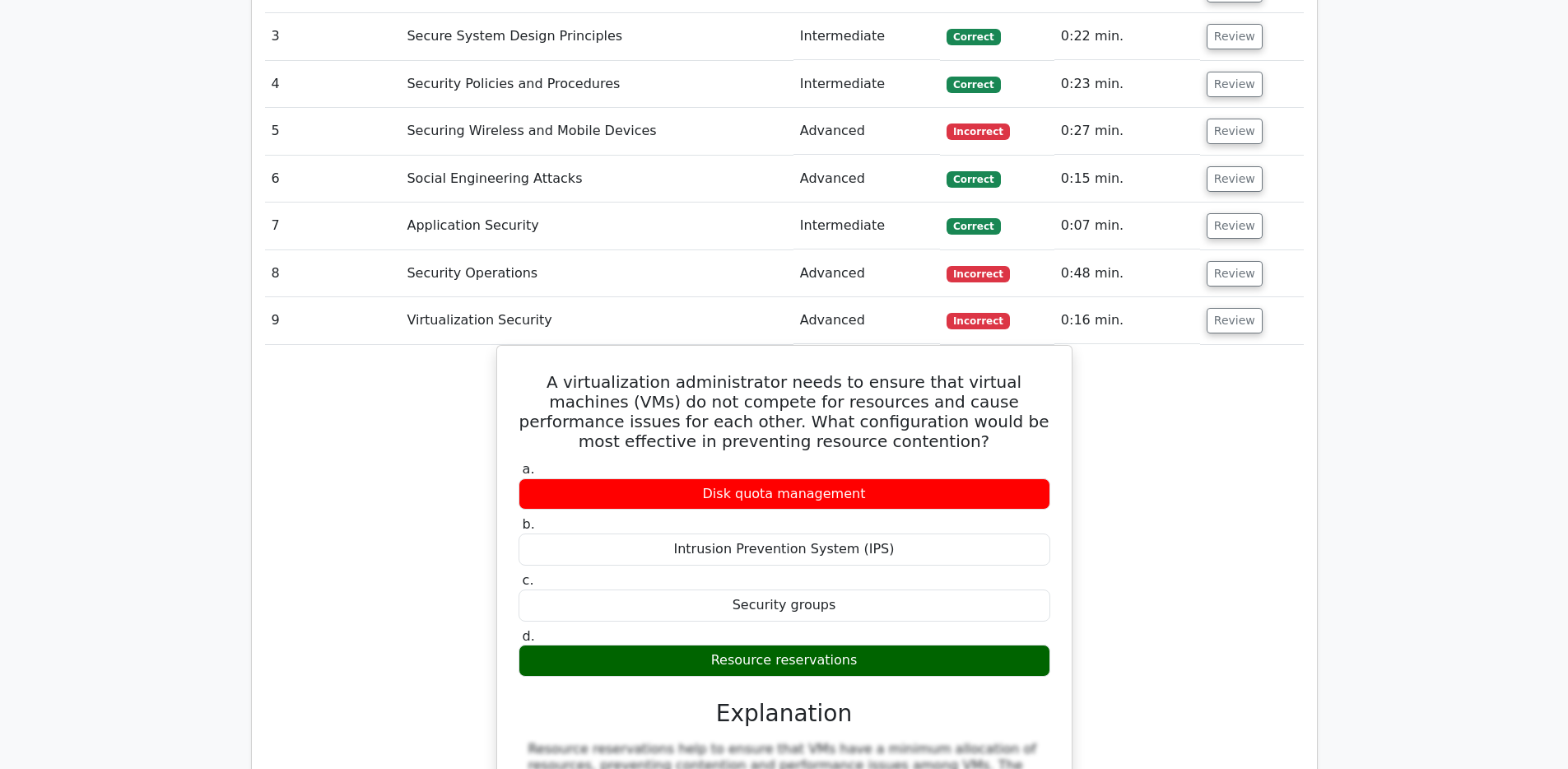
scroll to position [1645, 0]
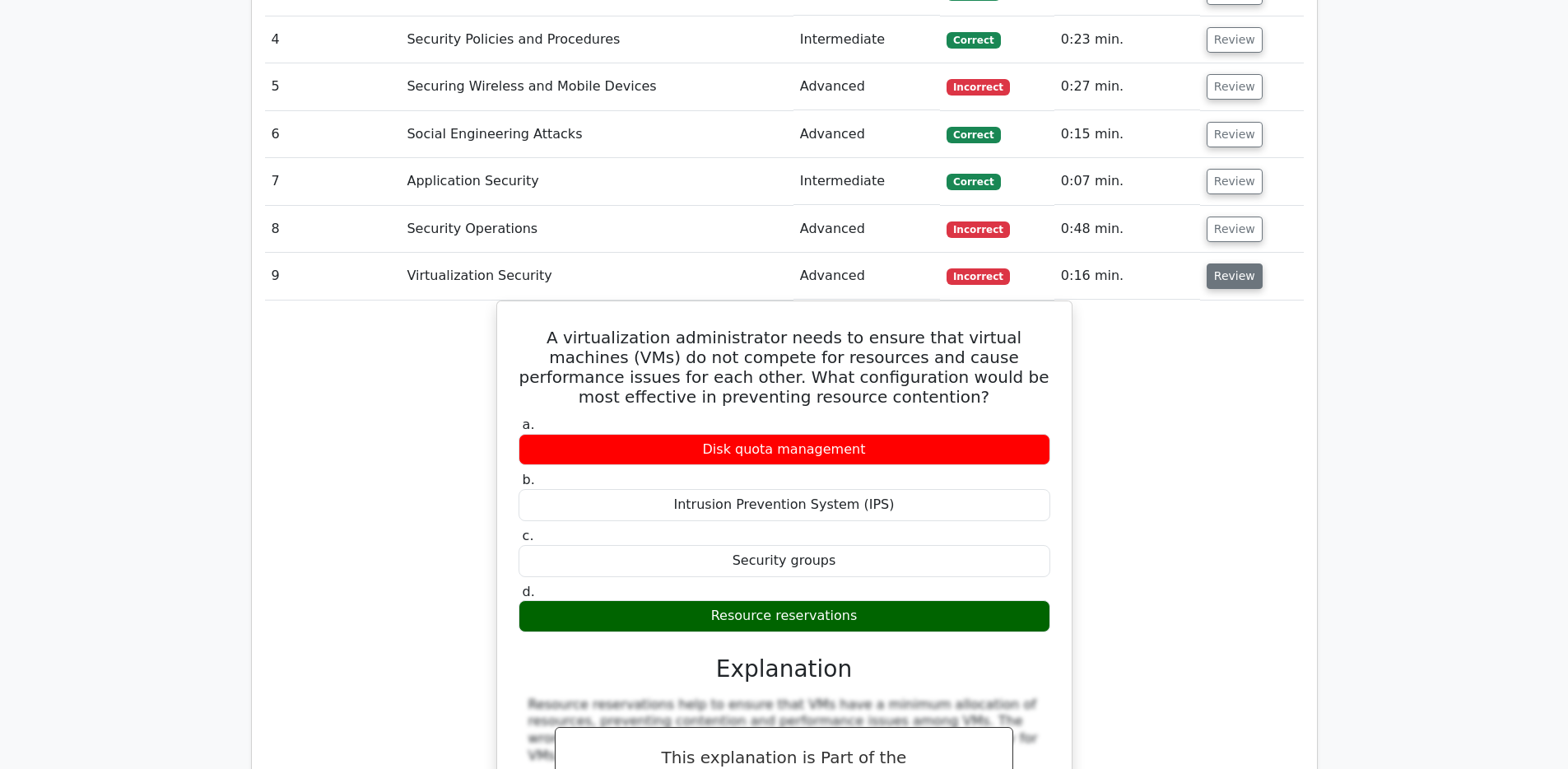
click at [1222, 263] on button "Review" at bounding box center [1234, 276] width 56 height 26
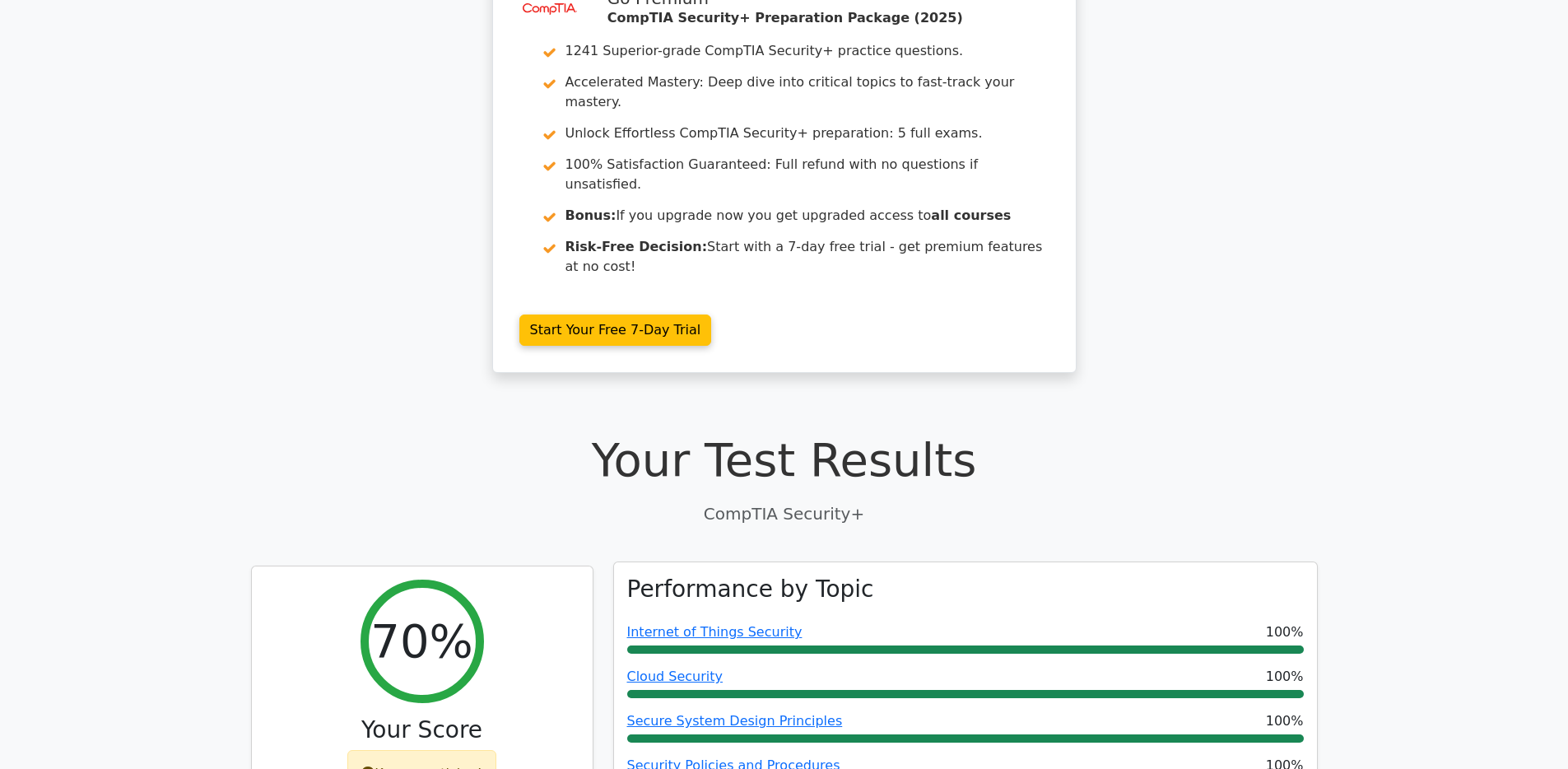
scroll to position [0, 0]
